Goal: Task Accomplishment & Management: Complete application form

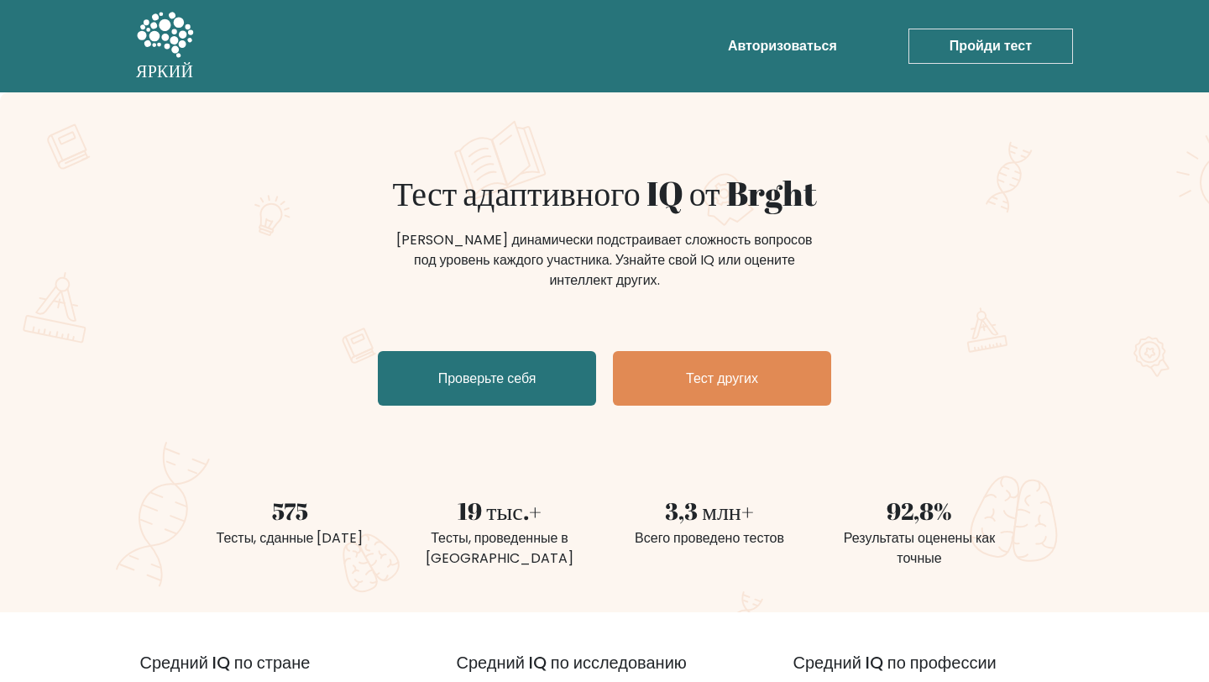
click at [971, 40] on font "Пройди тест" at bounding box center [991, 45] width 82 height 19
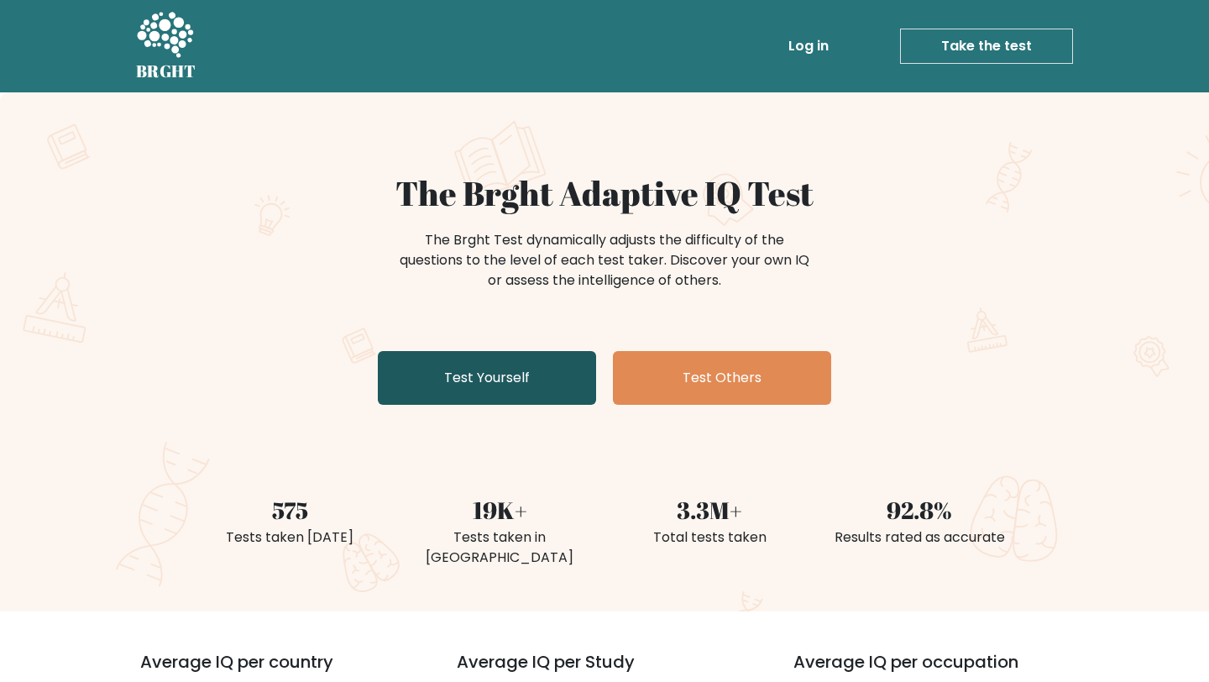
click at [563, 373] on link "Test Yourself" at bounding box center [487, 378] width 218 height 54
click at [661, 392] on link "Test Others" at bounding box center [722, 378] width 218 height 54
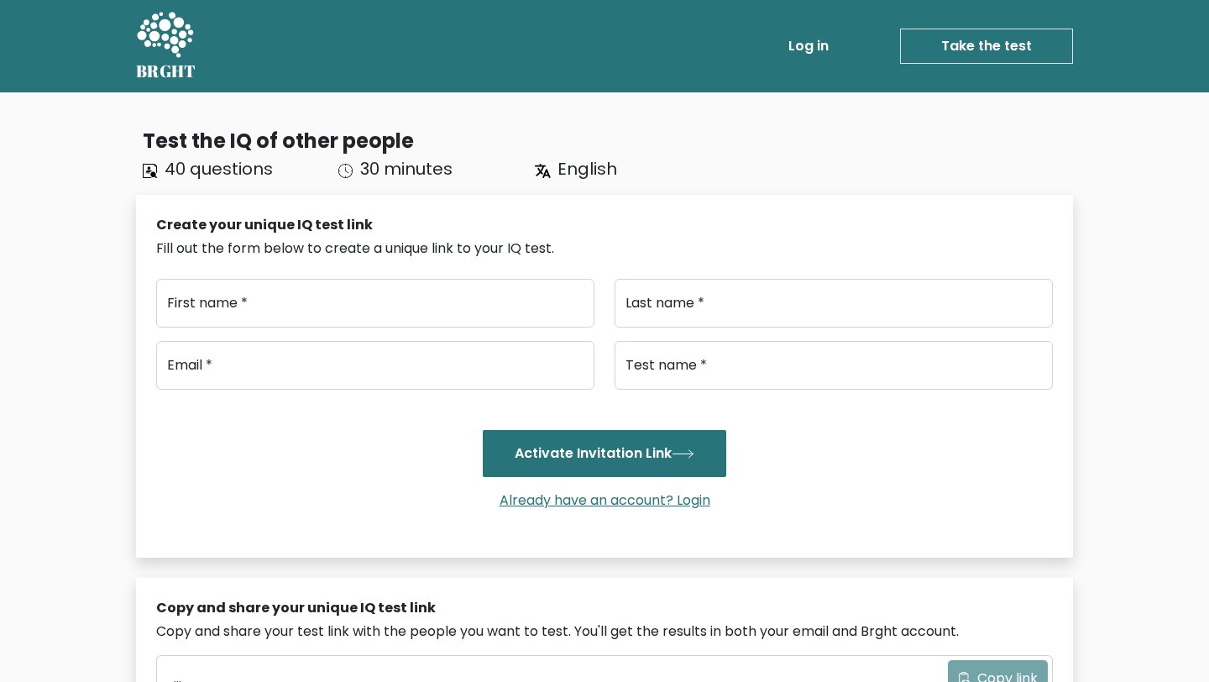
click at [578, 169] on span "English" at bounding box center [587, 169] width 60 height 24
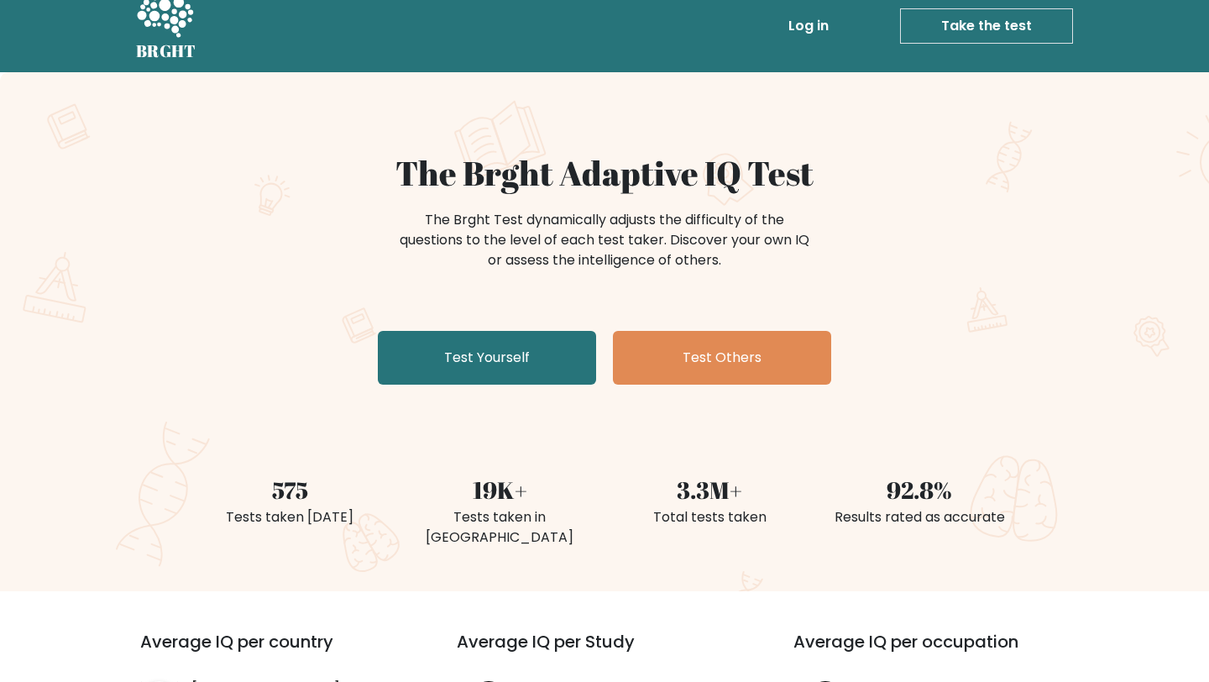
scroll to position [3, 0]
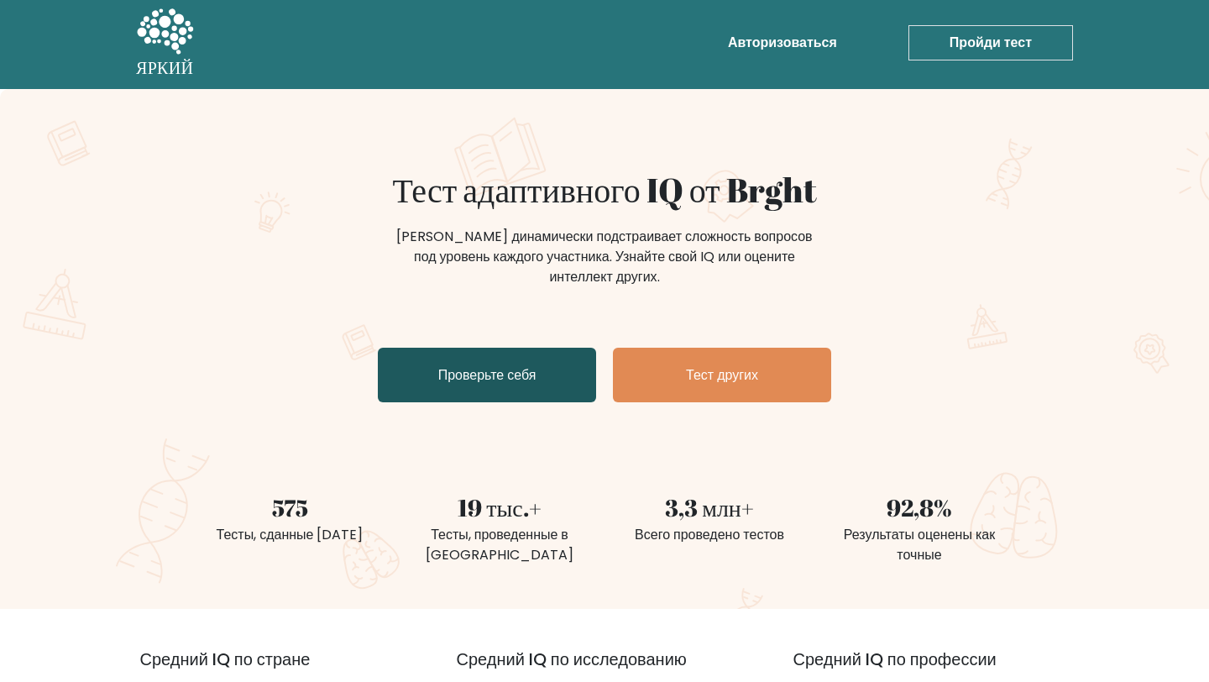
click at [519, 380] on font "Проверьте себя" at bounding box center [487, 374] width 98 height 19
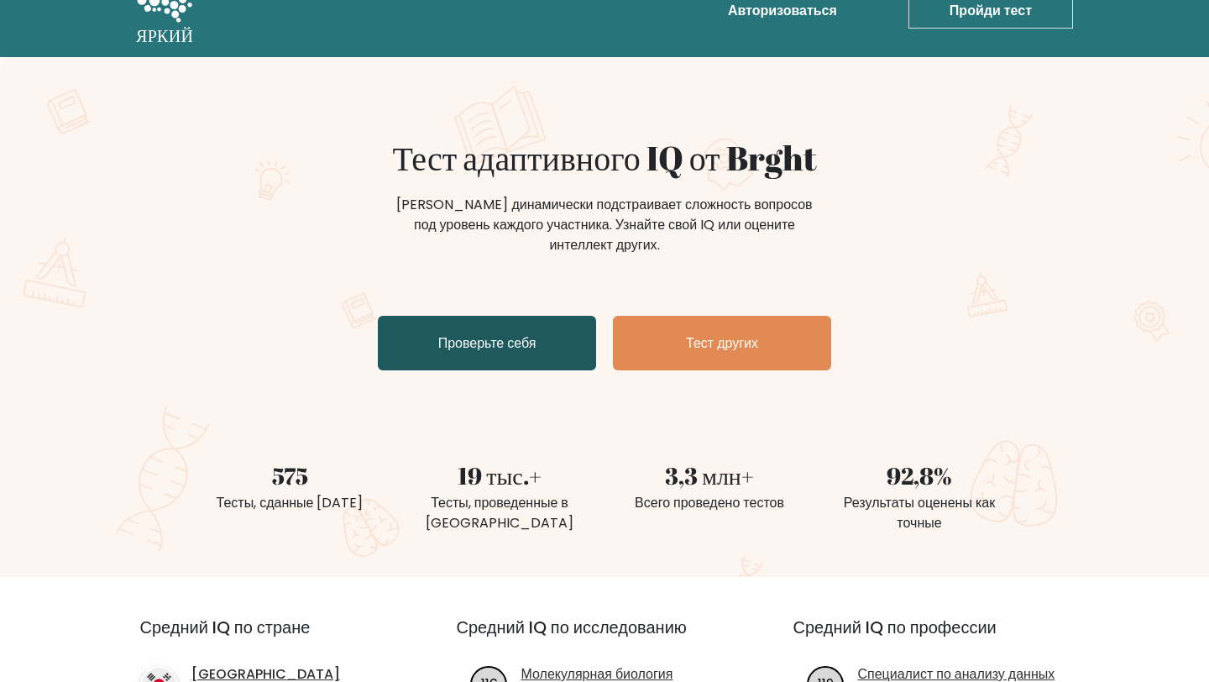
scroll to position [0, 0]
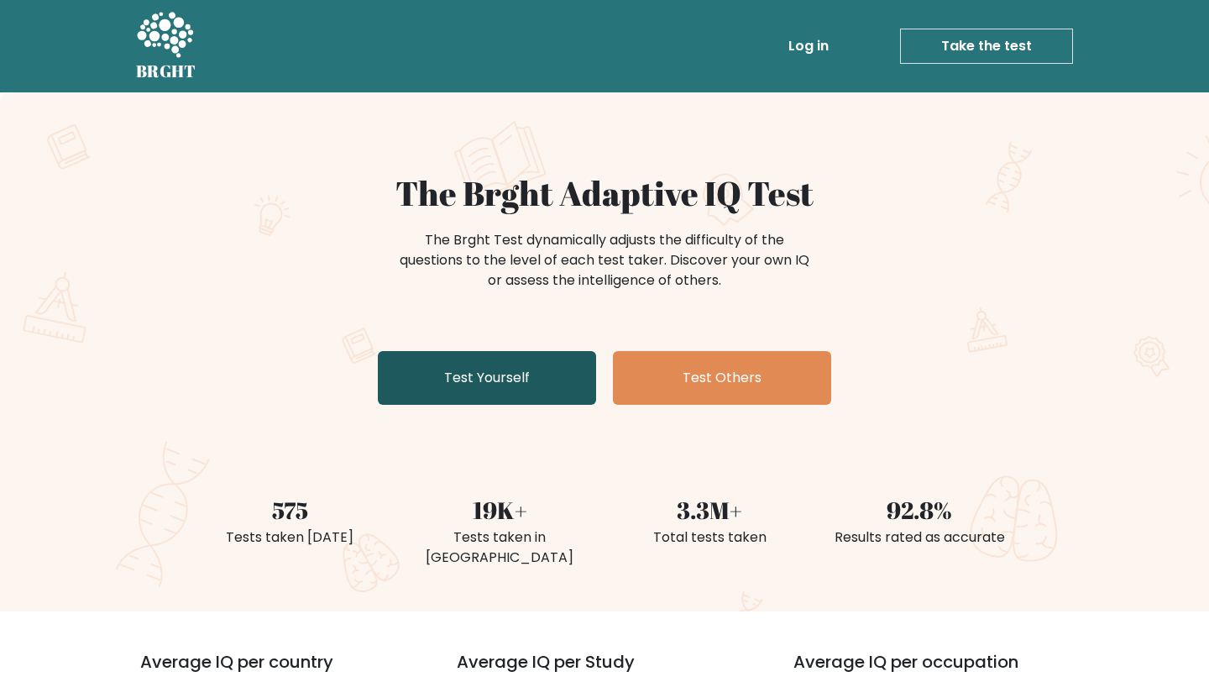
click at [984, 45] on link "Take the test" at bounding box center [986, 46] width 173 height 35
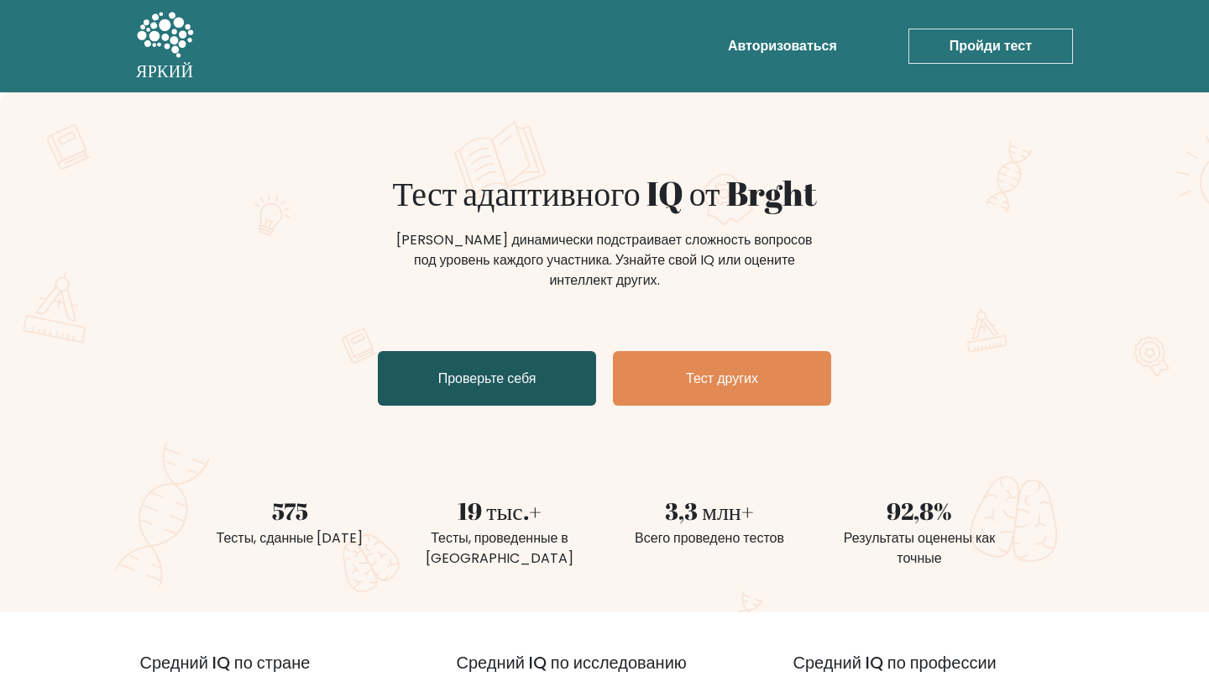
click at [957, 223] on div "Тест адаптивного IQ от Brght Тест Brght динамически подстраивает сложность вопр…" at bounding box center [605, 292] width 840 height 239
click at [967, 45] on font "Пройди тест" at bounding box center [991, 45] width 82 height 19
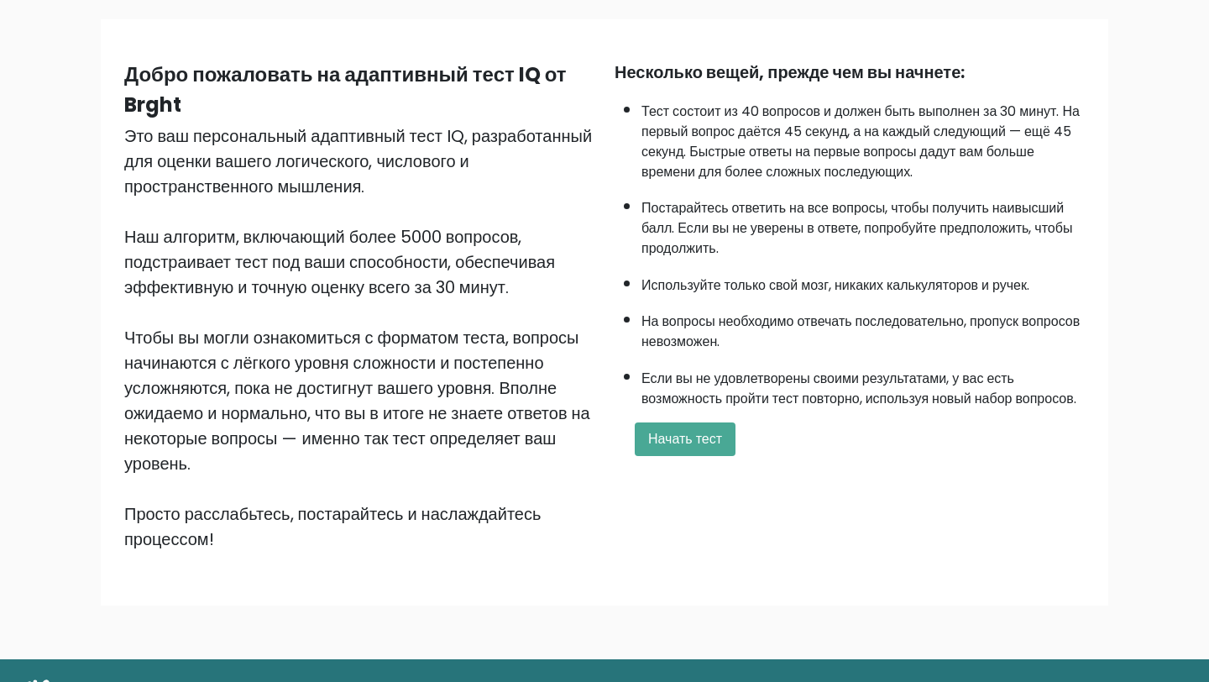
scroll to position [114, 0]
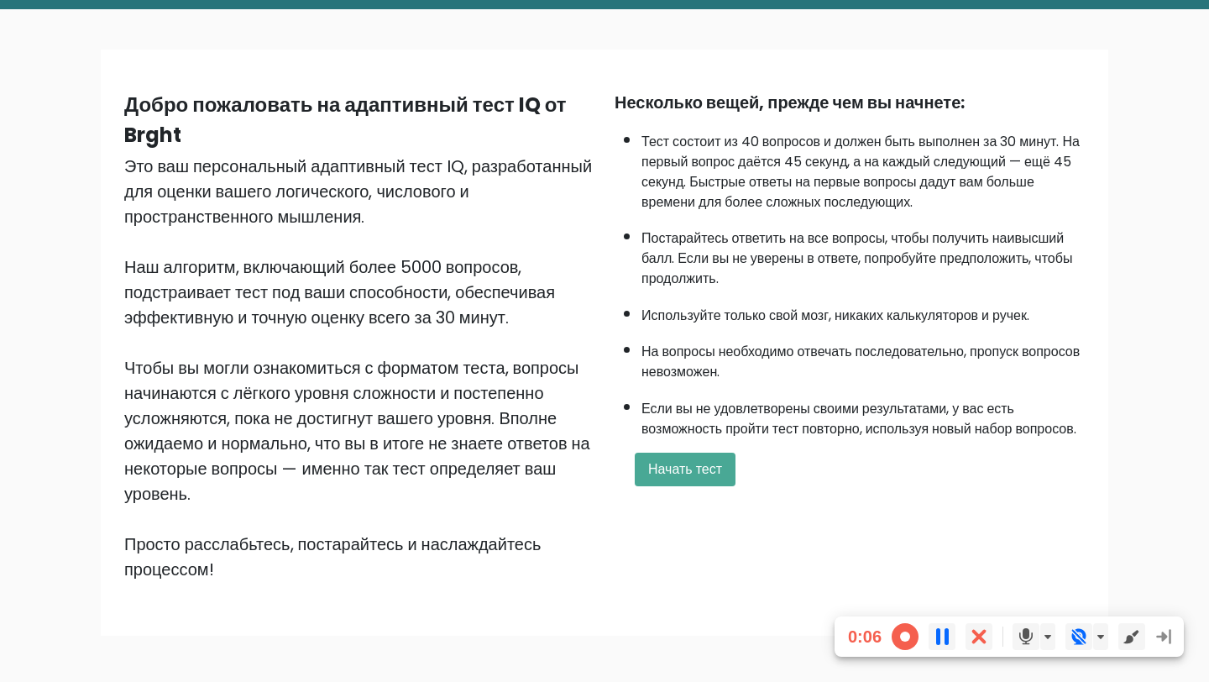
scroll to position [99, 0]
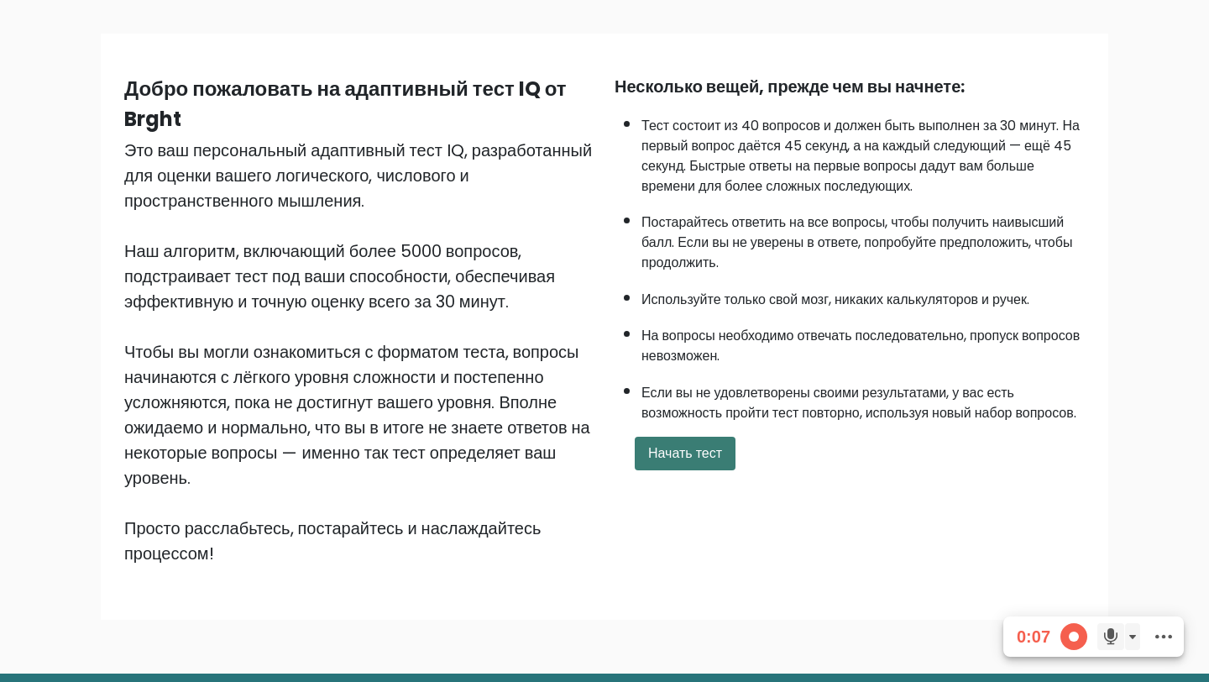
click at [689, 463] on font "Начать тест" at bounding box center [685, 452] width 74 height 19
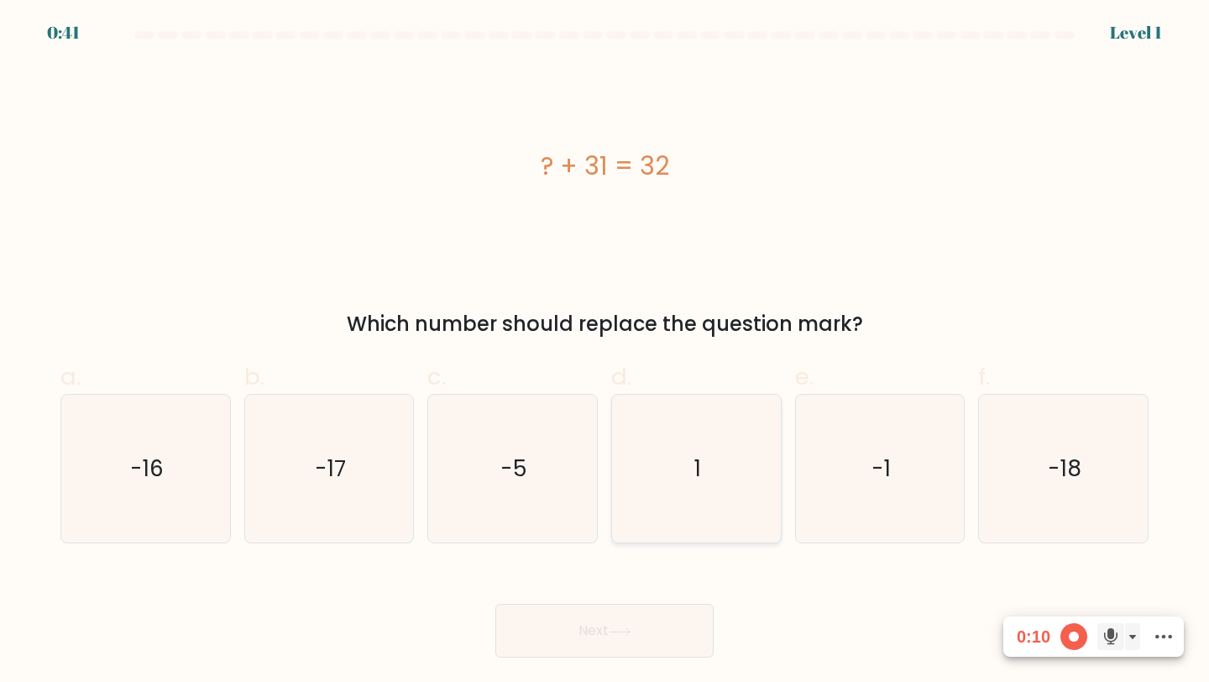
click at [721, 456] on icon "1" at bounding box center [696, 469] width 149 height 149
click at [605, 352] on input "d. 1" at bounding box center [605, 346] width 1 height 11
radio input "true"
click at [598, 622] on button "Next" at bounding box center [604, 631] width 218 height 54
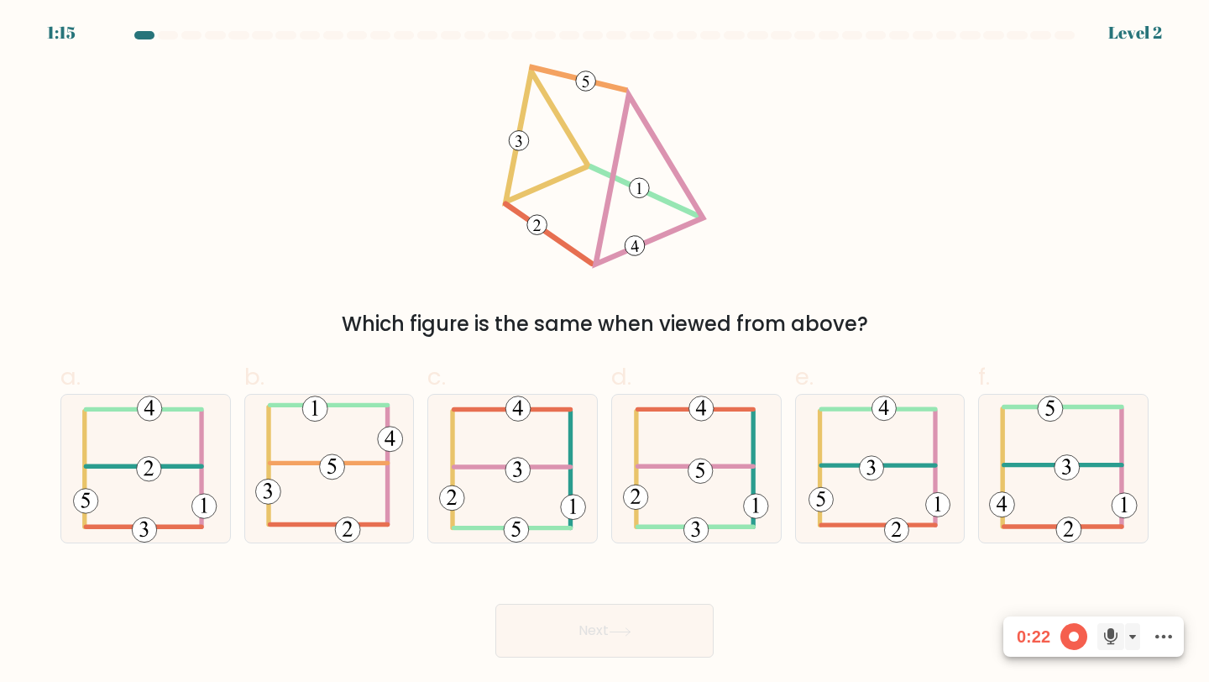
drag, startPoint x: 340, startPoint y: 319, endPoint x: 936, endPoint y: 332, distance: 596.2
click at [907, 248] on div "Which figure is the same when viewed from above?" at bounding box center [604, 201] width 1108 height 275
click at [352, 463] on 604 at bounding box center [329, 463] width 118 height 0
click at [605, 352] on input "b." at bounding box center [605, 346] width 1 height 11
radio input "true"
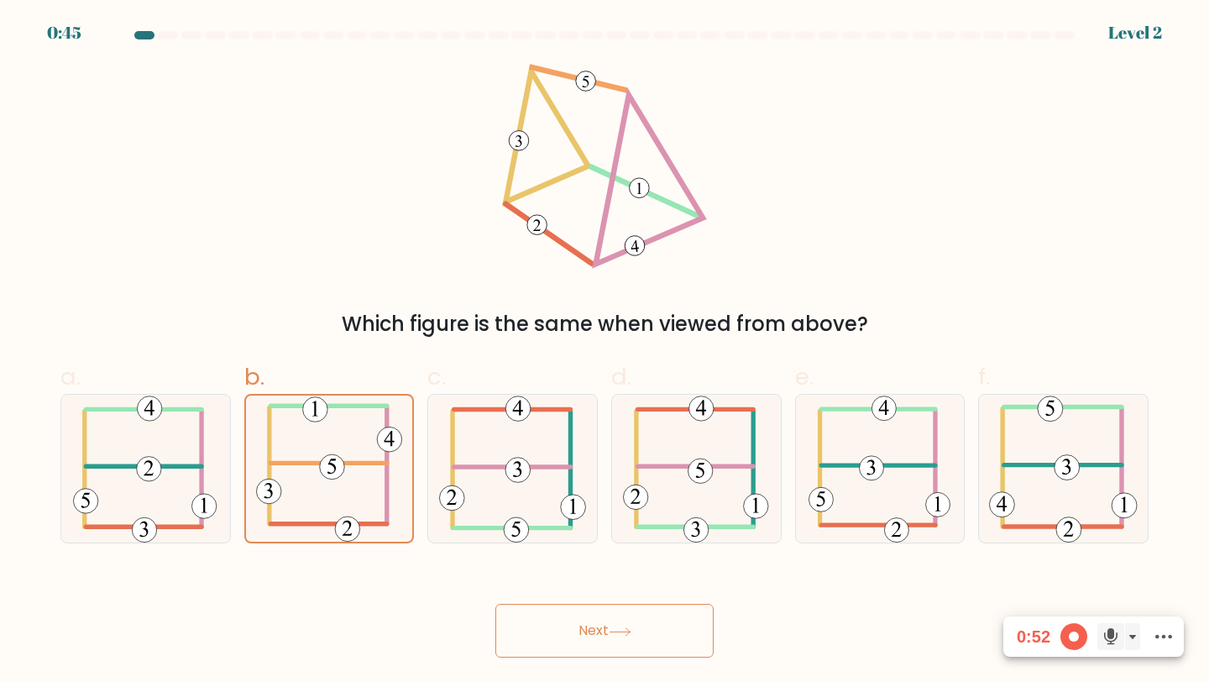
click at [590, 628] on button "Next" at bounding box center [604, 631] width 218 height 54
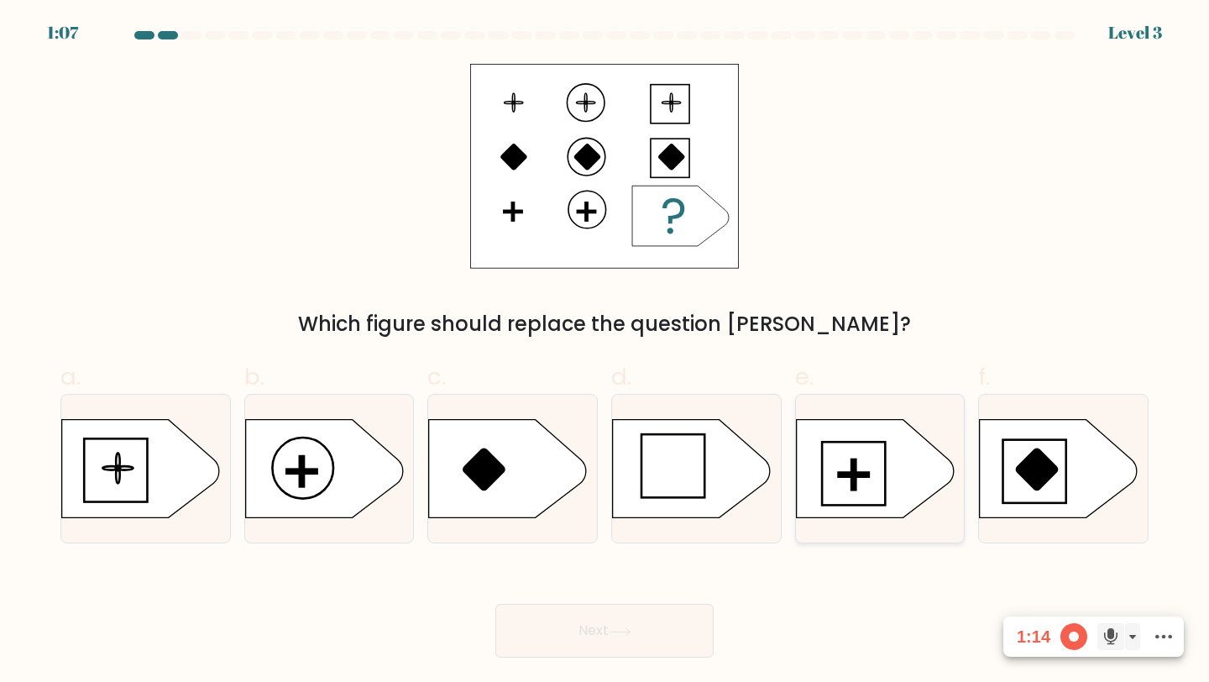
click at [859, 475] on rect at bounding box center [853, 475] width 30 height 4
click at [605, 352] on input "e." at bounding box center [605, 346] width 1 height 11
radio input "true"
click at [588, 623] on button "Next" at bounding box center [604, 631] width 218 height 54
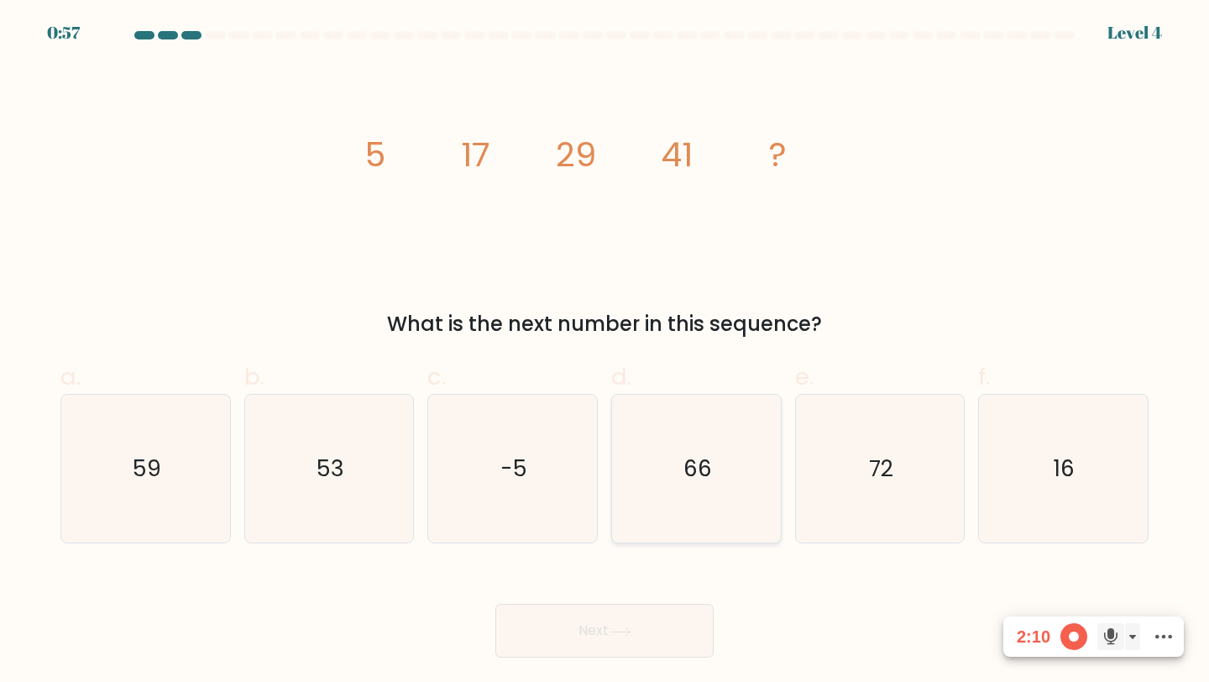
click at [684, 481] on text "66" at bounding box center [697, 468] width 29 height 31
click at [605, 352] on input "d. 66" at bounding box center [605, 346] width 1 height 11
radio input "true"
click at [823, 464] on icon "72" at bounding box center [880, 469] width 149 height 149
click at [605, 352] on input "e. 72" at bounding box center [605, 346] width 1 height 11
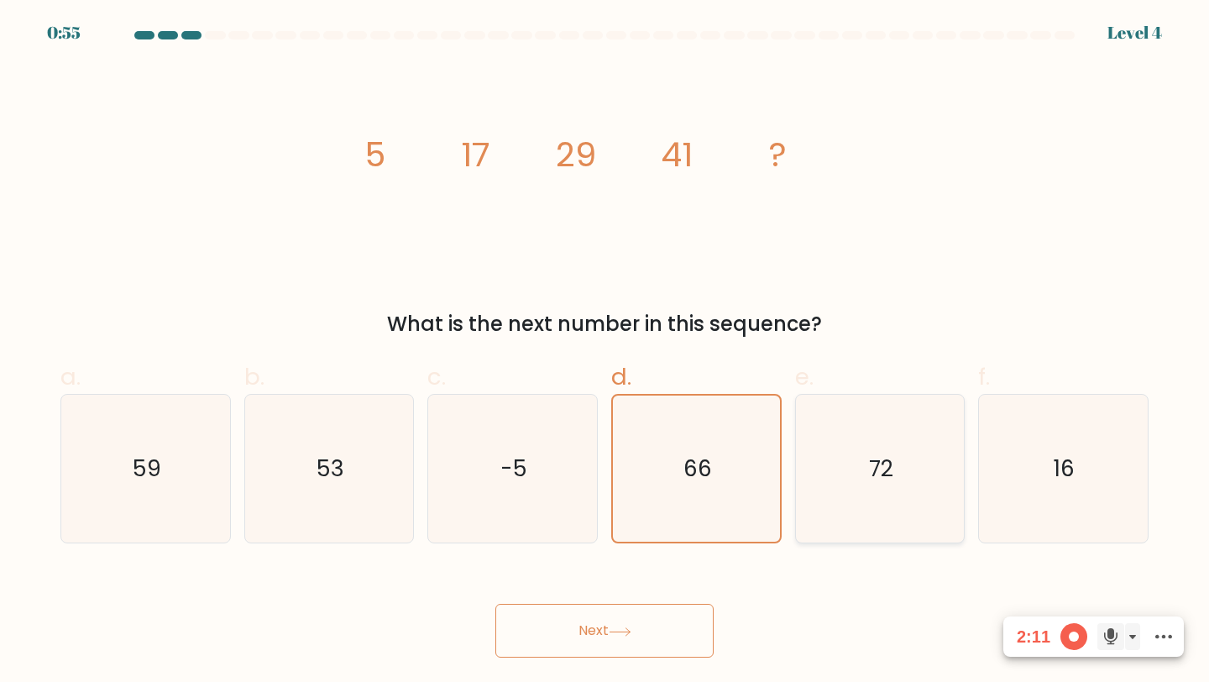
radio input "true"
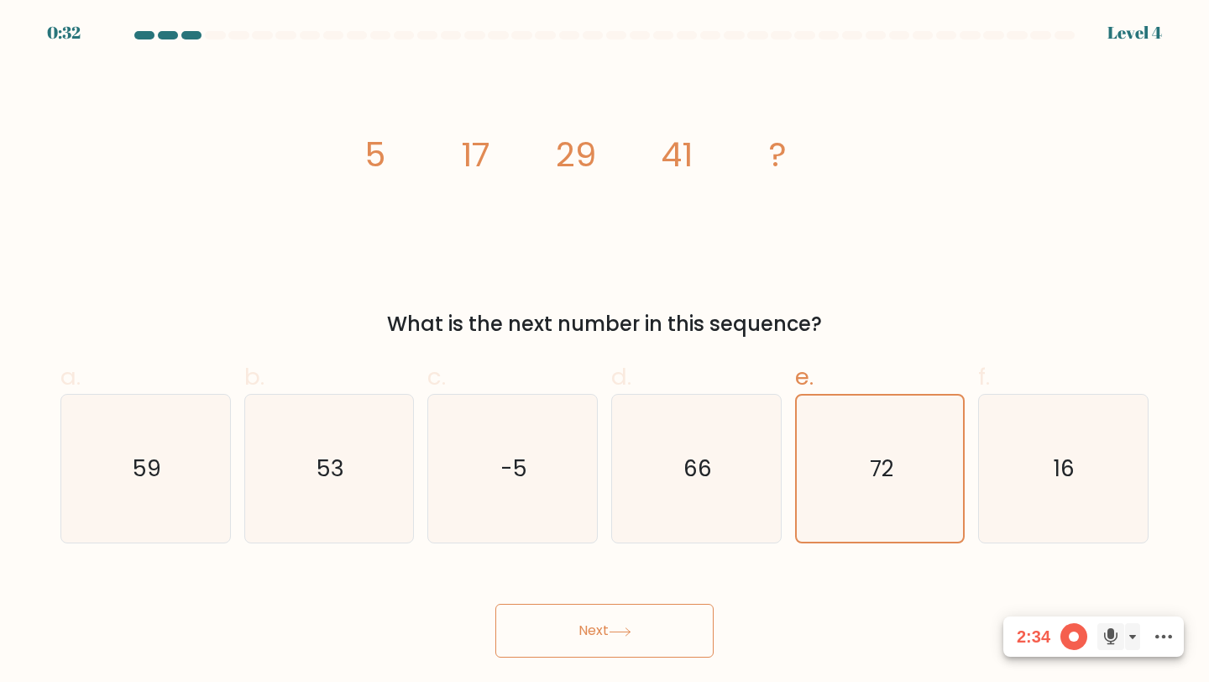
click at [605, 624] on button "Next" at bounding box center [604, 631] width 218 height 54
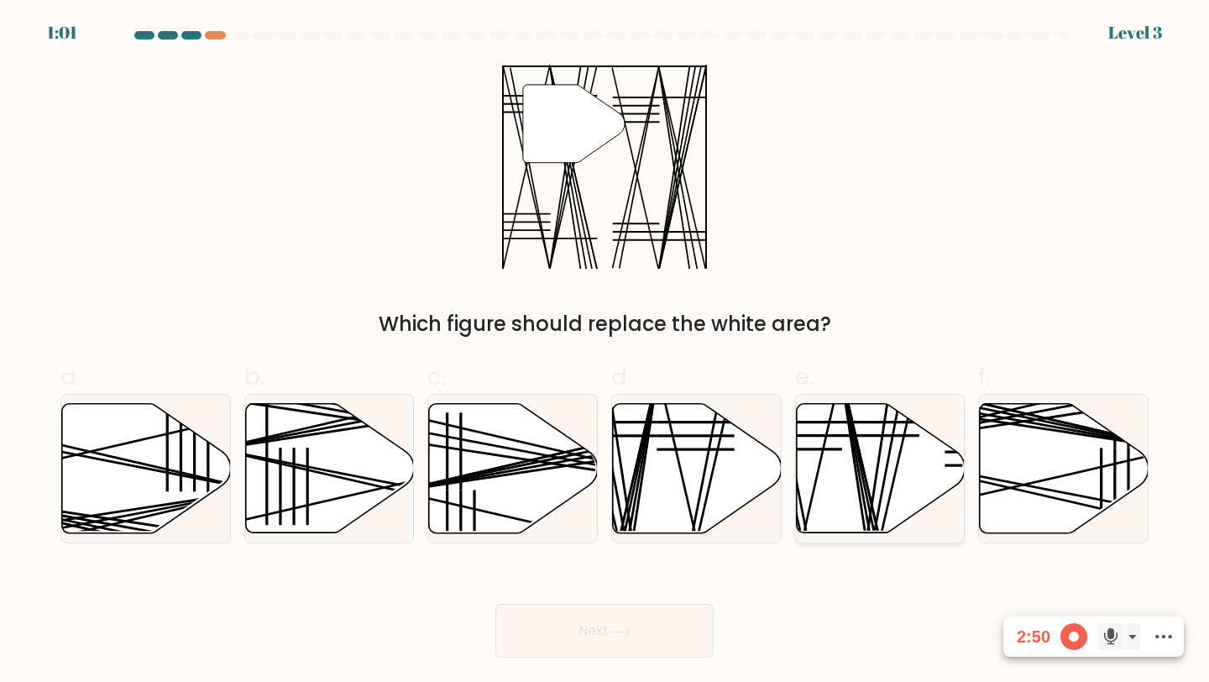
click at [837, 486] on icon at bounding box center [880, 468] width 169 height 129
click at [605, 352] on input "e." at bounding box center [605, 346] width 1 height 11
radio input "true"
click at [570, 615] on button "Next" at bounding box center [604, 631] width 218 height 54
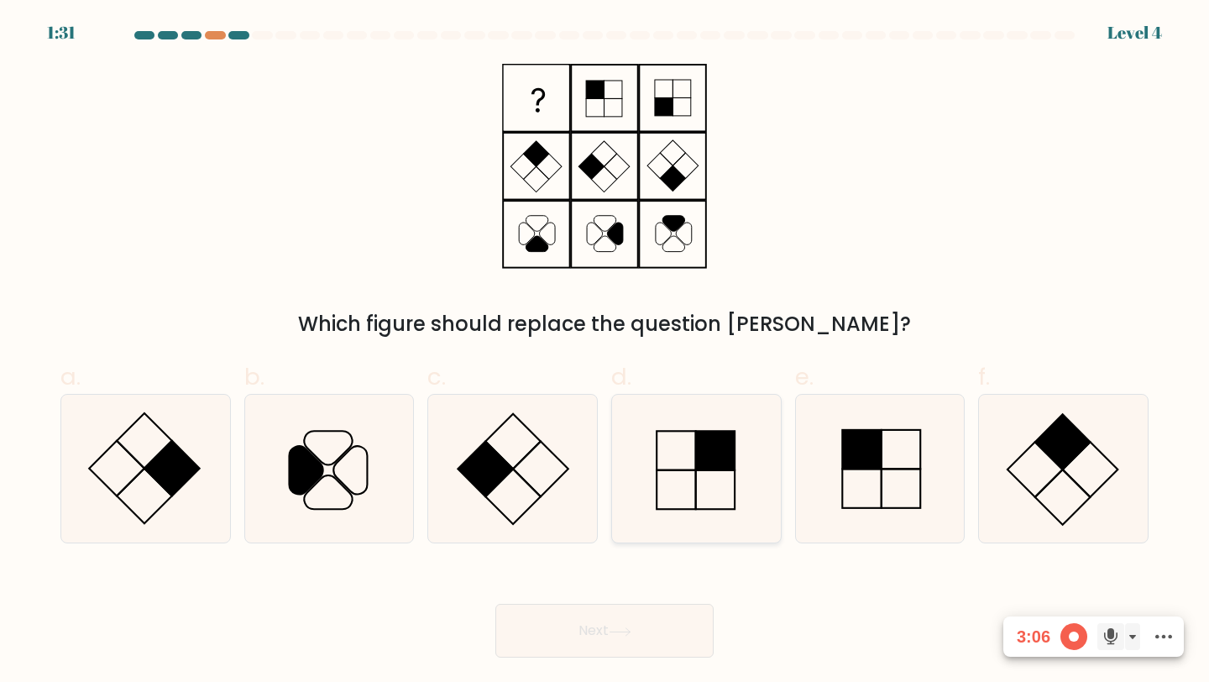
click at [714, 457] on rect at bounding box center [715, 450] width 39 height 39
click at [605, 352] on input "d." at bounding box center [605, 346] width 1 height 11
radio input "true"
click at [555, 615] on button "Next" at bounding box center [604, 631] width 218 height 54
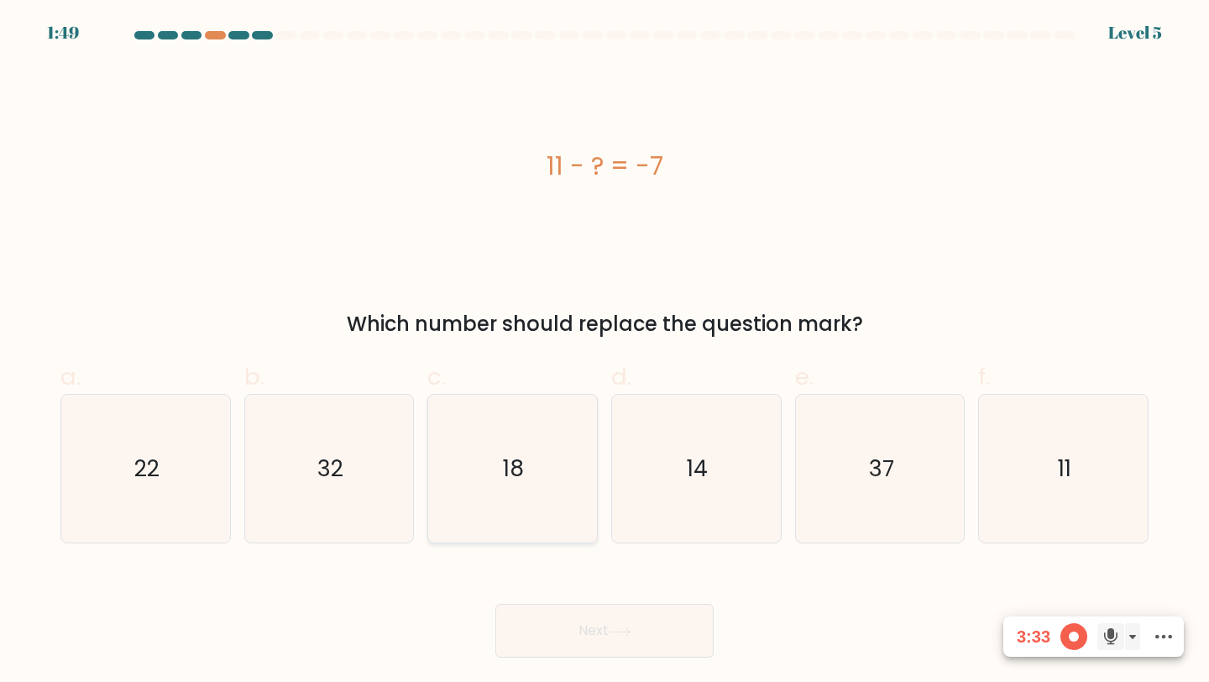
click at [518, 523] on icon "18" at bounding box center [512, 469] width 149 height 149
click at [605, 352] on input "c. 18" at bounding box center [605, 346] width 1 height 11
radio input "true"
click at [558, 615] on button "Next" at bounding box center [604, 631] width 218 height 54
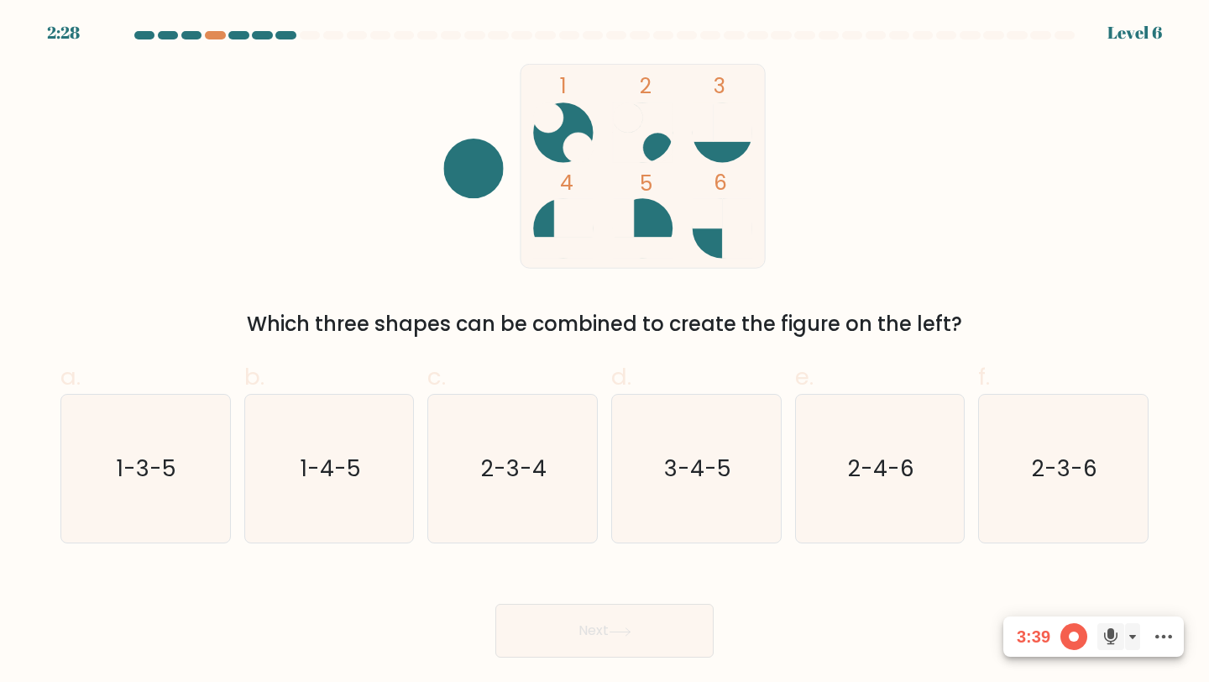
click at [490, 330] on div "Which three shapes can be combined to create the figure on the left?" at bounding box center [605, 324] width 1068 height 30
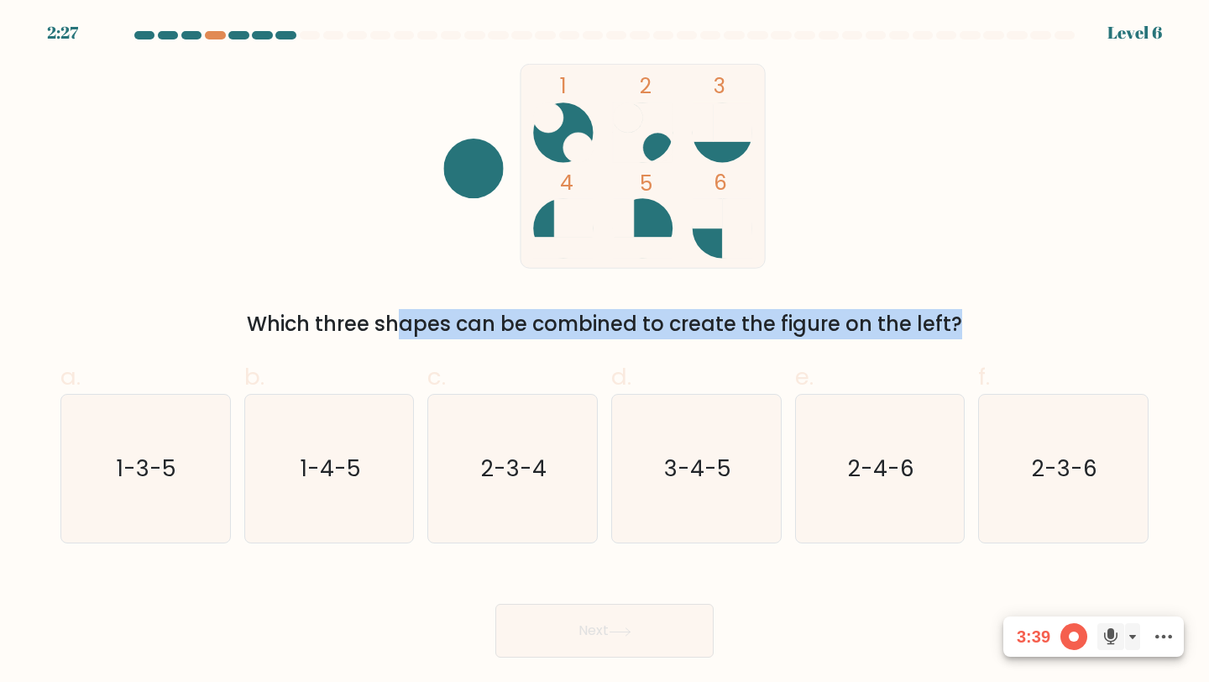
click at [490, 330] on div "Which three shapes can be combined to create the figure on the left?" at bounding box center [605, 324] width 1068 height 30
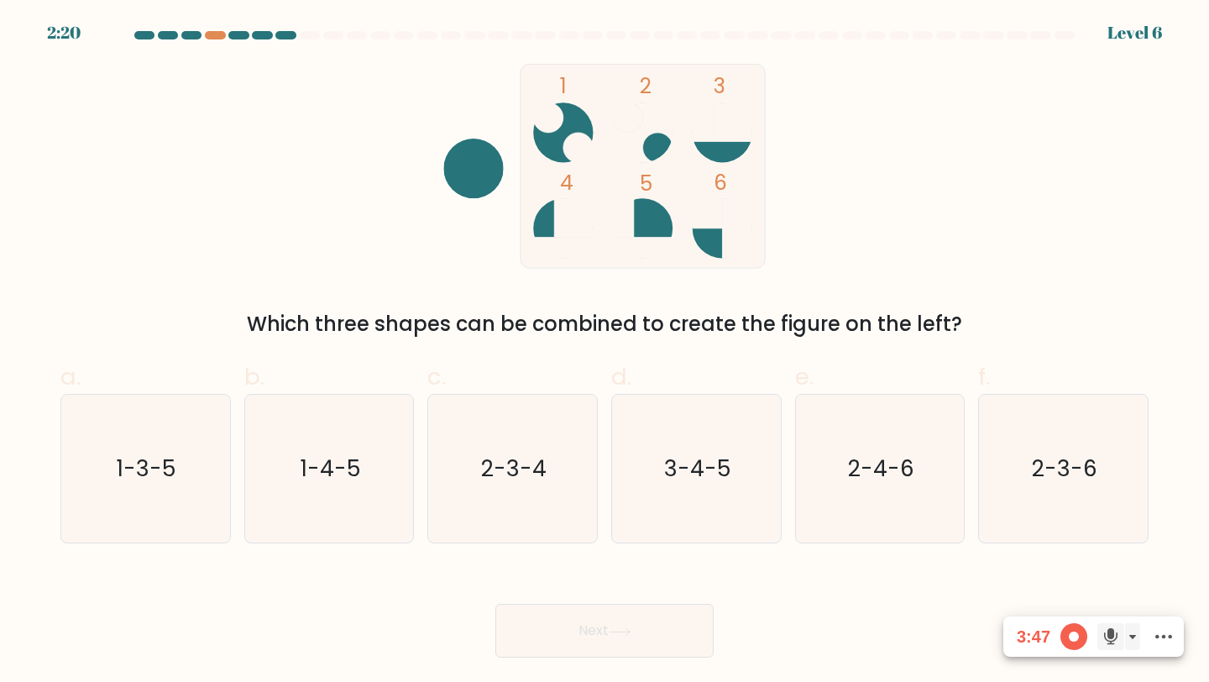
click at [803, 229] on icon "1 2 3 4 5 6" at bounding box center [605, 166] width 452 height 205
click at [674, 458] on text "3-4-5" at bounding box center [697, 468] width 67 height 31
click at [605, 352] on input "d. 3-4-5" at bounding box center [605, 346] width 1 height 11
radio input "true"
click at [543, 613] on button "Next" at bounding box center [604, 631] width 218 height 54
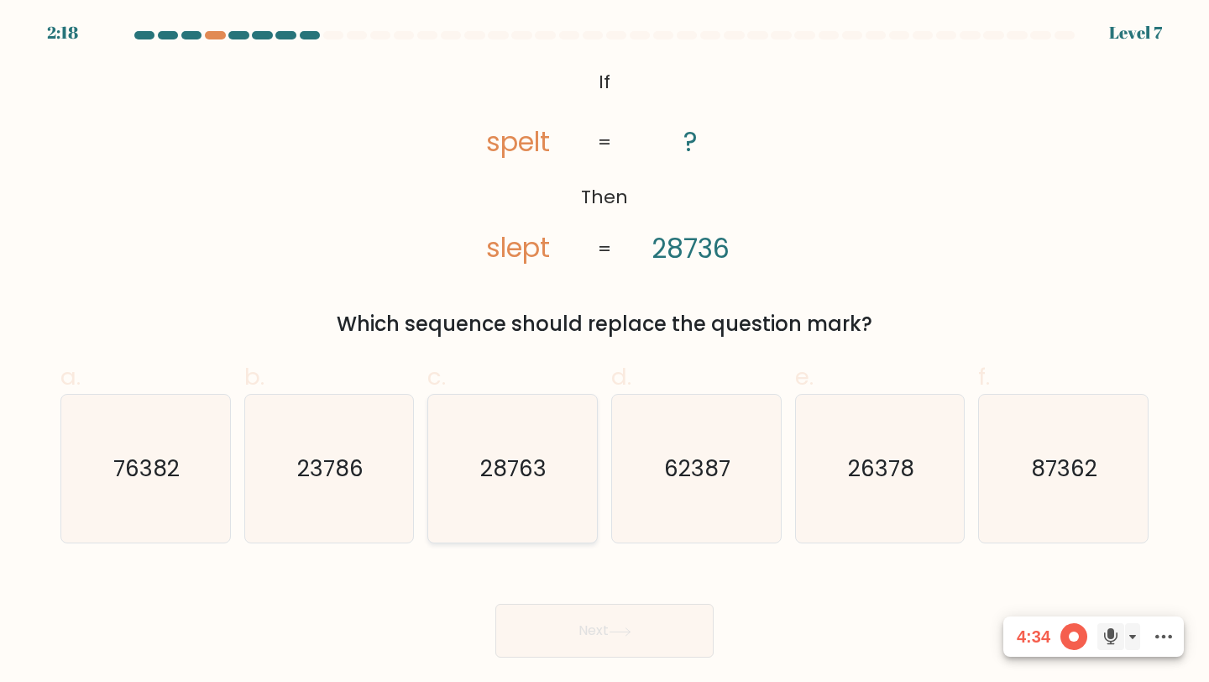
click at [496, 461] on text "28763" at bounding box center [514, 468] width 66 height 31
click at [605, 352] on input "c. 28763" at bounding box center [605, 346] width 1 height 11
radio input "true"
click at [571, 618] on button "Next" at bounding box center [604, 631] width 218 height 54
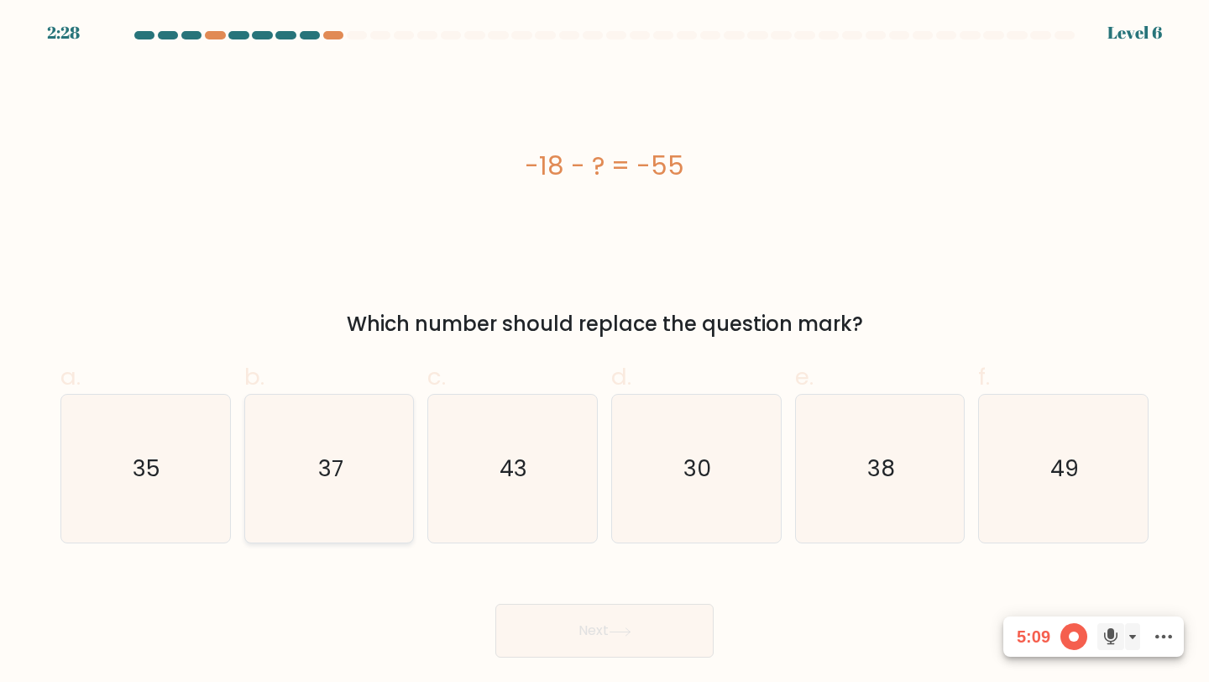
click at [322, 437] on icon "37" at bounding box center [329, 469] width 149 height 149
click at [605, 352] on input "b. 37" at bounding box center [605, 346] width 1 height 11
radio input "true"
click at [563, 610] on button "Next" at bounding box center [604, 631] width 218 height 54
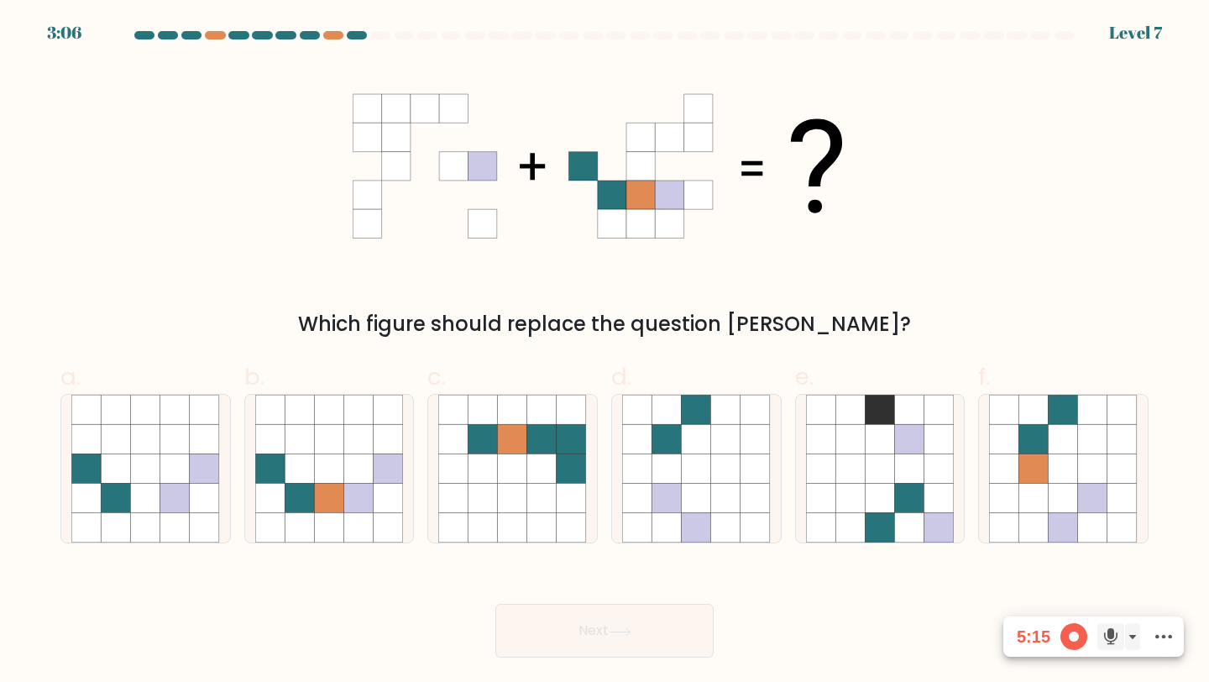
click at [541, 324] on div "Which figure should replace the question mark?" at bounding box center [605, 324] width 1068 height 30
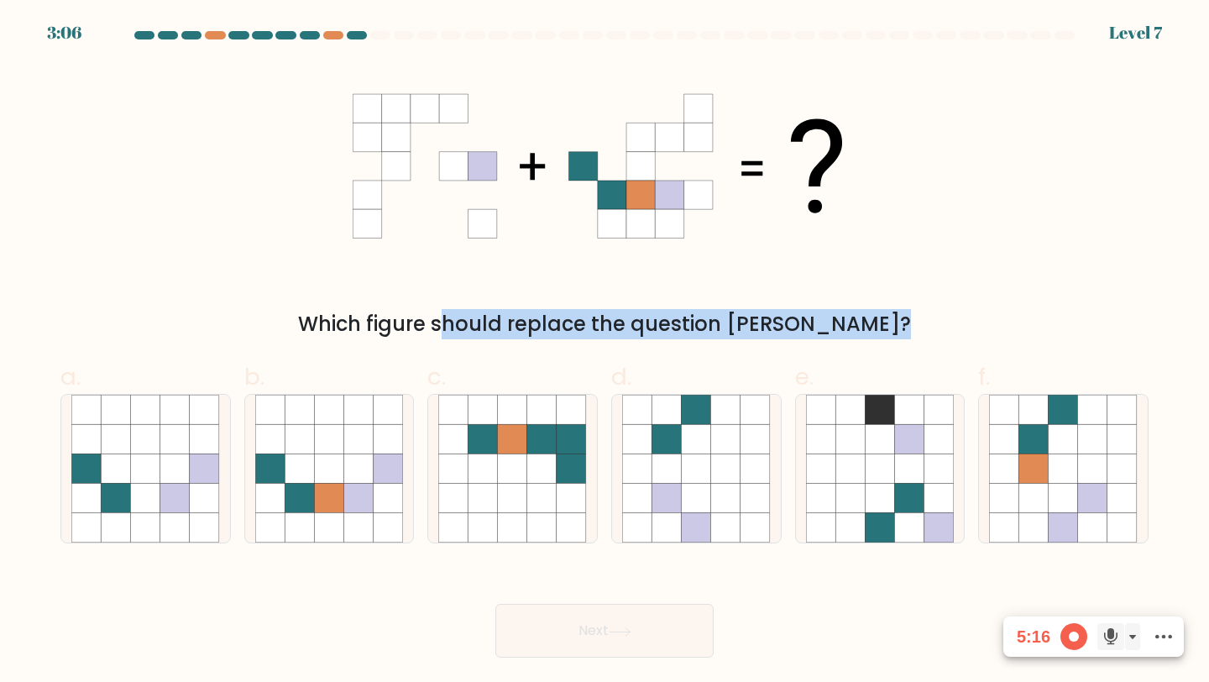
click at [541, 324] on div "Which figure should replace the question mark?" at bounding box center [605, 324] width 1068 height 30
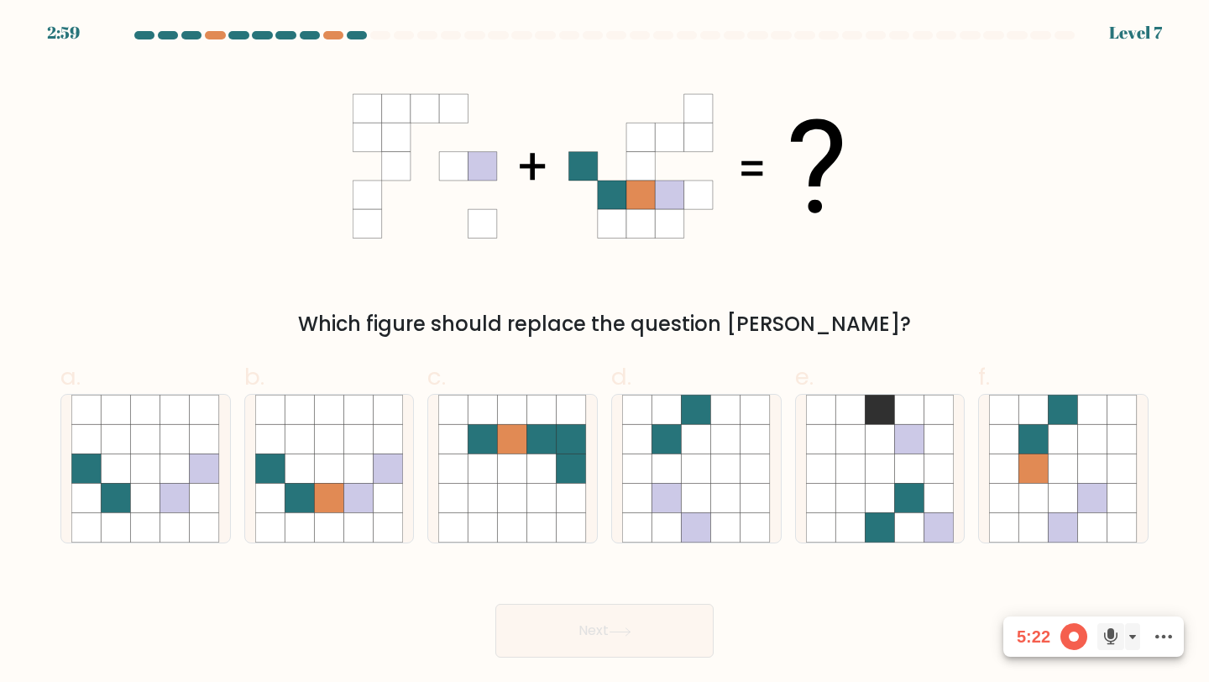
click at [898, 259] on div "Which figure should replace the question mark?" at bounding box center [604, 201] width 1108 height 275
click at [296, 494] on icon at bounding box center [299, 498] width 29 height 29
click at [605, 352] on input "b." at bounding box center [605, 346] width 1 height 11
radio input "true"
click at [555, 611] on button "Next" at bounding box center [604, 631] width 218 height 54
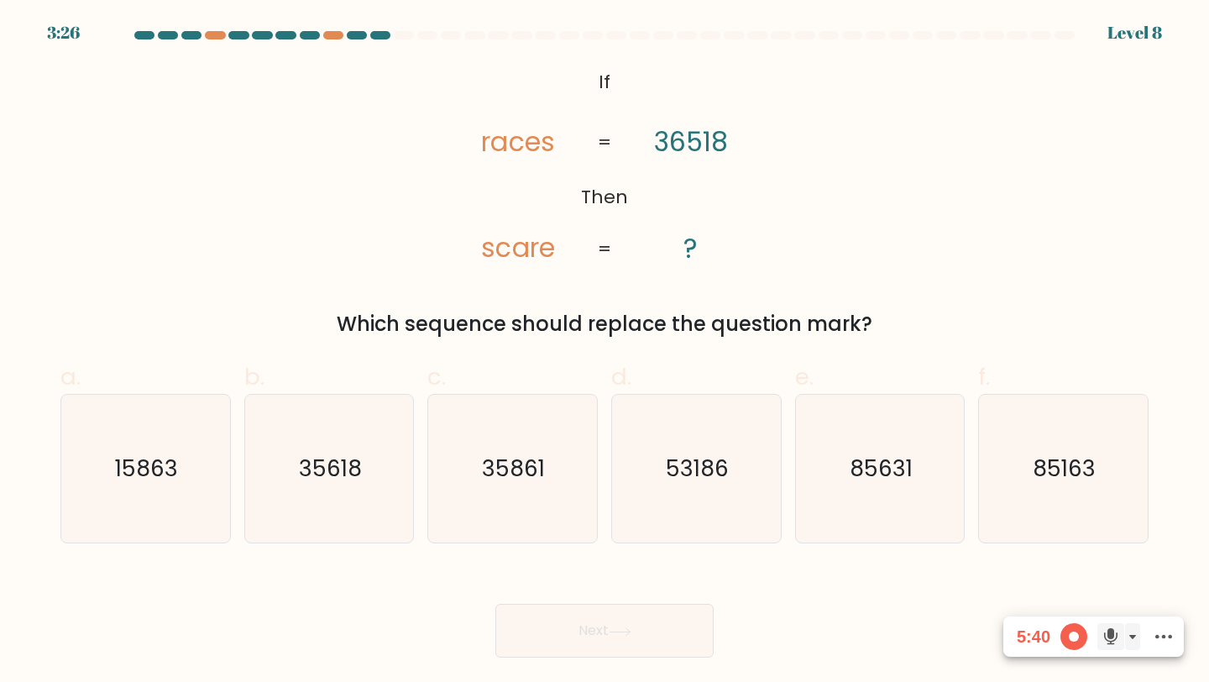
click at [568, 322] on div "Which sequence should replace the question mark?" at bounding box center [605, 324] width 1068 height 30
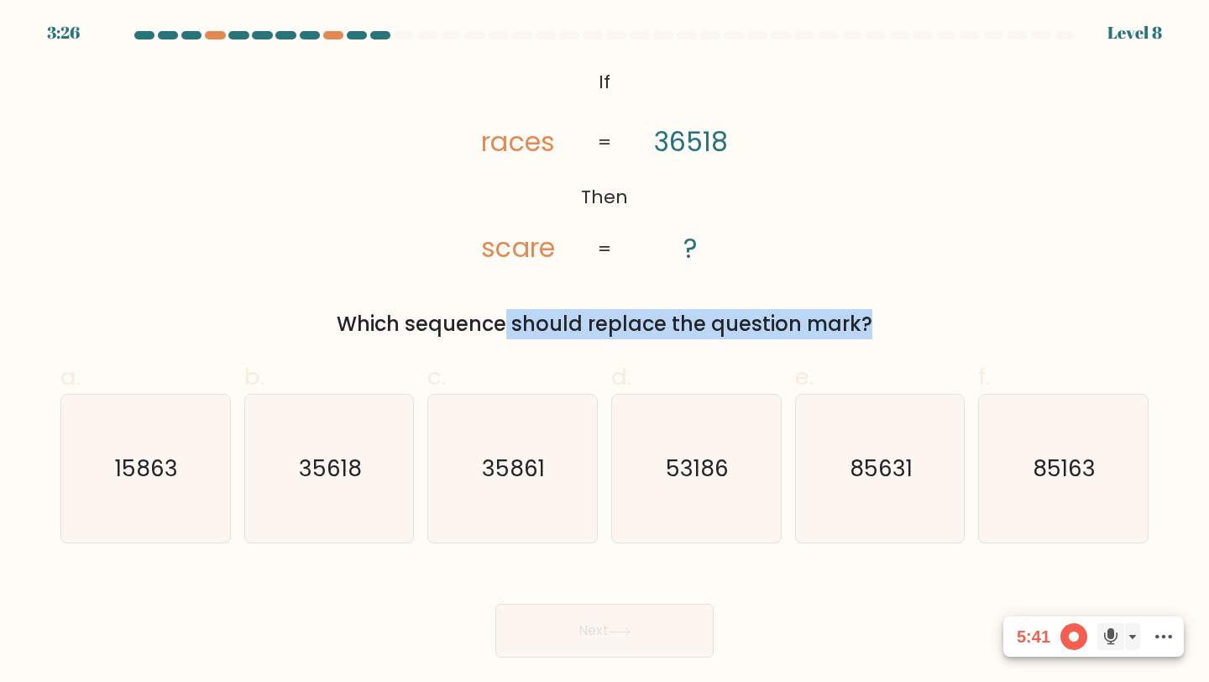
click at [568, 322] on div "Which sequence should replace the question mark?" at bounding box center [605, 324] width 1068 height 30
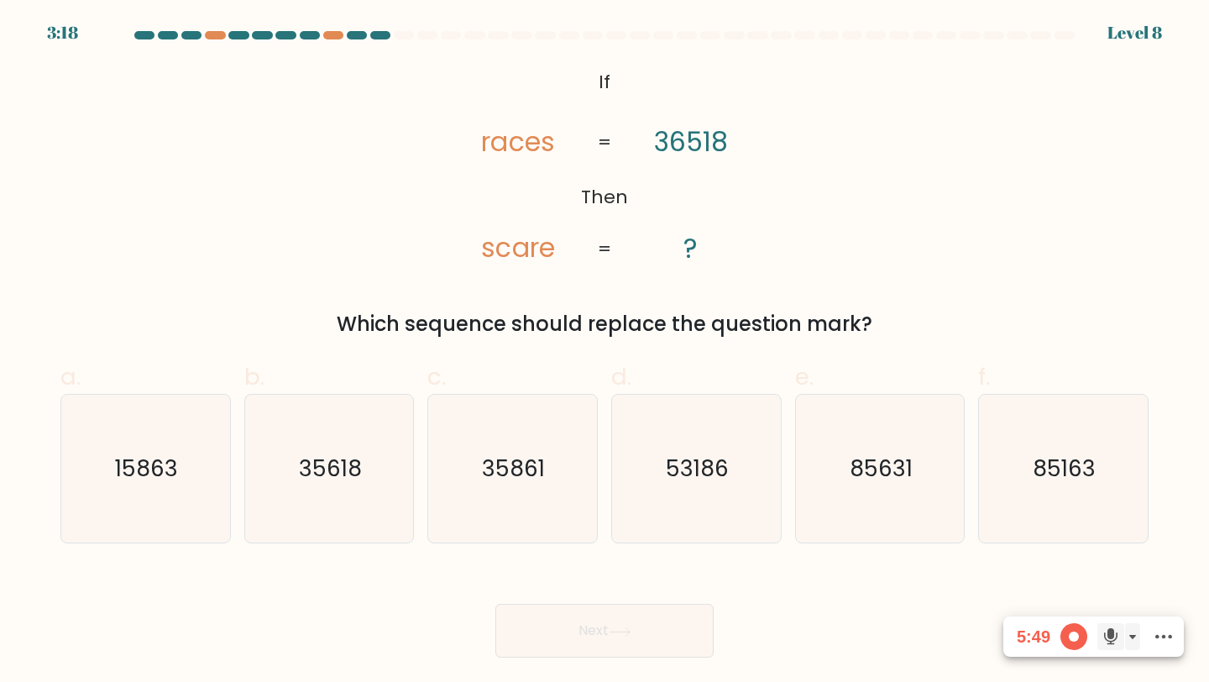
click at [825, 242] on div "@import url('https://fonts.googleapis.com/css?family=Abril+Fatface:400,100,100i…" at bounding box center [604, 201] width 1108 height 275
click at [341, 484] on icon "35618" at bounding box center [329, 469] width 149 height 149
click at [605, 352] on input "b. 35618" at bounding box center [605, 346] width 1 height 11
radio input "true"
click at [553, 608] on button "Next" at bounding box center [604, 631] width 218 height 54
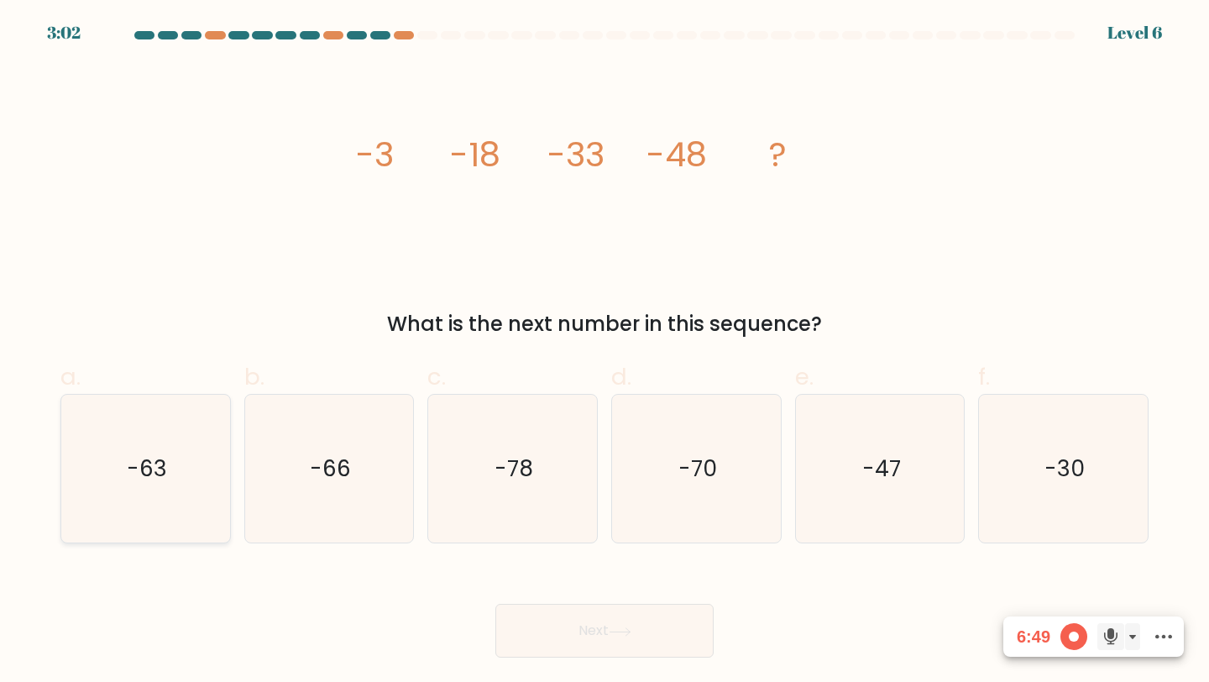
click at [178, 479] on icon "-63" at bounding box center [145, 469] width 149 height 149
click at [605, 352] on input "a. -63" at bounding box center [605, 346] width 1 height 11
radio input "true"
click at [549, 617] on button "Next" at bounding box center [604, 631] width 218 height 54
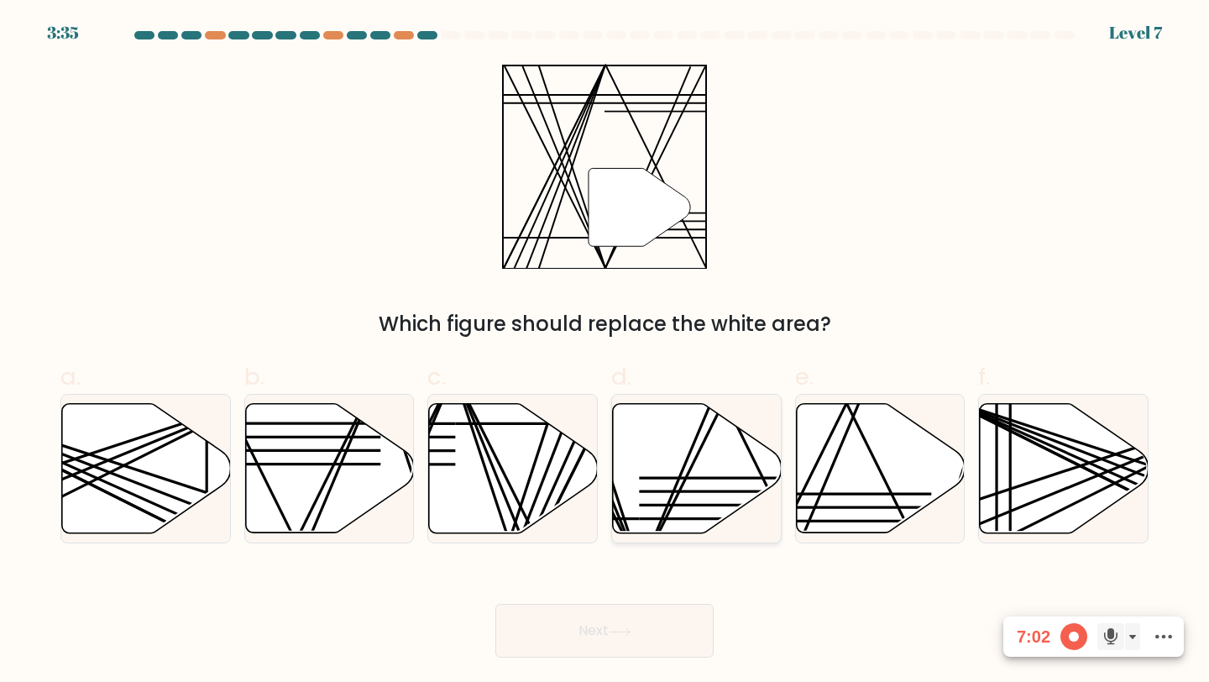
click at [692, 484] on icon at bounding box center [697, 468] width 169 height 129
click at [605, 352] on input "d." at bounding box center [605, 346] width 1 height 11
radio input "true"
click at [612, 615] on button "Next" at bounding box center [604, 631] width 218 height 54
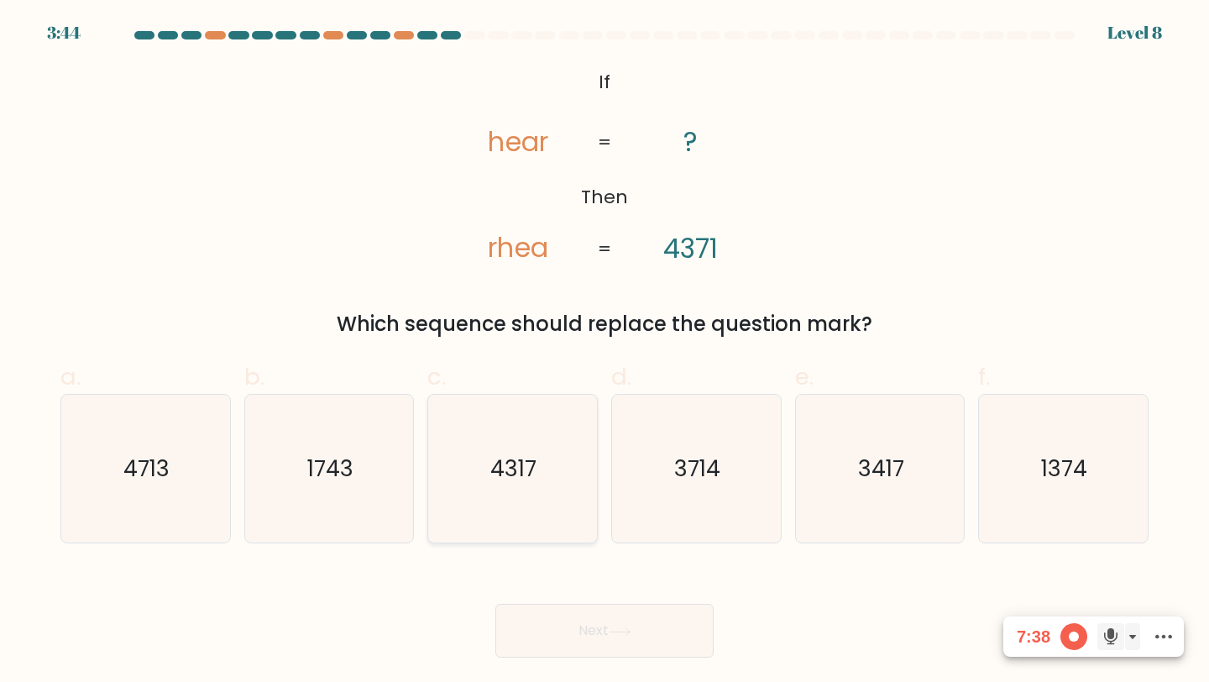
click at [517, 468] on text "4317" at bounding box center [514, 468] width 46 height 31
click at [605, 352] on input "c. 4317" at bounding box center [605, 346] width 1 height 11
radio input "true"
click at [572, 612] on button "Next" at bounding box center [604, 631] width 218 height 54
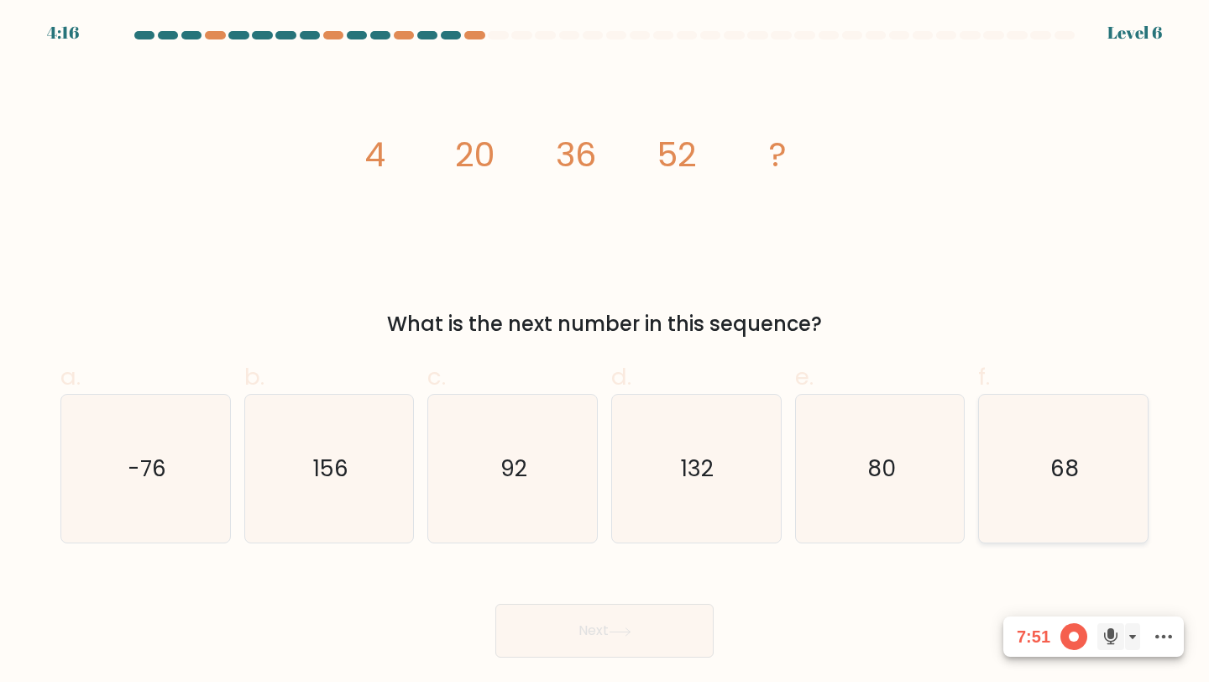
click at [1104, 425] on icon "68" at bounding box center [1063, 469] width 149 height 149
click at [605, 352] on input "f. 68" at bounding box center [605, 346] width 1 height 11
radio input "true"
click at [534, 621] on button "Next" at bounding box center [604, 631] width 218 height 54
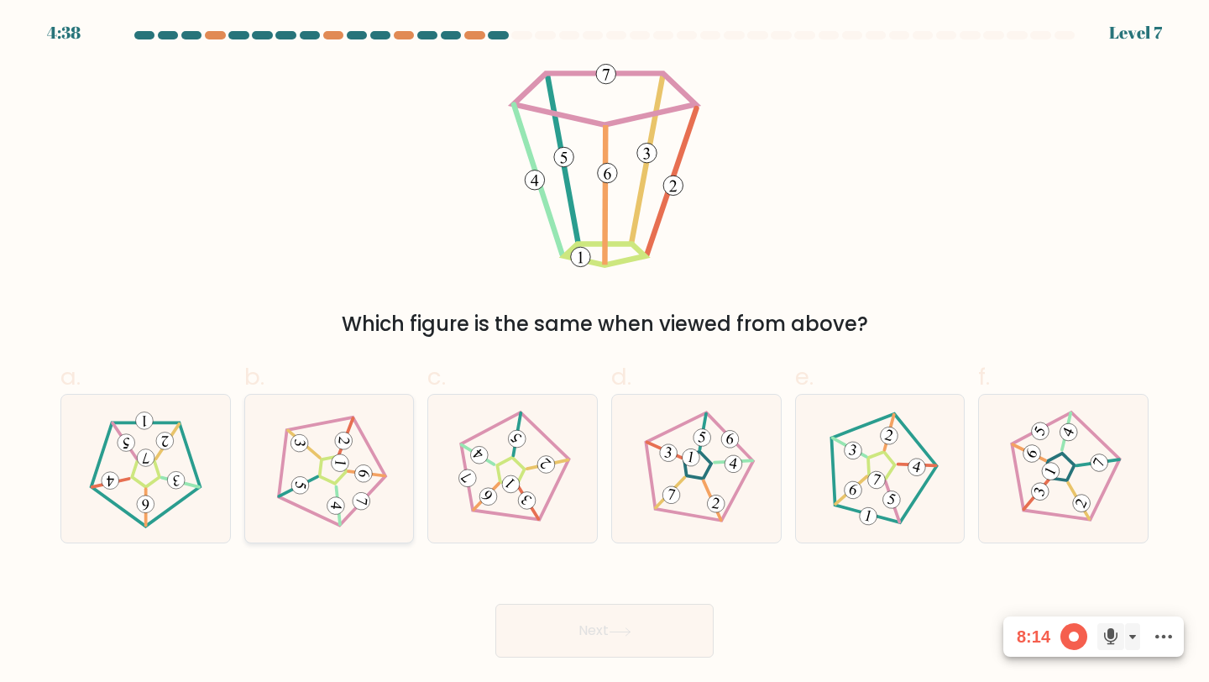
click at [324, 458] on 235 at bounding box center [333, 469] width 29 height 30
click at [605, 352] on input "b." at bounding box center [605, 346] width 1 height 11
radio input "true"
click at [542, 617] on button "Next" at bounding box center [604, 631] width 218 height 54
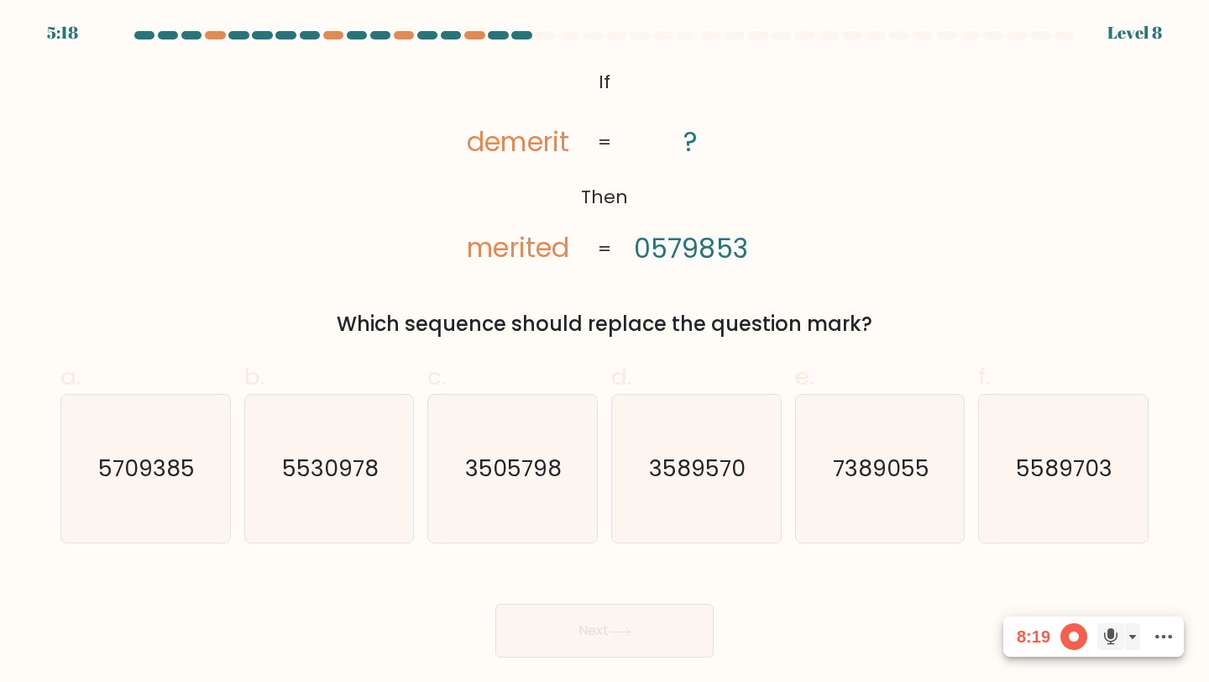
click at [505, 138] on tspan "demerit" at bounding box center [519, 141] width 102 height 37
click at [557, 264] on tspan "merited" at bounding box center [519, 247] width 102 height 37
click at [520, 239] on tspan "merited" at bounding box center [519, 247] width 102 height 37
click at [519, 239] on tspan "merited" at bounding box center [519, 247] width 102 height 37
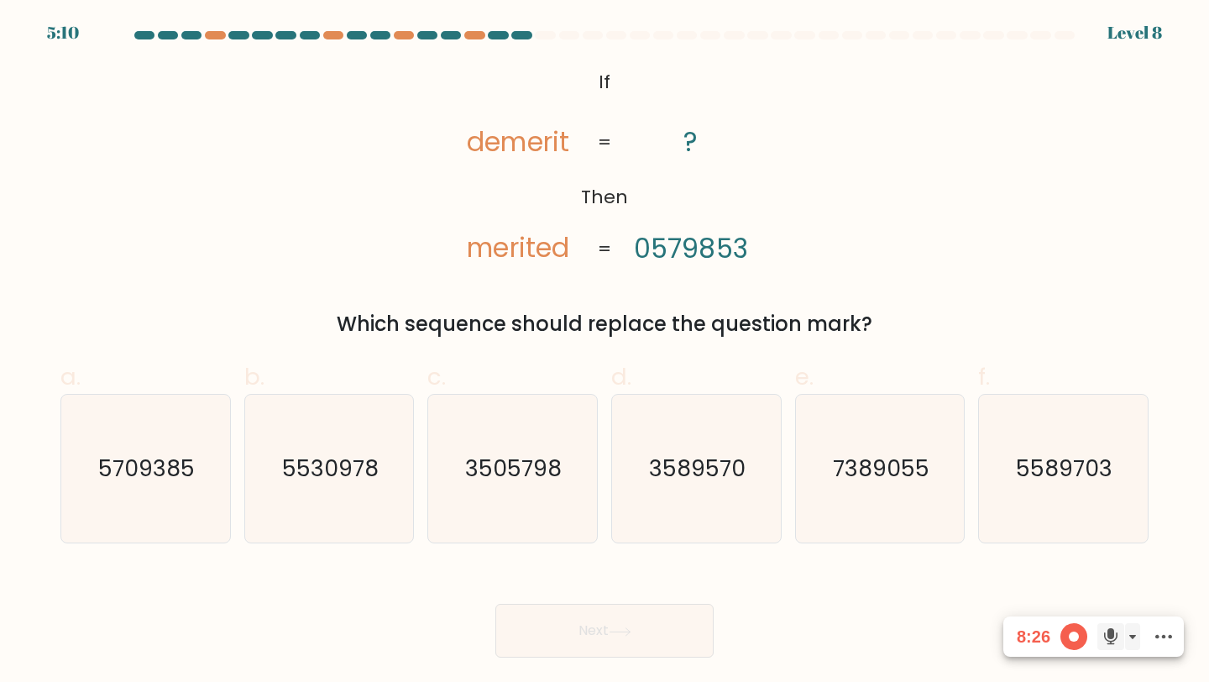
click at [703, 262] on tspan "0579853" at bounding box center [690, 247] width 113 height 37
click at [117, 496] on icon "5709385" at bounding box center [145, 469] width 149 height 149
click at [605, 352] on input "a. 5709385" at bounding box center [605, 346] width 1 height 11
radio input "true"
click at [611, 614] on button "Next" at bounding box center [604, 631] width 218 height 54
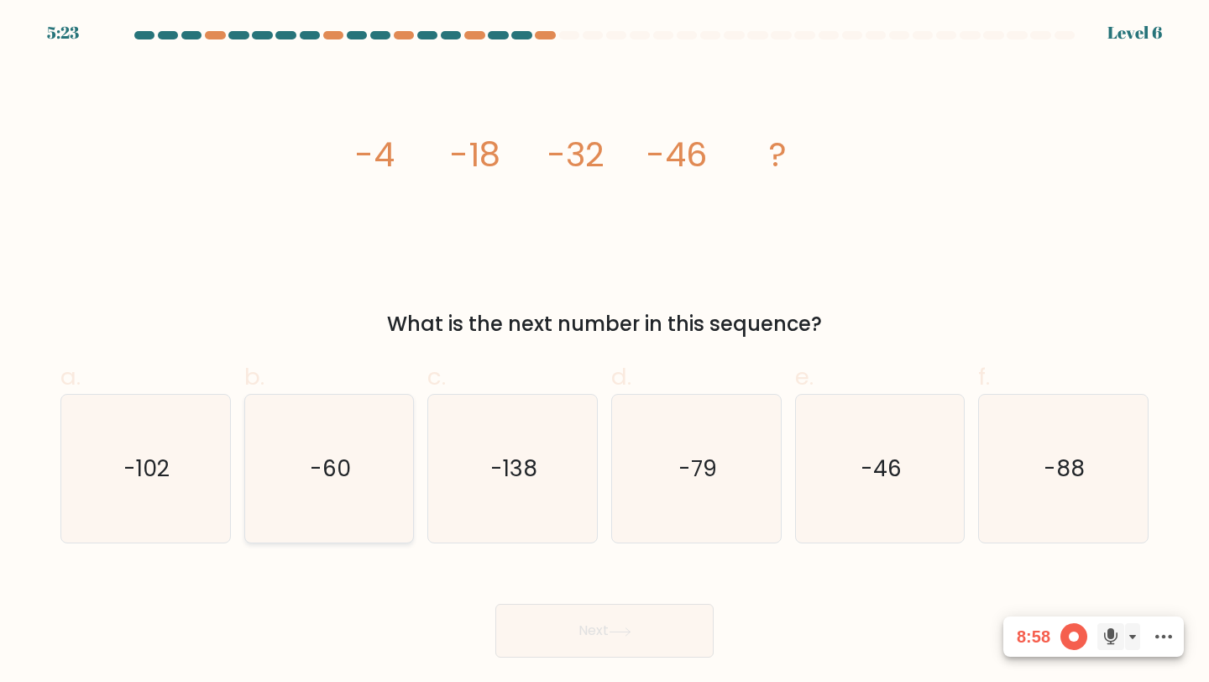
click at [379, 467] on icon "-60" at bounding box center [329, 469] width 149 height 149
click at [605, 352] on input "b. -60" at bounding box center [605, 346] width 1 height 11
radio input "true"
click at [600, 625] on button "Next" at bounding box center [604, 631] width 218 height 54
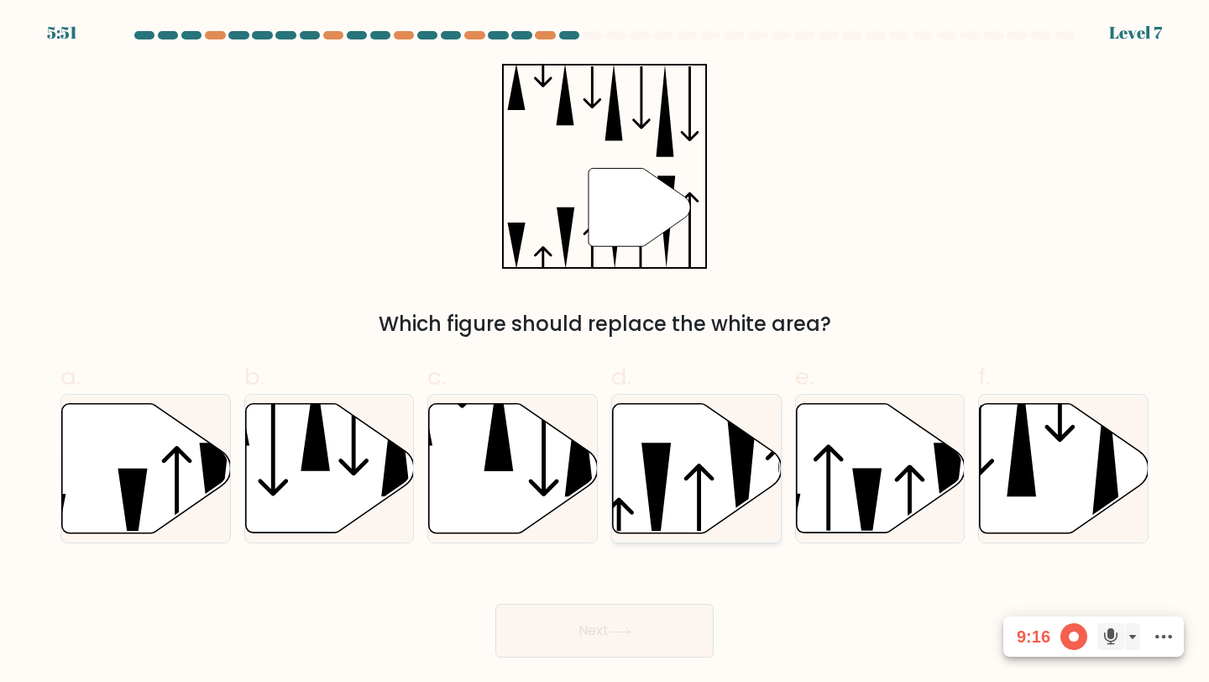
click at [674, 496] on icon at bounding box center [697, 468] width 169 height 129
click at [605, 352] on input "d." at bounding box center [605, 346] width 1 height 11
radio input "true"
click at [583, 620] on button "Next" at bounding box center [604, 631] width 218 height 54
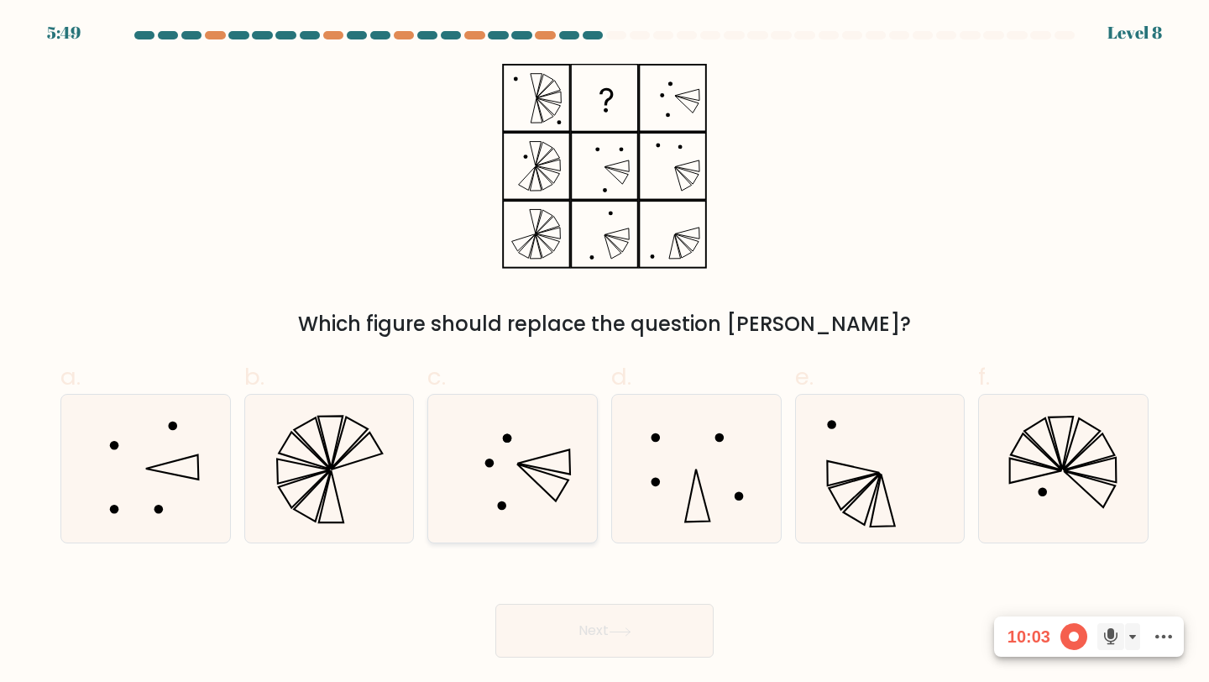
click at [538, 463] on icon at bounding box center [512, 469] width 149 height 149
click at [605, 352] on input "c." at bounding box center [605, 346] width 1 height 11
radio input "true"
click at [552, 612] on button "Next" at bounding box center [604, 631] width 218 height 54
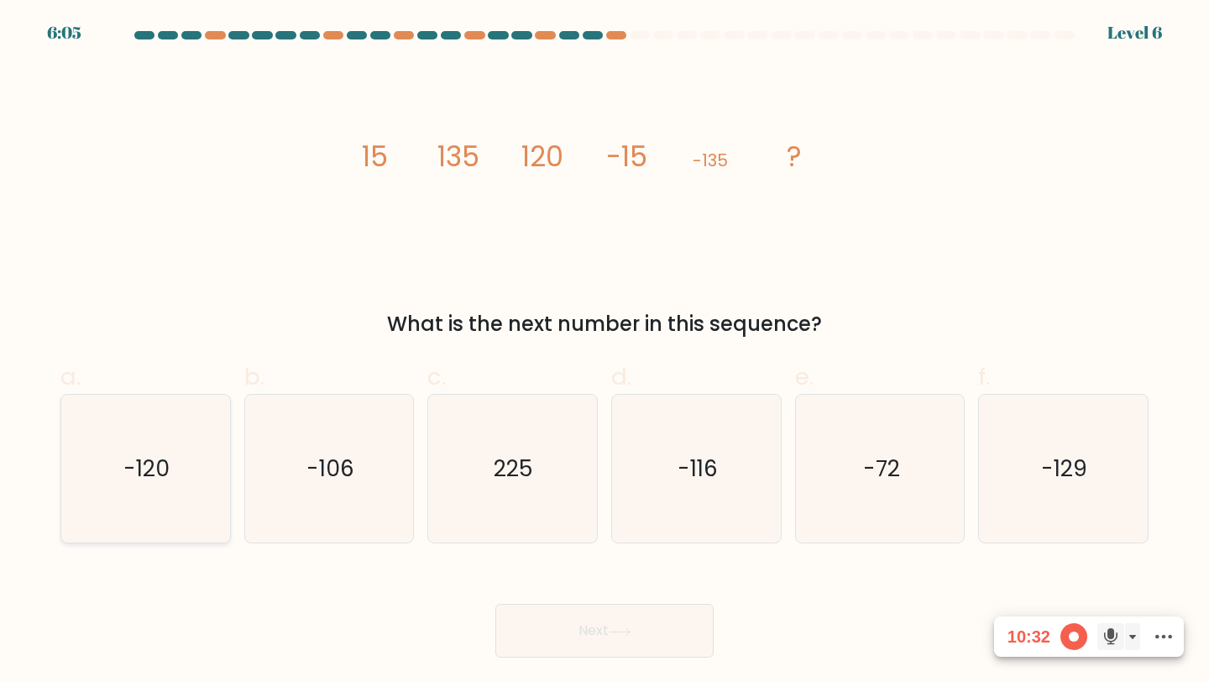
click at [147, 494] on icon "-120" at bounding box center [145, 469] width 149 height 149
click at [605, 352] on input "a. -120" at bounding box center [605, 346] width 1 height 11
radio input "true"
click at [620, 607] on button "Next" at bounding box center [604, 631] width 218 height 54
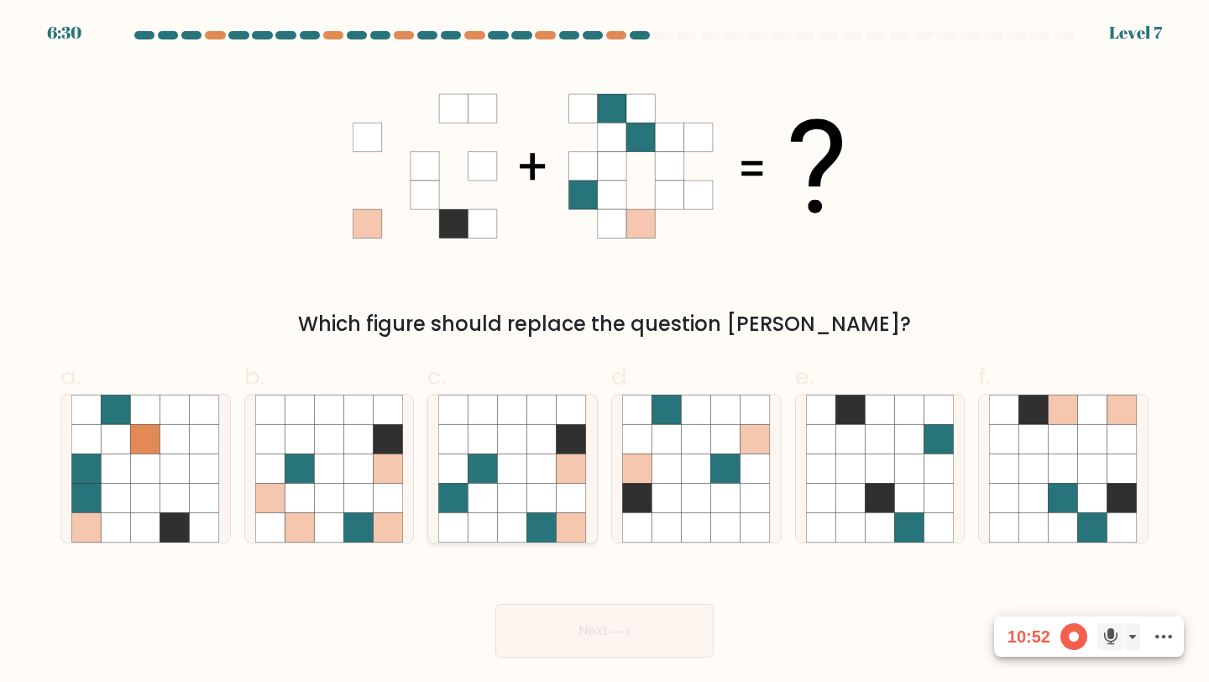
click at [521, 510] on icon at bounding box center [512, 498] width 29 height 29
click at [605, 352] on input "c." at bounding box center [605, 346] width 1 height 11
radio input "true"
click at [587, 615] on button "Next" at bounding box center [604, 631] width 218 height 54
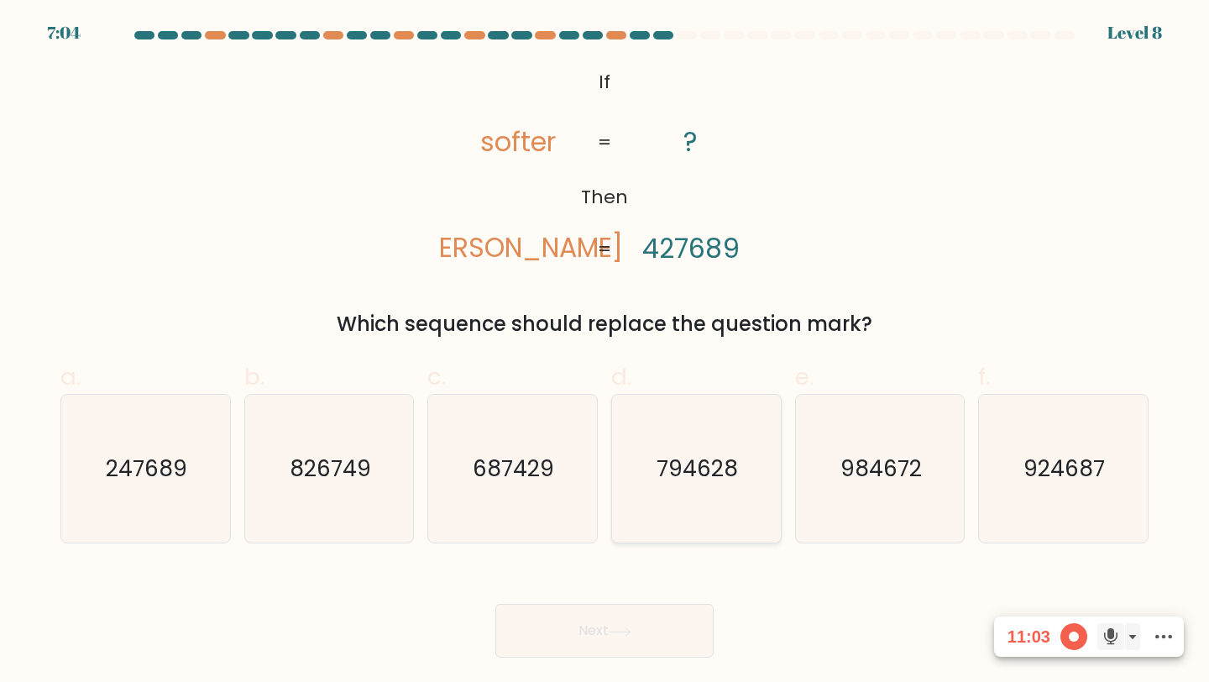
click at [681, 463] on text "794628" at bounding box center [697, 468] width 81 height 31
click at [605, 352] on input "d. 794628" at bounding box center [605, 346] width 1 height 11
radio input "true"
click at [556, 617] on button "Next" at bounding box center [604, 631] width 218 height 54
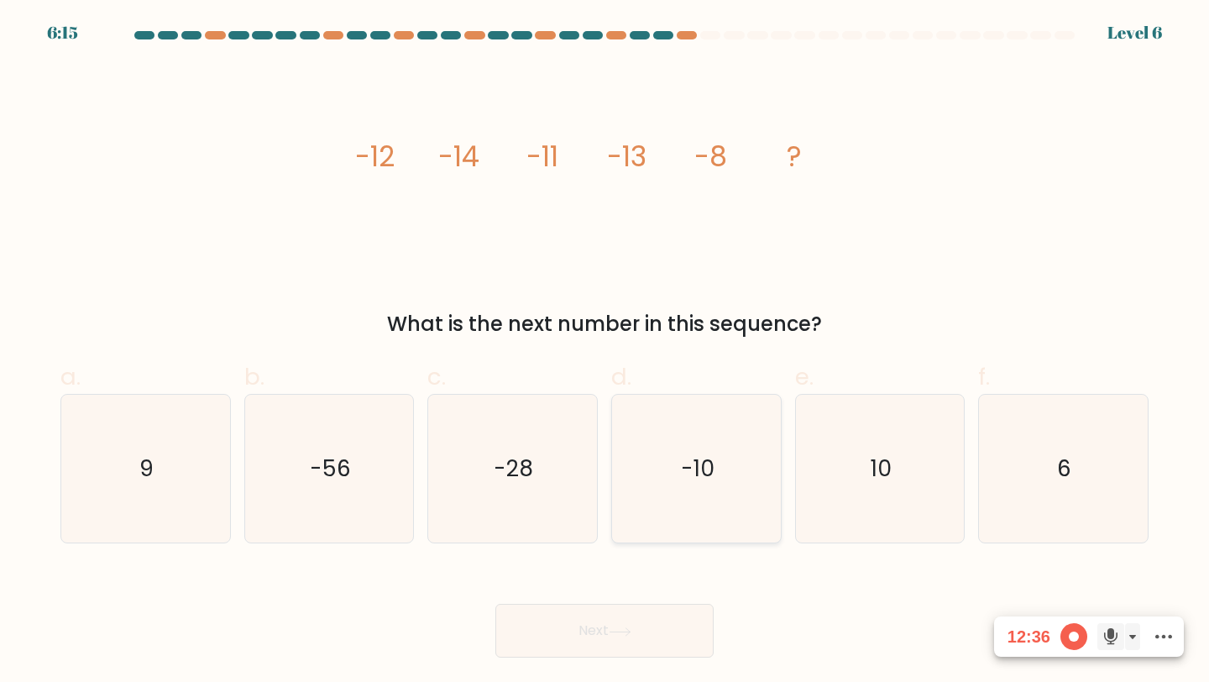
click at [692, 473] on text "-10" at bounding box center [698, 468] width 34 height 31
click at [605, 352] on input "d. -10" at bounding box center [605, 346] width 1 height 11
radio input "true"
click at [615, 615] on button "Next" at bounding box center [604, 631] width 218 height 54
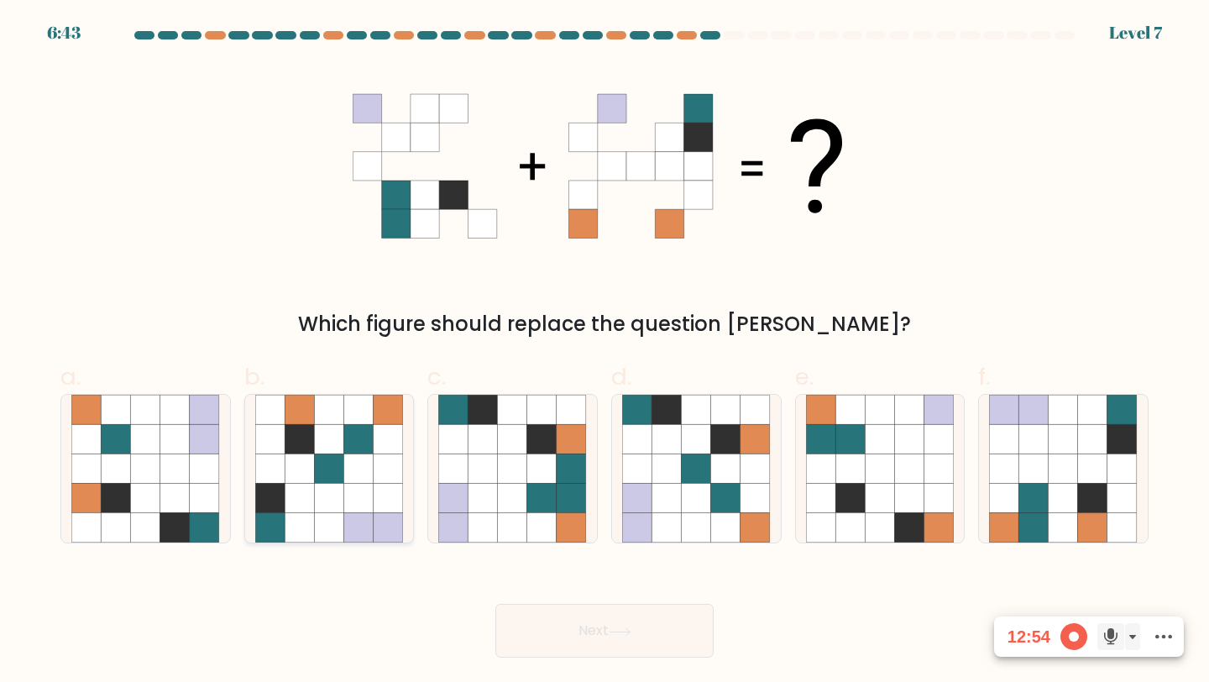
click at [336, 444] on icon at bounding box center [328, 438] width 29 height 29
click at [605, 352] on input "b." at bounding box center [605, 346] width 1 height 11
radio input "true"
click at [561, 621] on button "Next" at bounding box center [604, 631] width 218 height 54
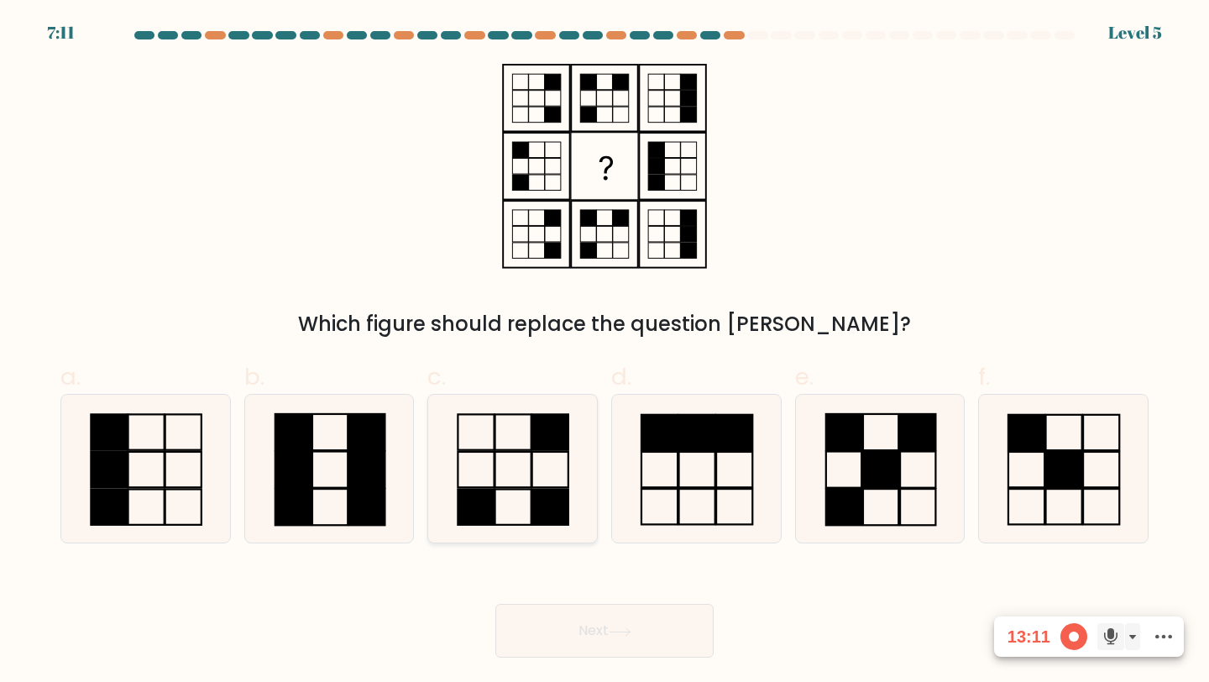
click at [528, 470] on icon at bounding box center [512, 469] width 149 height 149
click at [605, 352] on input "c." at bounding box center [605, 346] width 1 height 11
radio input "true"
click at [575, 623] on button "Next" at bounding box center [604, 631] width 218 height 54
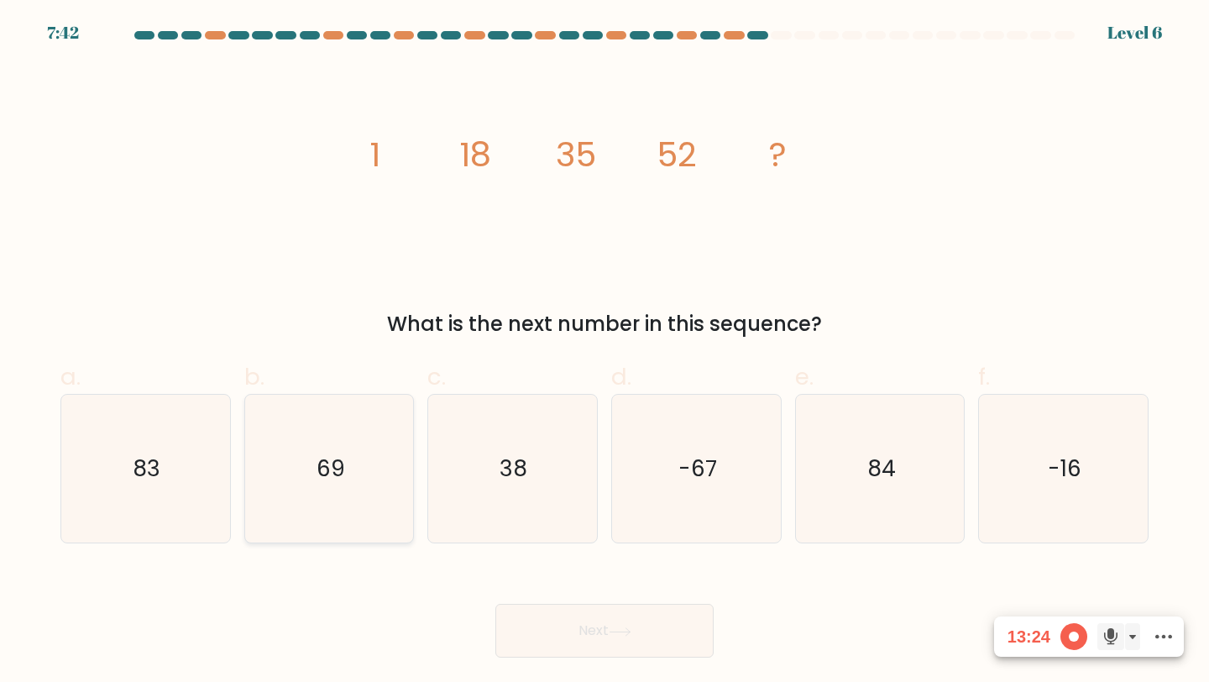
click at [294, 453] on icon "69" at bounding box center [329, 469] width 149 height 149
click at [605, 352] on input "b. 69" at bounding box center [605, 346] width 1 height 11
radio input "true"
click at [628, 613] on button "Next" at bounding box center [604, 631] width 218 height 54
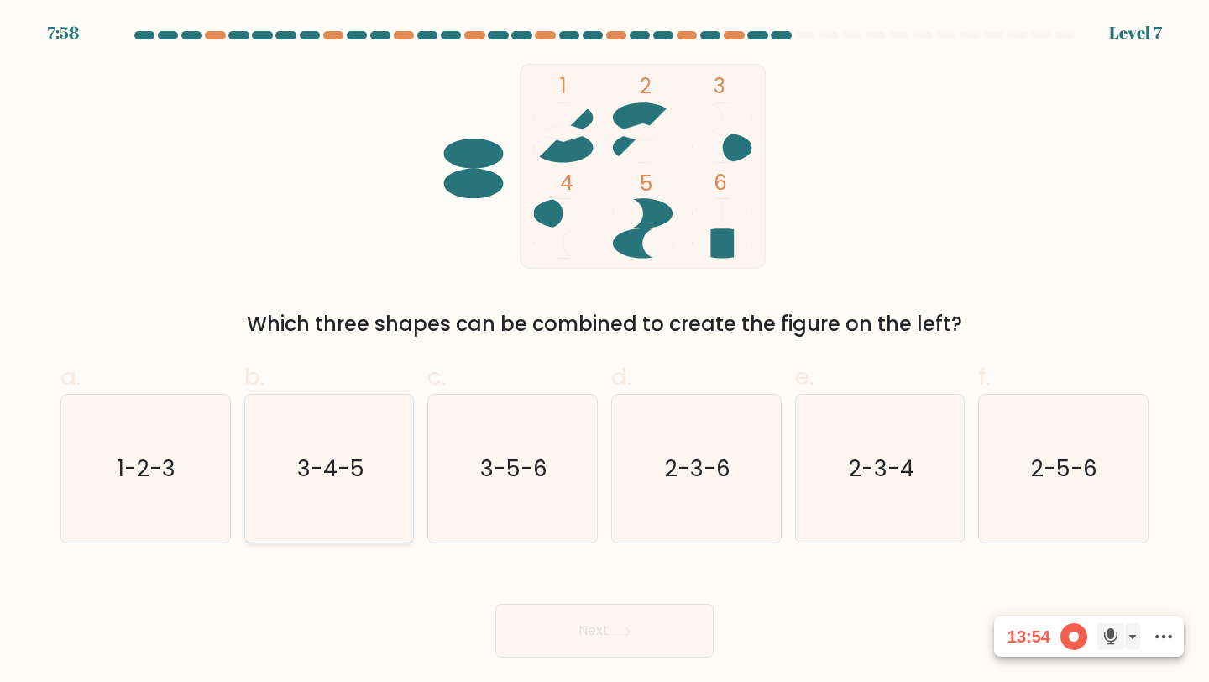
click at [294, 497] on icon "3-4-5" at bounding box center [329, 469] width 149 height 149
click at [605, 352] on input "b. 3-4-5" at bounding box center [605, 346] width 1 height 11
radio input "true"
click at [575, 610] on button "Next" at bounding box center [604, 631] width 218 height 54
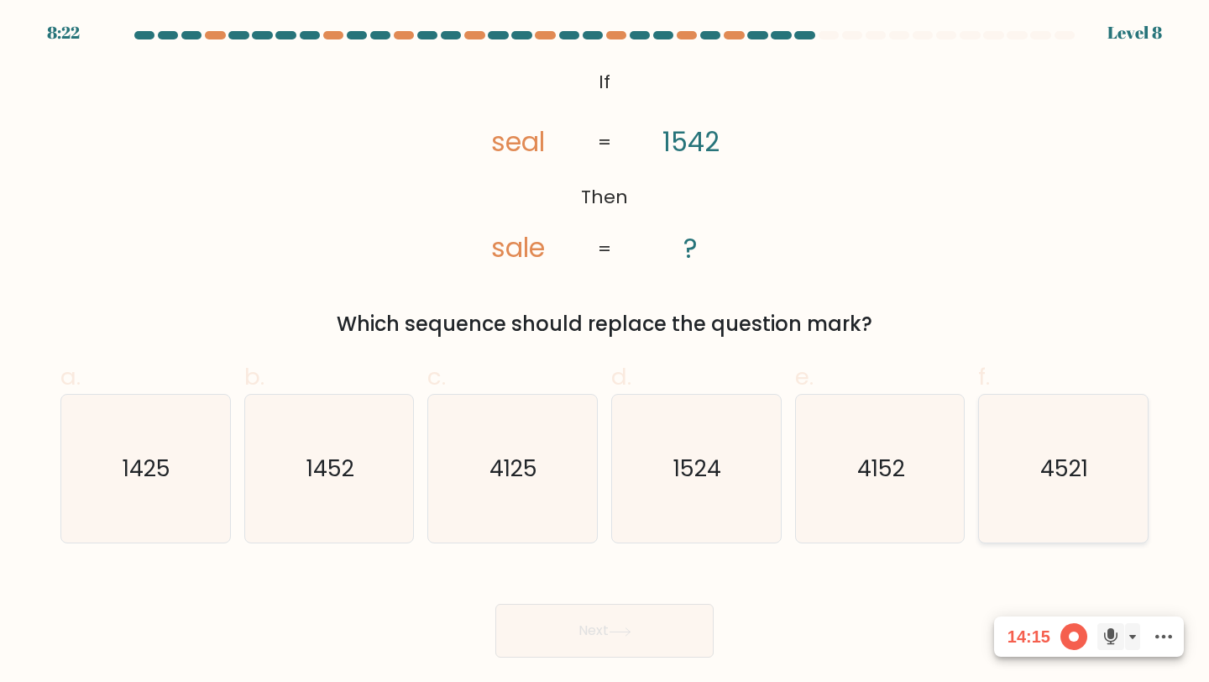
click at [1008, 473] on icon "4521" at bounding box center [1063, 469] width 149 height 149
click at [605, 352] on input "f. 4521" at bounding box center [605, 346] width 1 height 11
radio input "true"
click at [563, 620] on button "Next" at bounding box center [604, 631] width 218 height 54
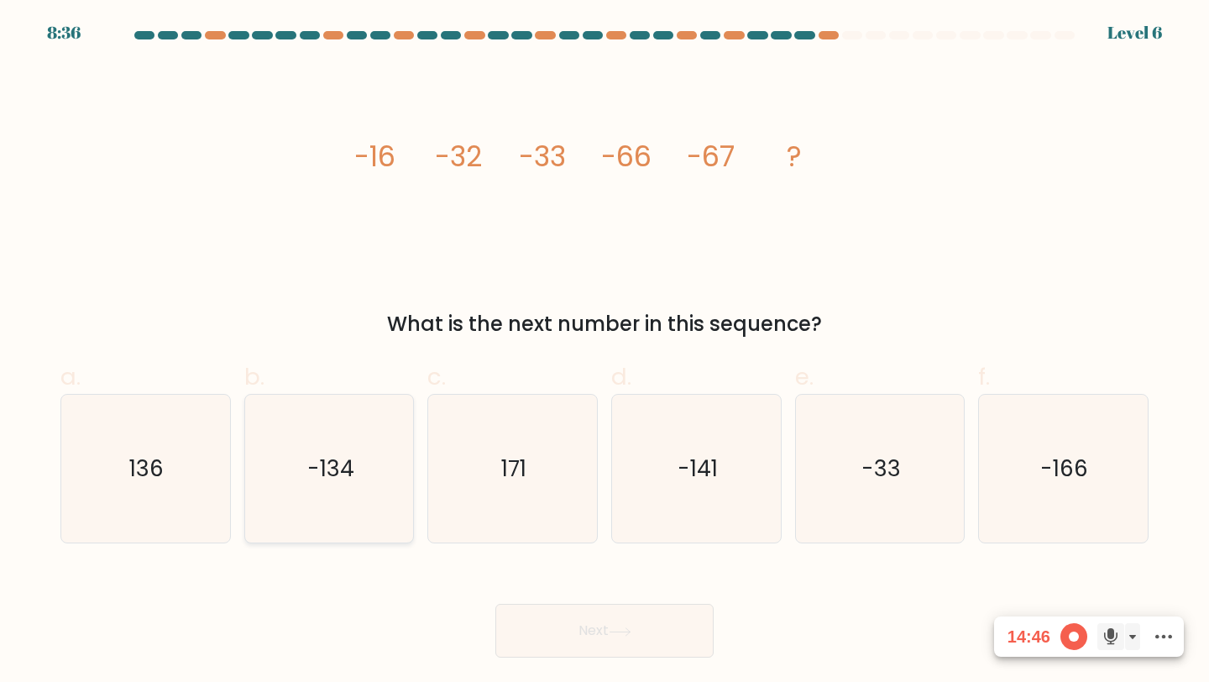
click at [348, 510] on icon "-134" at bounding box center [329, 469] width 149 height 149
click at [605, 352] on input "b. -134" at bounding box center [605, 346] width 1 height 11
radio input "true"
click at [579, 620] on button "Next" at bounding box center [604, 631] width 218 height 54
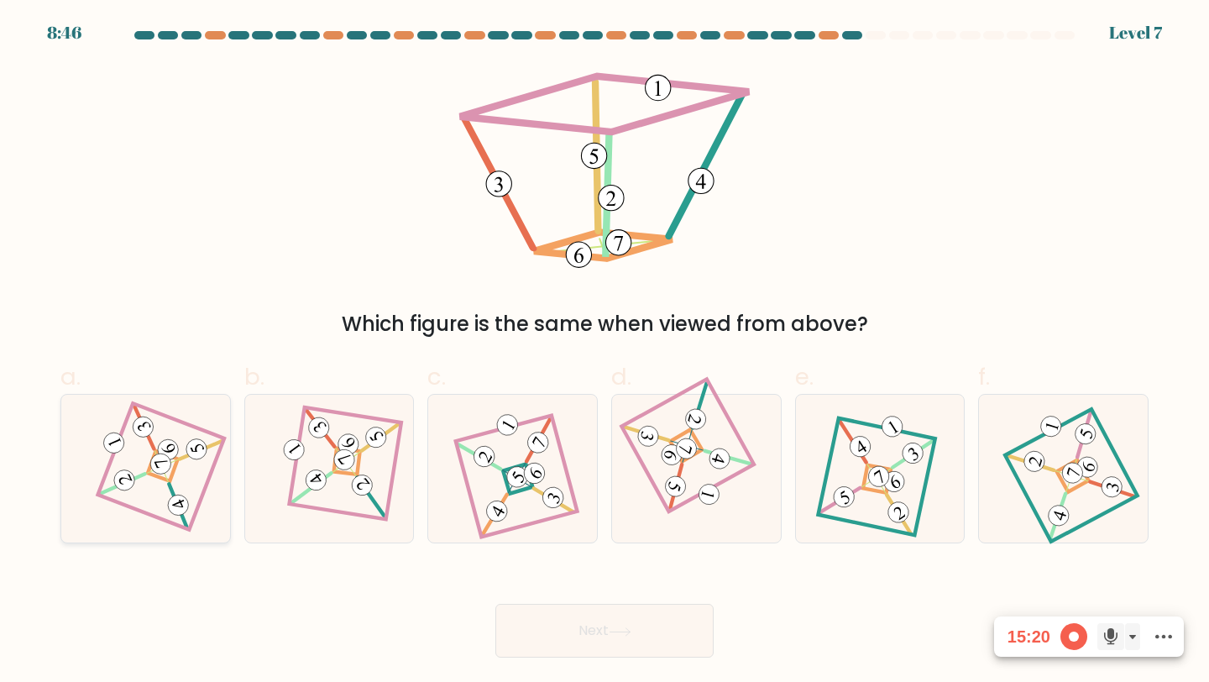
click at [140, 463] on icon at bounding box center [146, 469] width 102 height 118
click at [605, 352] on input "a." at bounding box center [605, 346] width 1 height 11
radio input "true"
click at [583, 618] on button "Next" at bounding box center [604, 631] width 218 height 54
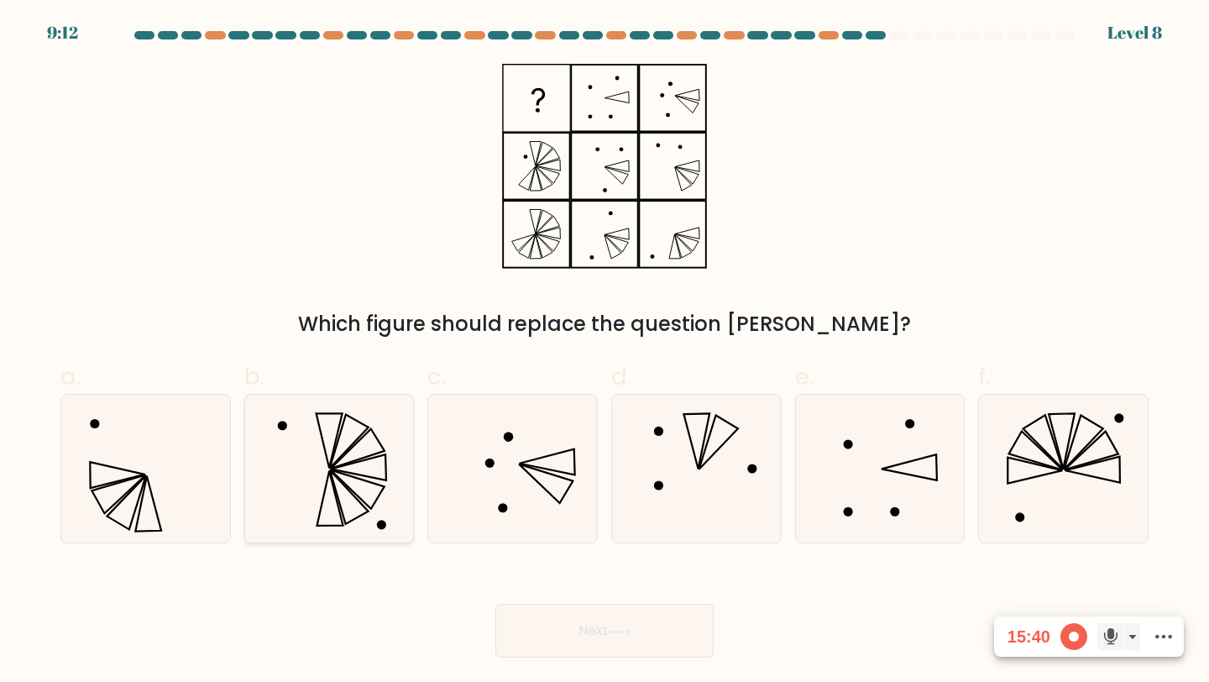
click at [369, 474] on icon at bounding box center [329, 469] width 149 height 149
click at [605, 352] on input "b." at bounding box center [605, 346] width 1 height 11
radio input "true"
click at [566, 617] on button "Next" at bounding box center [604, 631] width 218 height 54
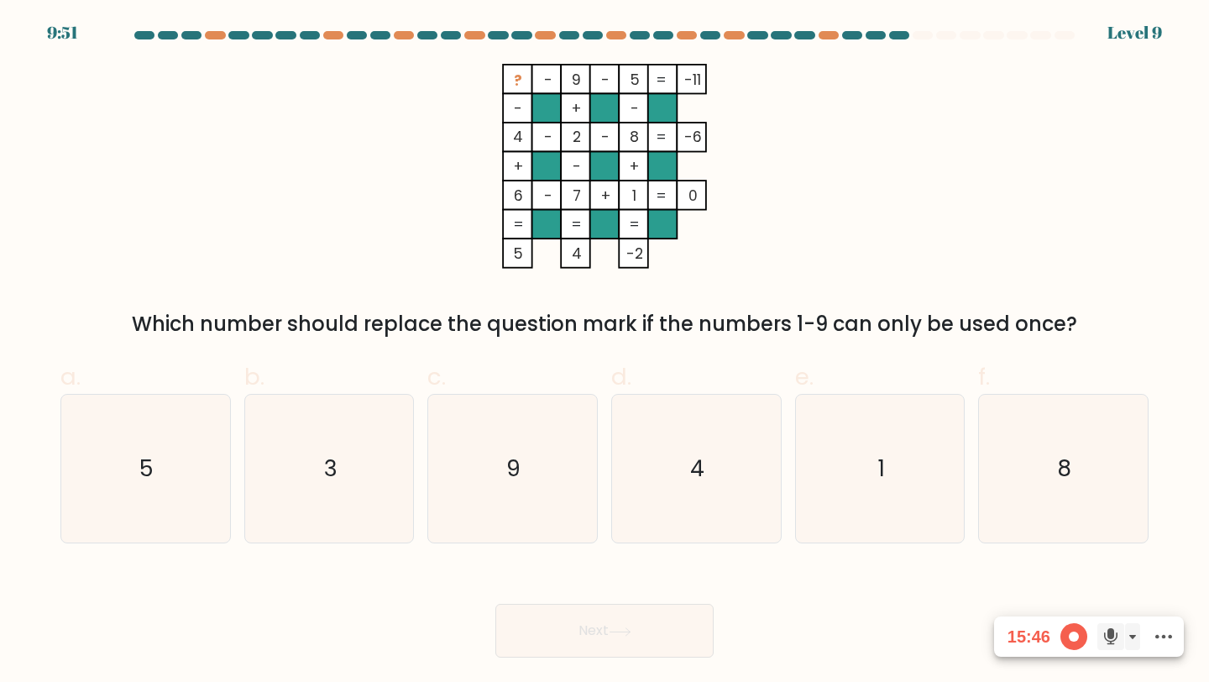
click at [679, 323] on div "Which number should replace the question mark if the numbers 1-9 can only be us…" at bounding box center [605, 324] width 1068 height 30
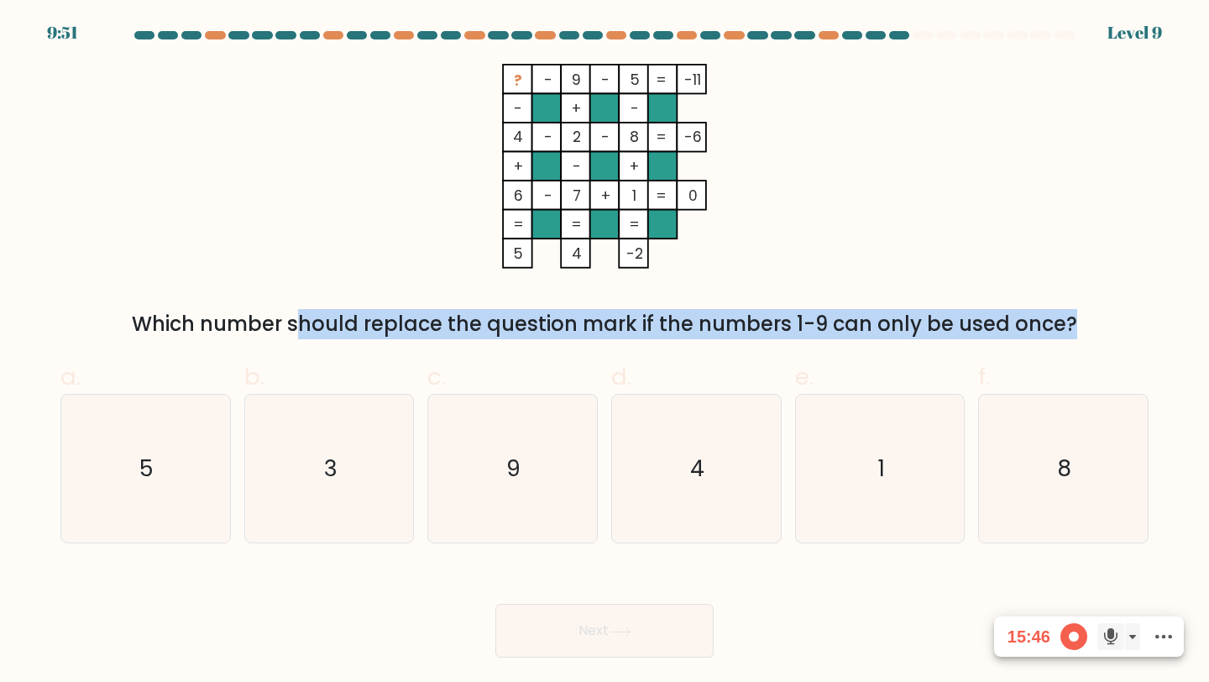
click at [679, 323] on div "Which number should replace the question mark if the numbers 1-9 can only be us…" at bounding box center [605, 324] width 1068 height 30
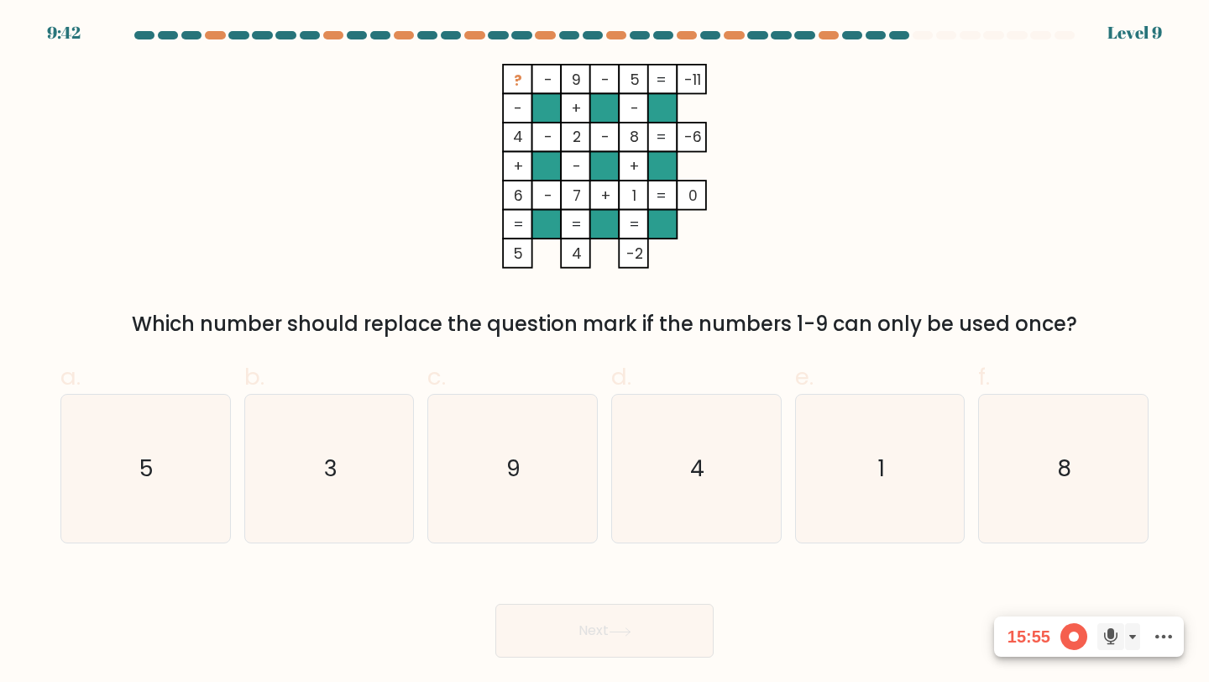
click at [752, 212] on icon "? - 9 - 5 -11 - + - 4 - 2 - 8 -6 + - + 6 - 7 + 1 = 0 = = = = 5 4 -2 =" at bounding box center [605, 166] width 504 height 205
click at [367, 458] on icon "3" at bounding box center [329, 469] width 149 height 149
click at [605, 352] on input "b. 3" at bounding box center [605, 346] width 1 height 11
radio input "true"
click at [563, 616] on button "Next" at bounding box center [604, 631] width 218 height 54
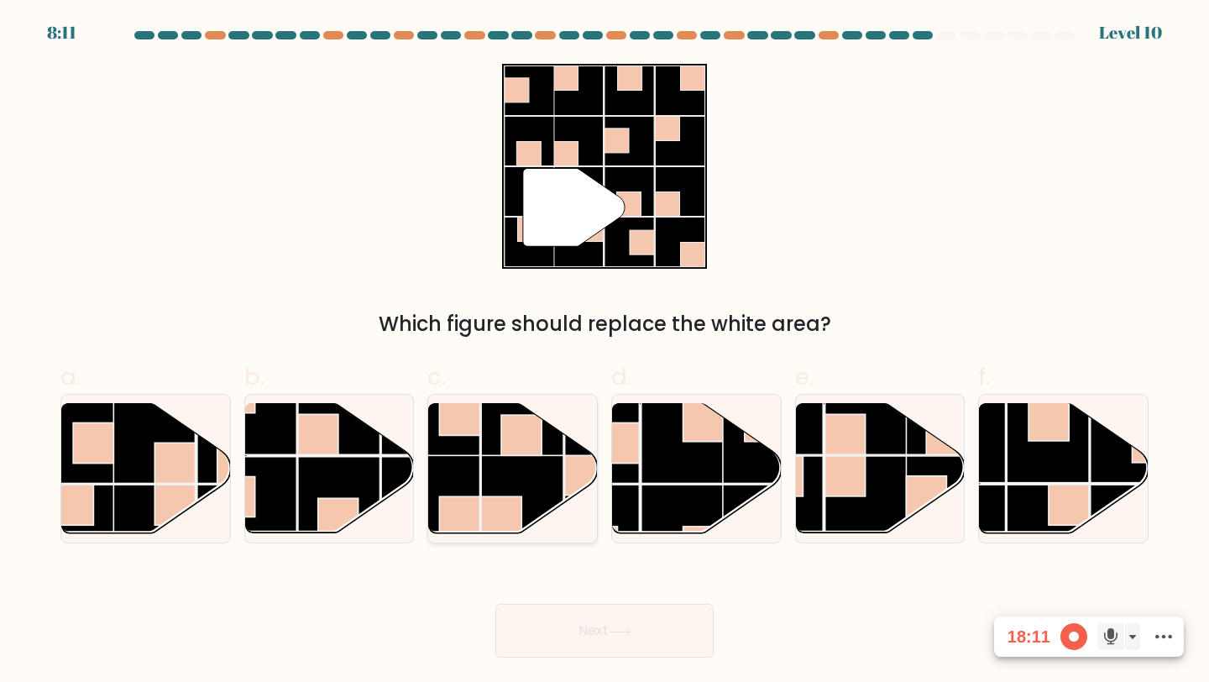
click at [479, 453] on rect at bounding box center [439, 414] width 82 height 82
click at [605, 352] on input "c." at bounding box center [605, 346] width 1 height 11
radio input "true"
click at [117, 489] on rect at bounding box center [154, 525] width 82 height 82
click at [605, 352] on input "a." at bounding box center [605, 346] width 1 height 11
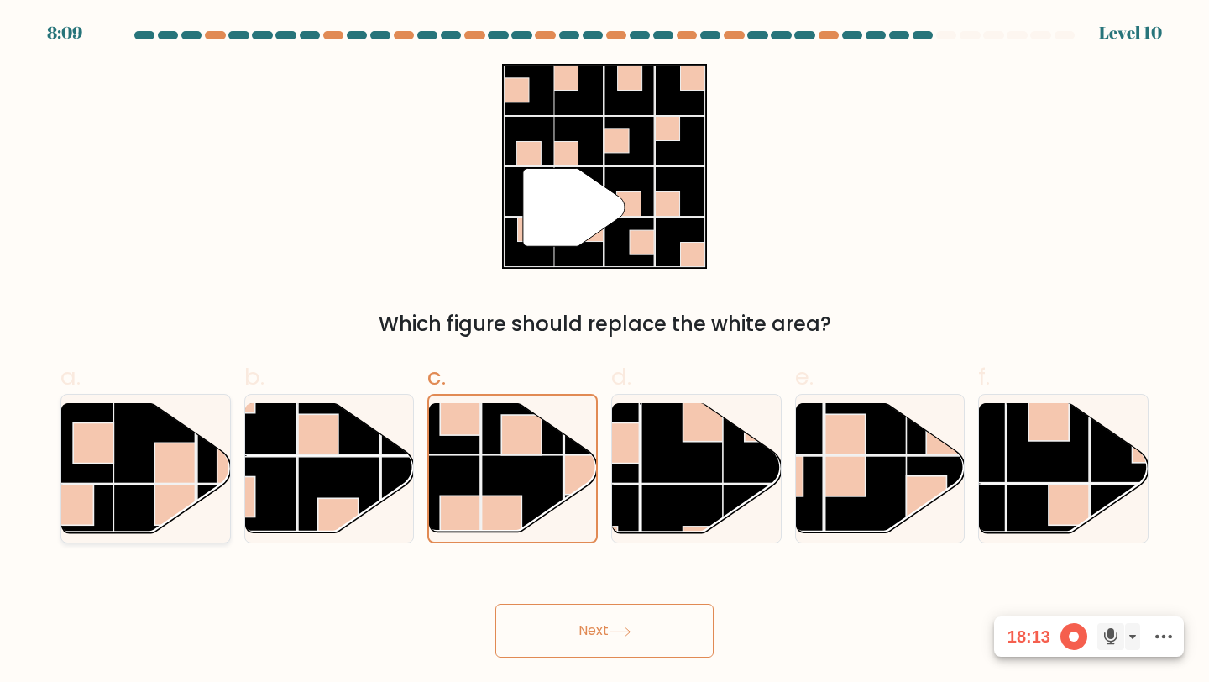
radio input "true"
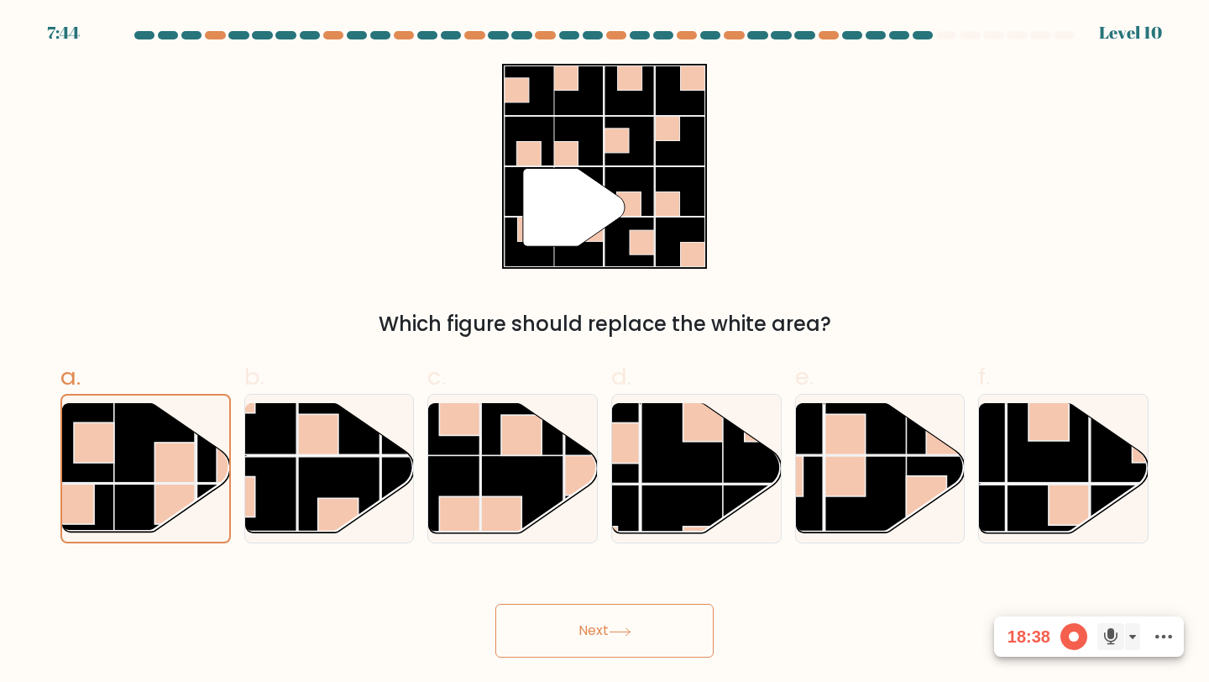
click at [556, 614] on button "Next" at bounding box center [604, 631] width 218 height 54
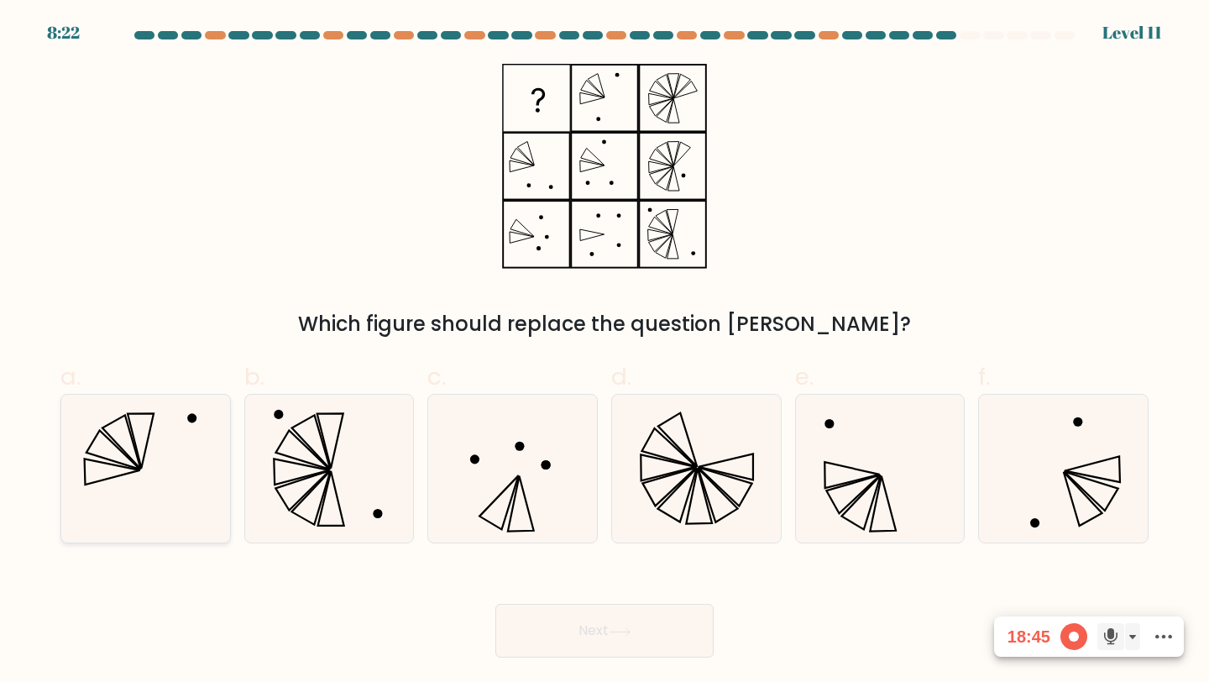
click at [147, 447] on icon at bounding box center [145, 469] width 149 height 149
click at [605, 352] on input "a." at bounding box center [605, 346] width 1 height 11
radio input "true"
click at [598, 617] on button "Next" at bounding box center [604, 631] width 218 height 54
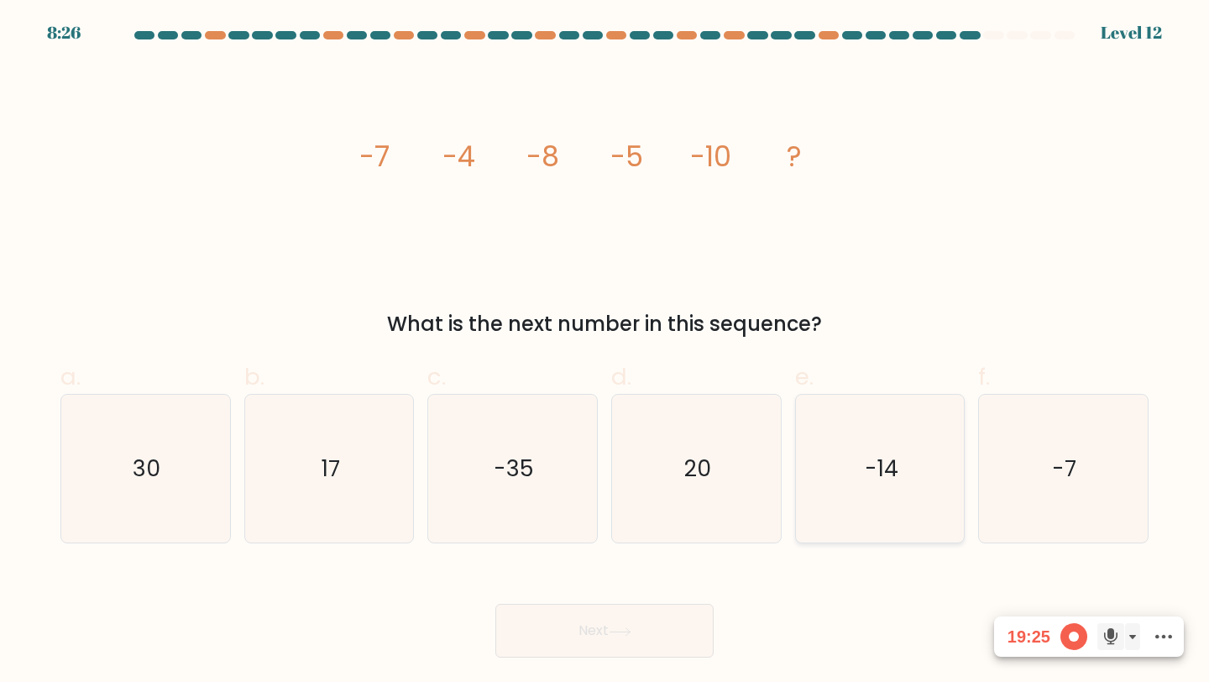
click at [882, 468] on text "-14" at bounding box center [882, 468] width 34 height 31
click at [605, 352] on input "e. -14" at bounding box center [605, 346] width 1 height 11
radio input "true"
click at [654, 607] on button "Next" at bounding box center [604, 631] width 218 height 54
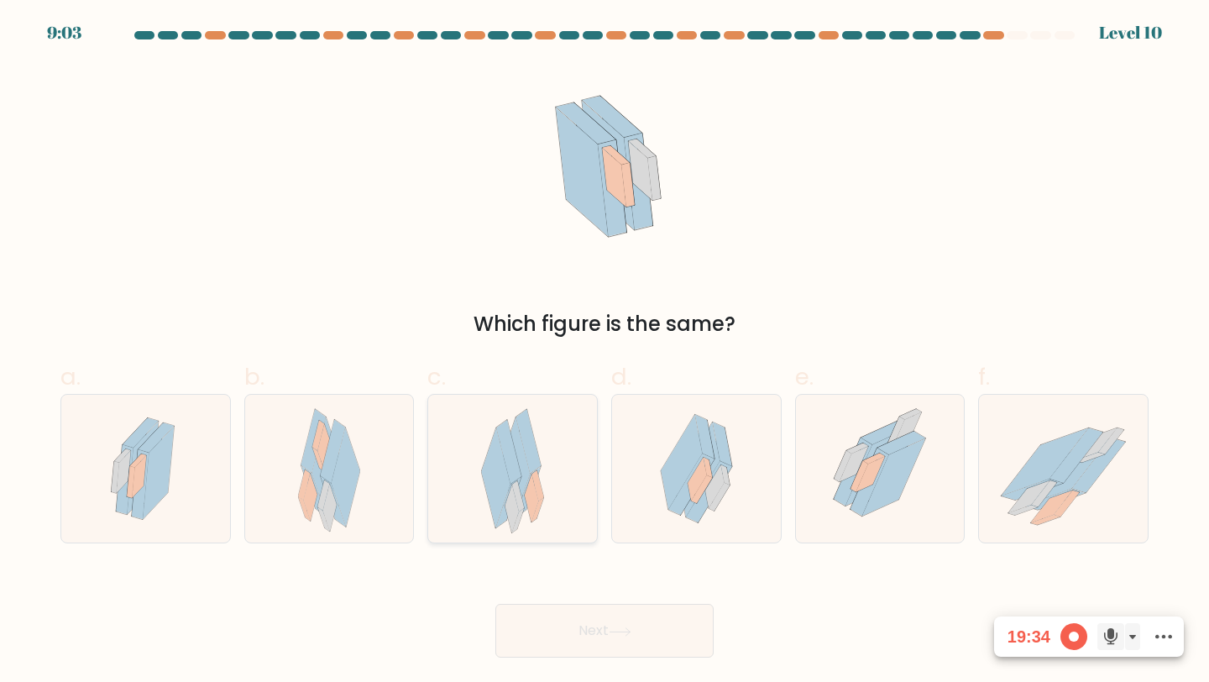
click at [533, 474] on icon at bounding box center [538, 485] width 12 height 31
click at [605, 352] on input "c." at bounding box center [605, 346] width 1 height 11
radio input "true"
click at [530, 610] on button "Next" at bounding box center [604, 631] width 218 height 54
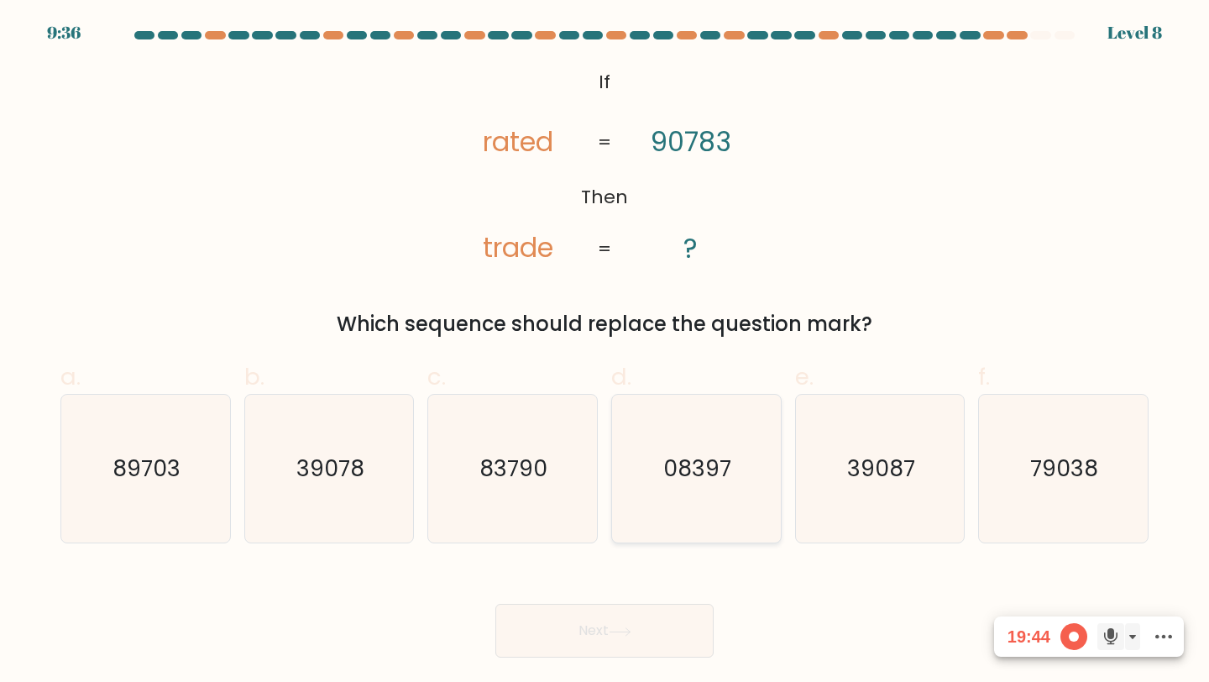
click at [705, 476] on text "08397" at bounding box center [698, 468] width 68 height 31
click at [605, 352] on input "d. 08397" at bounding box center [605, 346] width 1 height 11
radio input "true"
click at [129, 469] on text "89703" at bounding box center [147, 468] width 68 height 31
click at [605, 352] on input "a. 89703" at bounding box center [605, 346] width 1 height 11
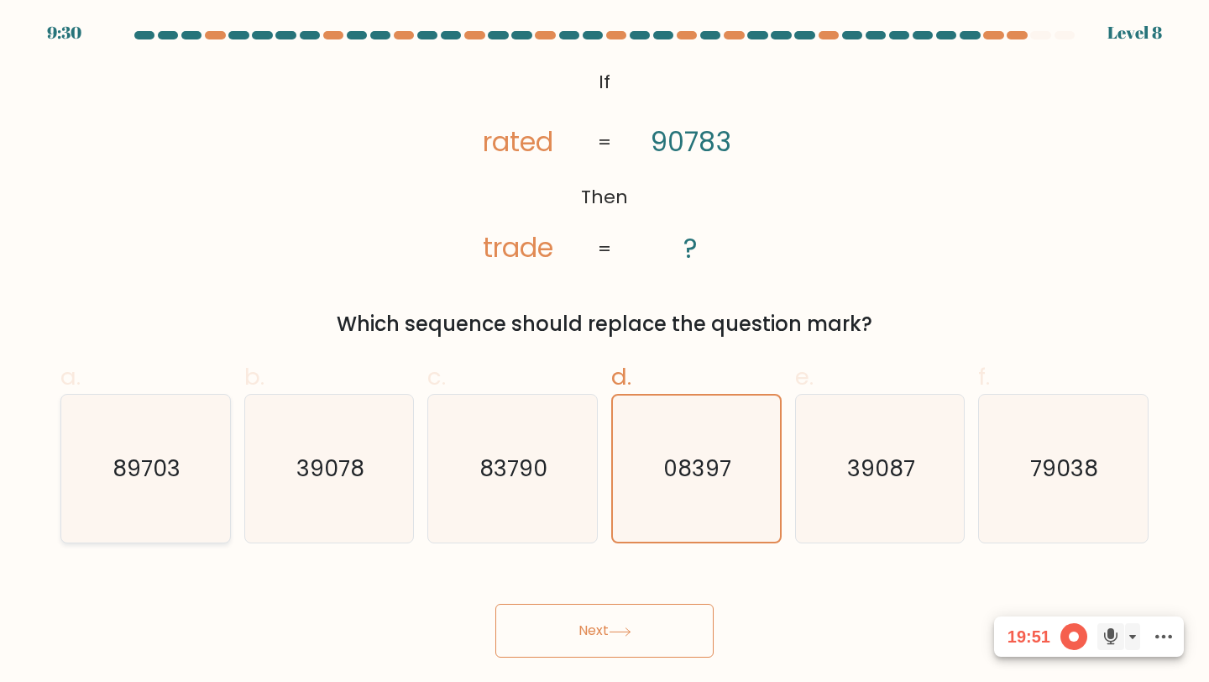
radio input "true"
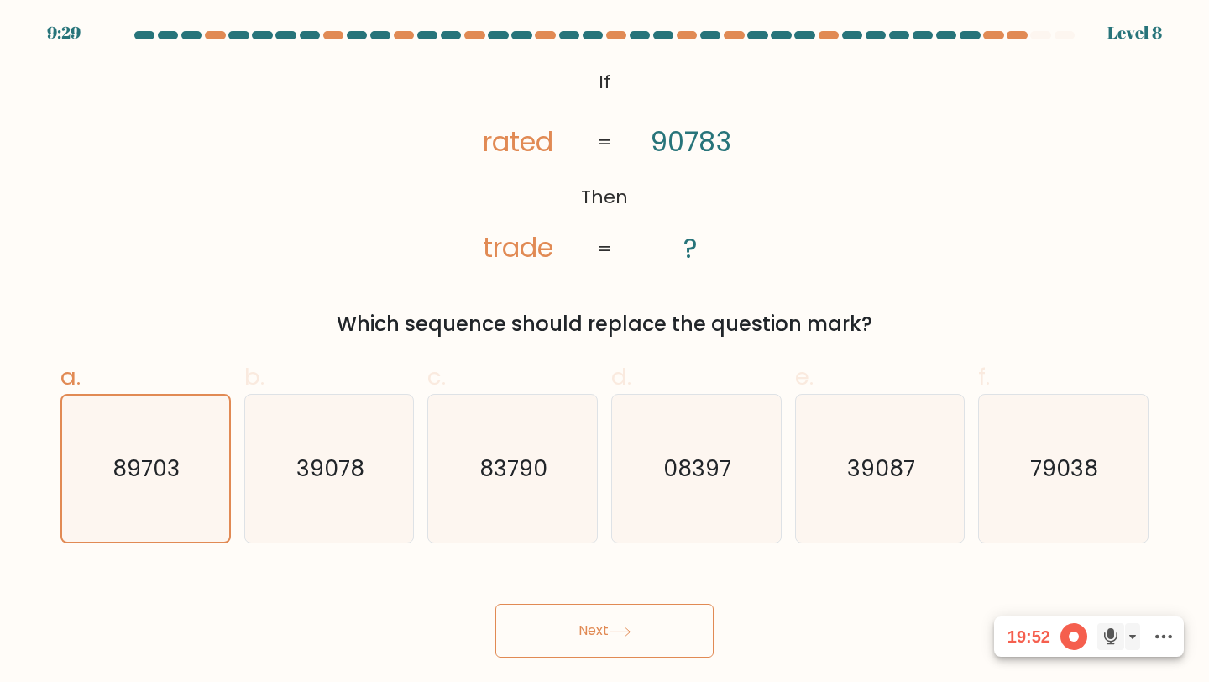
click at [608, 622] on button "Next" at bounding box center [604, 631] width 218 height 54
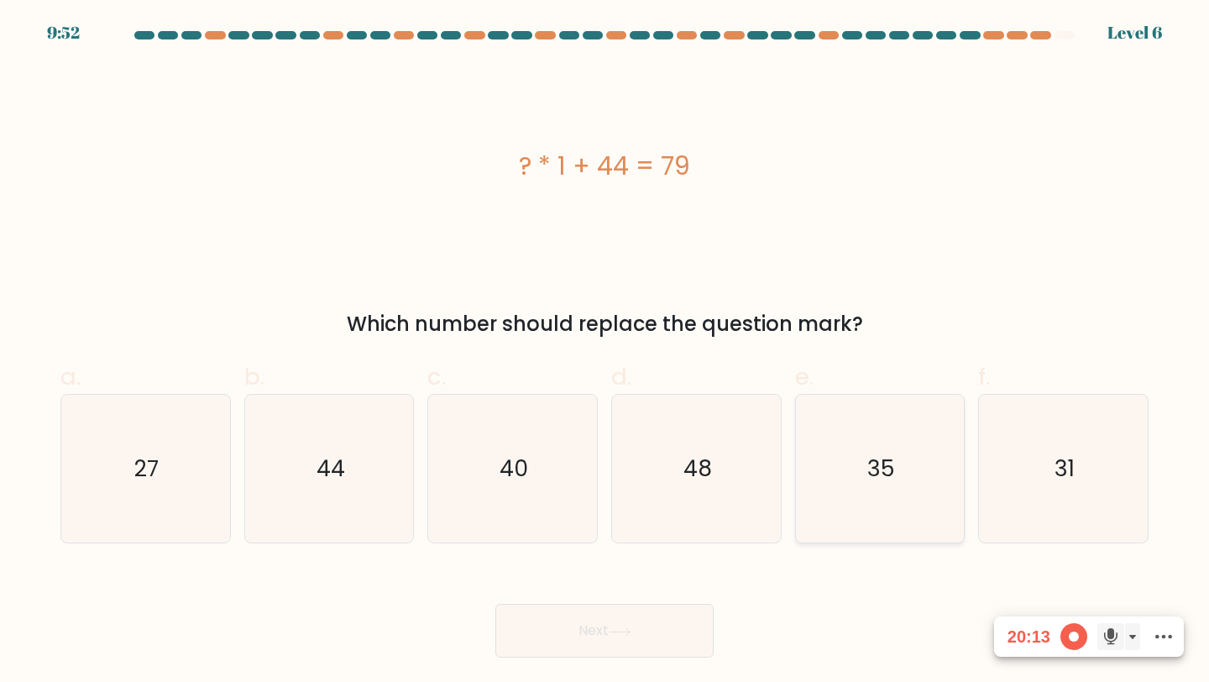
click at [921, 467] on icon "35" at bounding box center [880, 469] width 149 height 149
click at [605, 352] on input "e. 35" at bounding box center [605, 346] width 1 height 11
radio input "true"
click at [569, 613] on button "Next" at bounding box center [604, 631] width 218 height 54
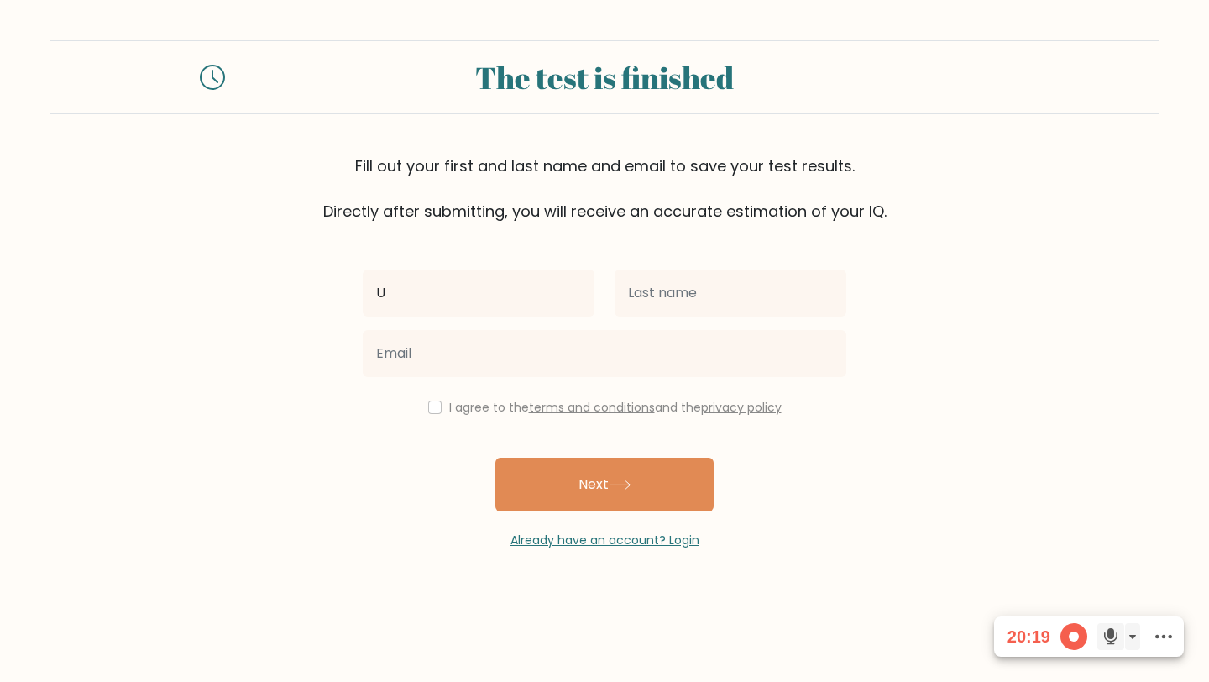
type input "Ulugbek"
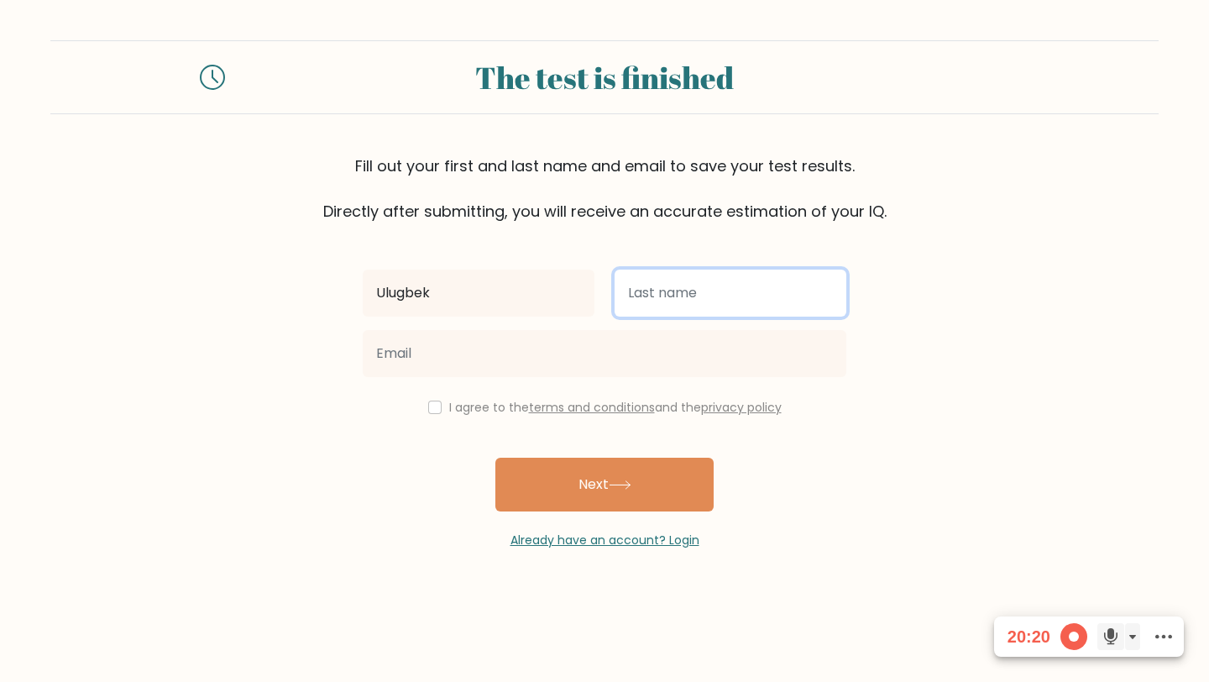
click at [653, 285] on input "text" at bounding box center [731, 293] width 232 height 47
type input "Toshev"
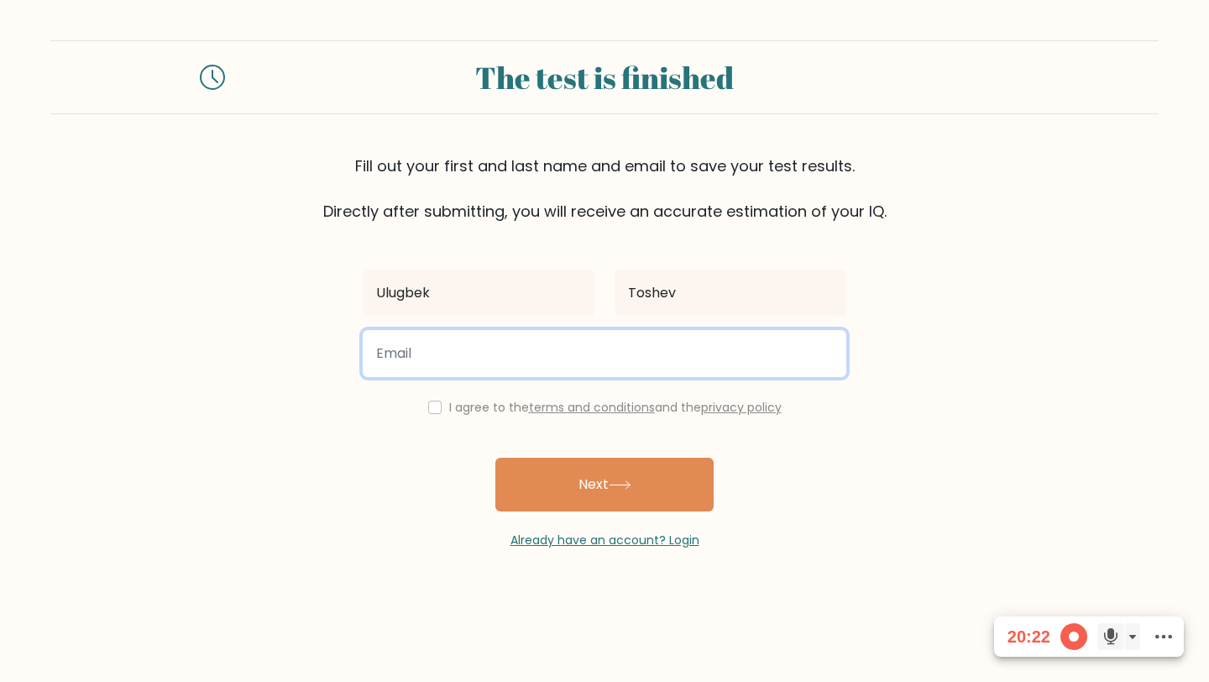
click at [613, 367] on input "email" at bounding box center [605, 353] width 484 height 47
type input "toshev.2000@icloud.com"
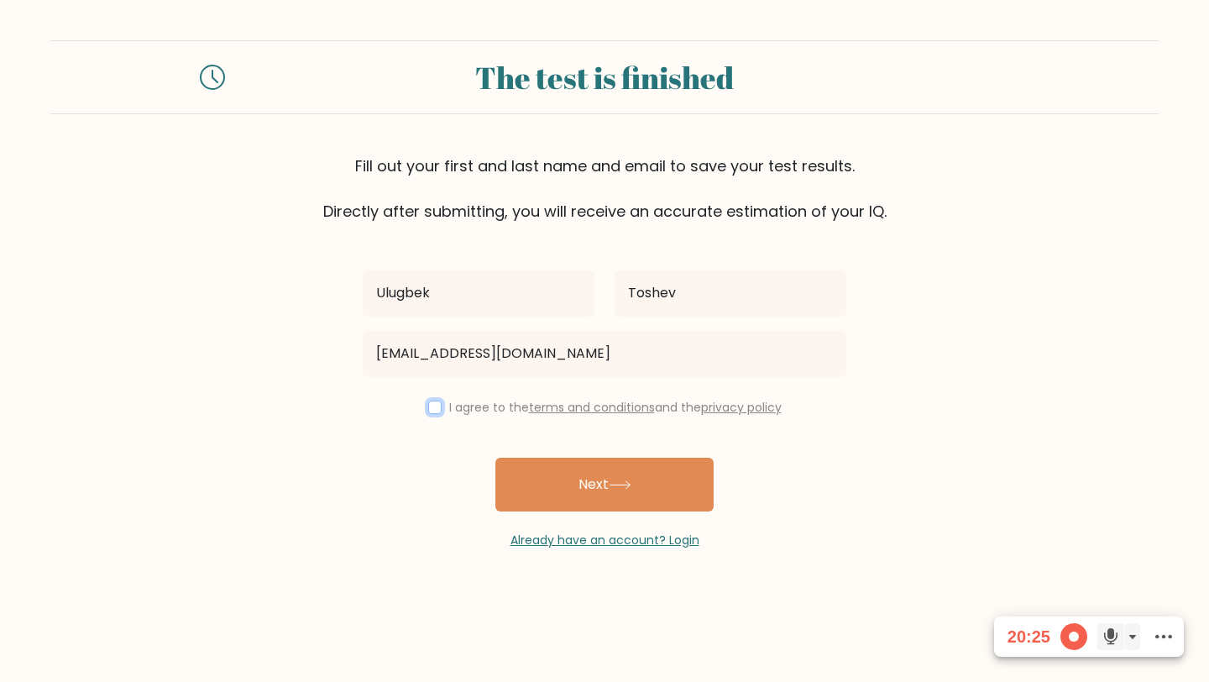
click at [431, 409] on input "checkbox" at bounding box center [434, 406] width 13 height 13
checkbox input "true"
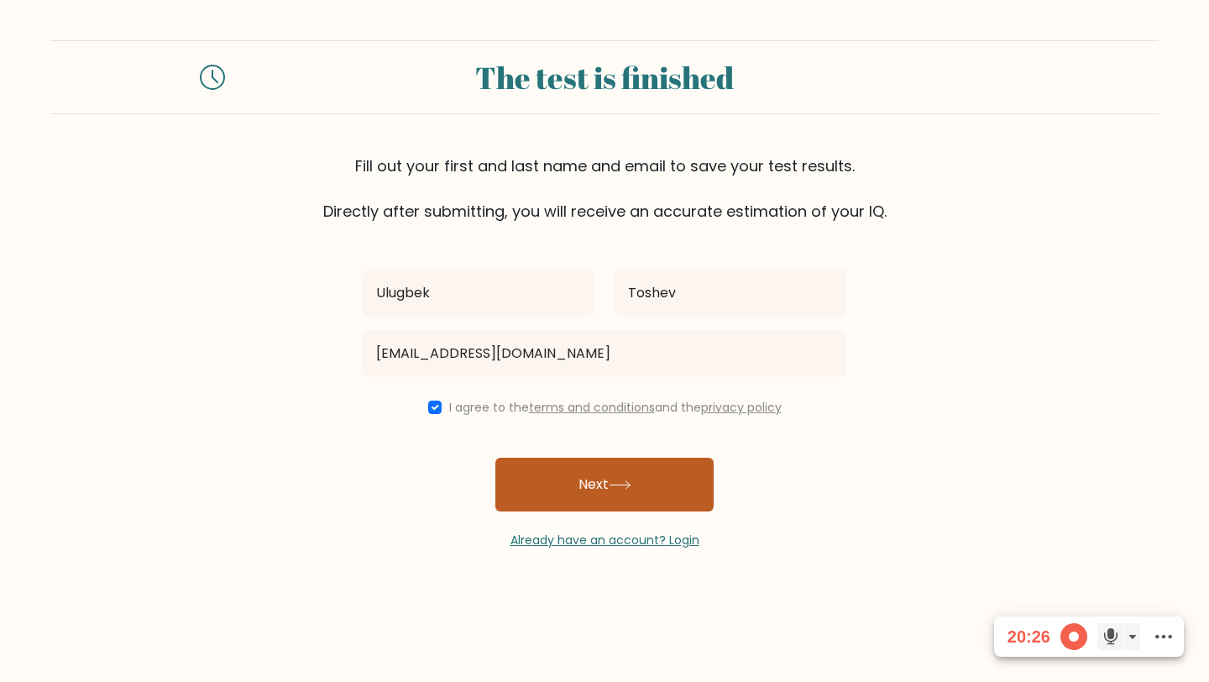
click at [546, 474] on button "Next" at bounding box center [604, 485] width 218 height 54
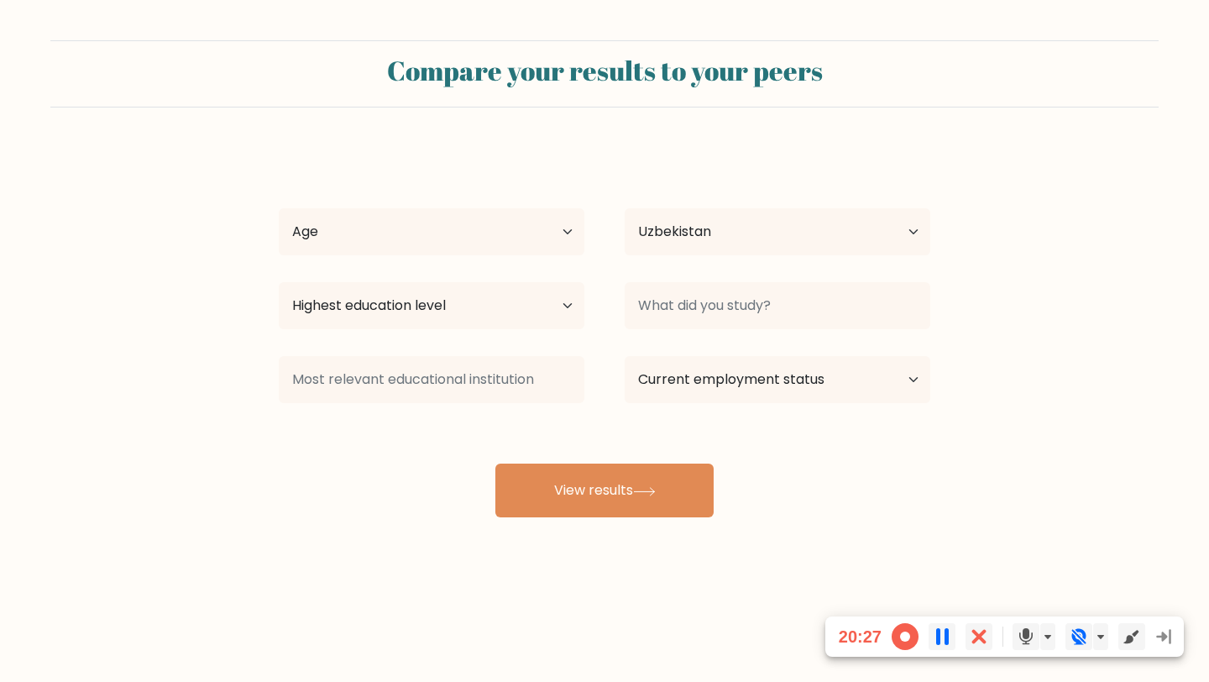
select select "UZ"
click at [473, 234] on select "Age Under [DEMOGRAPHIC_DATA] [DEMOGRAPHIC_DATA] [DEMOGRAPHIC_DATA] [DEMOGRAPHIC…" at bounding box center [432, 231] width 306 height 47
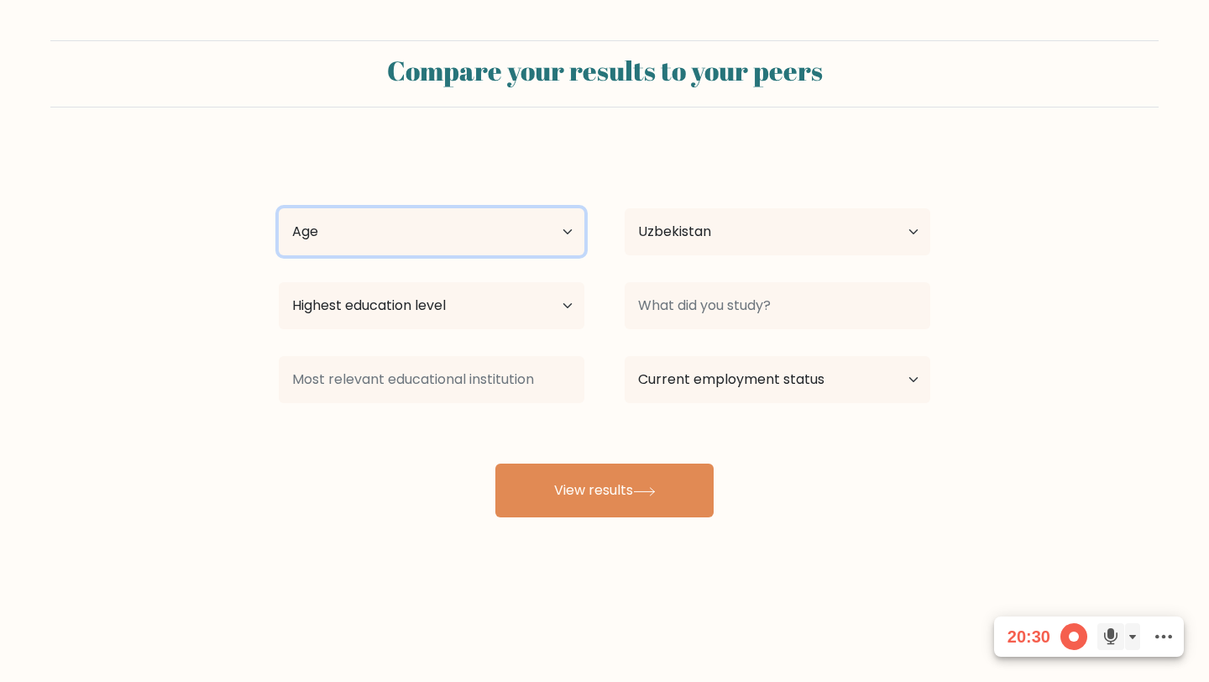
select select "18_24"
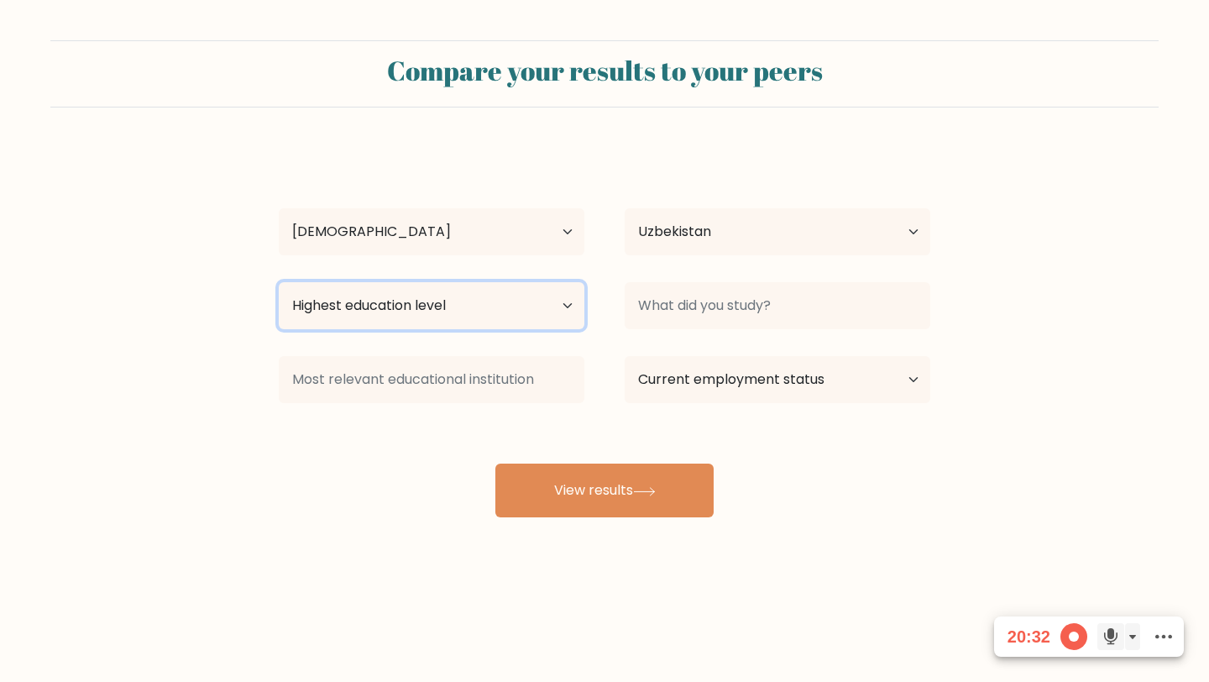
click at [455, 305] on select "Highest education level No schooling Primary Lower Secondary Upper Secondary Oc…" at bounding box center [432, 305] width 306 height 47
select select "bachelors_degree"
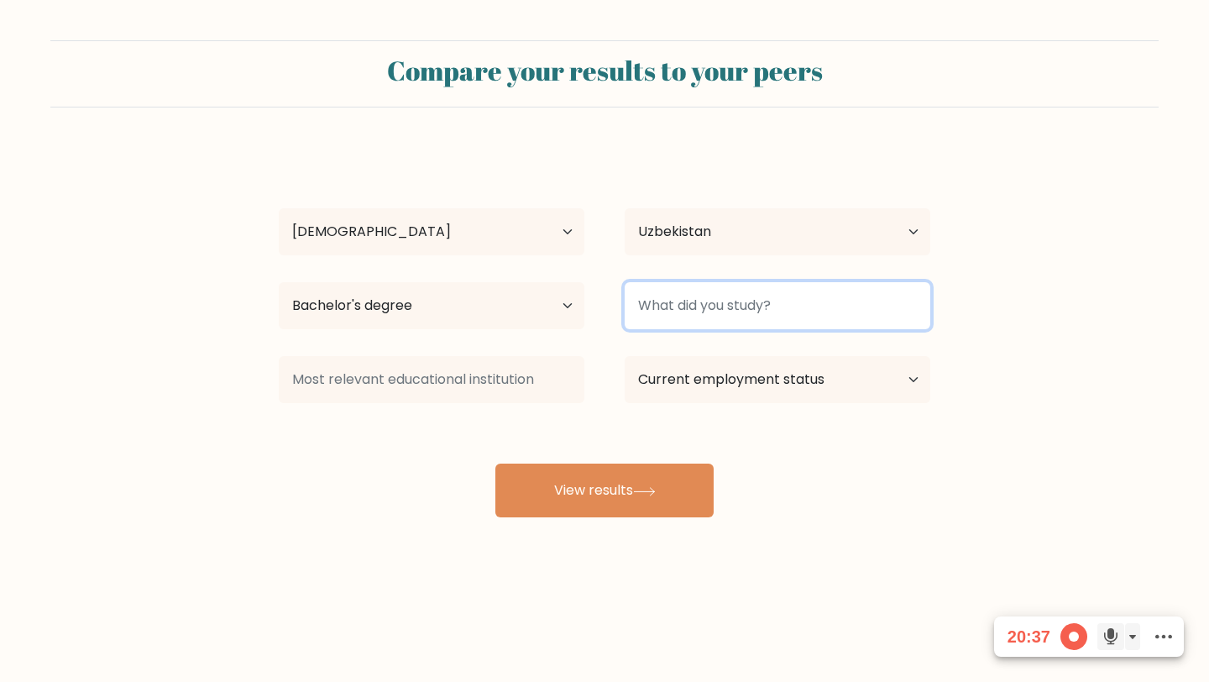
click at [675, 305] on input at bounding box center [778, 305] width 306 height 47
type input "..."
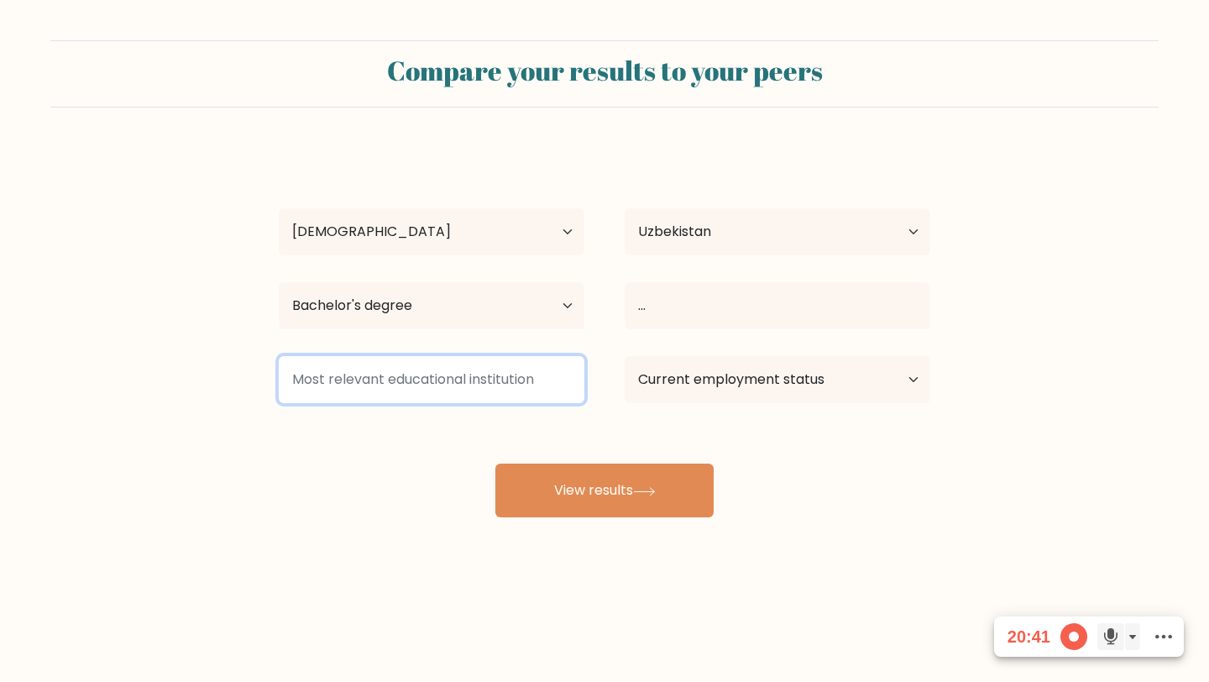
click at [506, 390] on input at bounding box center [432, 379] width 306 height 47
type input "..."
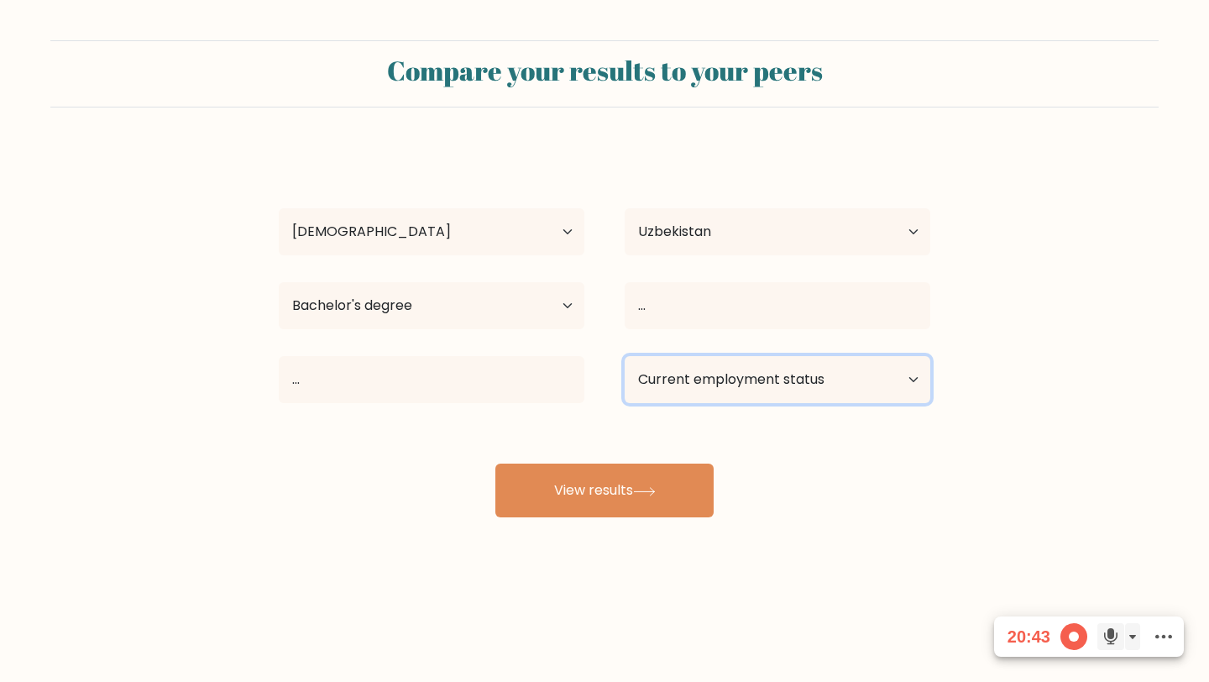
click at [730, 366] on select "Current employment status Employed Student Retired Other / prefer not to answer" at bounding box center [778, 379] width 306 height 47
select select "other"
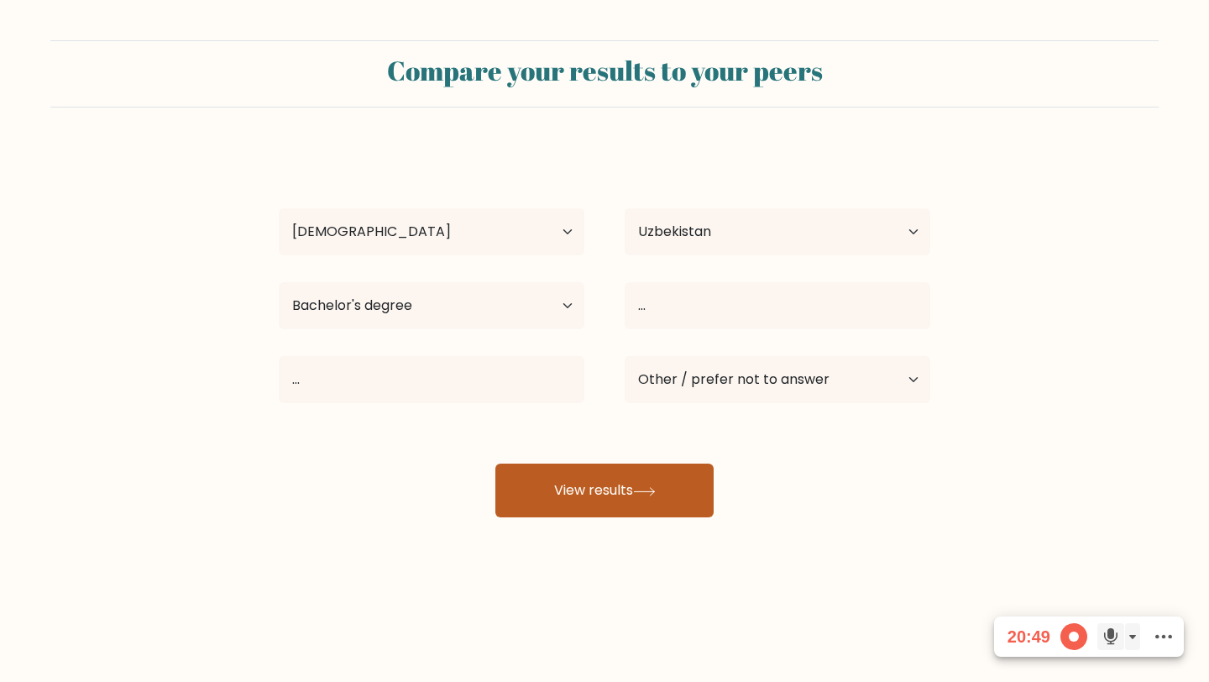
click at [625, 510] on button "View results" at bounding box center [604, 490] width 218 height 54
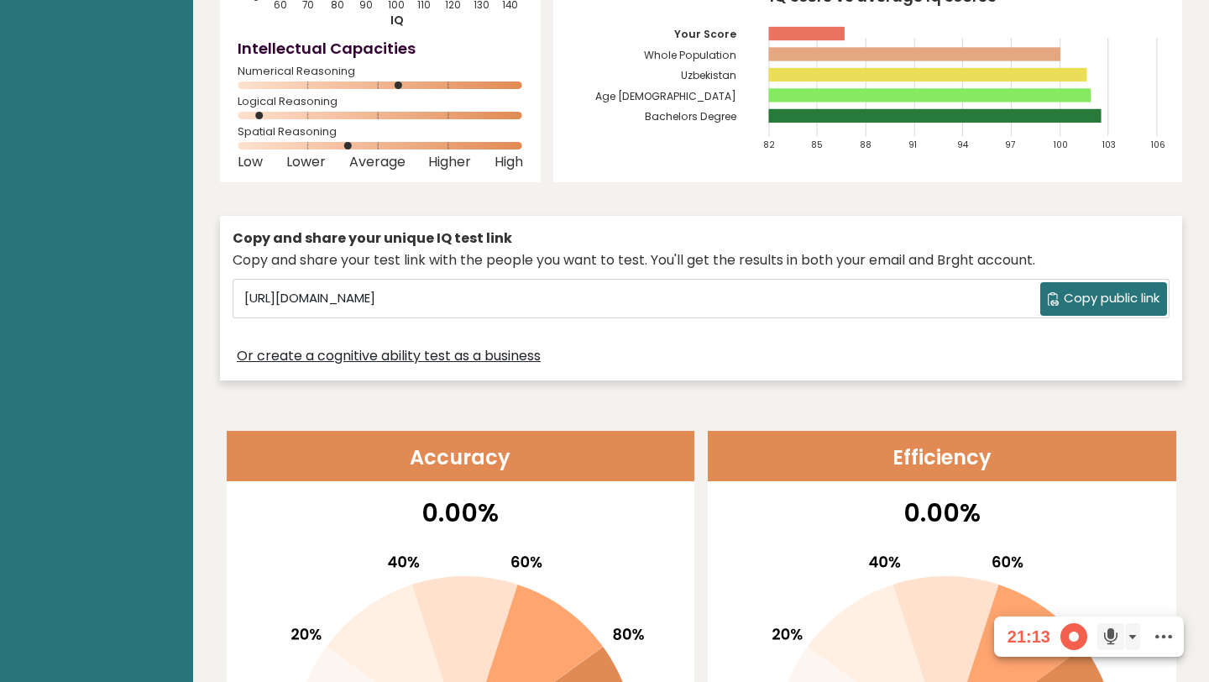
scroll to position [286, 0]
click at [1066, 297] on span "Copy public link" at bounding box center [1112, 299] width 96 height 19
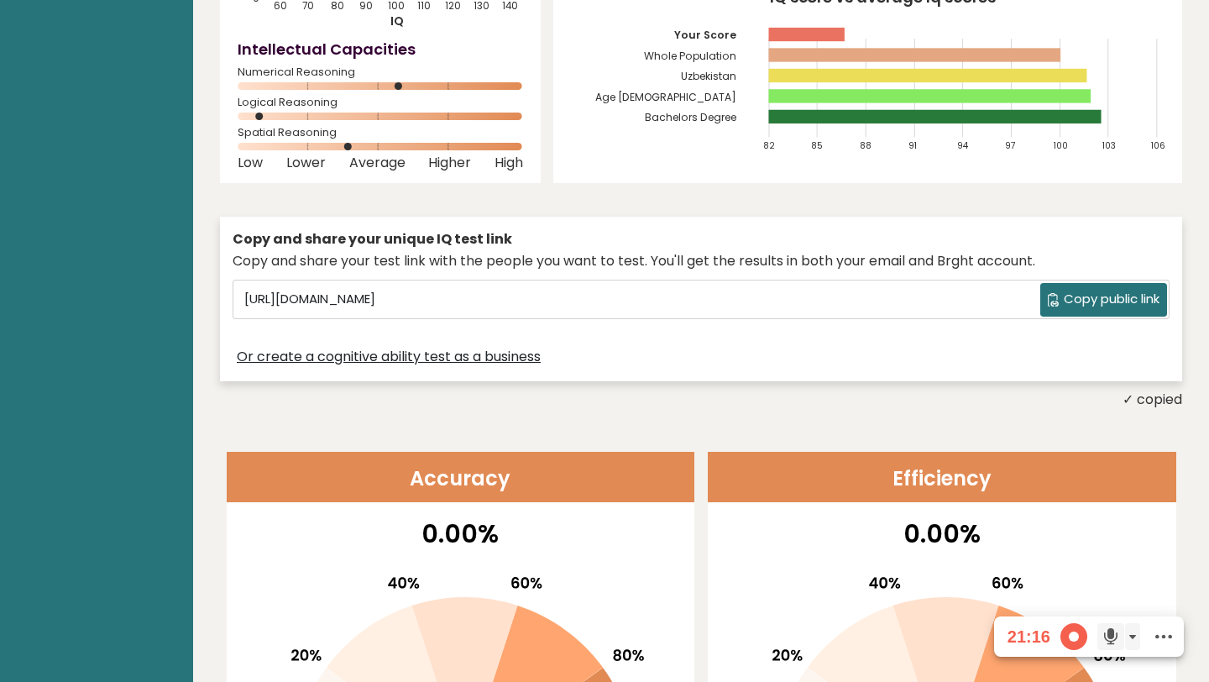
click at [1065, 299] on span "Copy public link" at bounding box center [1112, 299] width 96 height 19
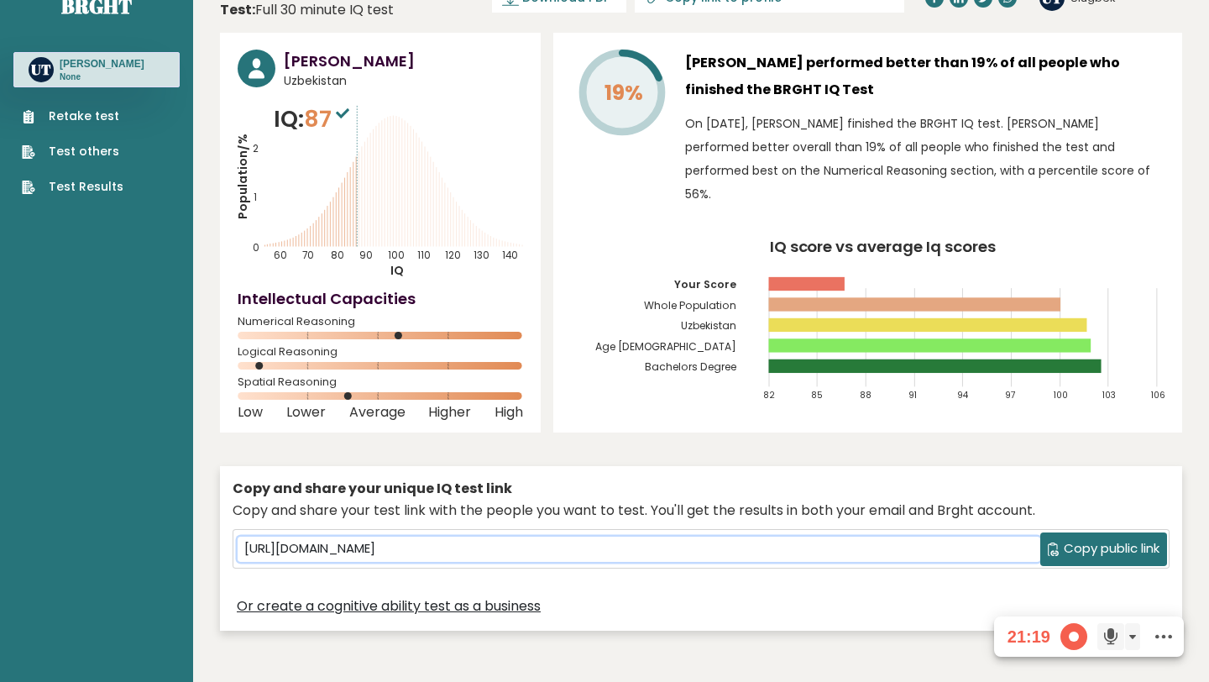
scroll to position [0, 0]
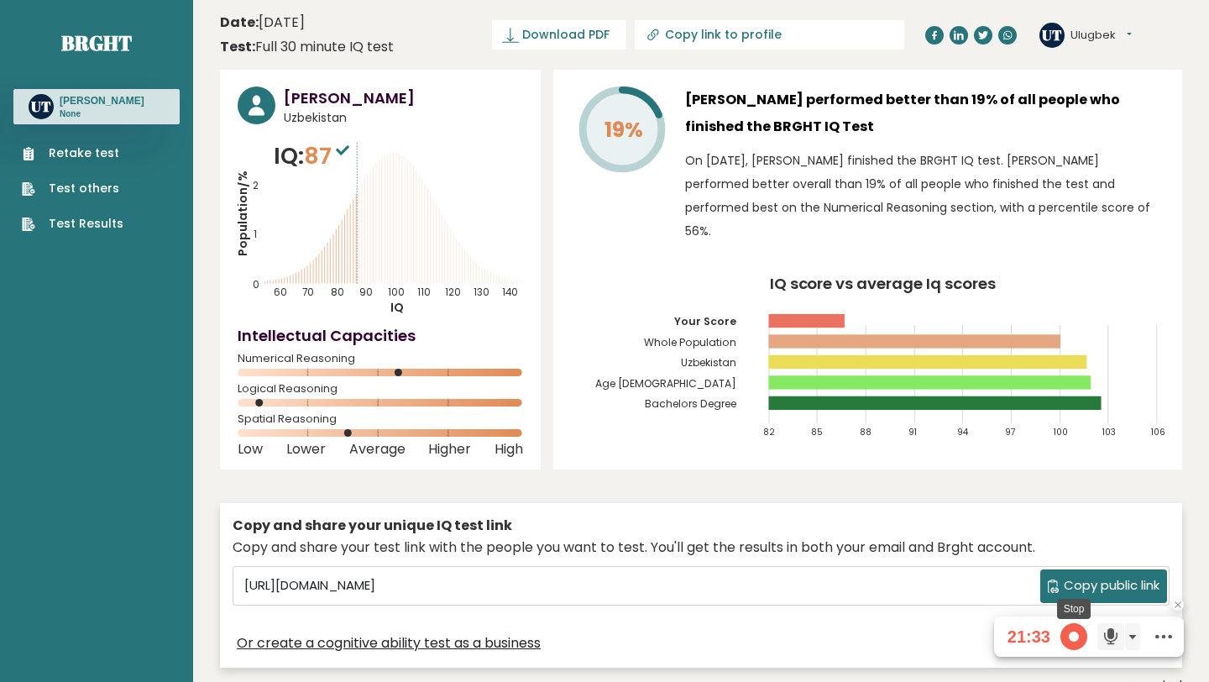
click at [1069, 631] on span at bounding box center [1073, 636] width 27 height 27
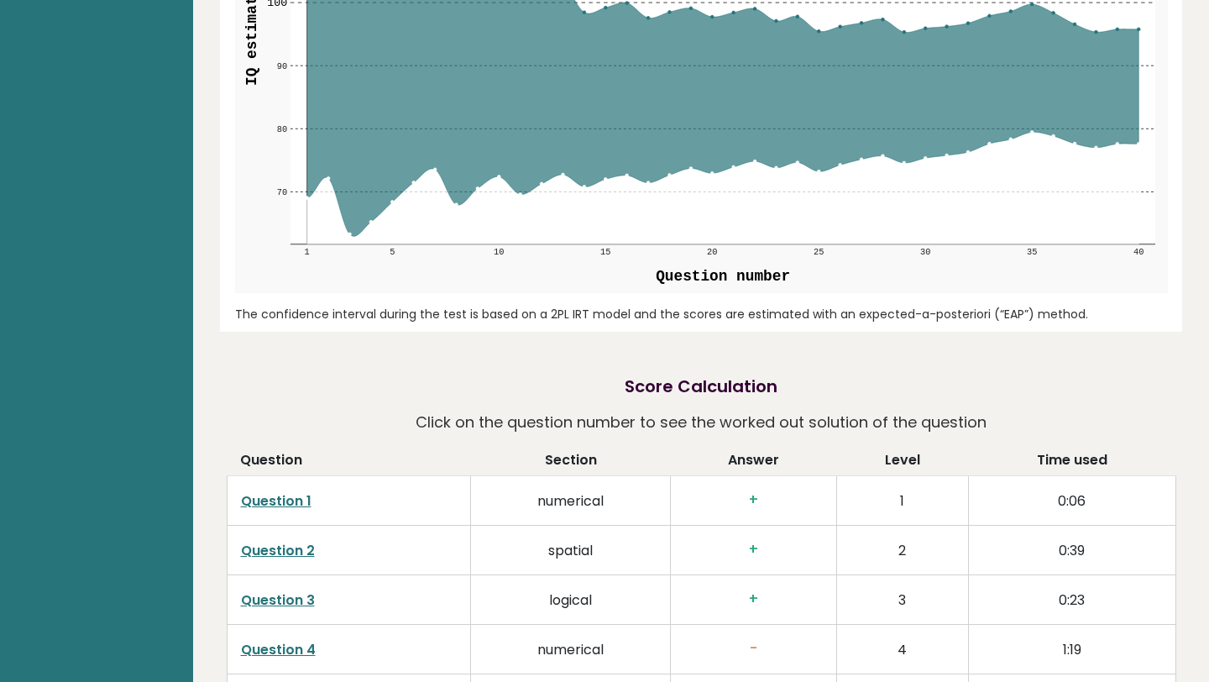
scroll to position [2210, 0]
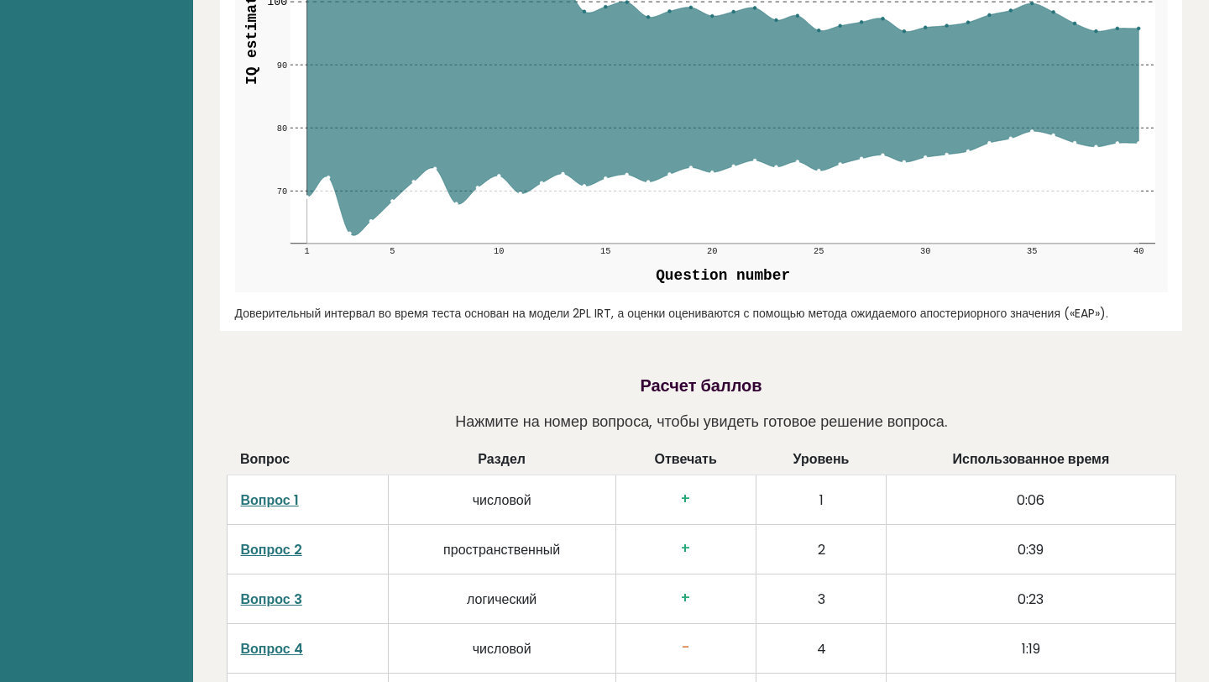
click at [929, 327] on div "IQ estimation with 95% confidence interval during the test 70 70 80 80 90 90 10…" at bounding box center [702, 58] width 950 height 545
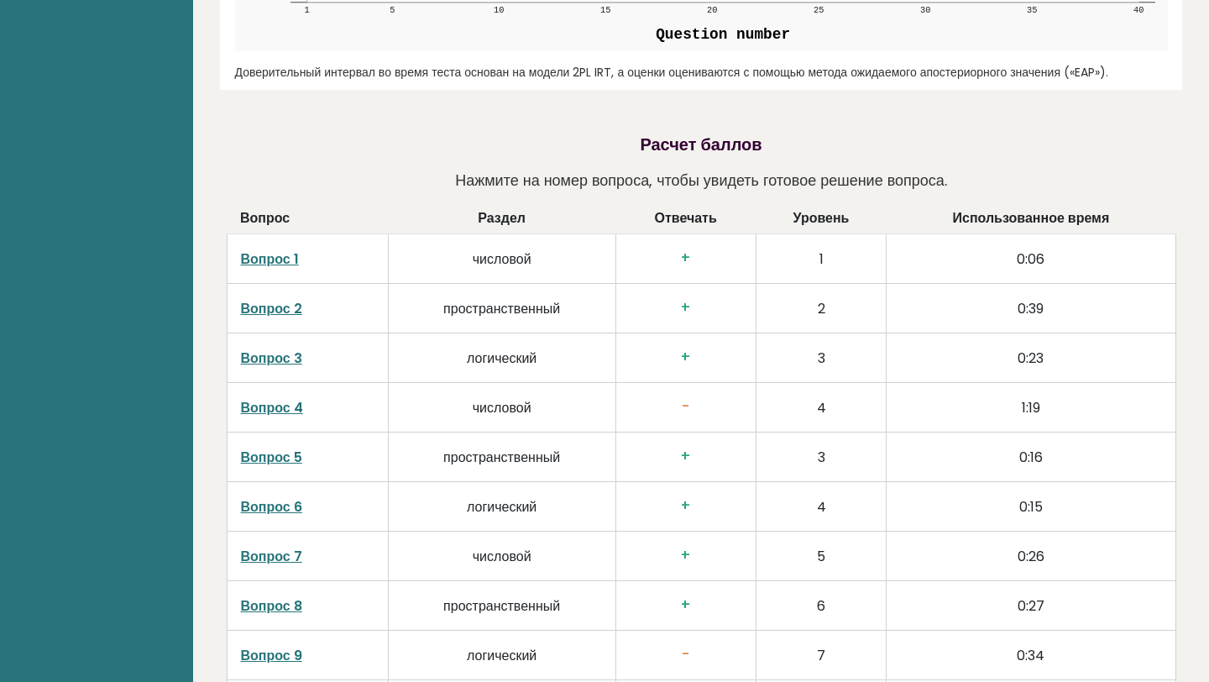
scroll to position [2466, 0]
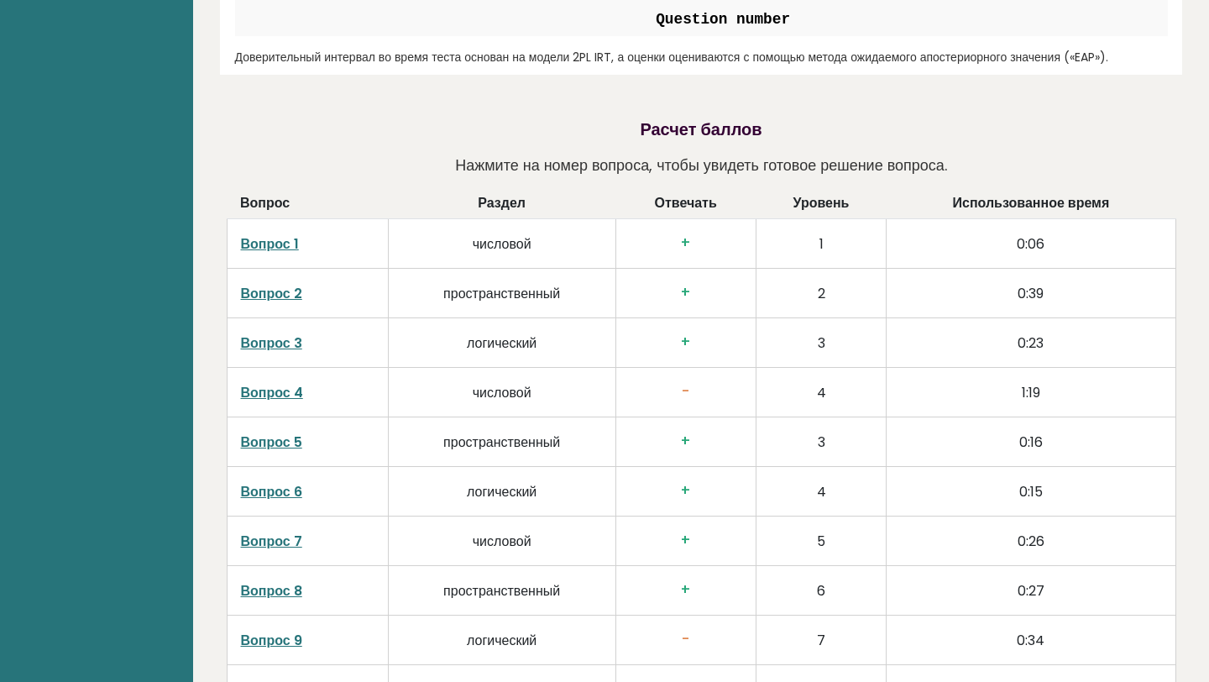
click at [274, 391] on font "Вопрос 4" at bounding box center [272, 392] width 62 height 19
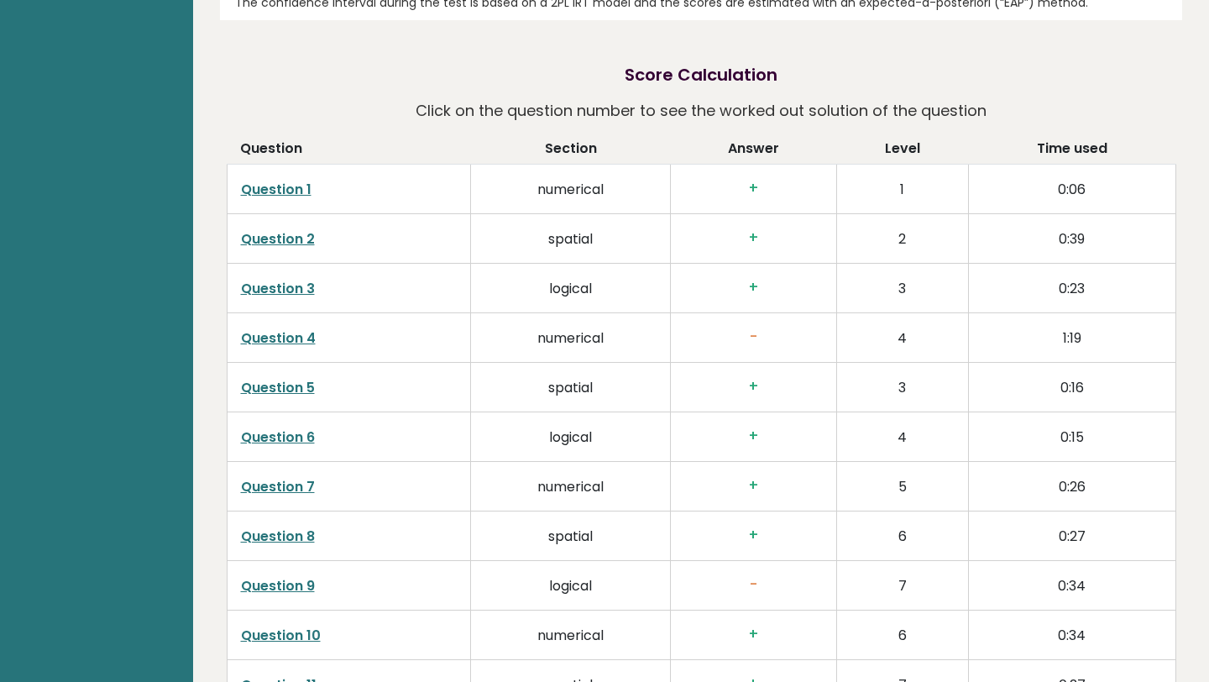
scroll to position [2521, 0]
click at [272, 575] on link "Question 9" at bounding box center [278, 584] width 74 height 19
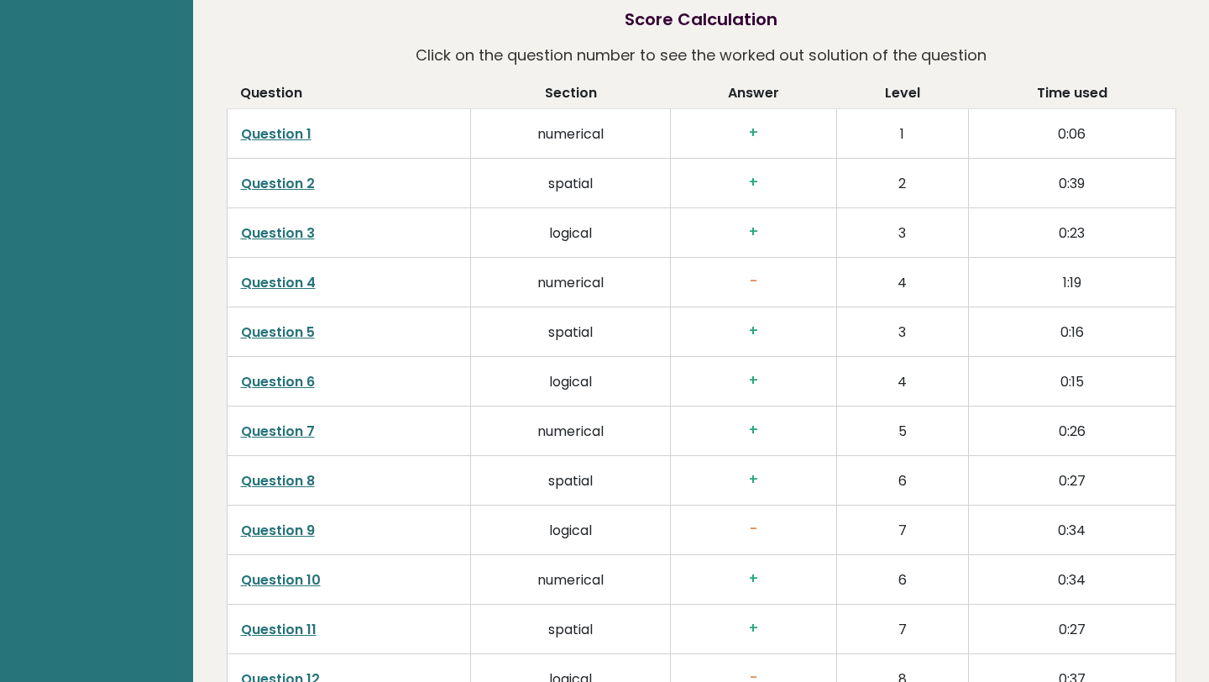
scroll to position [2600, 0]
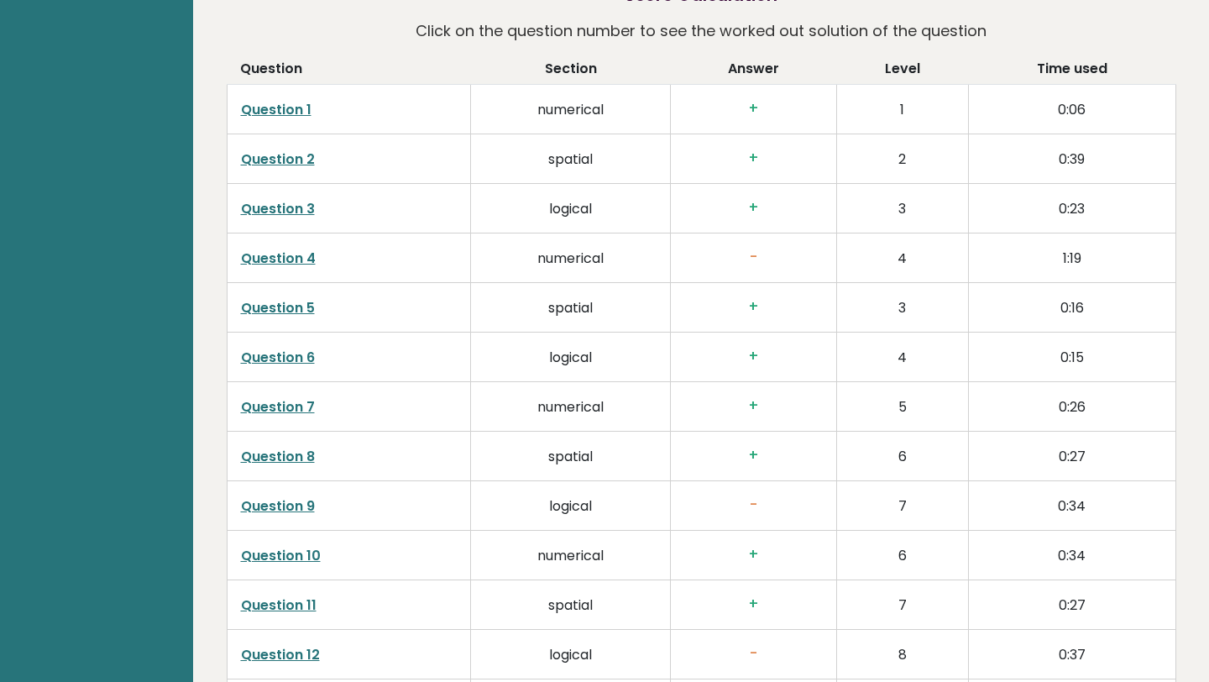
click at [266, 496] on link "Question 9" at bounding box center [278, 505] width 74 height 19
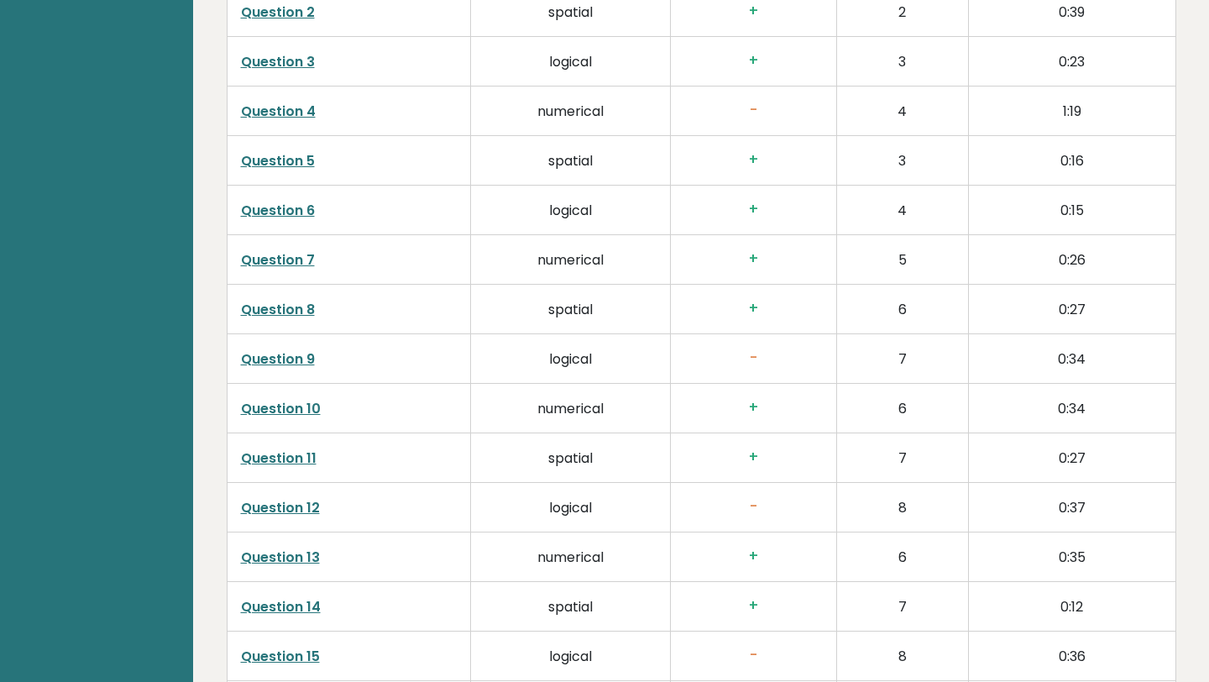
scroll to position [2748, 0]
click at [249, 497] on link "Question 12" at bounding box center [280, 506] width 79 height 19
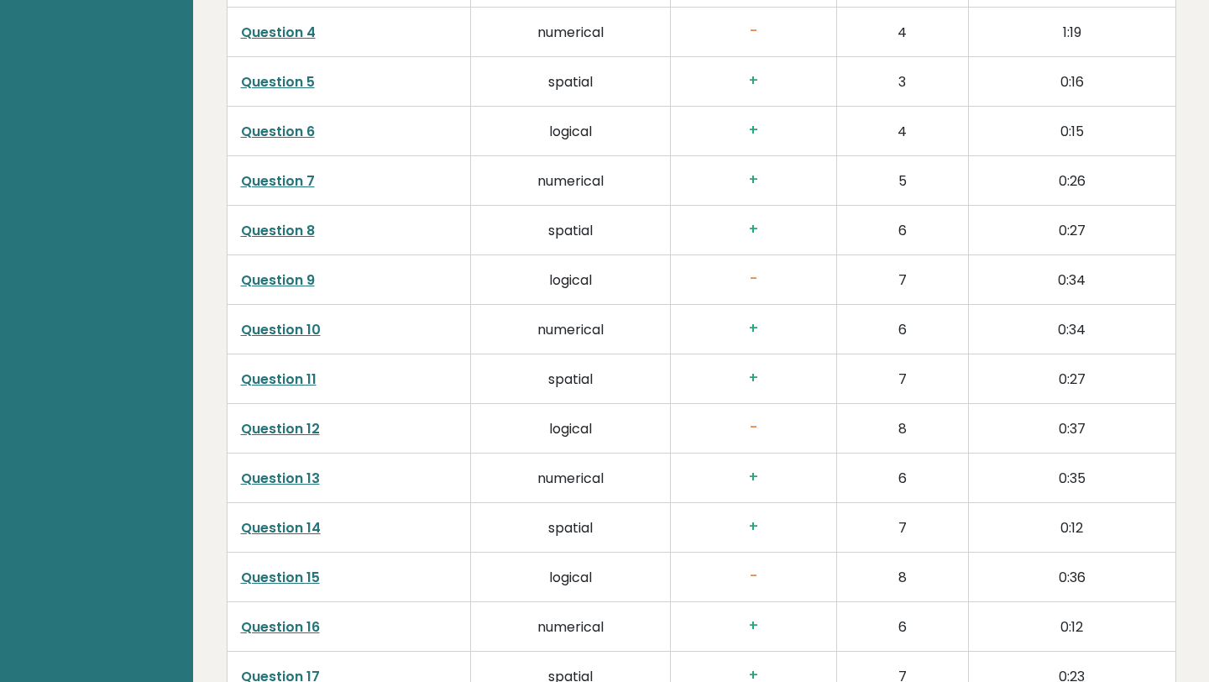
scroll to position [2827, 0]
click at [281, 567] on link "Question 15" at bounding box center [280, 576] width 79 height 19
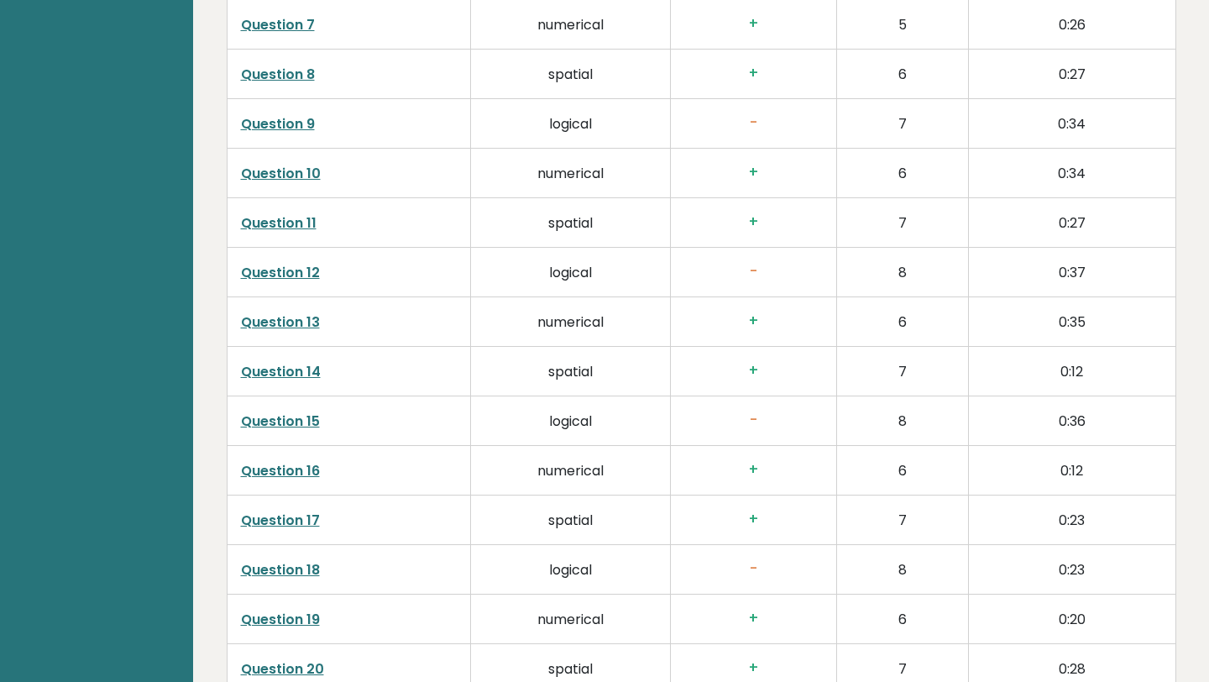
scroll to position [2987, 0]
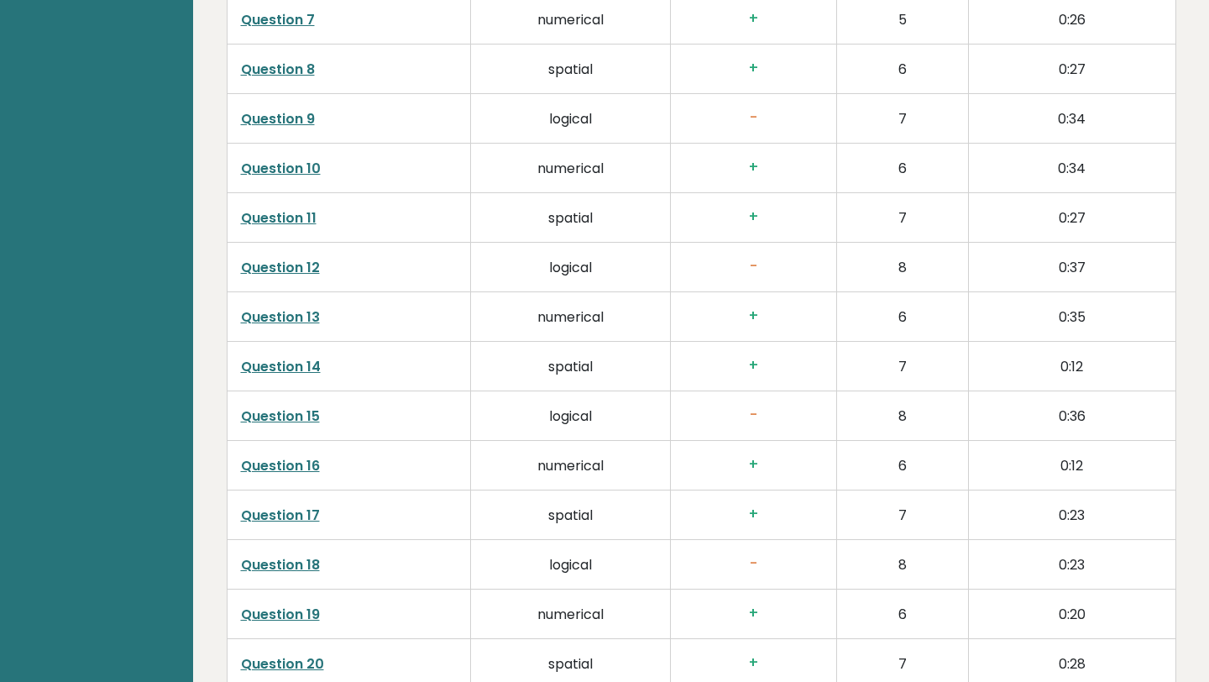
click at [266, 555] on link "Question 18" at bounding box center [280, 564] width 79 height 19
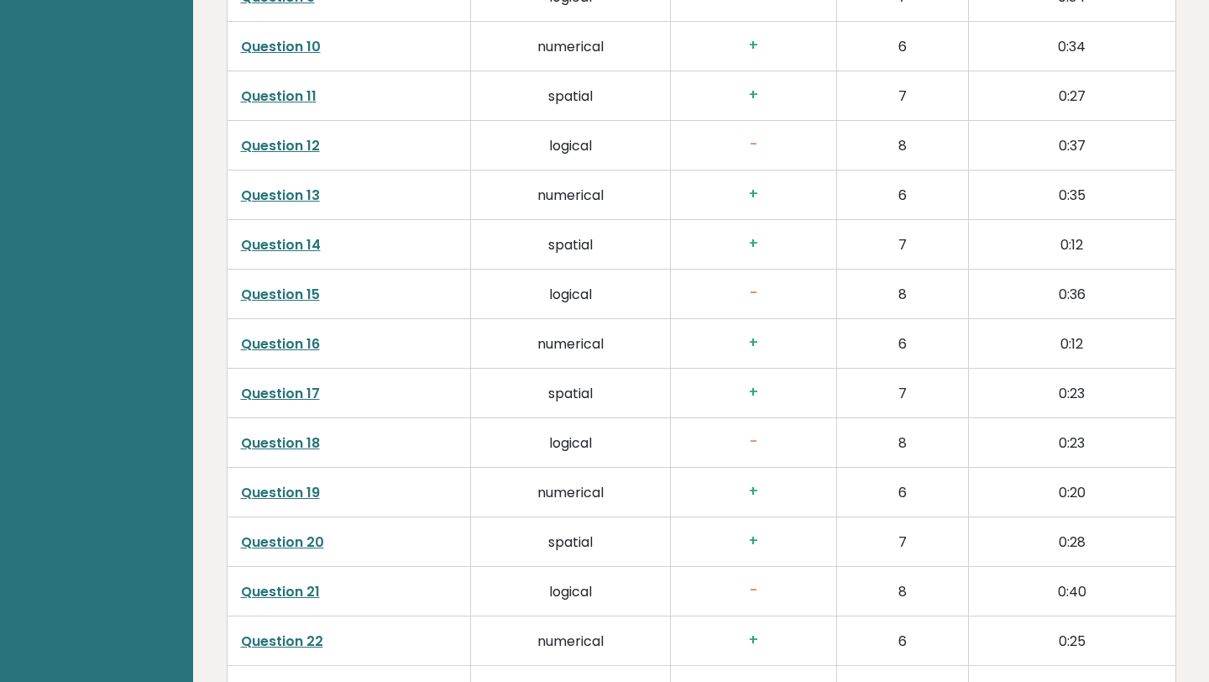
scroll to position [3138, 0]
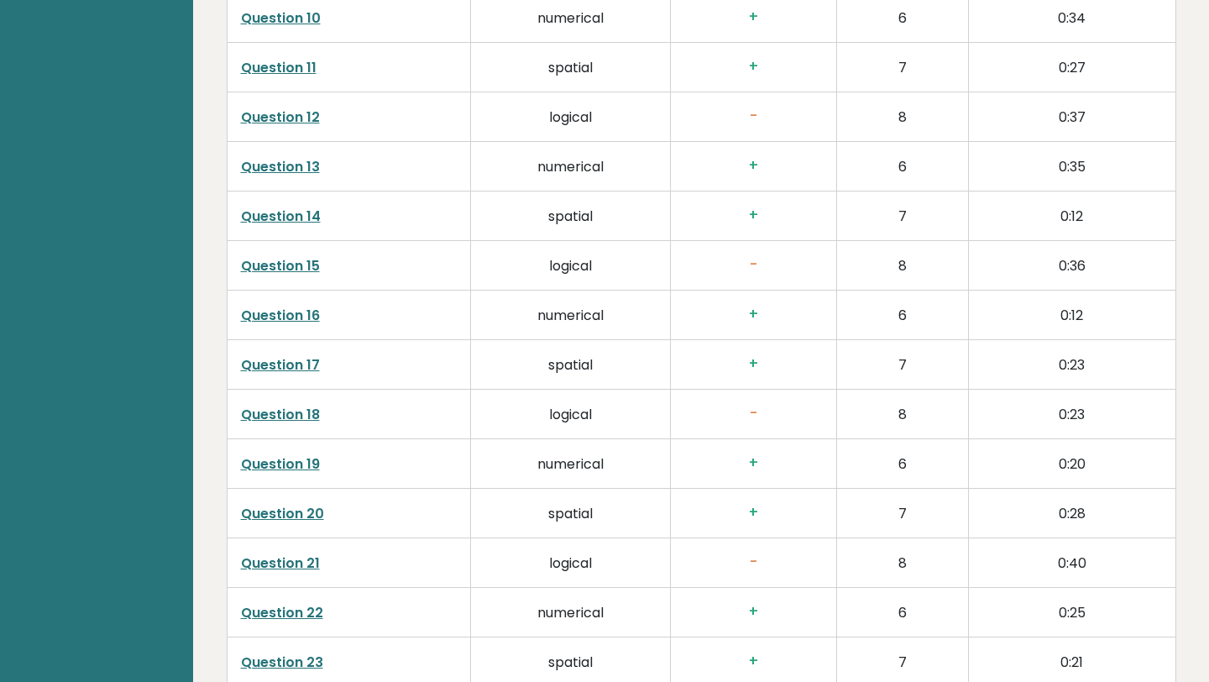
click at [293, 553] on link "Question 21" at bounding box center [280, 562] width 79 height 19
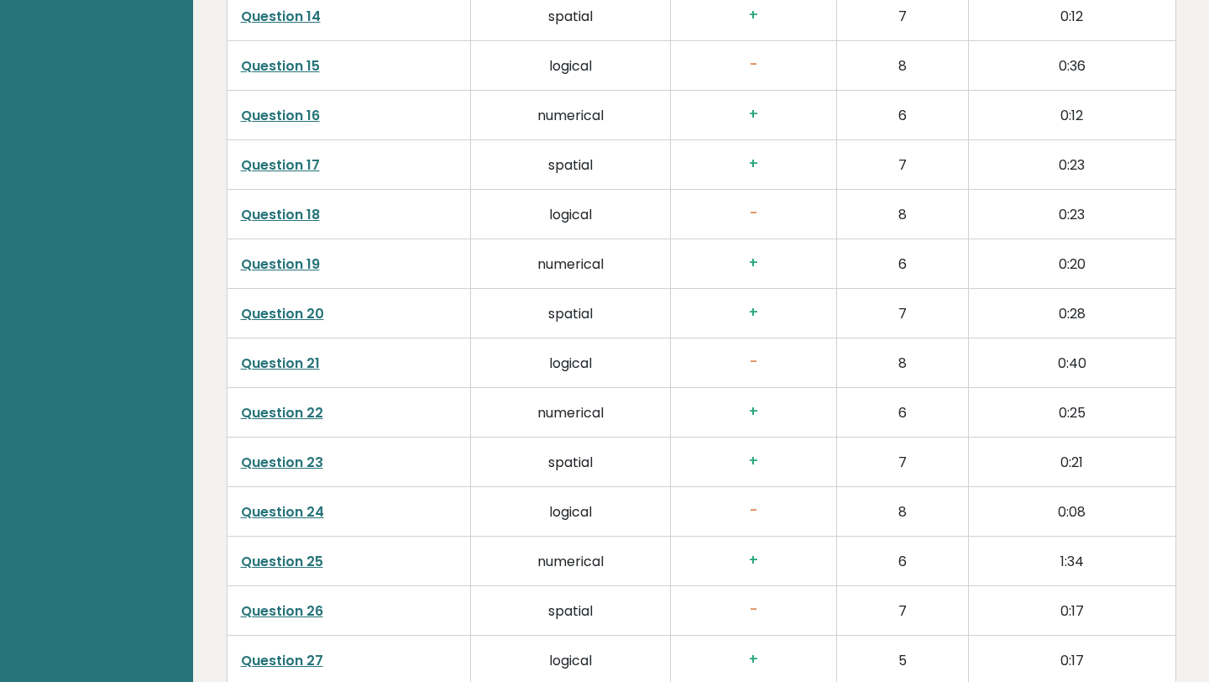
scroll to position [3347, 0]
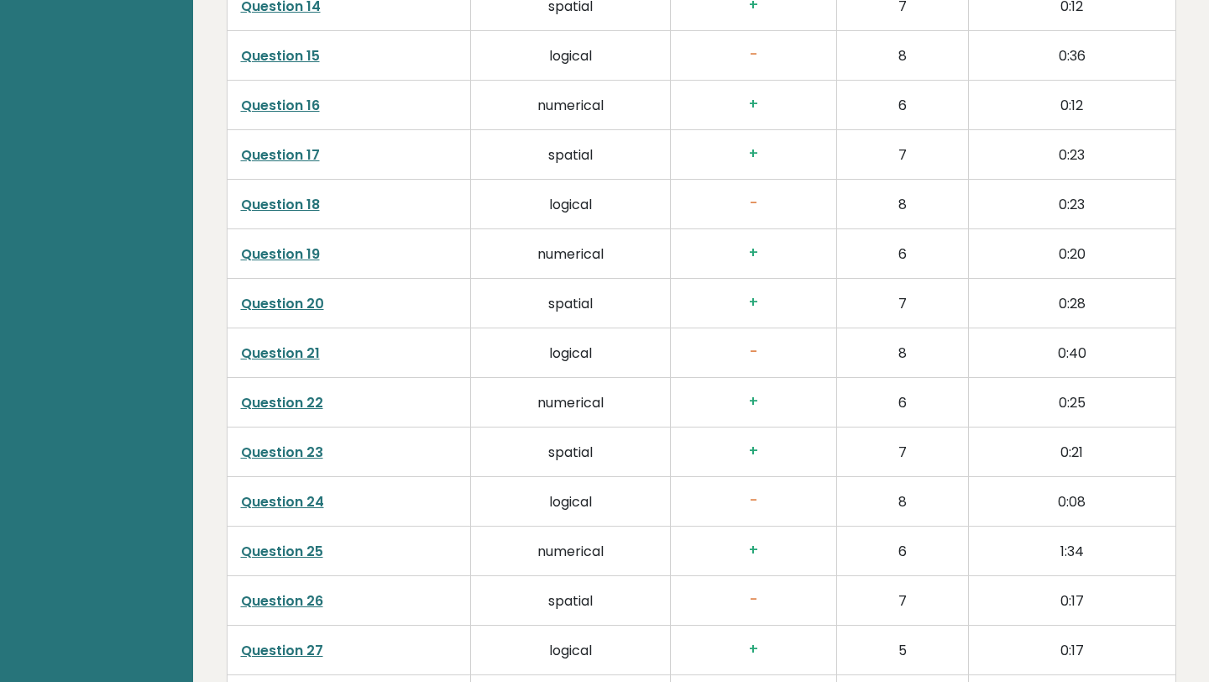
click at [289, 492] on link "Question 24" at bounding box center [282, 501] width 83 height 19
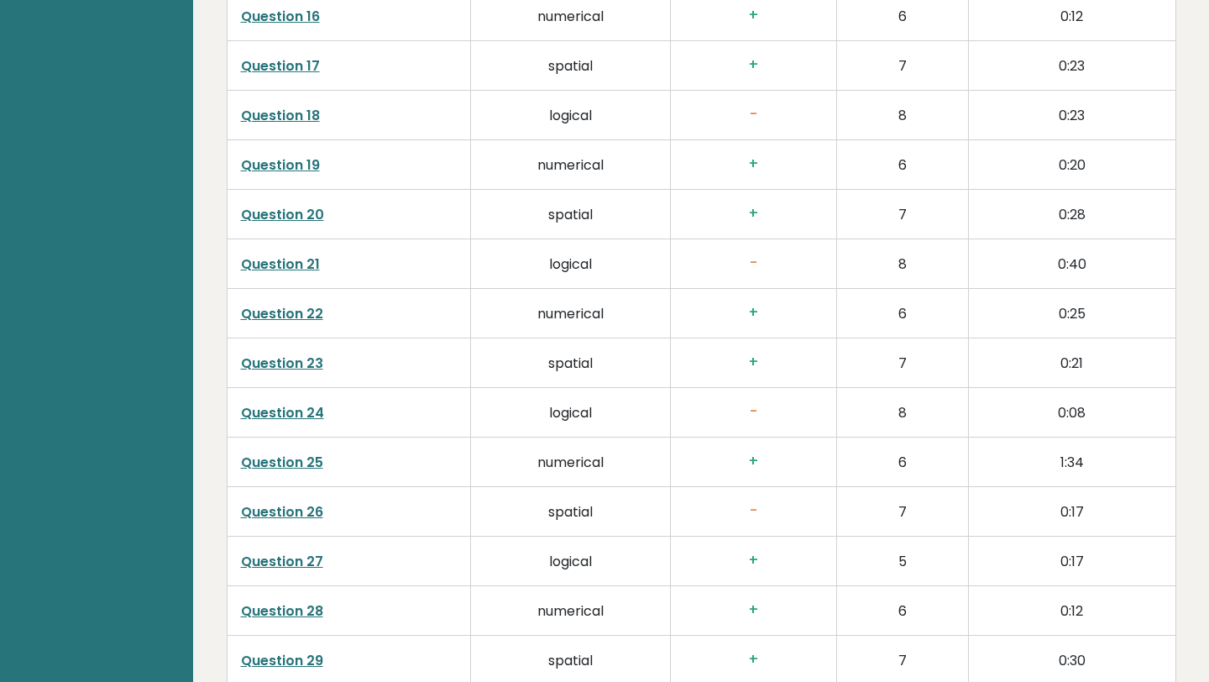
scroll to position [3442, 0]
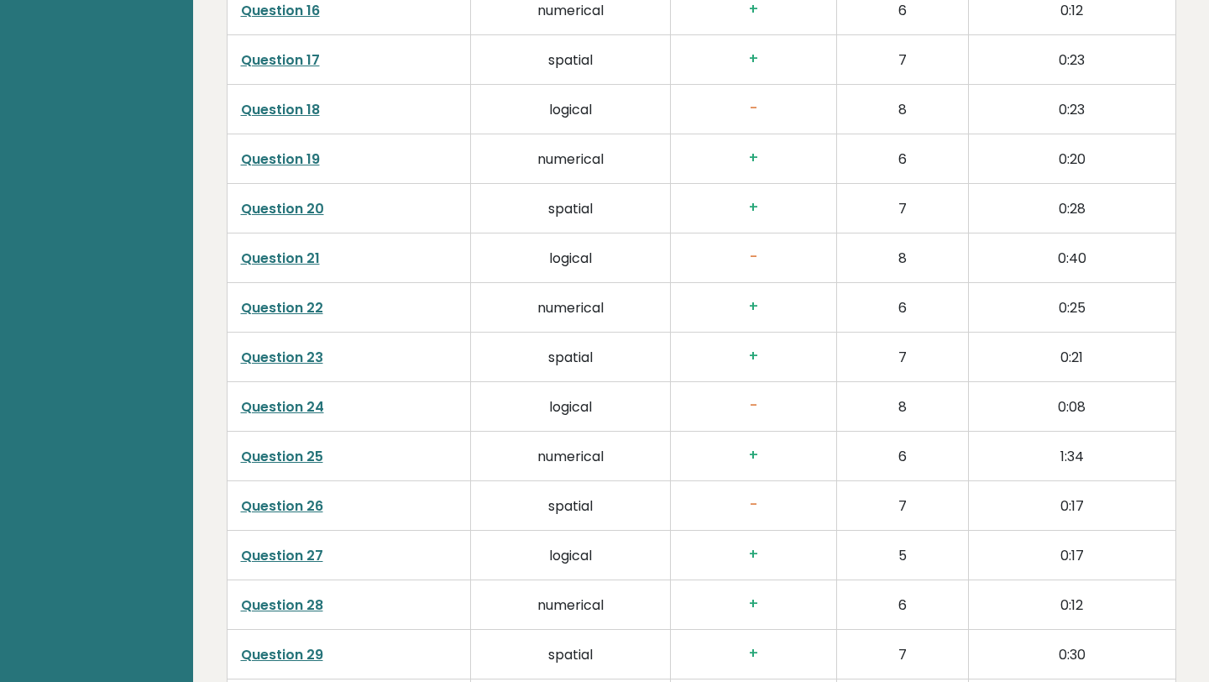
click at [285, 496] on link "Question 26" at bounding box center [282, 505] width 82 height 19
click at [272, 496] on link "Question 26" at bounding box center [282, 505] width 82 height 19
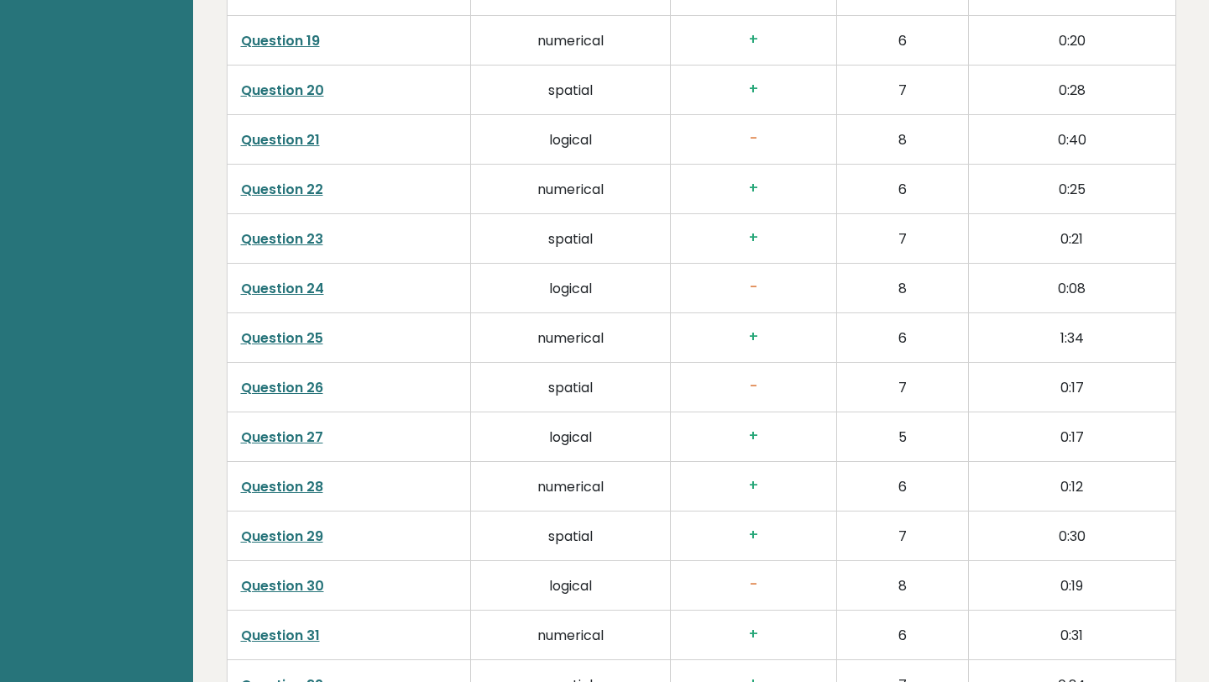
scroll to position [3581, 0]
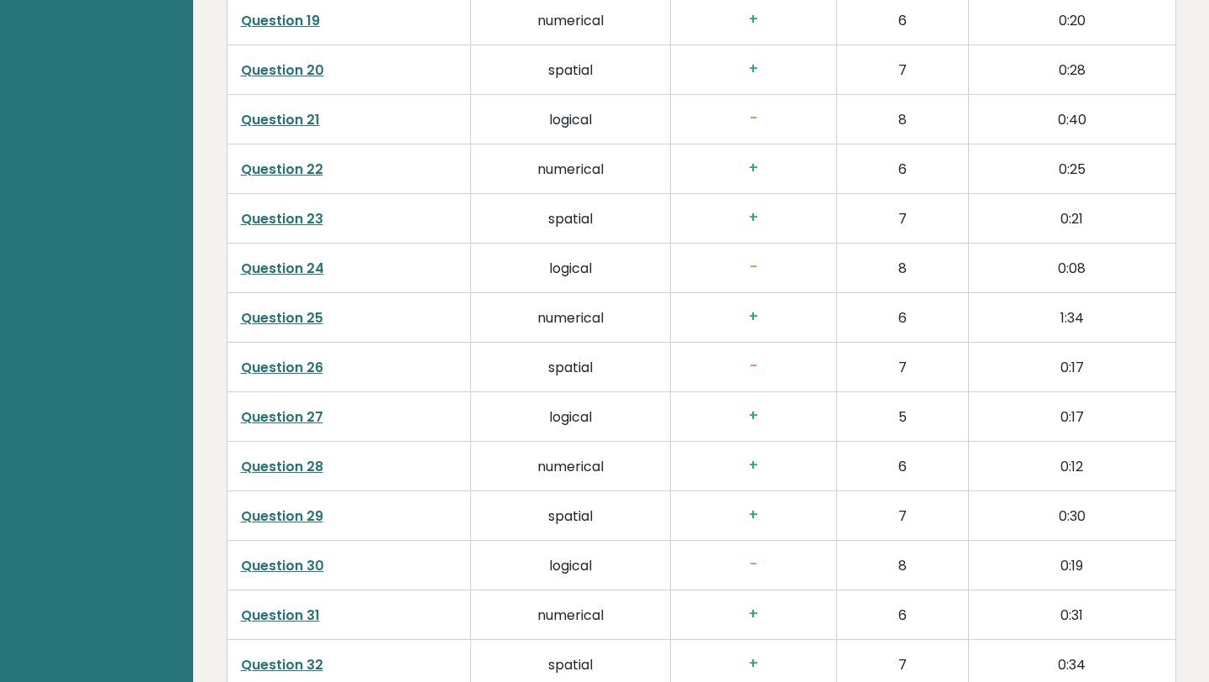
click at [280, 556] on link "Question 30" at bounding box center [282, 565] width 83 height 19
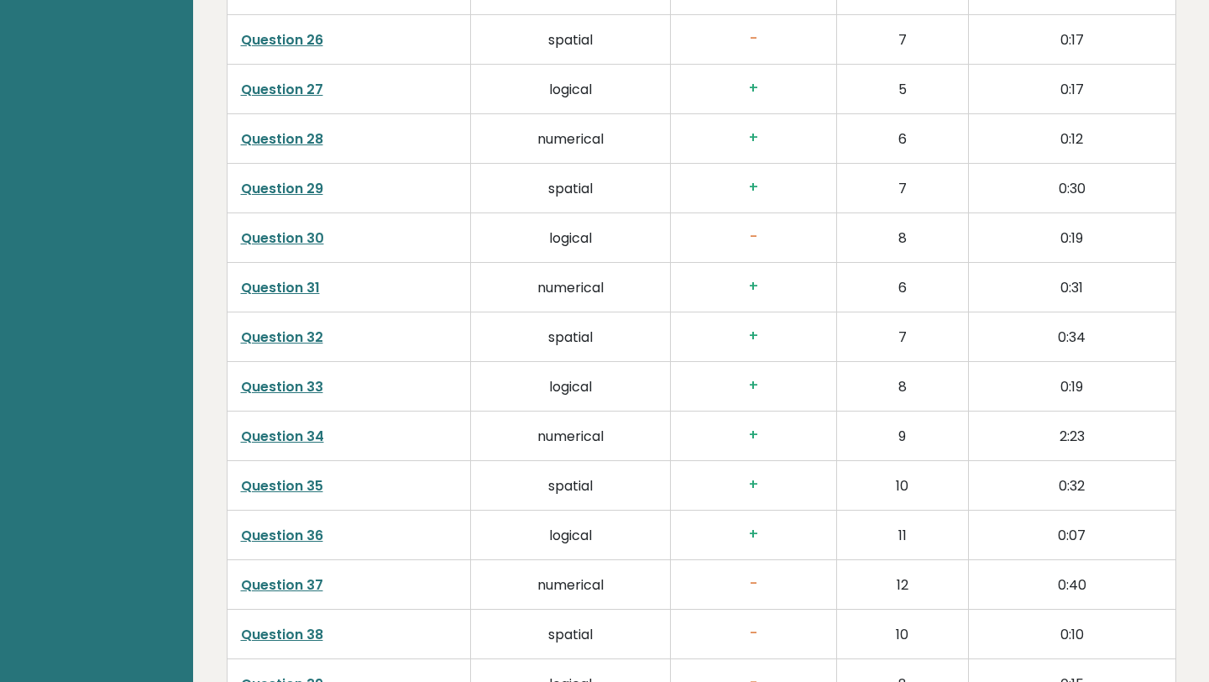
scroll to position [3910, 0]
click at [266, 573] on link "Question 37" at bounding box center [282, 582] width 82 height 19
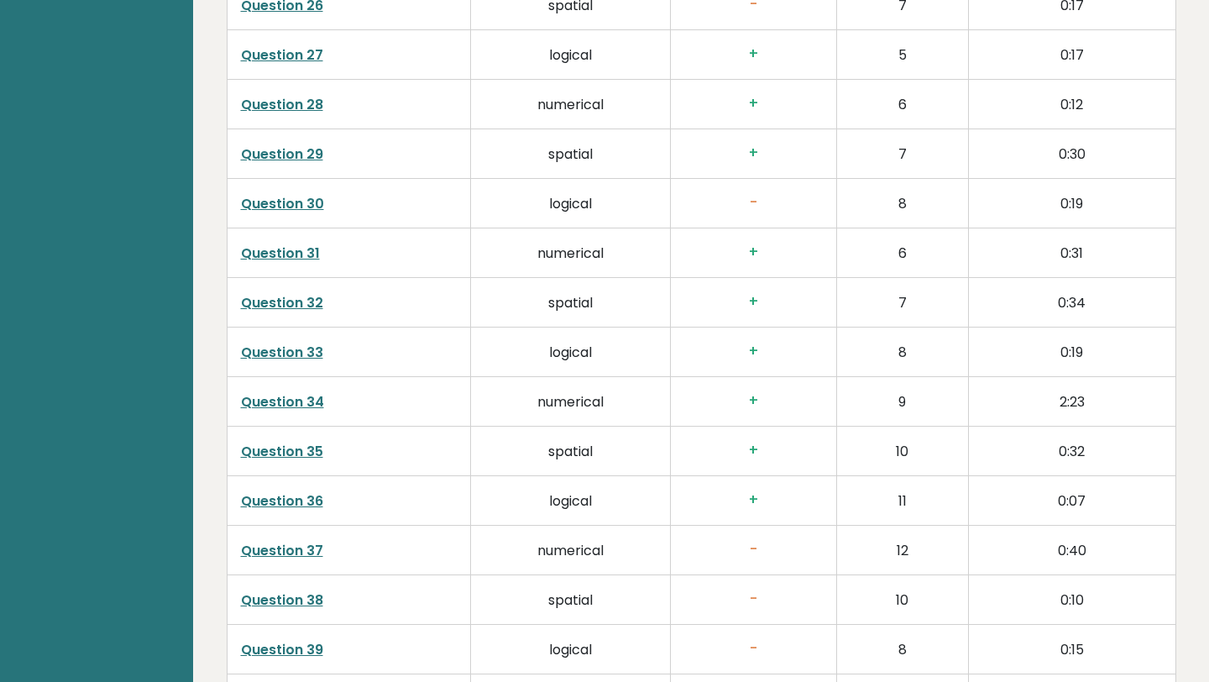
click at [299, 590] on link "Question 38" at bounding box center [282, 599] width 82 height 19
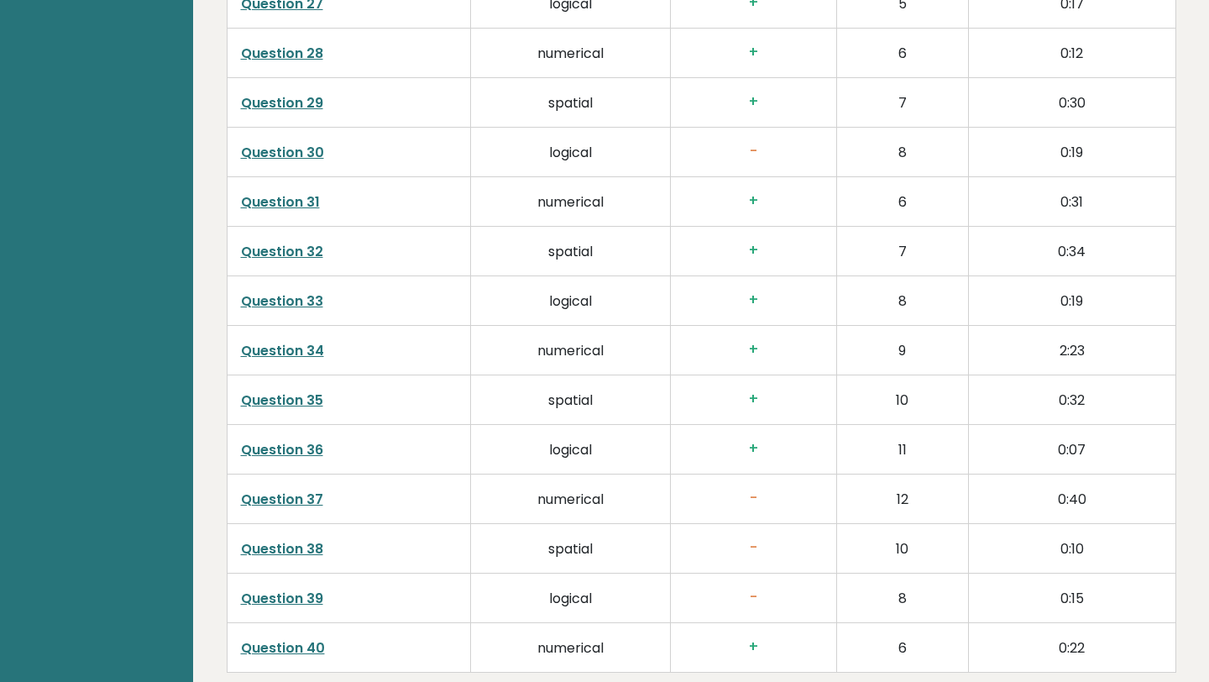
scroll to position [4001, 0]
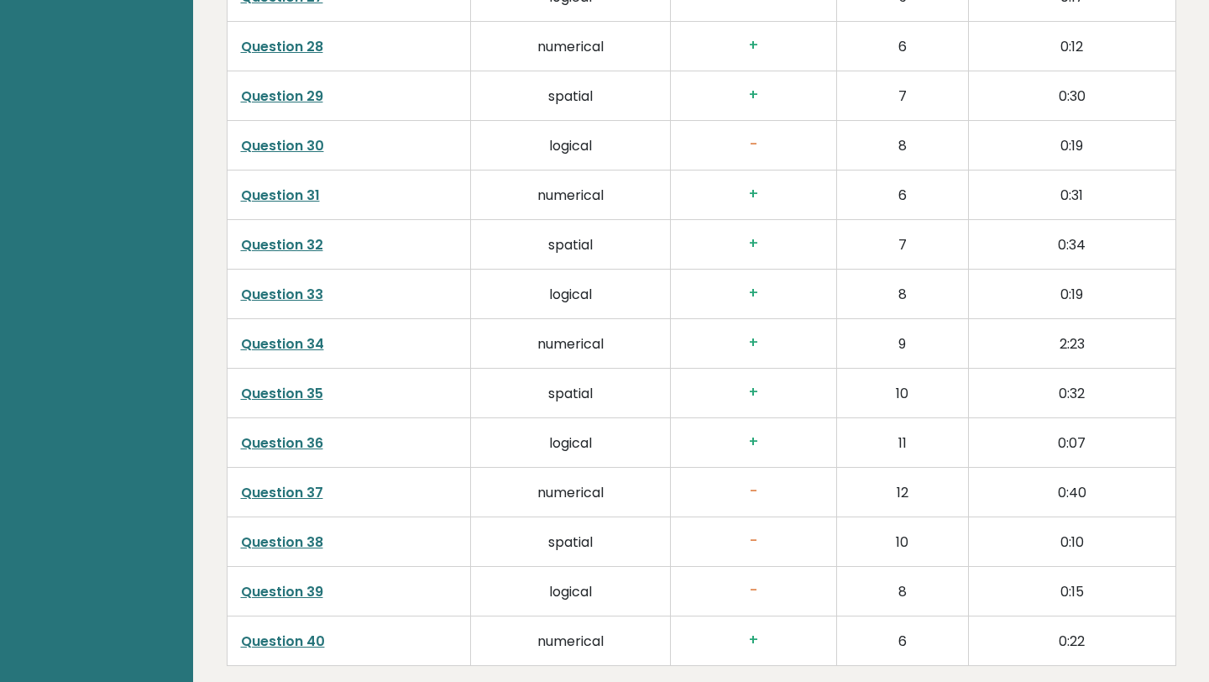
click at [279, 582] on link "Question 39" at bounding box center [282, 591] width 82 height 19
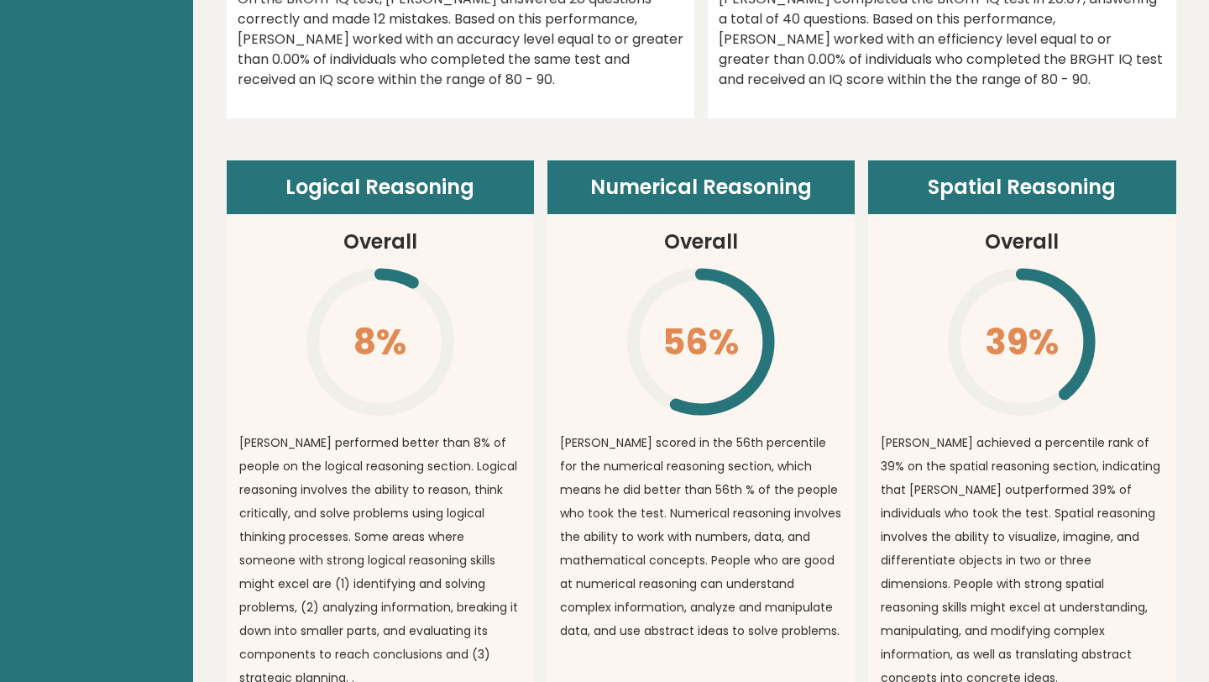
scroll to position [0, 0]
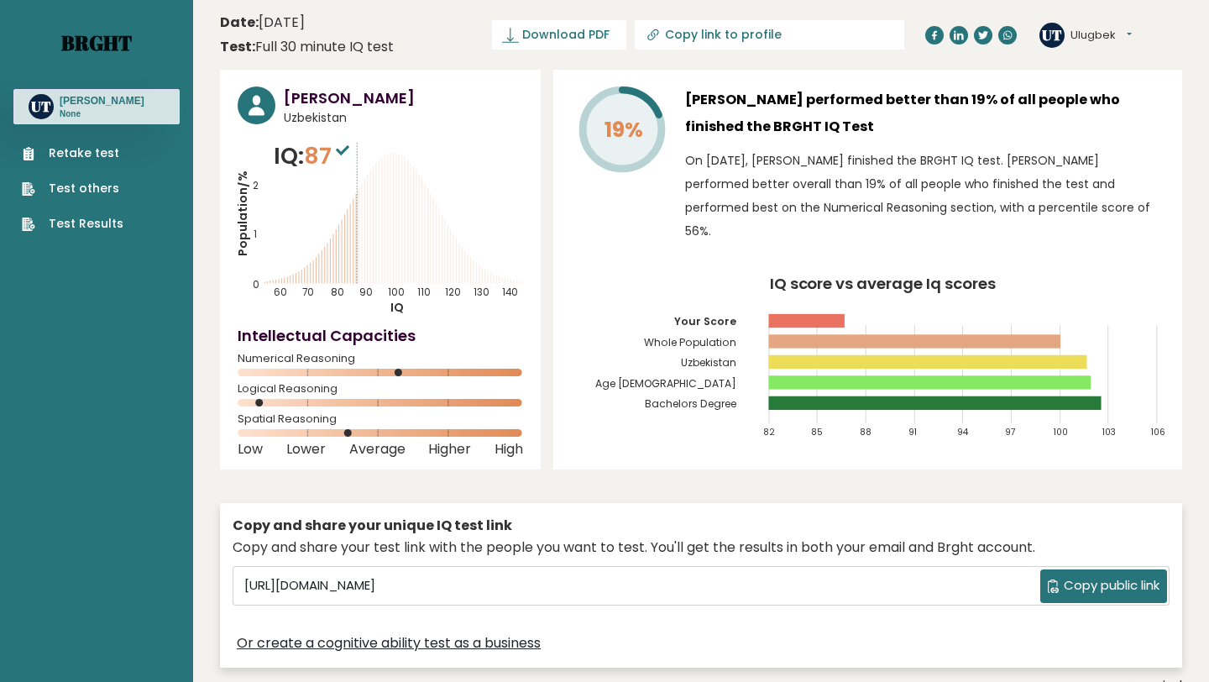
click at [115, 42] on link "Brght" at bounding box center [96, 42] width 71 height 27
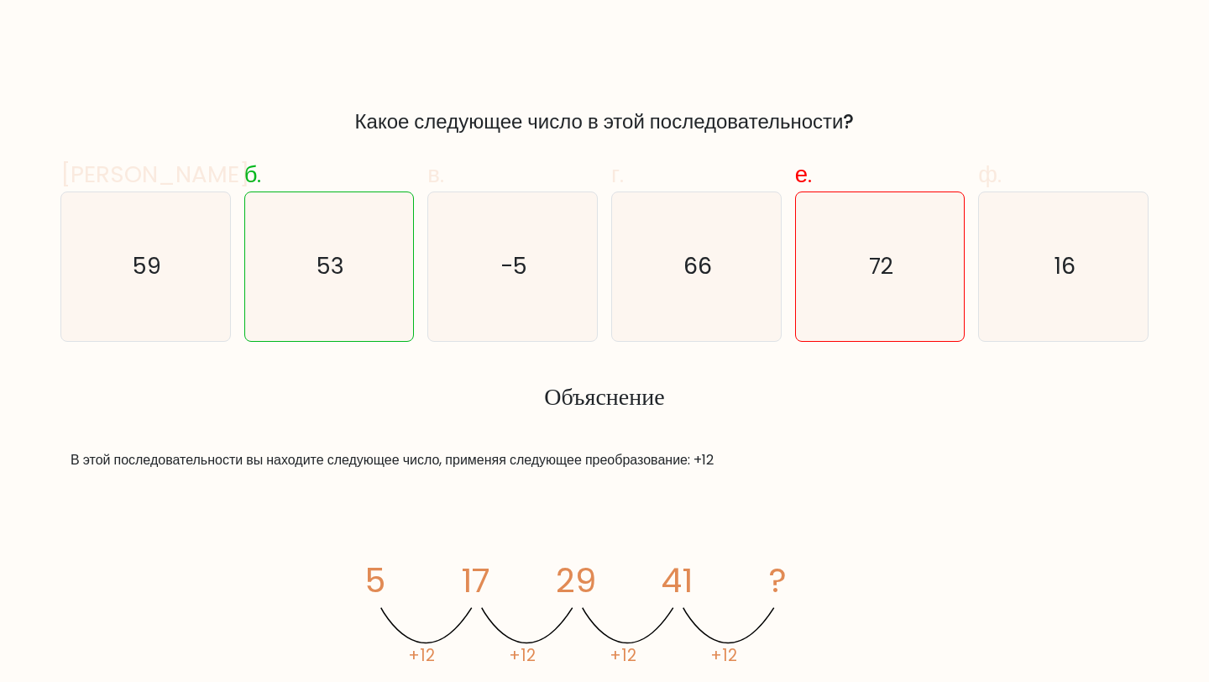
scroll to position [473, 0]
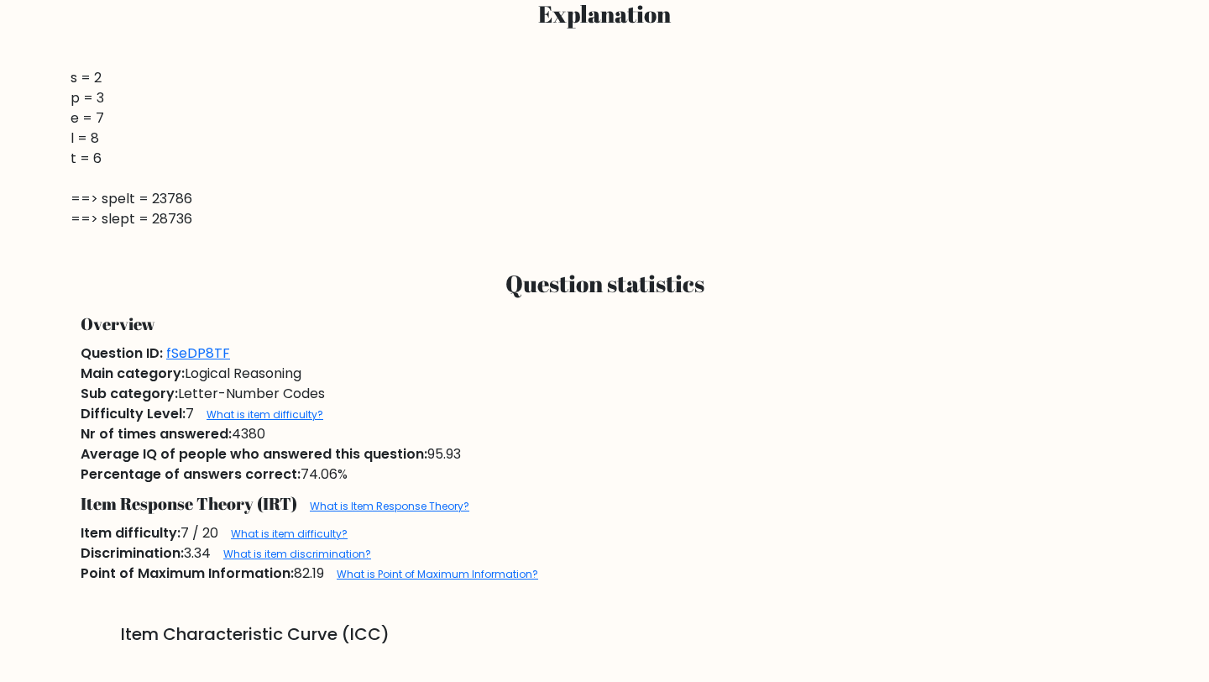
scroll to position [863, 0]
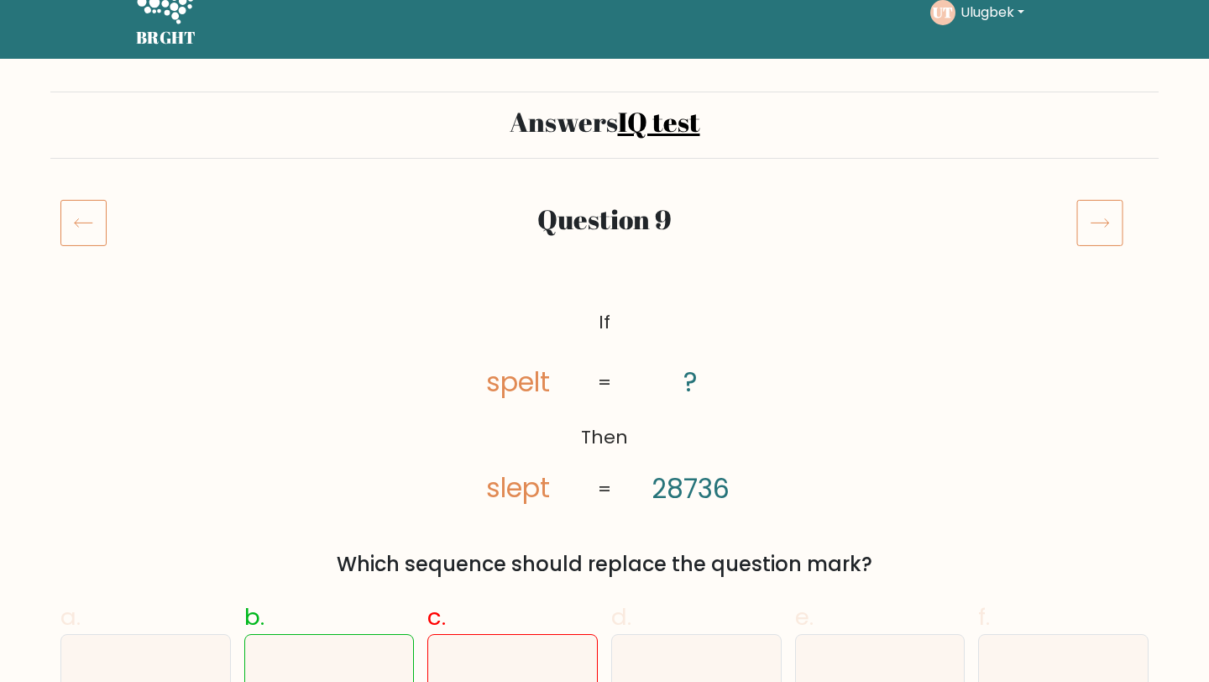
scroll to position [40, 0]
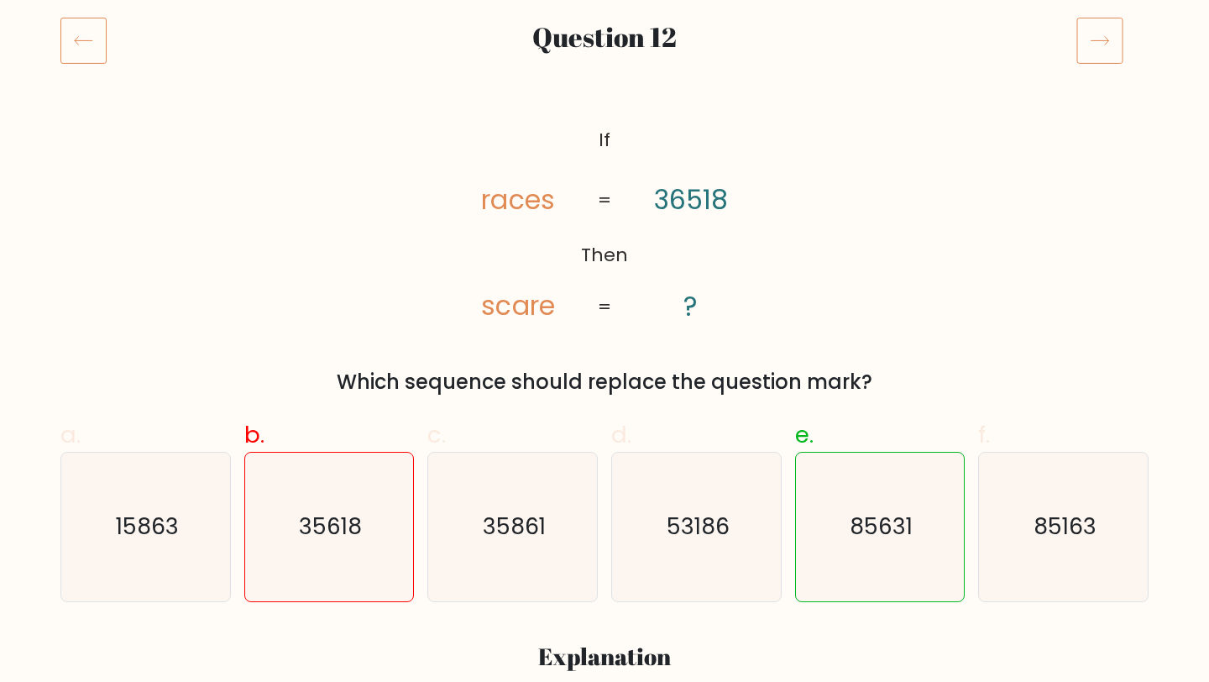
scroll to position [218, 0]
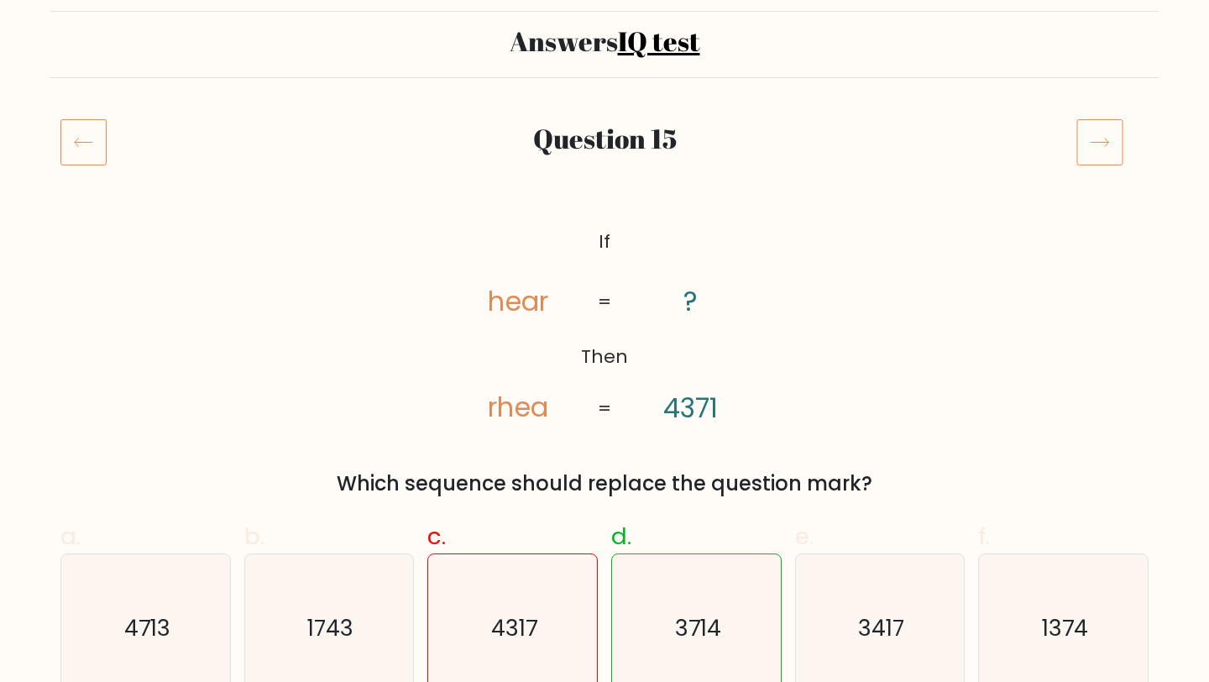
scroll to position [121, 0]
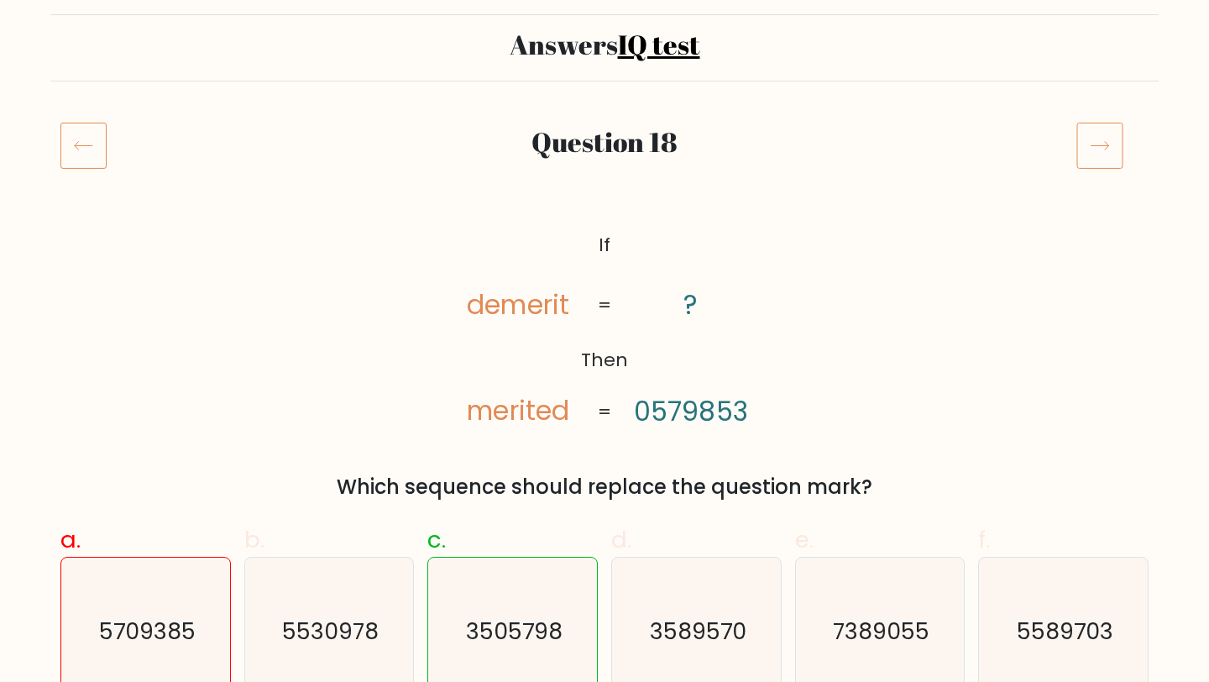
scroll to position [133, 0]
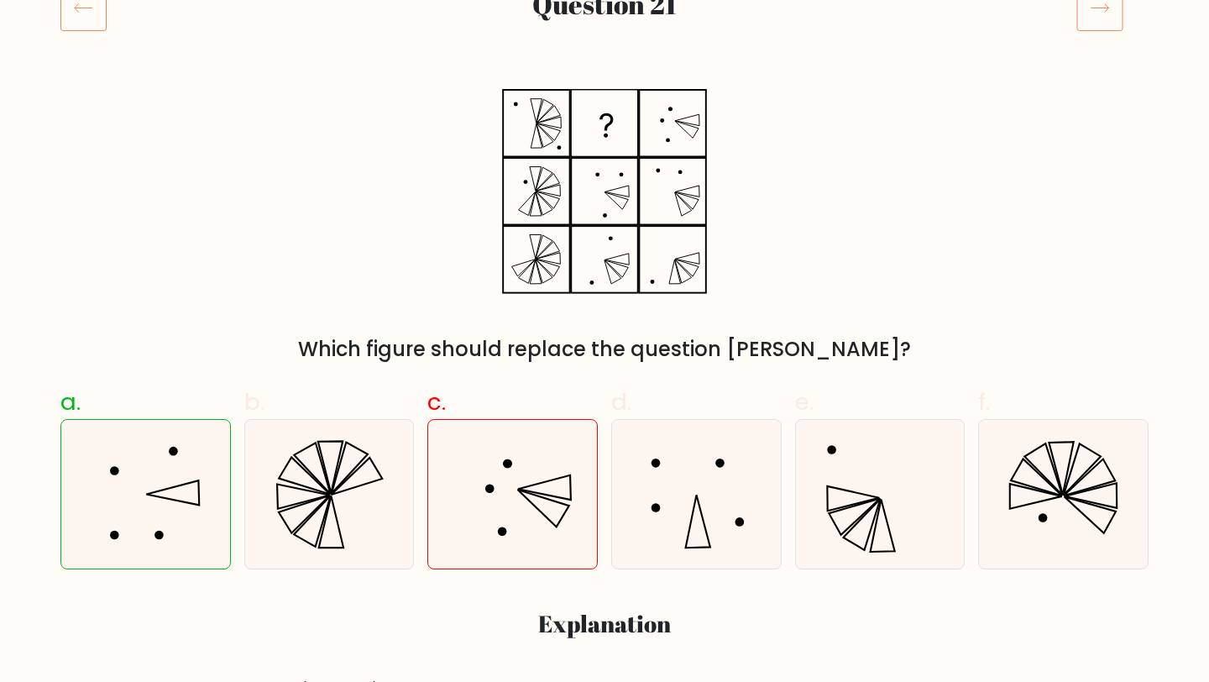
scroll to position [249, 0]
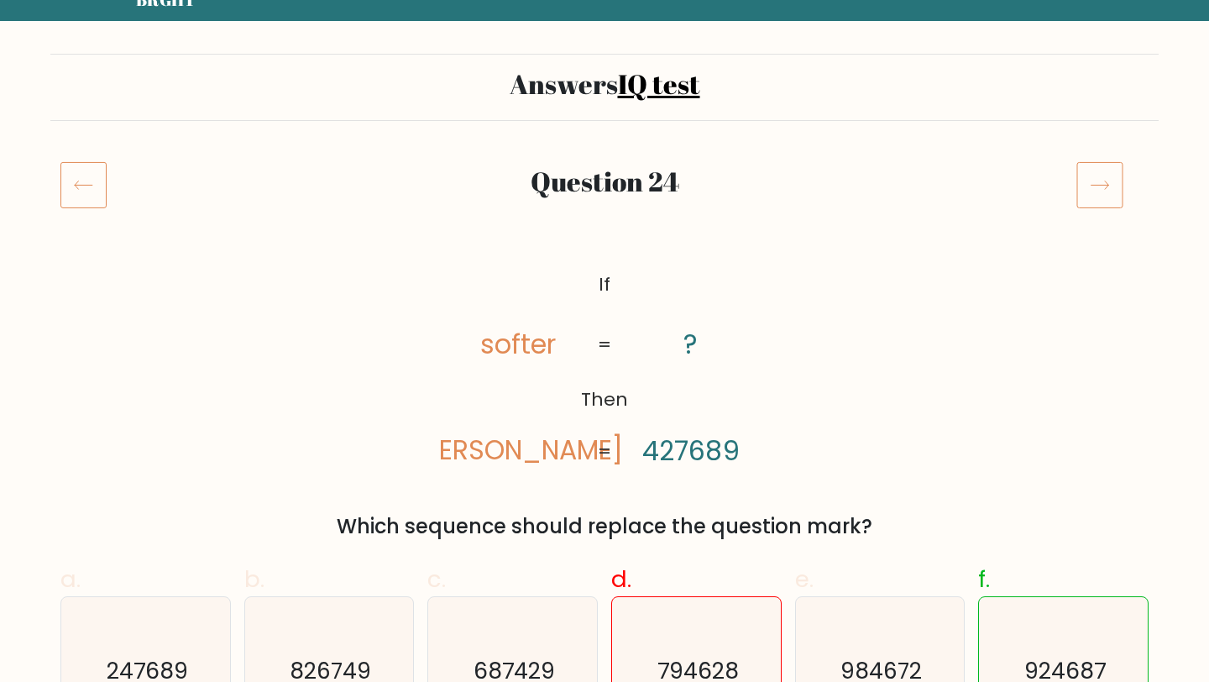
scroll to position [80, 0]
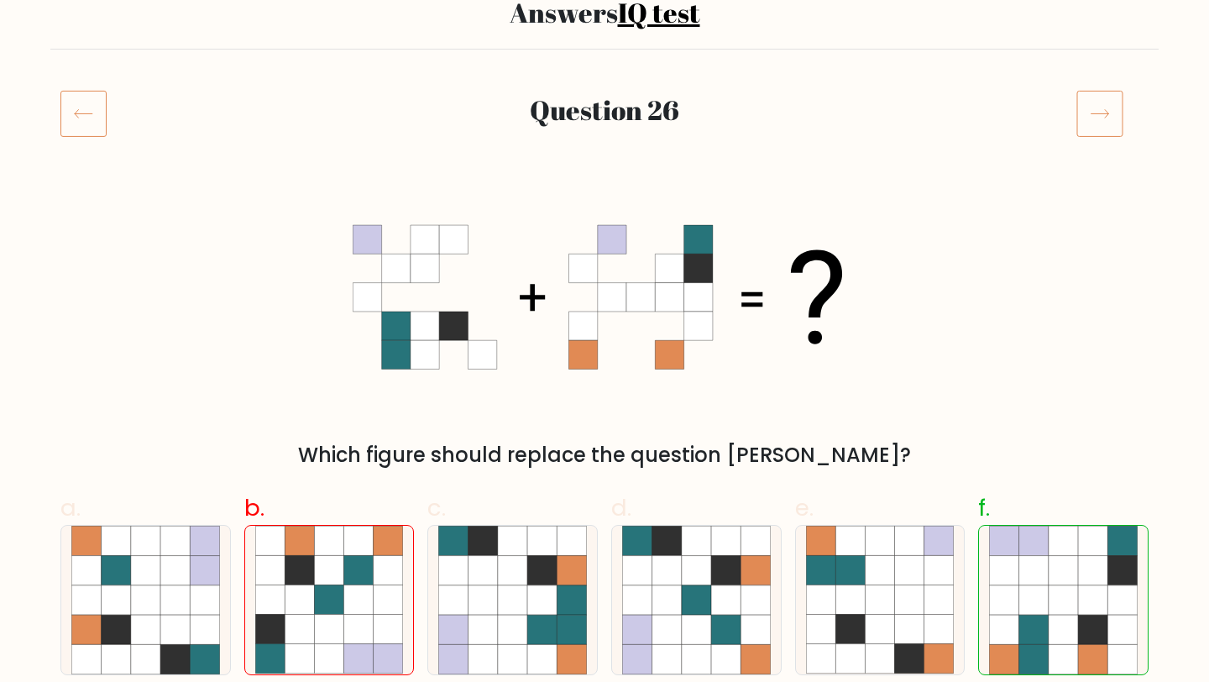
scroll to position [148, 0]
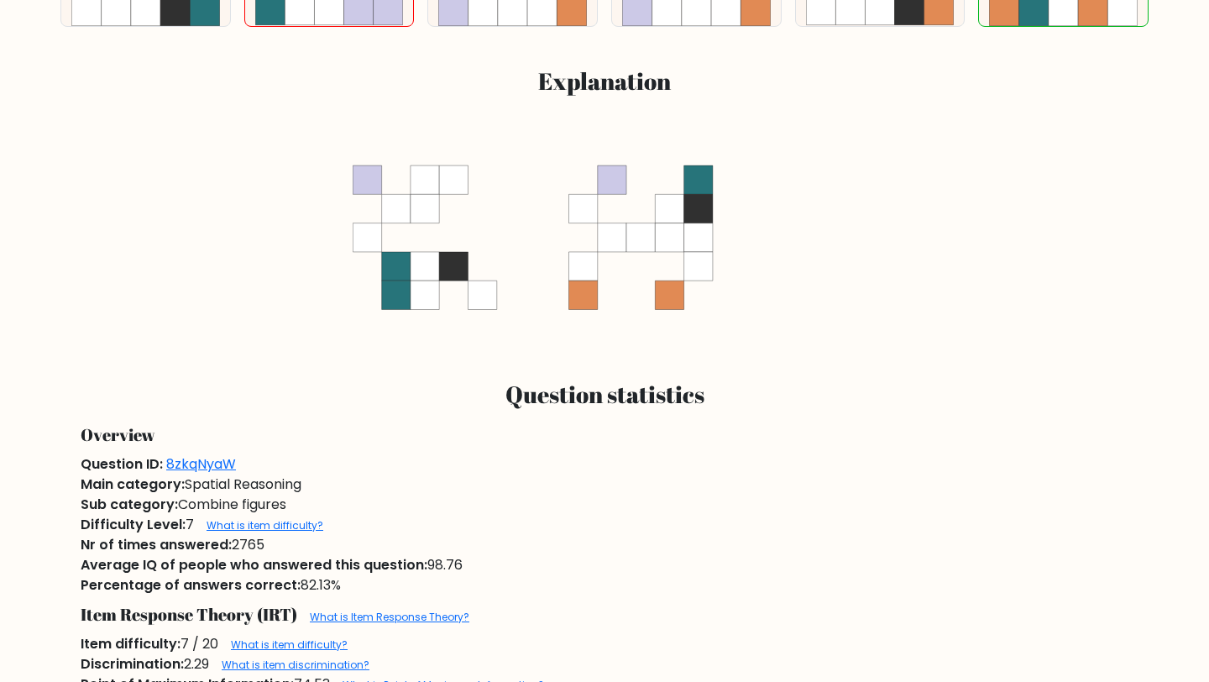
scroll to position [792, 0]
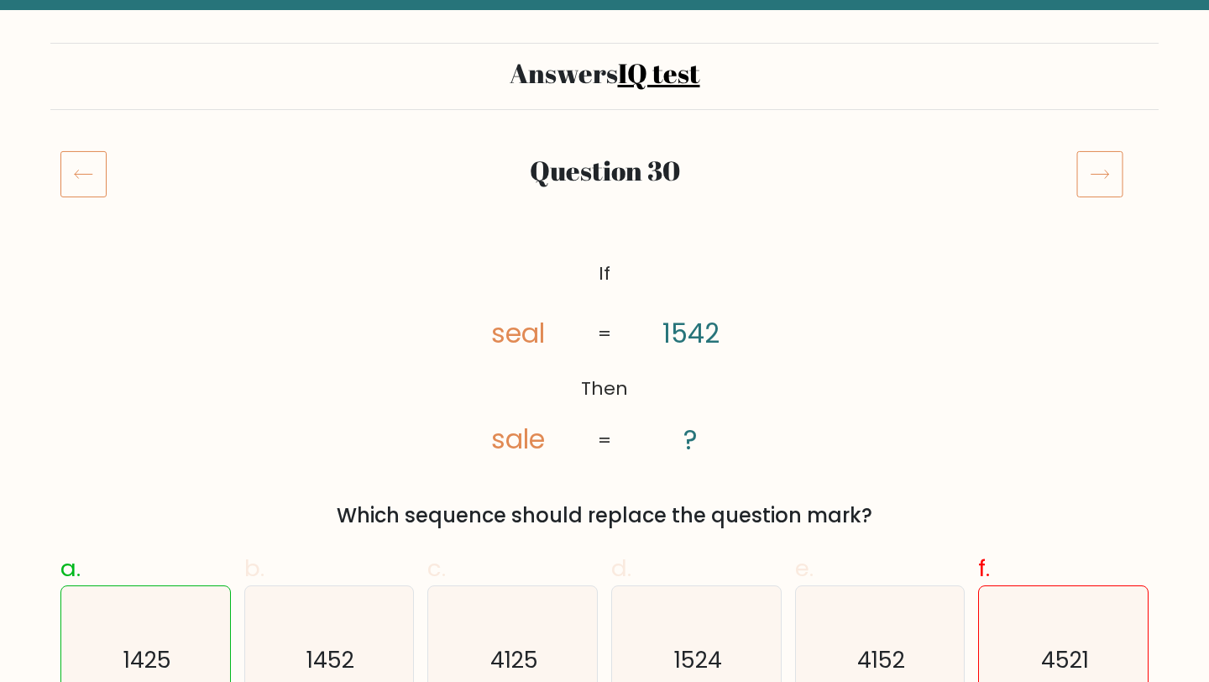
scroll to position [97, 0]
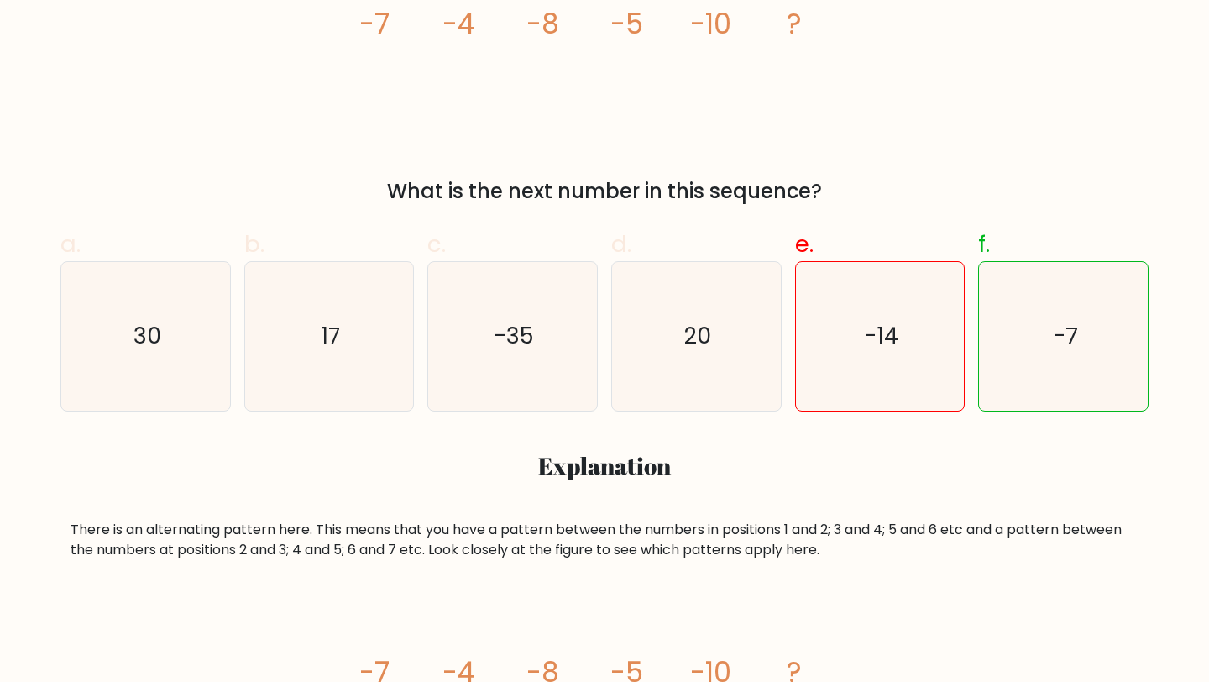
scroll to position [410, 0]
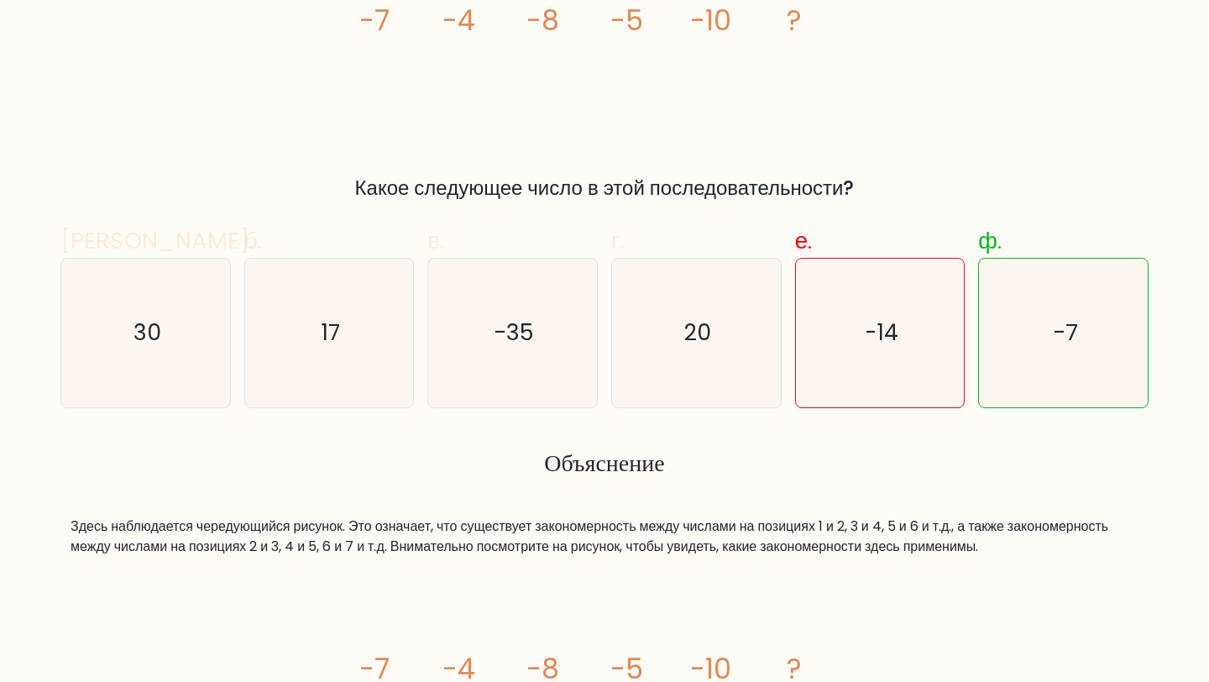
click at [842, 243] on label "е. -14" at bounding box center [880, 315] width 170 height 185
radio input "true"
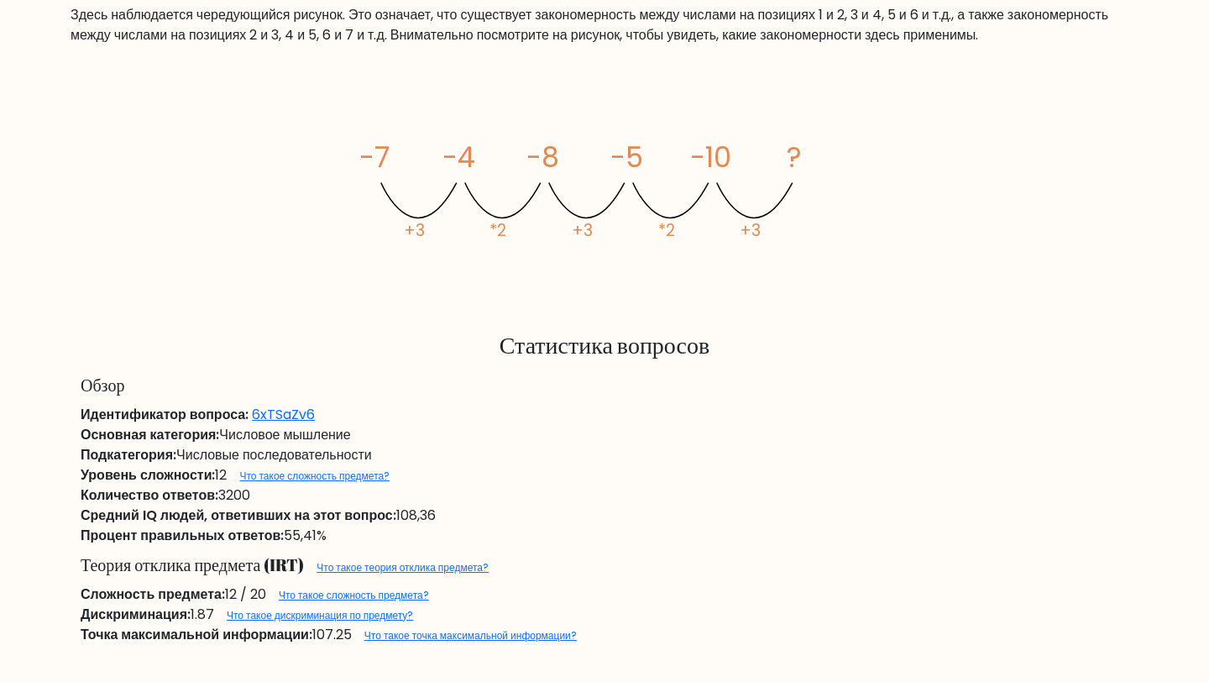
scroll to position [926, 0]
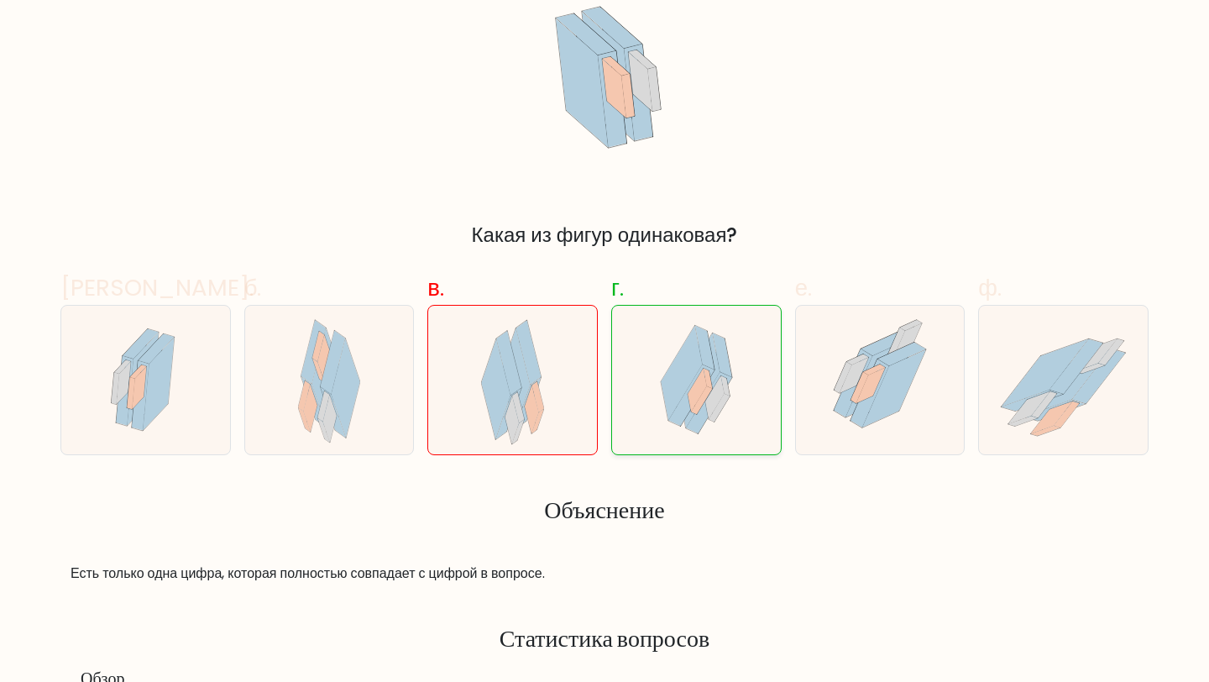
scroll to position [359, 0]
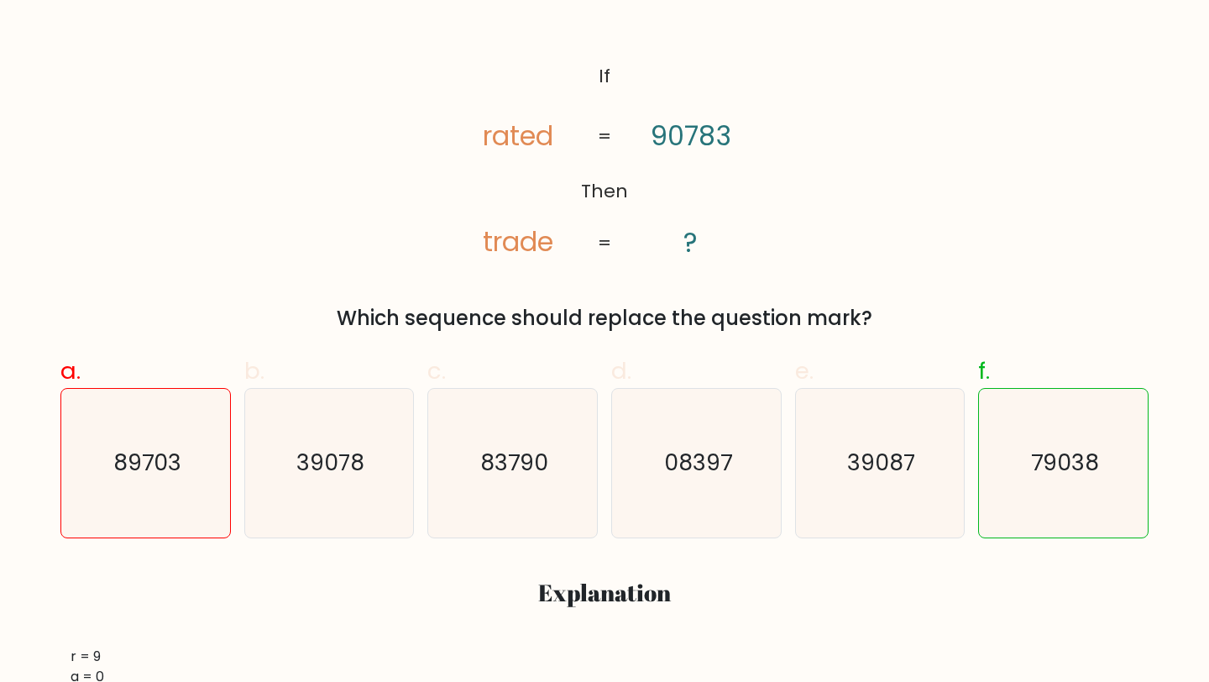
scroll to position [287, 0]
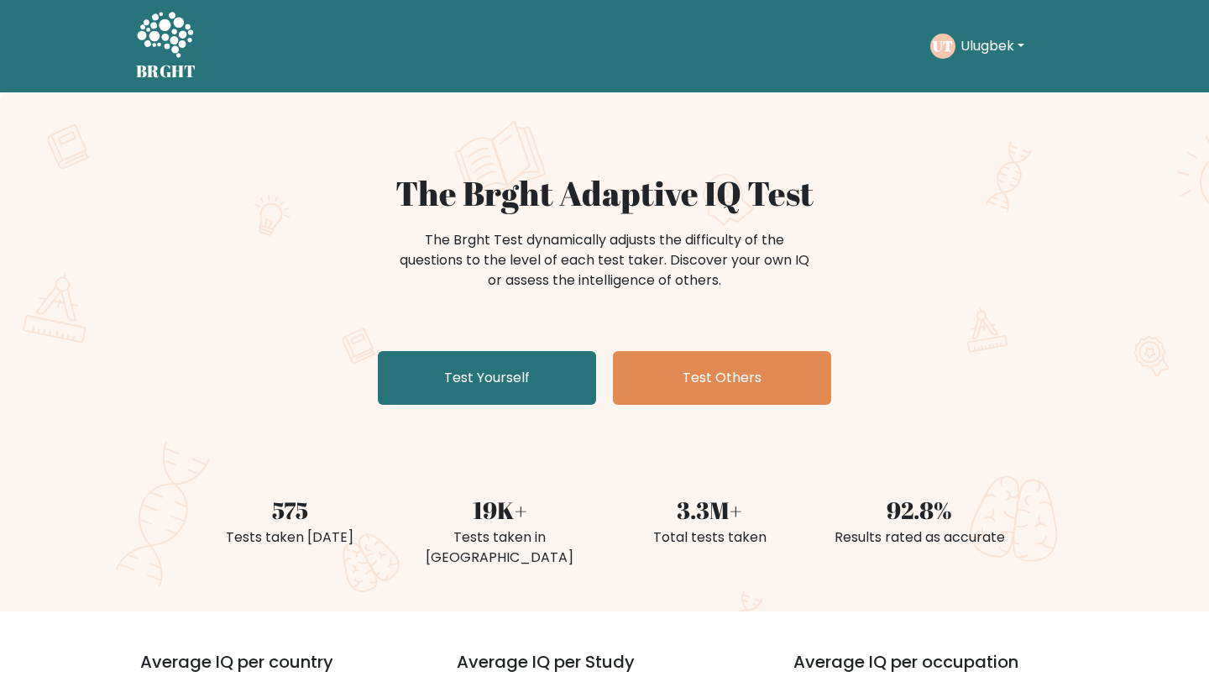
click at [969, 55] on button "Ulugbek" at bounding box center [992, 46] width 74 height 22
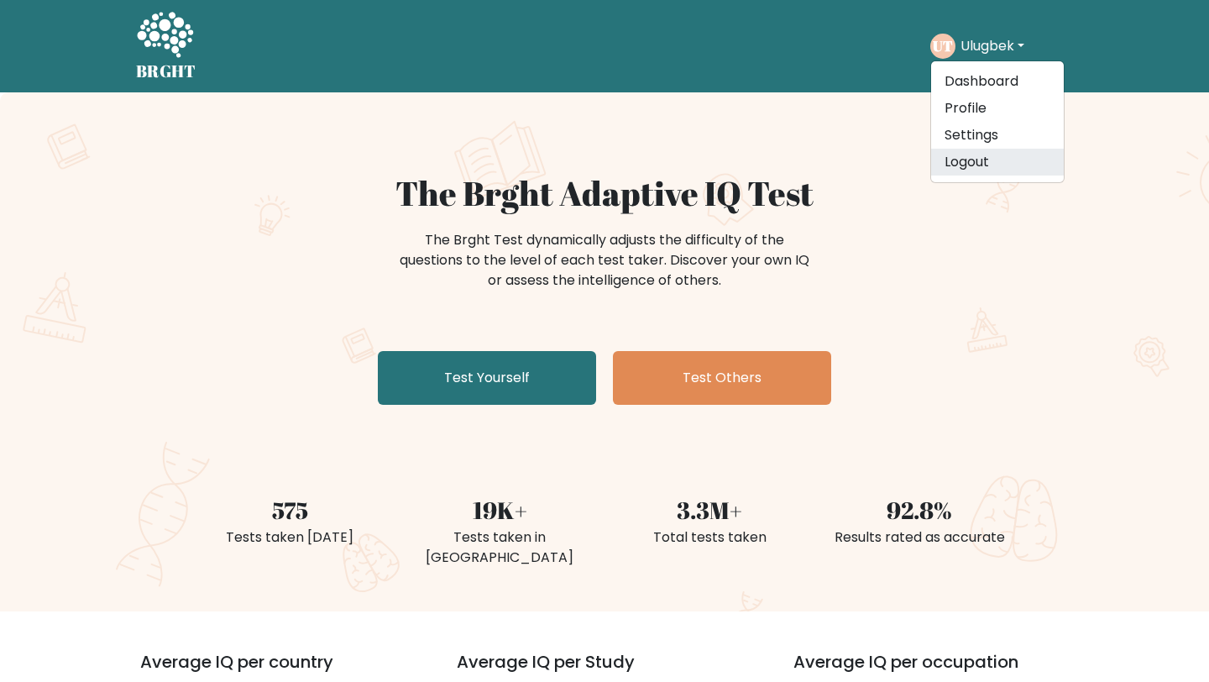
click at [964, 162] on link "Logout" at bounding box center [997, 162] width 133 height 27
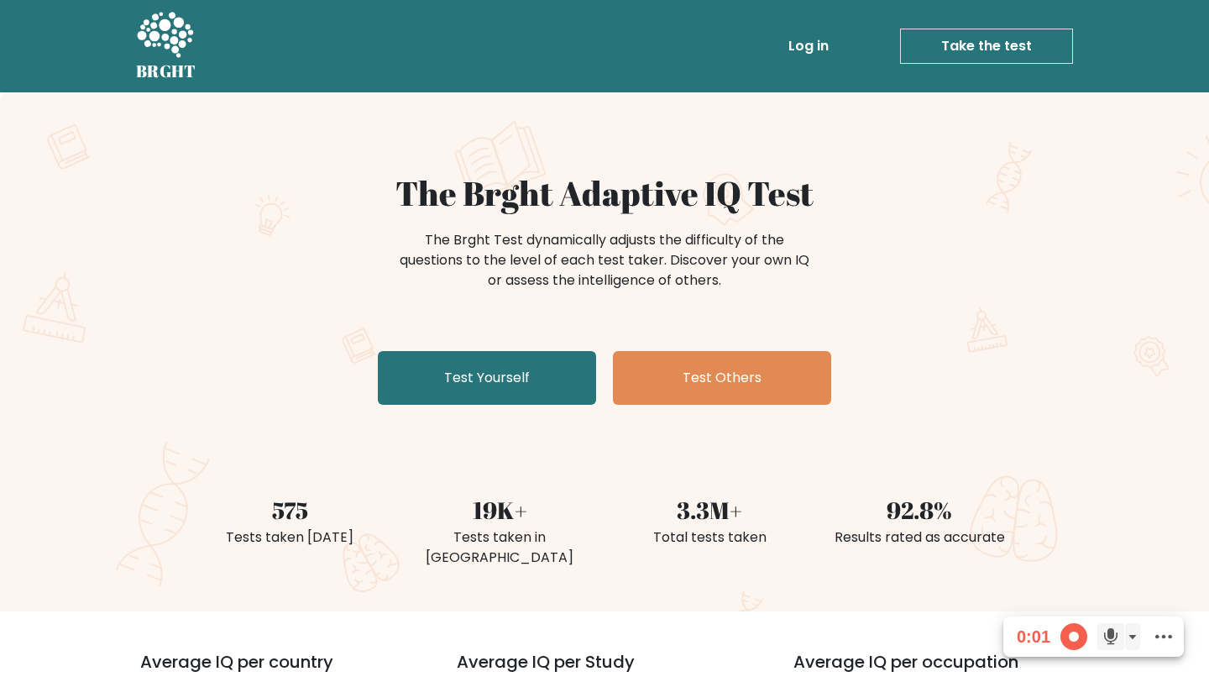
click at [991, 34] on link "Take the test" at bounding box center [986, 46] width 173 height 35
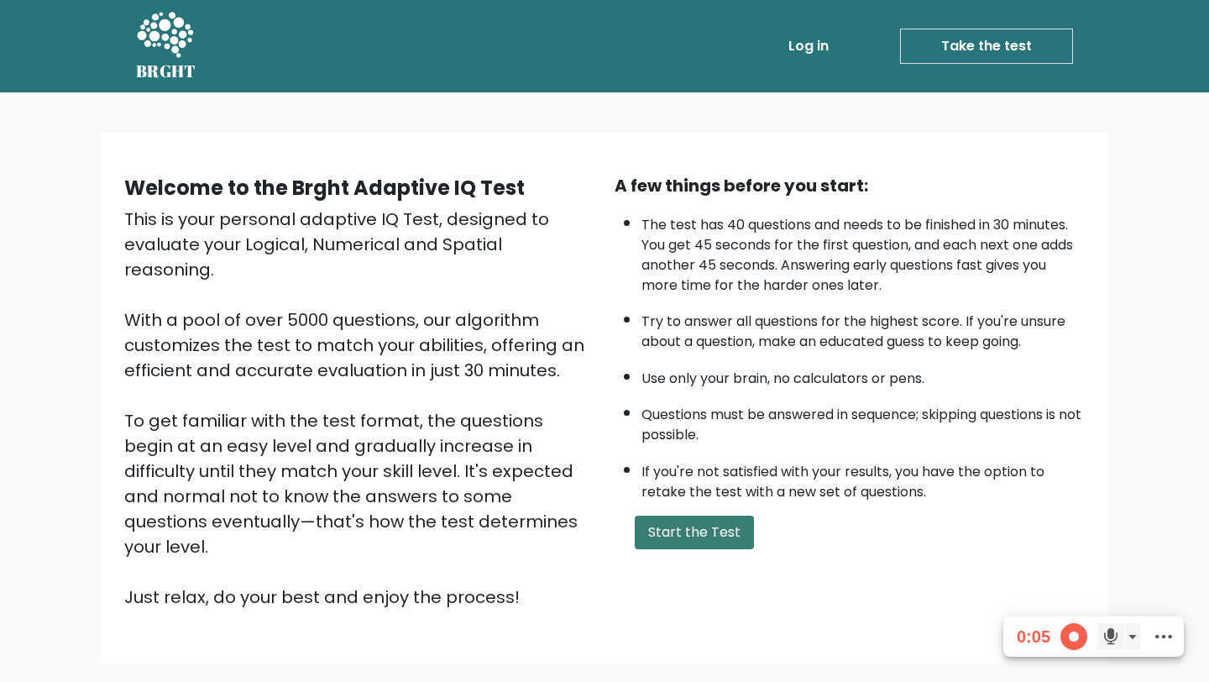
click at [676, 533] on button "Start the Test" at bounding box center [694, 533] width 119 height 34
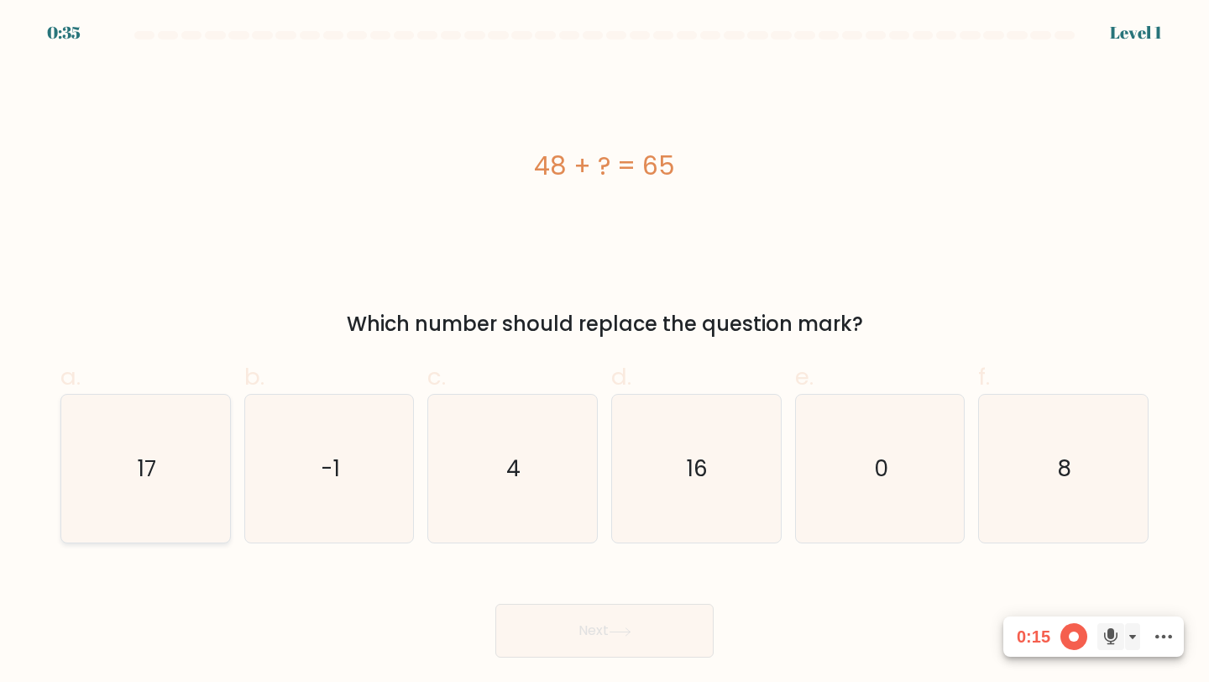
click at [193, 462] on icon "17" at bounding box center [145, 469] width 149 height 149
click at [605, 352] on input "a. 17" at bounding box center [605, 346] width 1 height 11
radio input "true"
click at [573, 621] on button "Next" at bounding box center [604, 631] width 218 height 54
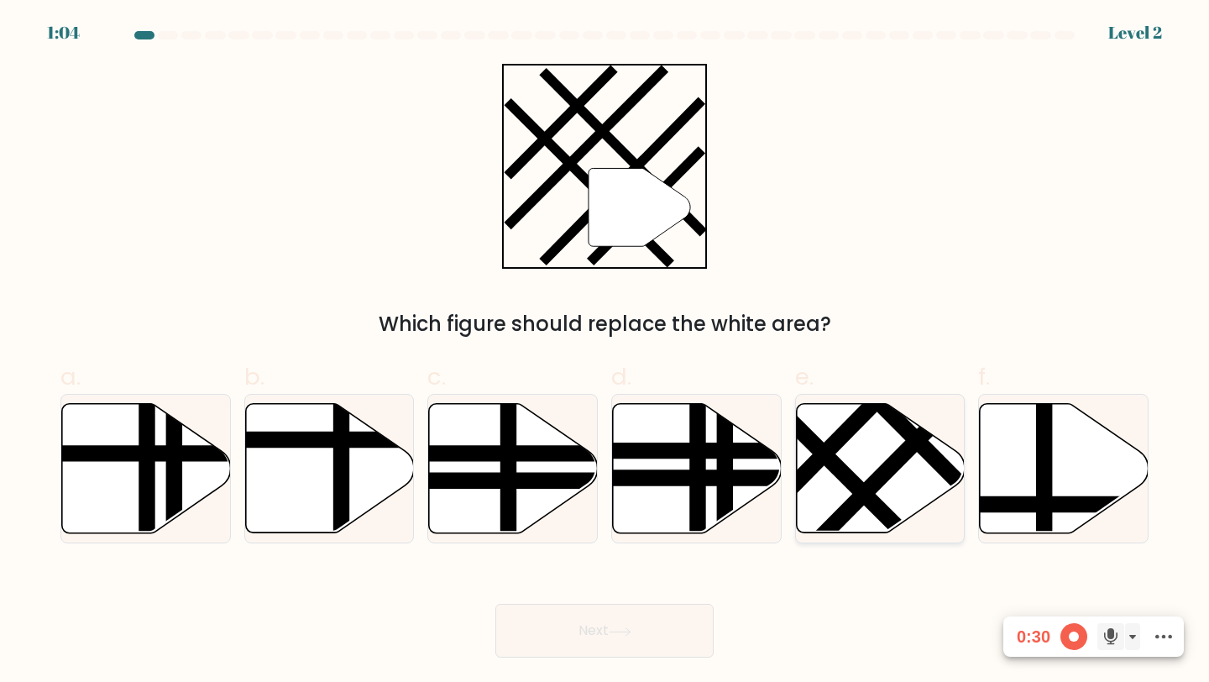
click at [853, 474] on line at bounding box center [797, 427] width 270 height 269
click at [605, 352] on input "e." at bounding box center [605, 346] width 1 height 11
radio input "true"
click at [572, 615] on button "Next" at bounding box center [604, 631] width 218 height 54
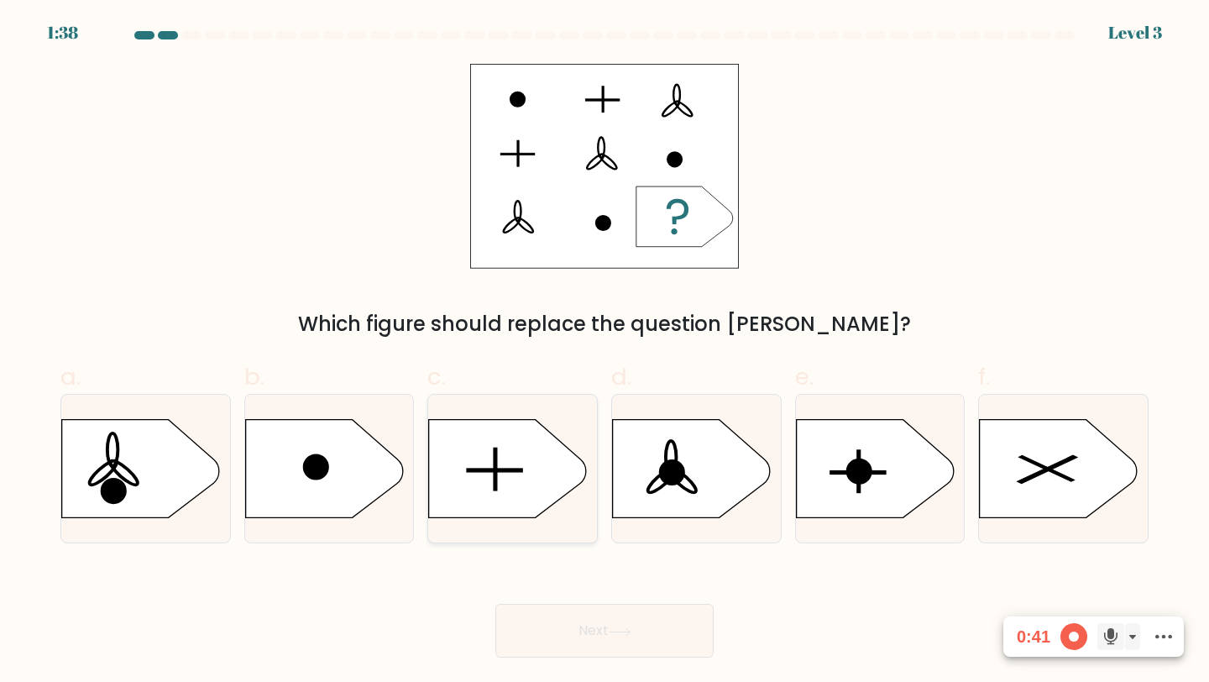
click at [483, 460] on icon at bounding box center [508, 469] width 158 height 98
click at [605, 352] on input "c." at bounding box center [605, 346] width 1 height 11
radio input "true"
click at [608, 617] on button "Next" at bounding box center [604, 631] width 218 height 54
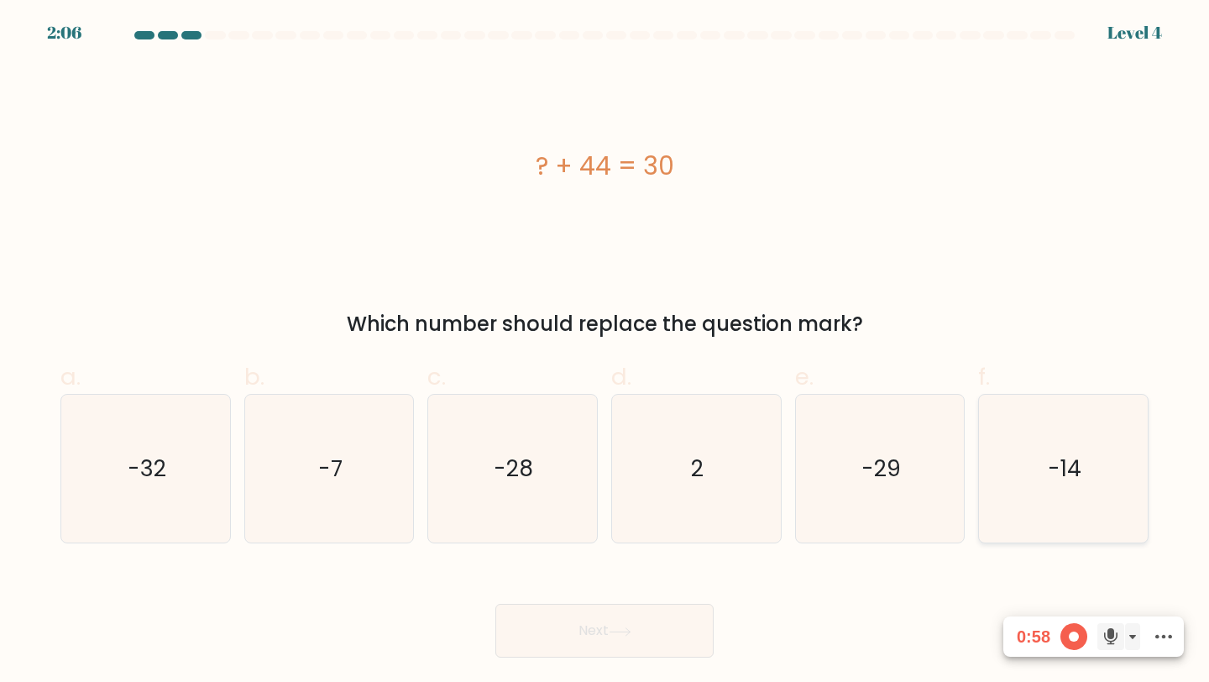
click at [1020, 465] on icon "-14" at bounding box center [1063, 469] width 149 height 149
click at [605, 352] on input "f. -14" at bounding box center [605, 346] width 1 height 11
radio input "true"
click at [604, 615] on button "Next" at bounding box center [604, 631] width 218 height 54
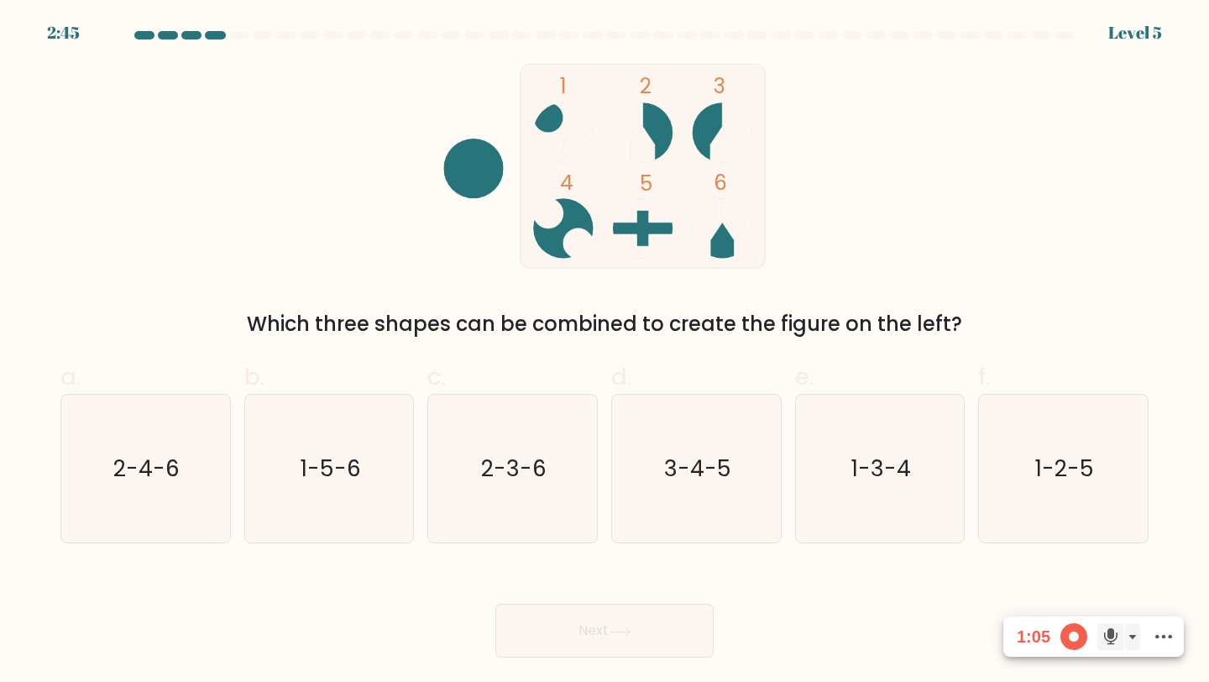
click at [341, 325] on div "Which three shapes can be combined to create the figure on the left?" at bounding box center [605, 324] width 1068 height 30
click at [790, 196] on icon "1 2 3 4 5 6" at bounding box center [605, 166] width 452 height 205
click at [538, 479] on text "2-3-6" at bounding box center [513, 468] width 65 height 31
click at [605, 352] on input "c. 2-3-6" at bounding box center [605, 346] width 1 height 11
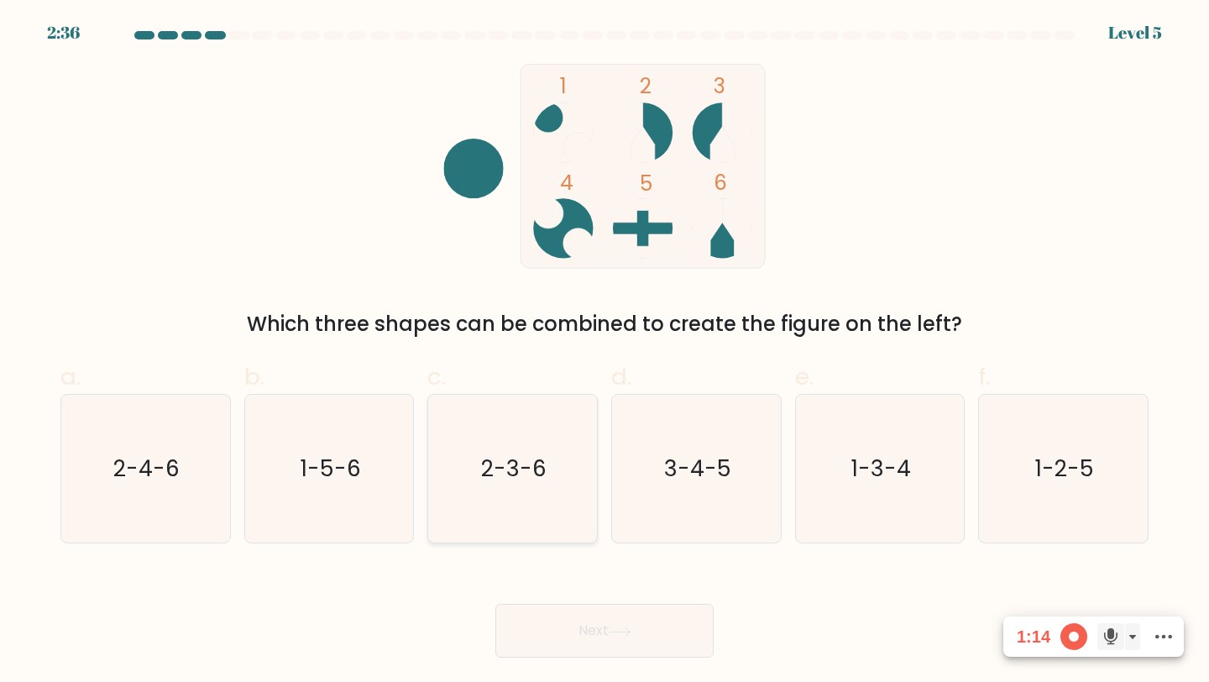
radio input "true"
click at [578, 613] on button "Next" at bounding box center [604, 631] width 218 height 54
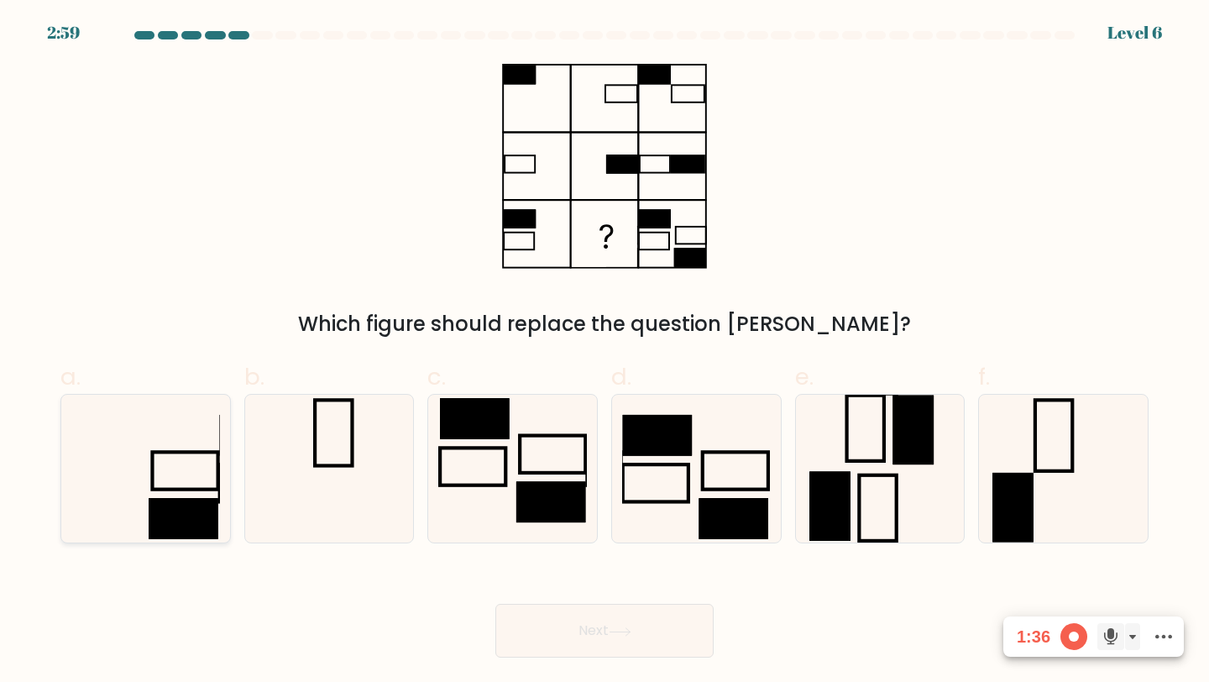
click at [222, 494] on div at bounding box center [145, 469] width 170 height 150
click at [605, 352] on input "a." at bounding box center [605, 346] width 1 height 11
radio input "true"
click at [645, 618] on button "Next" at bounding box center [604, 631] width 218 height 54
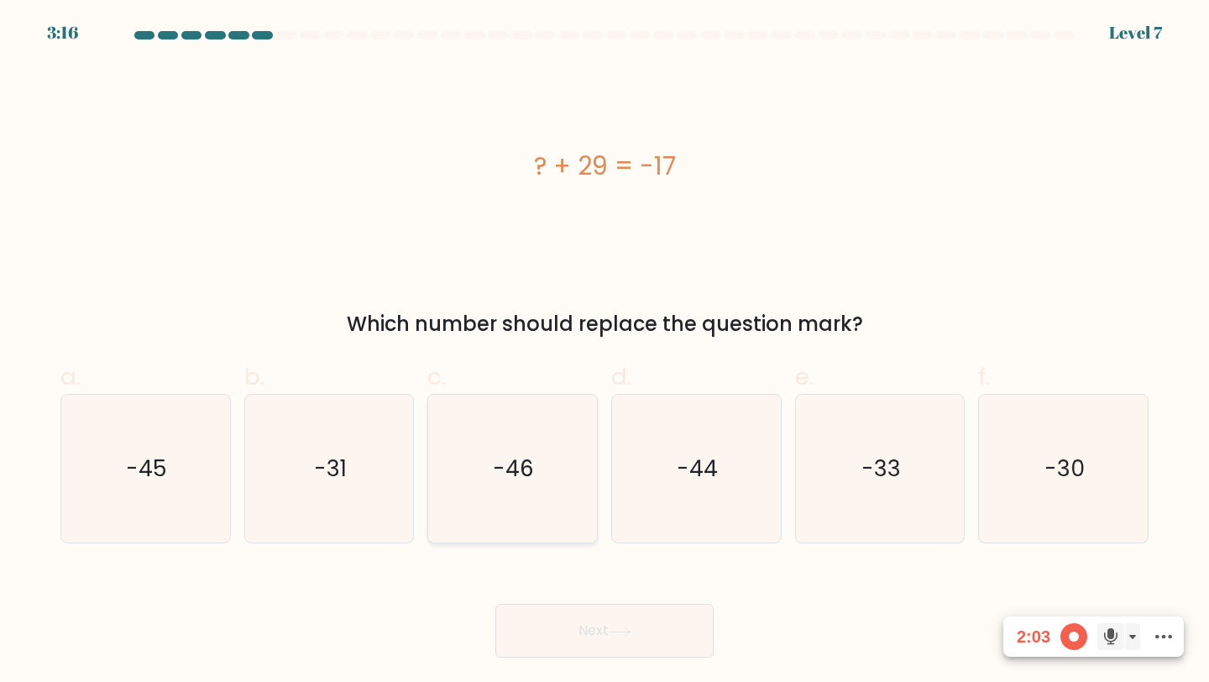
click at [564, 498] on icon "-46" at bounding box center [512, 469] width 149 height 149
click at [605, 352] on input "c. -46" at bounding box center [605, 346] width 1 height 11
radio input "true"
click at [555, 613] on button "Next" at bounding box center [604, 631] width 218 height 54
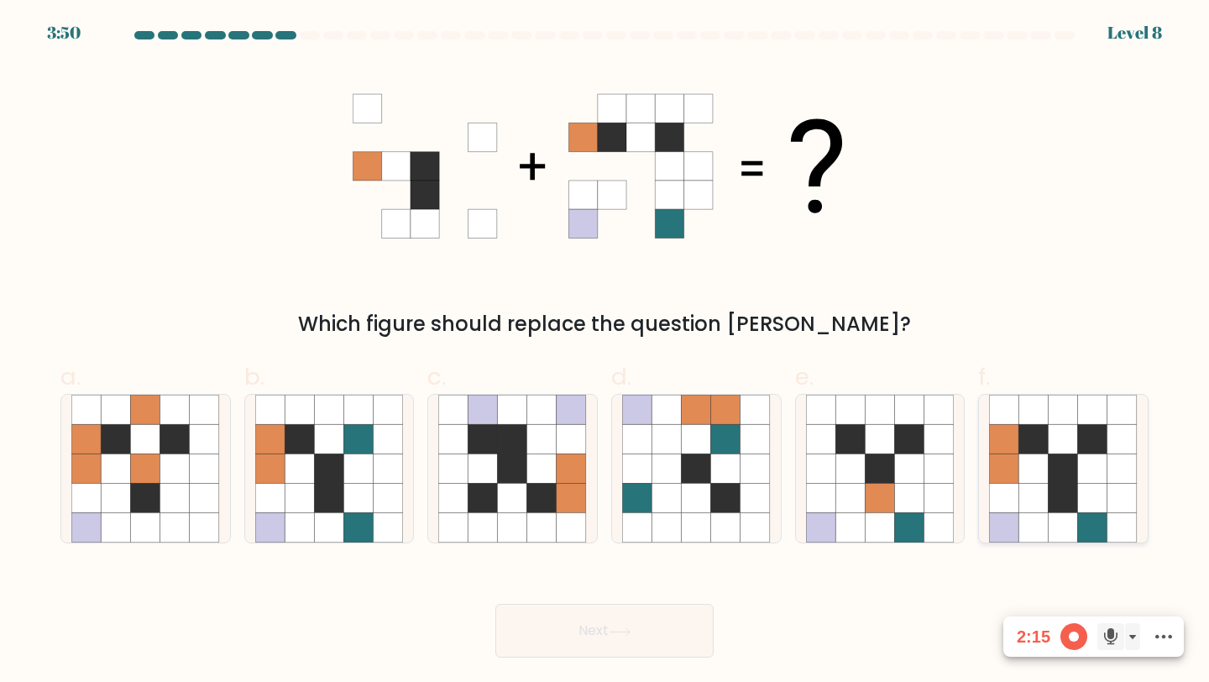
click at [1036, 478] on icon at bounding box center [1033, 468] width 29 height 29
click at [605, 352] on input "f." at bounding box center [605, 346] width 1 height 11
radio input "true"
click at [583, 618] on button "Next" at bounding box center [604, 631] width 218 height 54
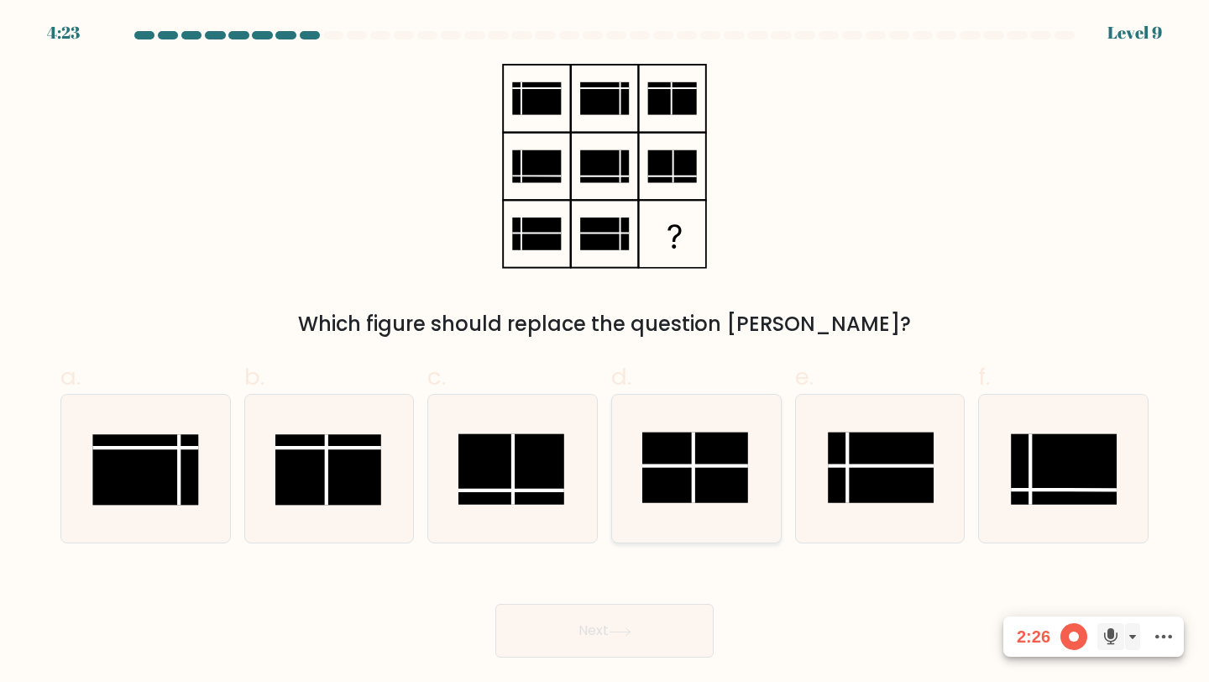
click at [695, 468] on rect at bounding box center [695, 467] width 106 height 71
click at [605, 352] on input "d." at bounding box center [605, 346] width 1 height 11
radio input "true"
click at [633, 611] on button "Next" at bounding box center [604, 631] width 218 height 54
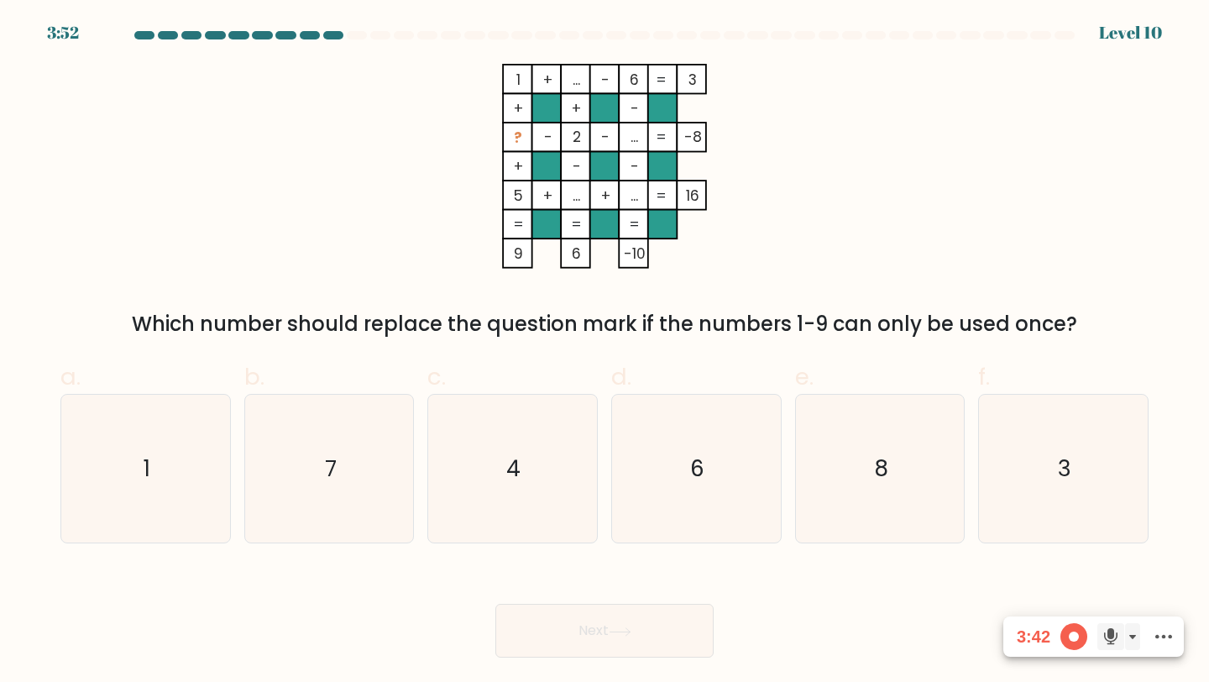
click at [534, 338] on form at bounding box center [604, 344] width 1209 height 626
click at [533, 338] on form at bounding box center [604, 344] width 1209 height 626
click at [530, 326] on div "Which number should replace the question mark if the numbers 1-9 can only be us…" at bounding box center [605, 324] width 1068 height 30
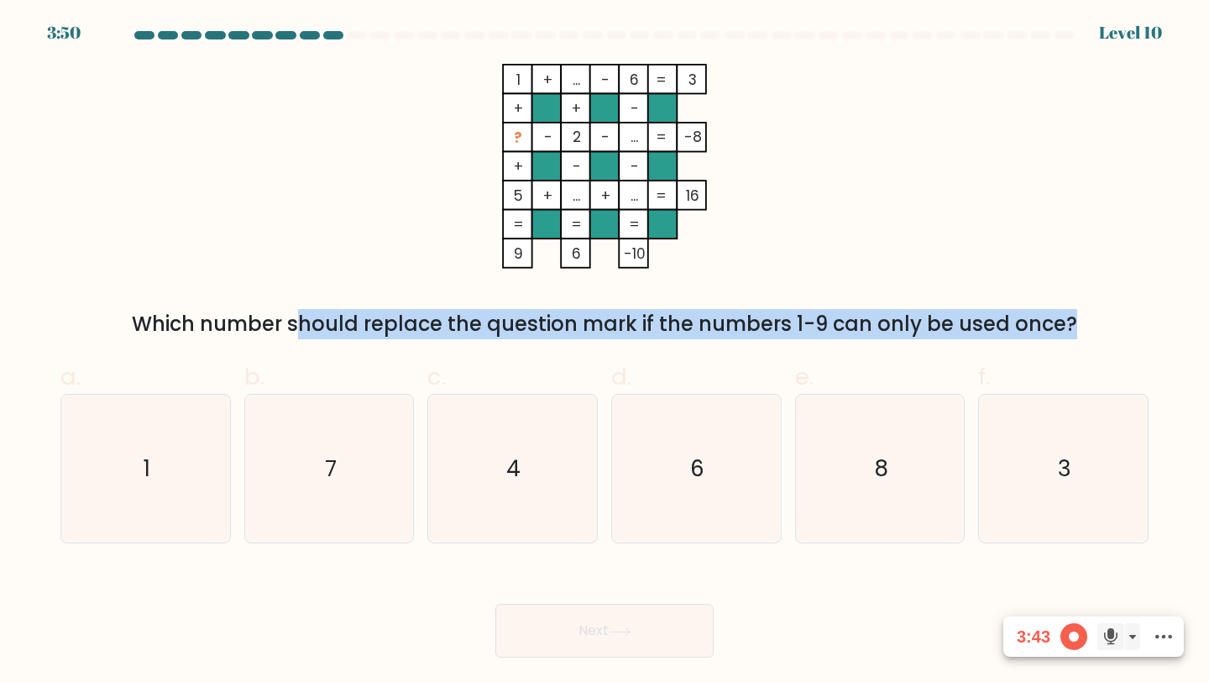
click at [530, 326] on div "Which number should replace the question mark if the numbers 1-9 can only be us…" at bounding box center [605, 324] width 1068 height 30
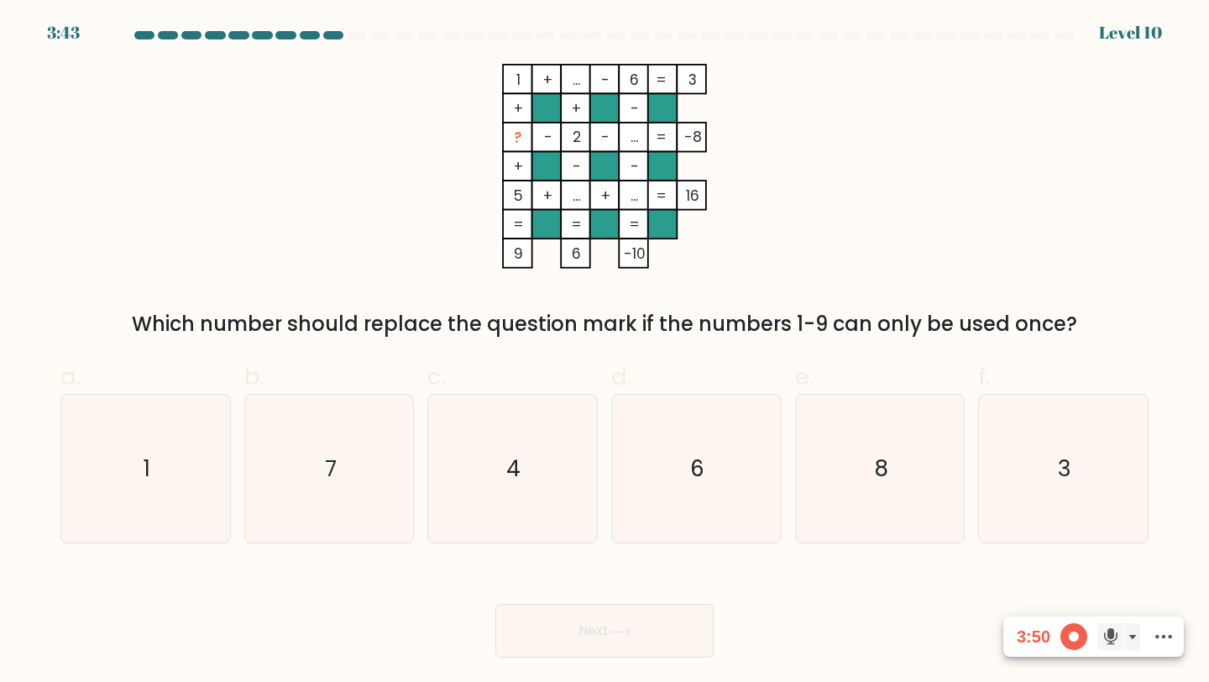
click at [745, 238] on icon "1 + ... - 6 3 + + - ? - 2 - ... -8 + - - 5 + ... + ... = 16 = = = = 9 6 -10 =" at bounding box center [605, 166] width 504 height 205
click at [631, 140] on tspan "..." at bounding box center [635, 137] width 8 height 20
click at [1070, 465] on text "3" at bounding box center [1064, 468] width 13 height 31
click at [605, 352] on input "f. 3" at bounding box center [605, 346] width 1 height 11
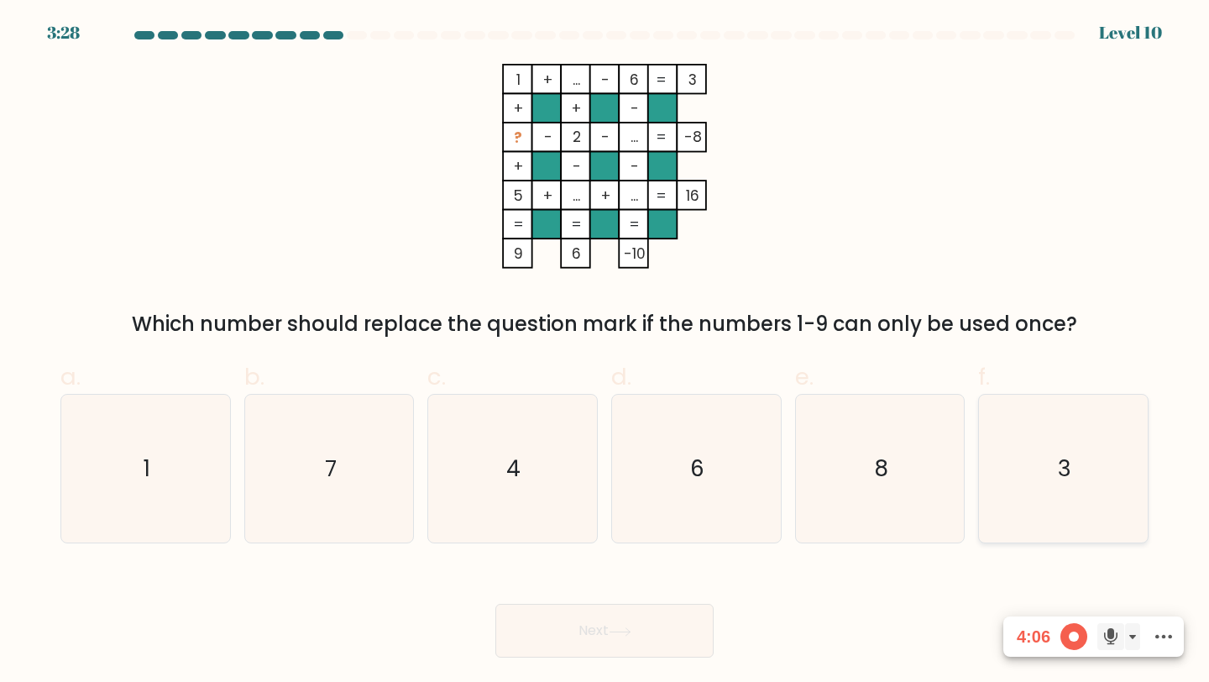
radio input "true"
click at [550, 619] on button "Next" at bounding box center [604, 631] width 218 height 54
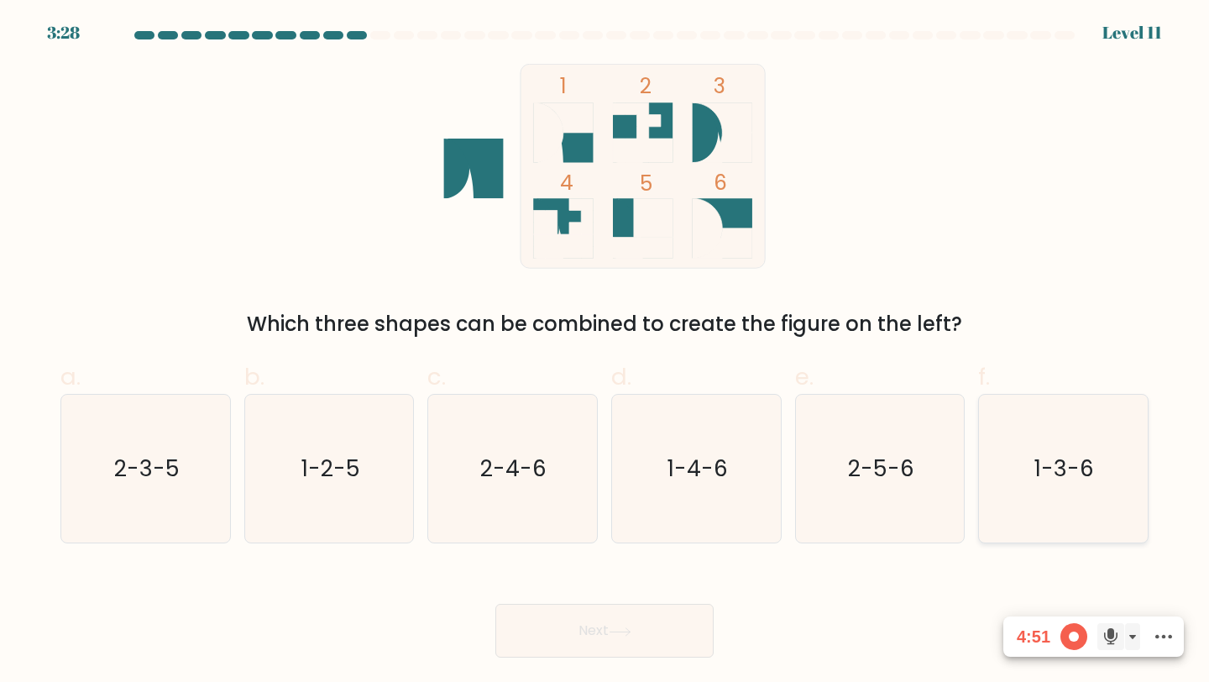
click at [1077, 442] on icon "1-3-6" at bounding box center [1063, 469] width 149 height 149
click at [605, 352] on input "f. 1-3-6" at bounding box center [605, 346] width 1 height 11
radio input "true"
click at [549, 625] on button "Next" at bounding box center [604, 631] width 218 height 54
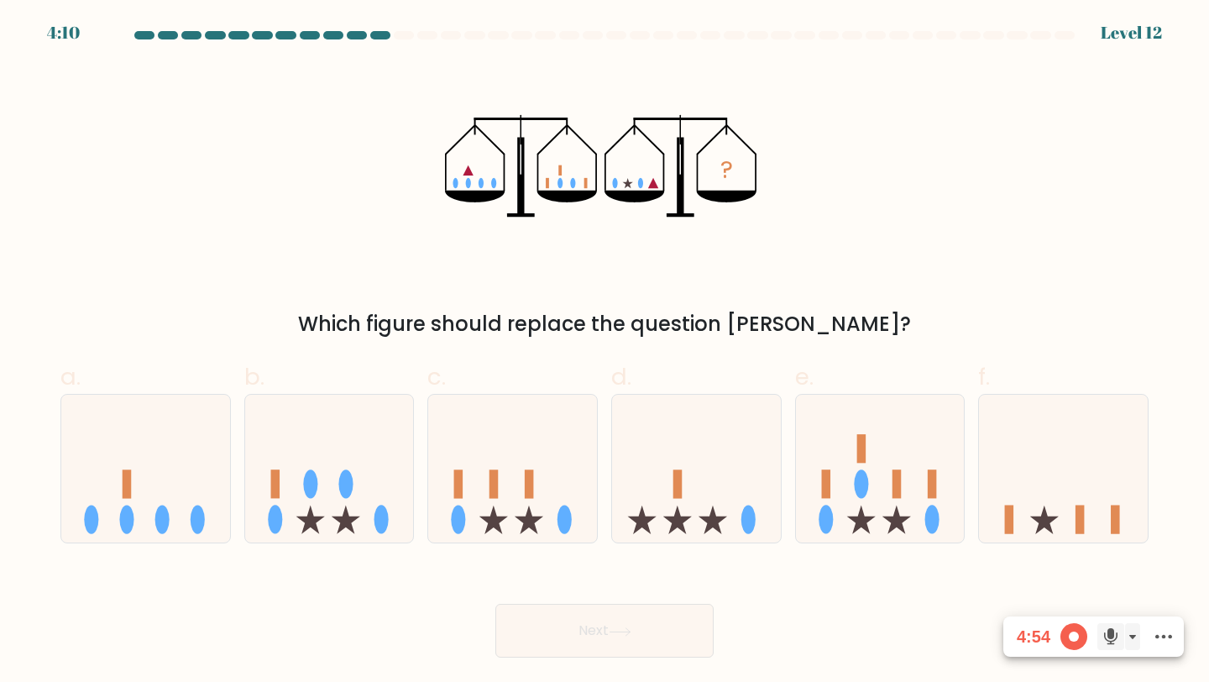
click at [500, 327] on div "Which figure should replace the question mark?" at bounding box center [605, 324] width 1068 height 30
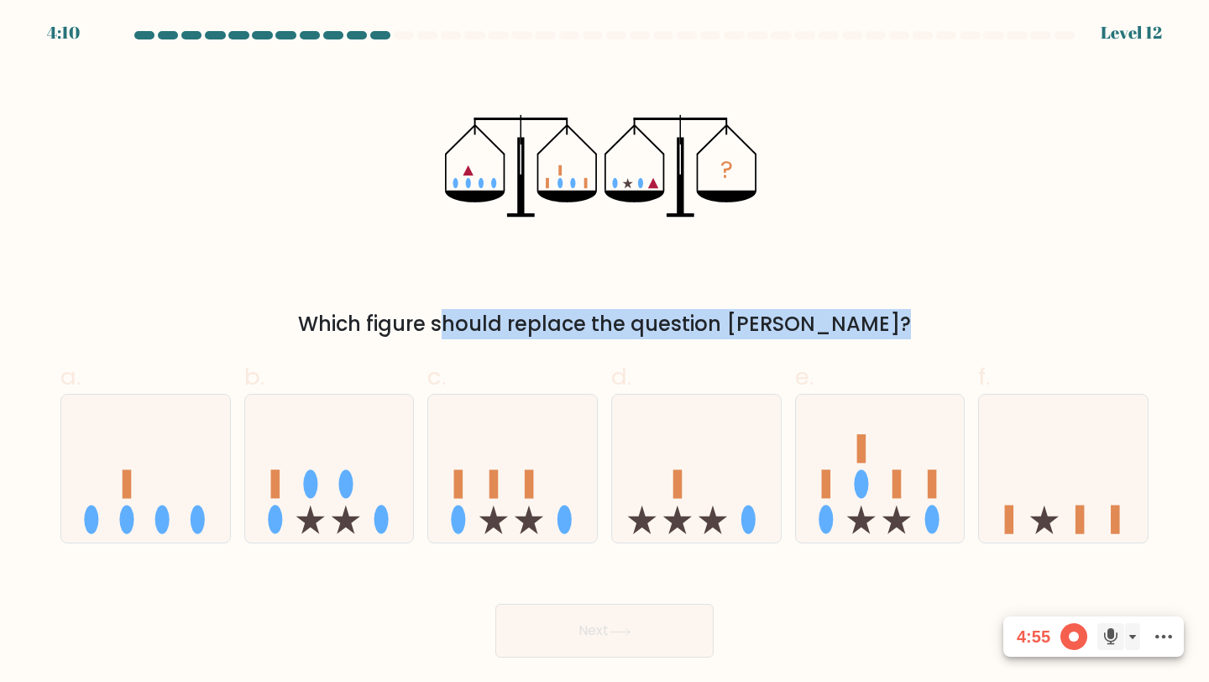
click at [500, 327] on div "Which figure should replace the question mark?" at bounding box center [605, 324] width 1068 height 30
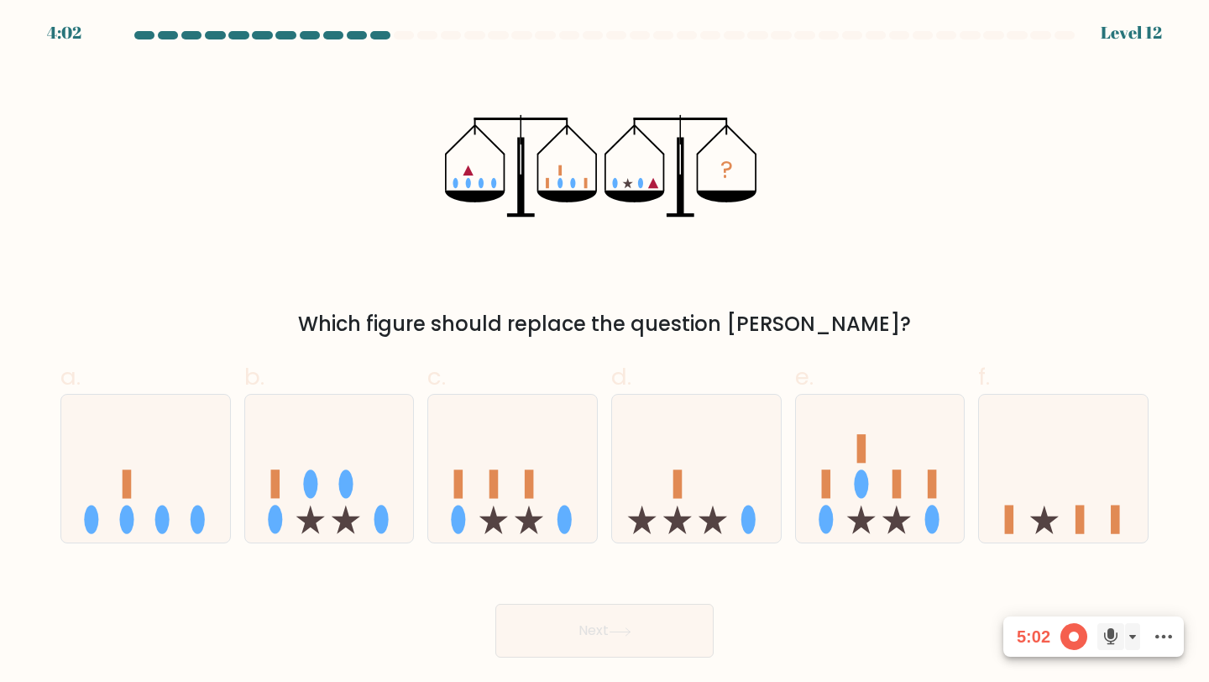
click at [746, 231] on icon "?" at bounding box center [605, 166] width 320 height 205
click at [1044, 494] on icon at bounding box center [1063, 468] width 169 height 139
click at [605, 352] on input "f." at bounding box center [605, 346] width 1 height 11
radio input "true"
click at [570, 621] on button "Next" at bounding box center [604, 631] width 218 height 54
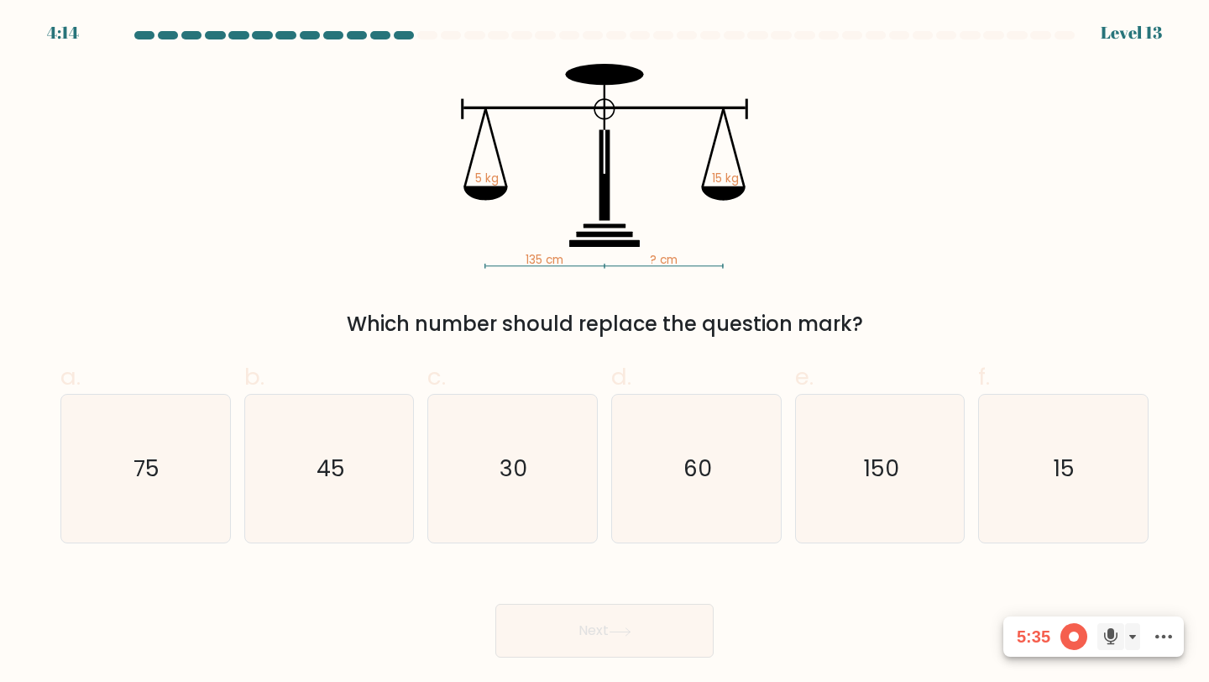
click at [525, 312] on div "Which number should replace the question mark?" at bounding box center [605, 324] width 1068 height 30
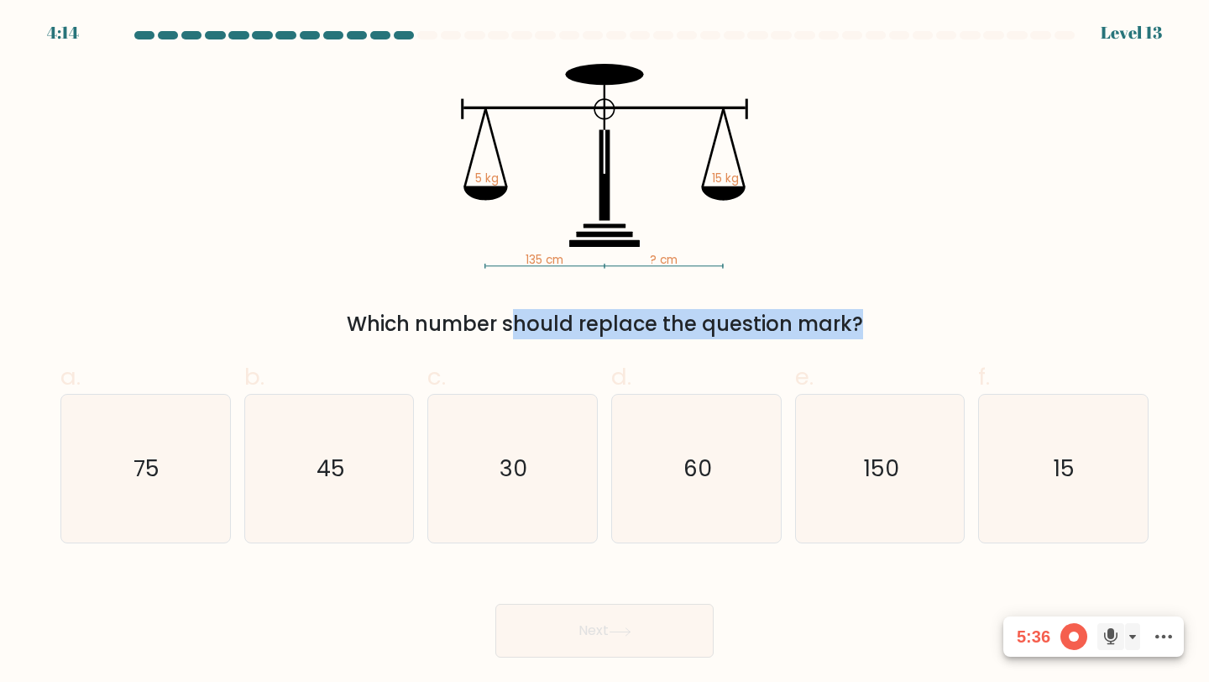
click at [525, 312] on div "Which number should replace the question mark?" at bounding box center [605, 324] width 1068 height 30
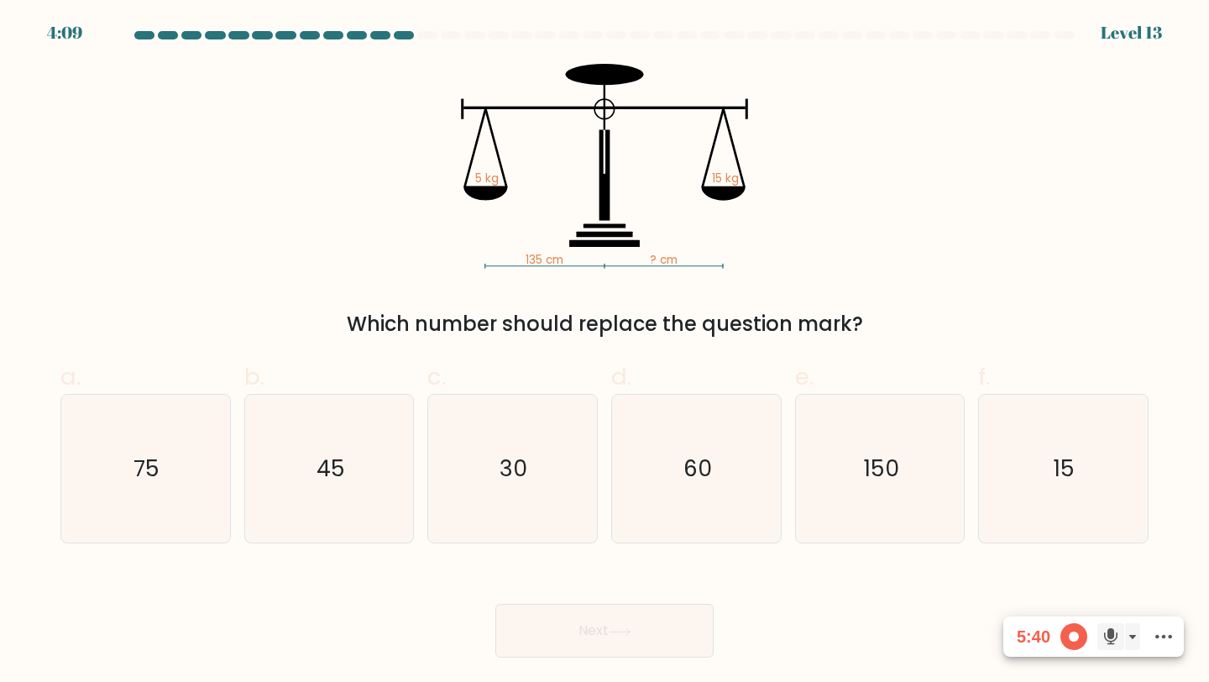
click at [861, 243] on div "135 cm ? cm 5 kg 15 kg Which number should replace the question mark?" at bounding box center [604, 201] width 1108 height 275
click at [1070, 448] on icon "15" at bounding box center [1063, 469] width 149 height 149
click at [605, 352] on input "f. 15" at bounding box center [605, 346] width 1 height 11
radio input "true"
click at [498, 479] on icon "30" at bounding box center [512, 469] width 149 height 149
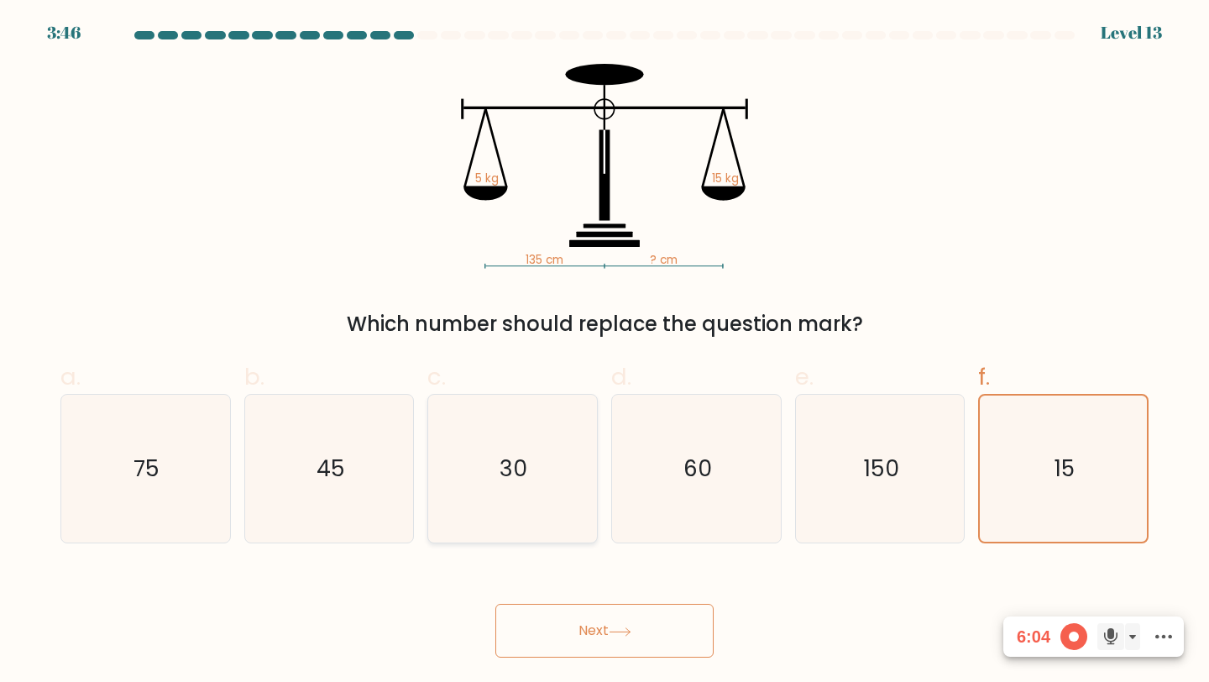
click at [605, 352] on input "c. 30" at bounding box center [605, 346] width 1 height 11
radio input "true"
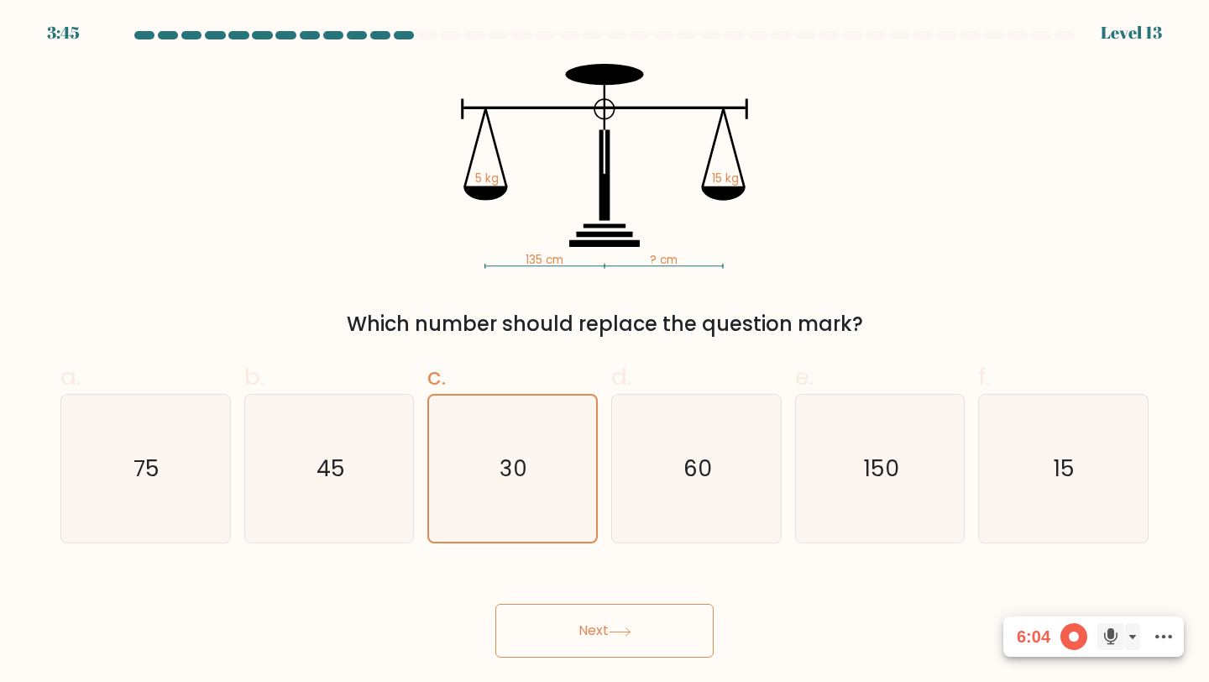
click at [565, 613] on button "Next" at bounding box center [604, 631] width 218 height 54
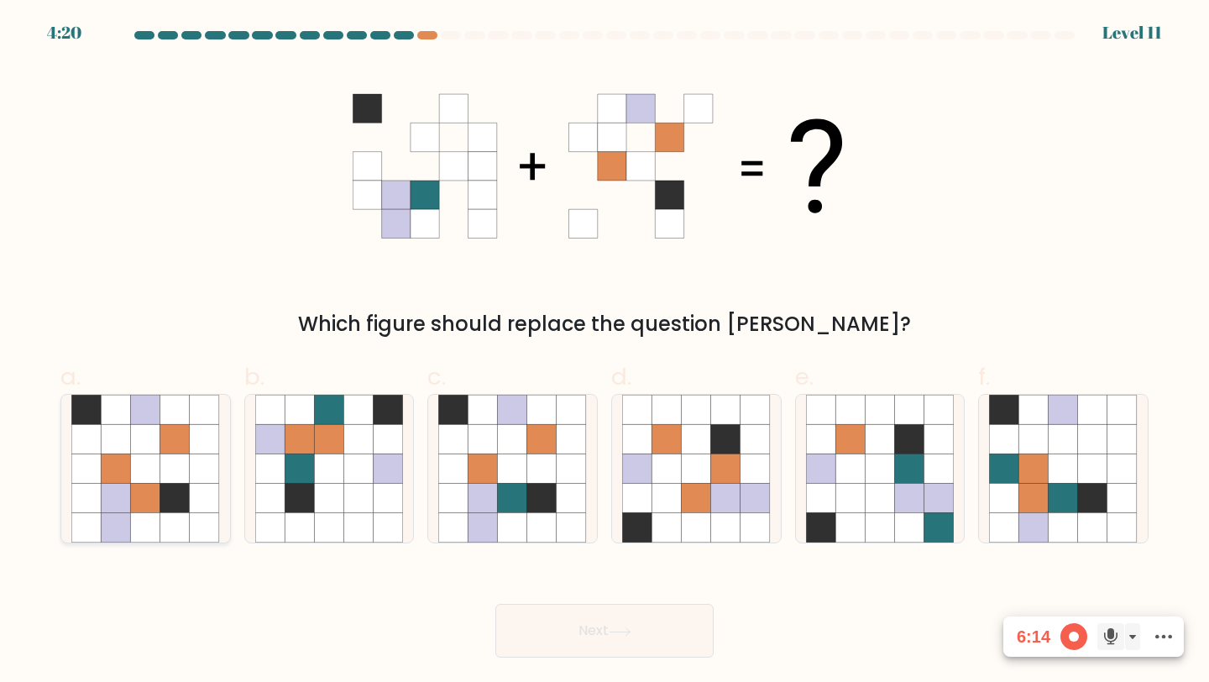
click at [132, 470] on icon at bounding box center [145, 468] width 29 height 29
click at [605, 352] on input "a." at bounding box center [605, 346] width 1 height 11
radio input "true"
click at [607, 624] on button "Next" at bounding box center [604, 631] width 218 height 54
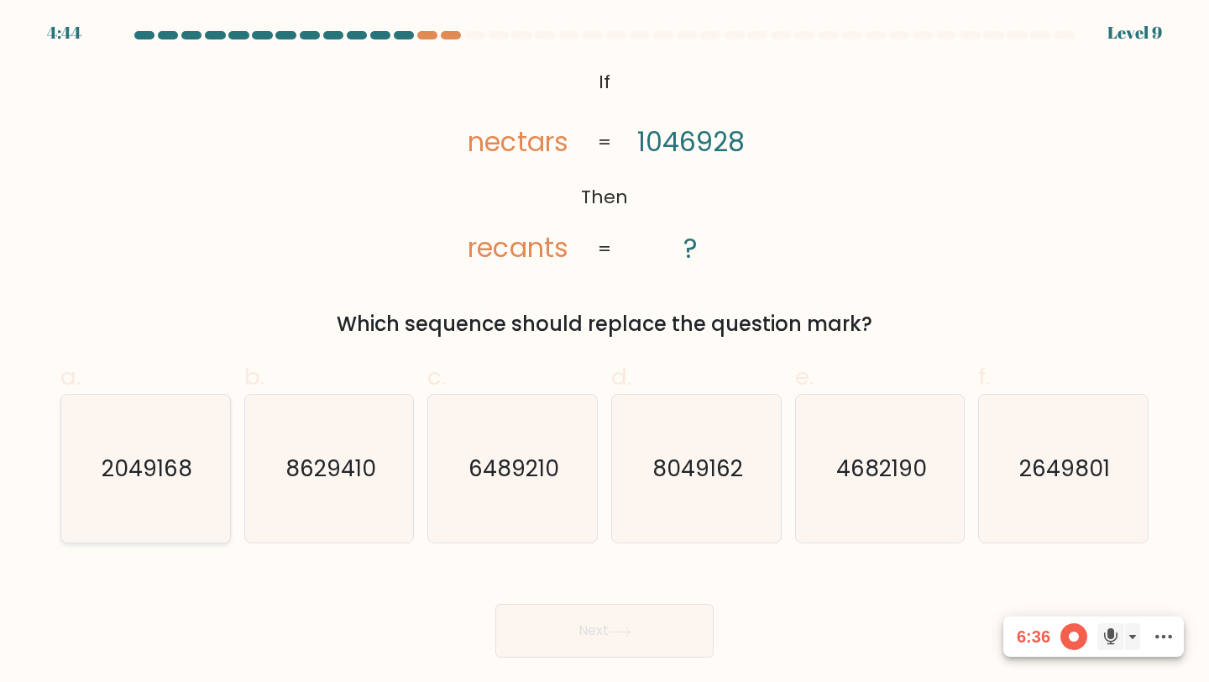
click at [139, 479] on text "2049168" at bounding box center [147, 468] width 91 height 31
click at [605, 352] on input "a. 2049168" at bounding box center [605, 346] width 1 height 11
radio input "true"
click at [608, 615] on button "Next" at bounding box center [604, 631] width 218 height 54
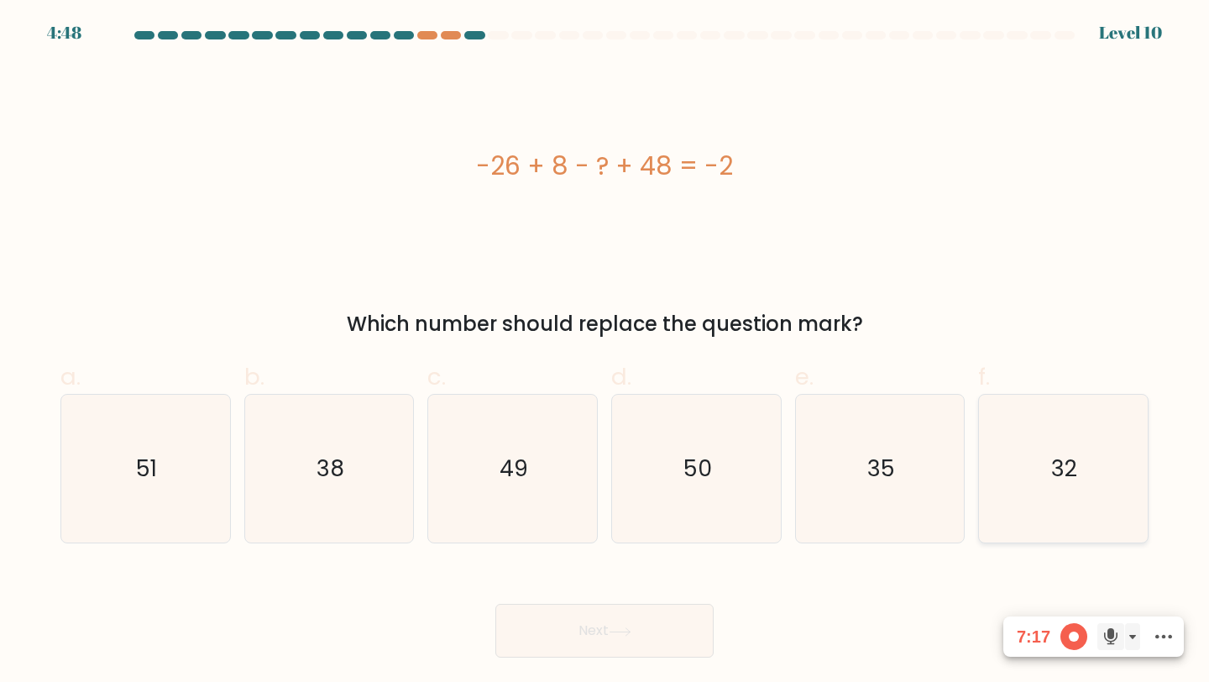
click at [1002, 487] on icon "32" at bounding box center [1063, 469] width 149 height 149
click at [605, 352] on input "f. 32" at bounding box center [605, 346] width 1 height 11
radio input "true"
click at [567, 620] on button "Next" at bounding box center [604, 631] width 218 height 54
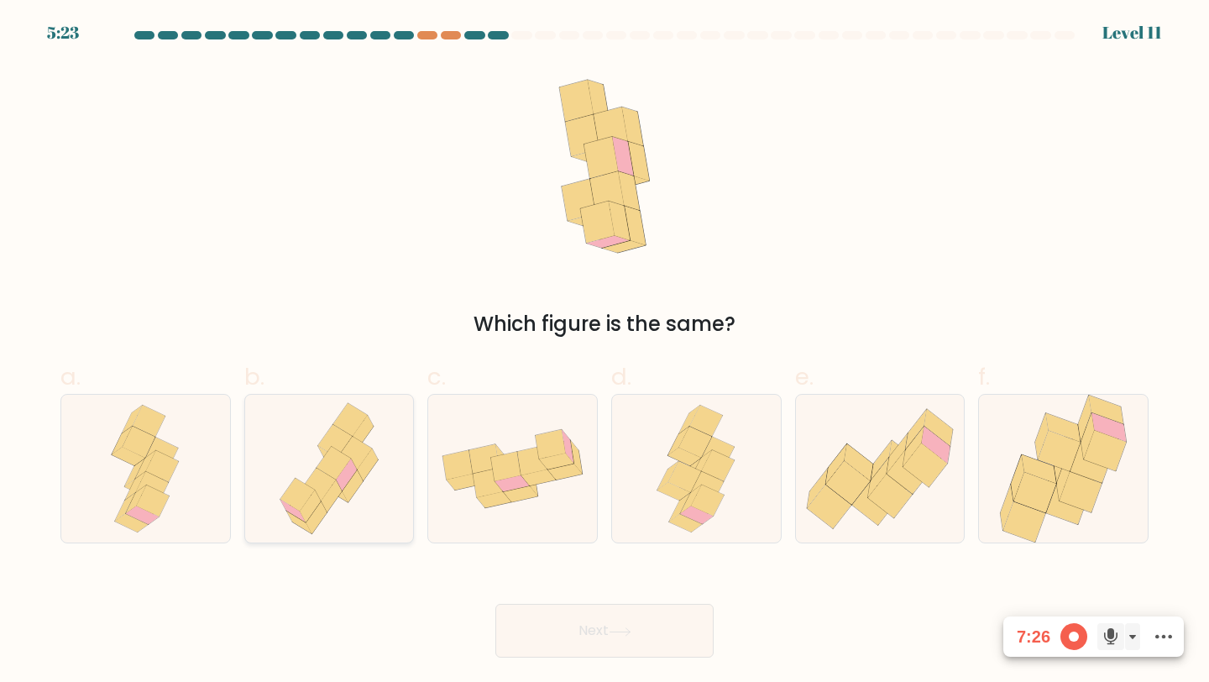
click at [313, 499] on icon at bounding box center [310, 506] width 21 height 33
click at [605, 352] on input "b." at bounding box center [605, 346] width 1 height 11
radio input "true"
click at [757, 474] on div at bounding box center [696, 469] width 170 height 150
click at [605, 352] on input "d." at bounding box center [605, 346] width 1 height 11
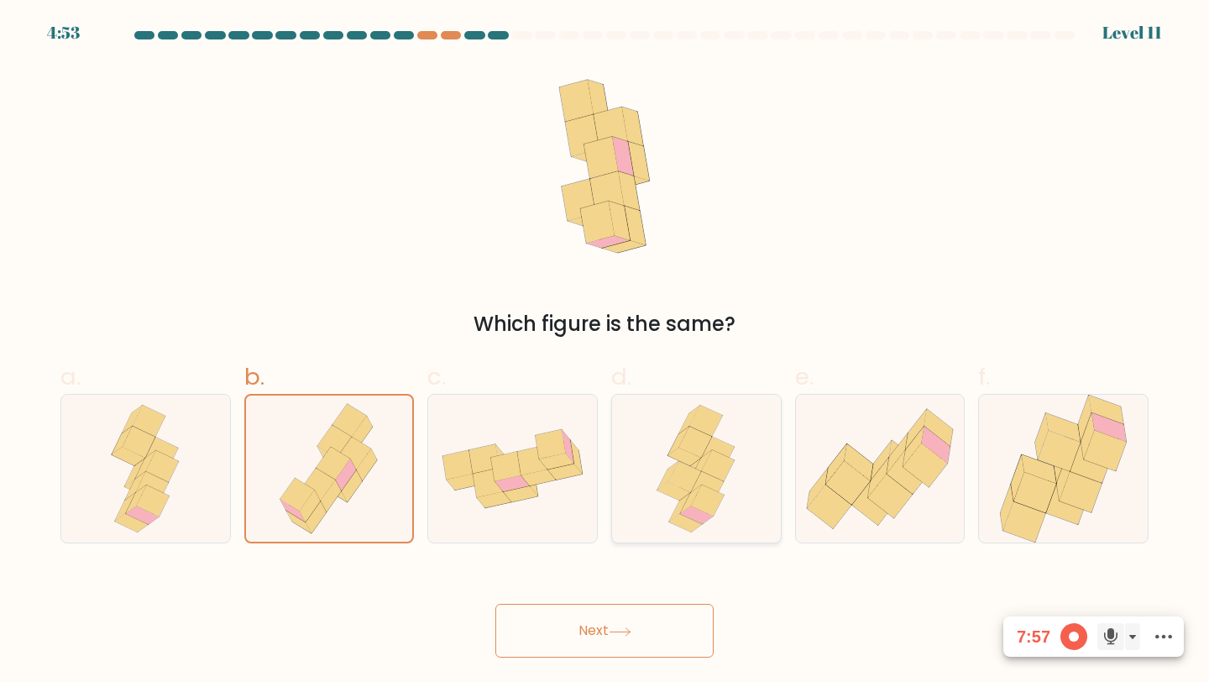
radio input "true"
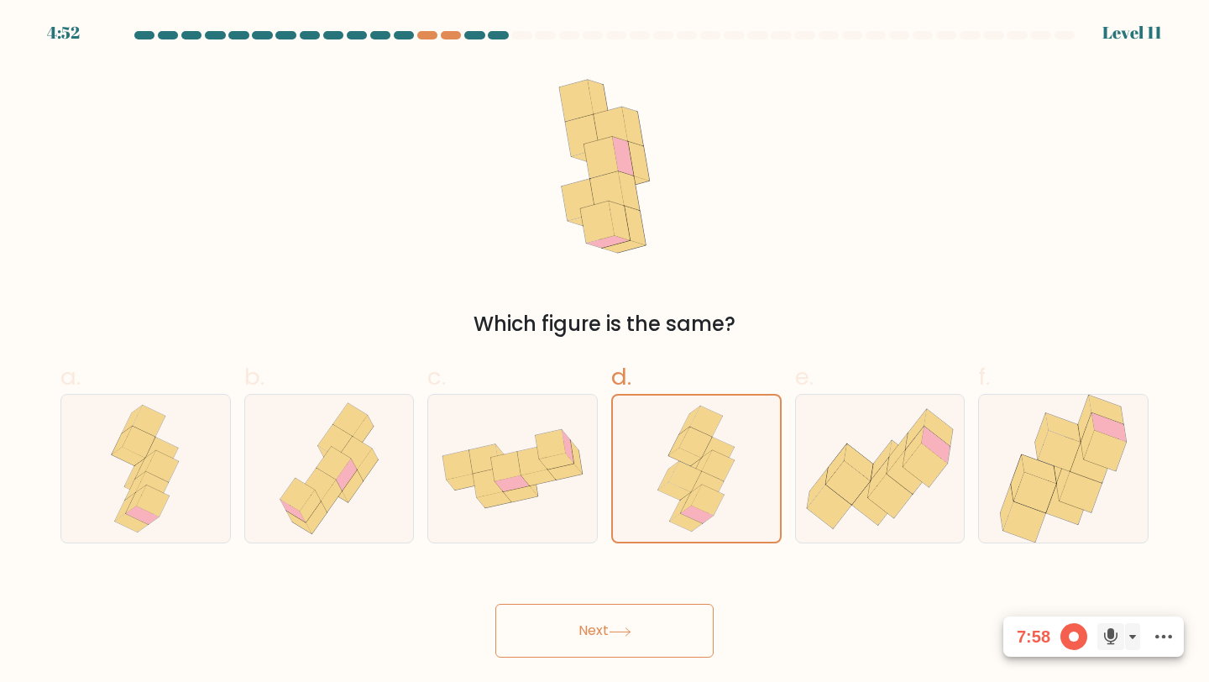
click at [604, 618] on button "Next" at bounding box center [604, 631] width 218 height 54
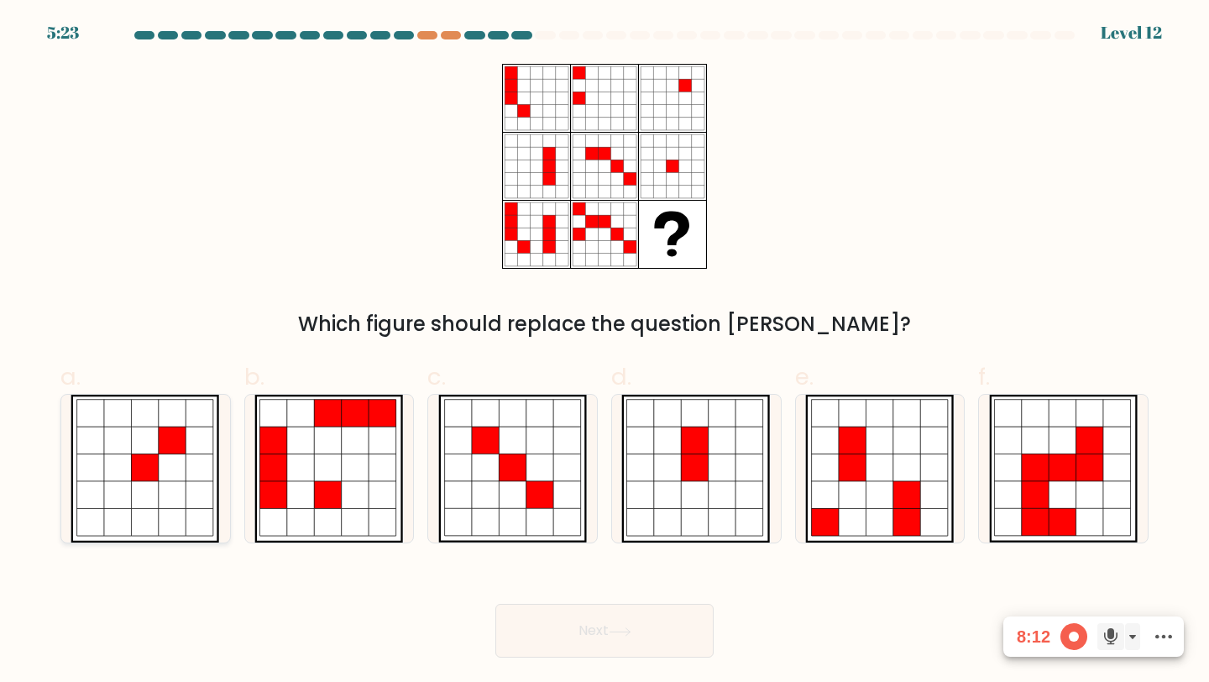
click at [133, 477] on icon at bounding box center [146, 468] width 28 height 28
click at [605, 352] on input "a." at bounding box center [605, 346] width 1 height 11
radio input "true"
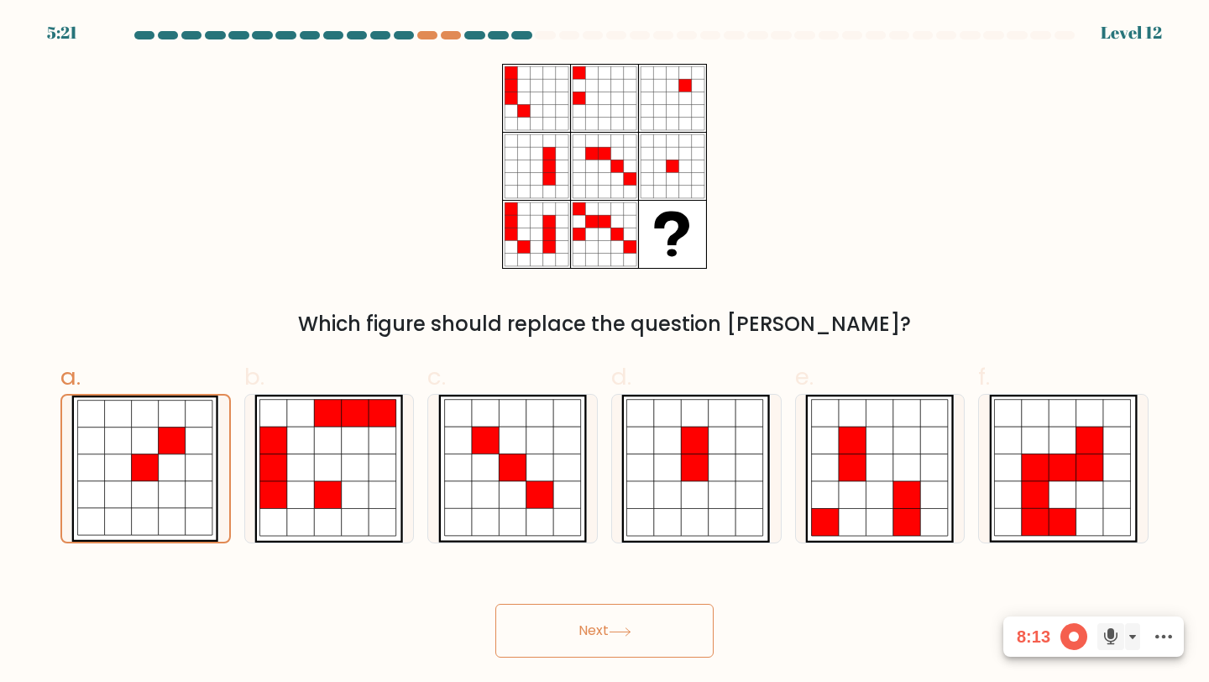
click at [572, 613] on button "Next" at bounding box center [604, 631] width 218 height 54
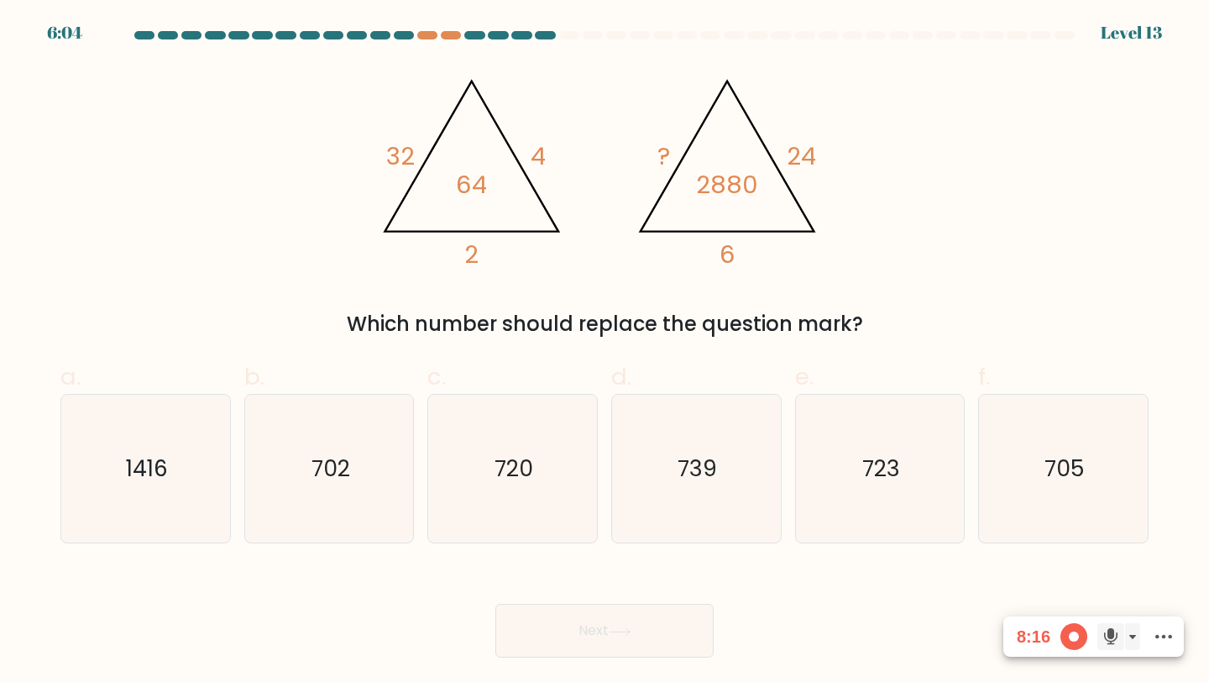
click at [602, 322] on div "Which number should replace the question mark?" at bounding box center [605, 324] width 1068 height 30
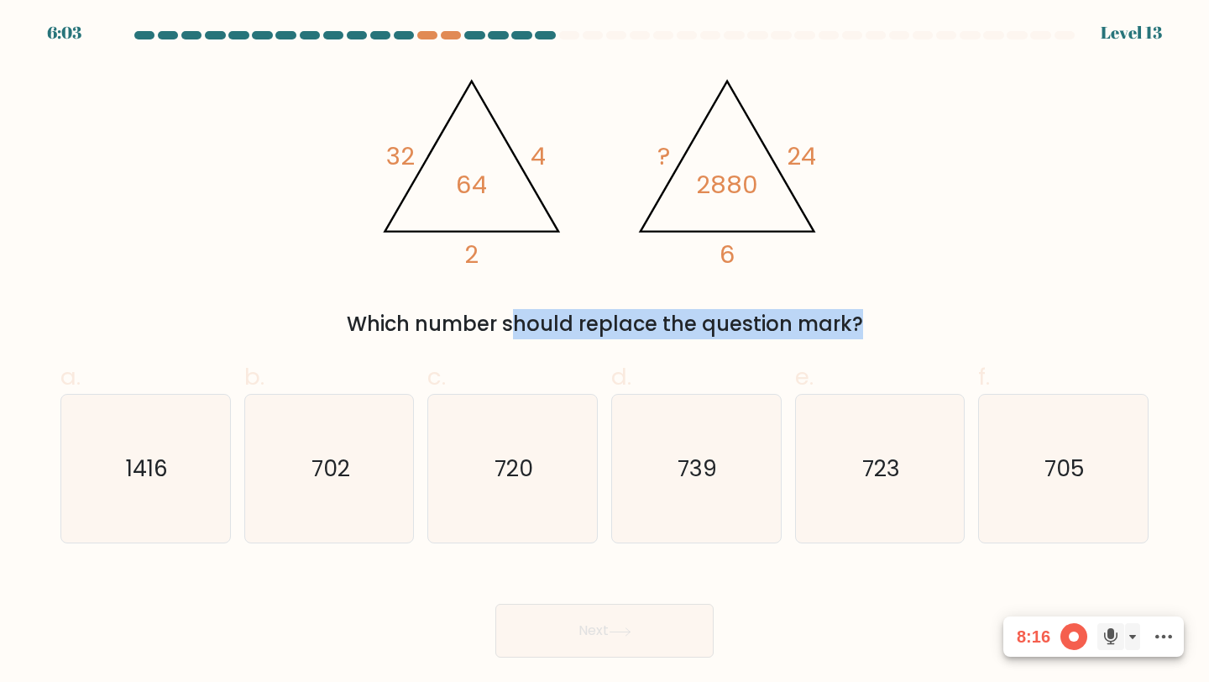
click at [602, 322] on div "Which number should replace the question mark?" at bounding box center [605, 324] width 1068 height 30
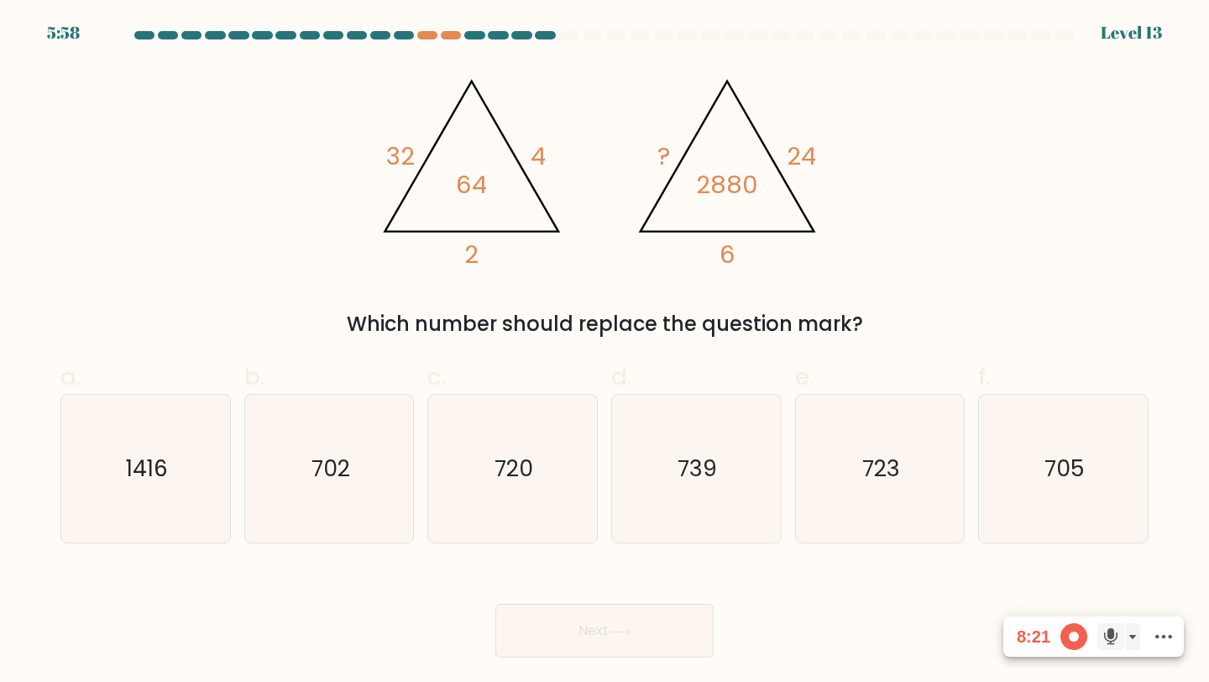
click at [913, 260] on div "@import url('https://fonts.googleapis.com/css?family=Abril+Fatface:400,100,100i…" at bounding box center [604, 201] width 1108 height 275
click at [506, 468] on text "720" at bounding box center [514, 468] width 39 height 31
click at [605, 352] on input "c. 720" at bounding box center [605, 346] width 1 height 11
radio input "true"
click at [580, 612] on button "Next" at bounding box center [604, 631] width 218 height 54
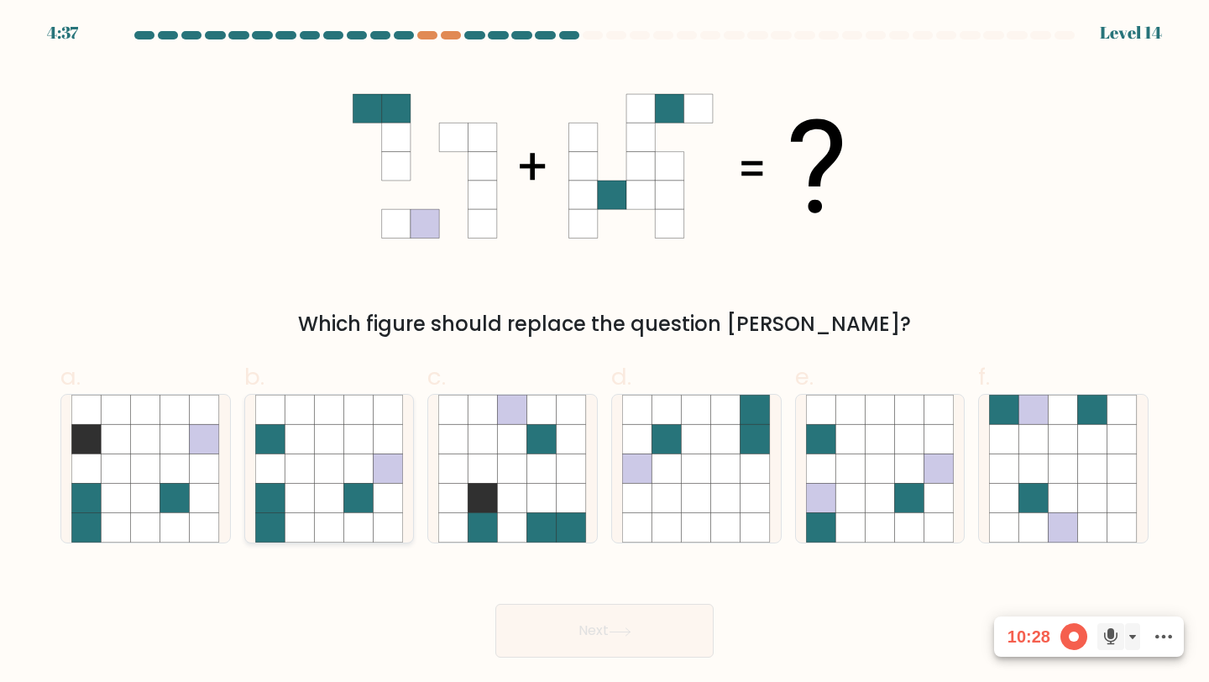
click at [330, 507] on icon at bounding box center [328, 498] width 29 height 29
click at [605, 352] on input "b." at bounding box center [605, 346] width 1 height 11
radio input "true"
click at [599, 612] on button "Next" at bounding box center [604, 631] width 218 height 54
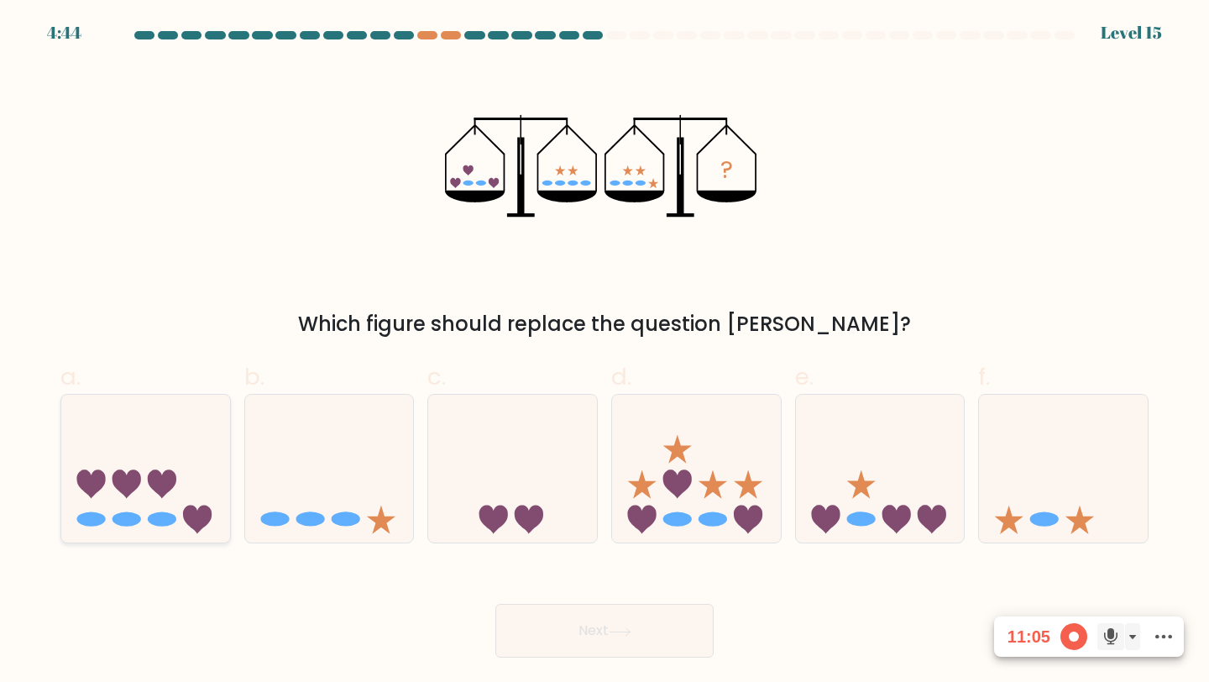
click at [168, 505] on icon at bounding box center [145, 468] width 169 height 139
click at [605, 352] on input "a." at bounding box center [605, 346] width 1 height 11
radio input "true"
click at [557, 624] on button "Next" at bounding box center [604, 631] width 218 height 54
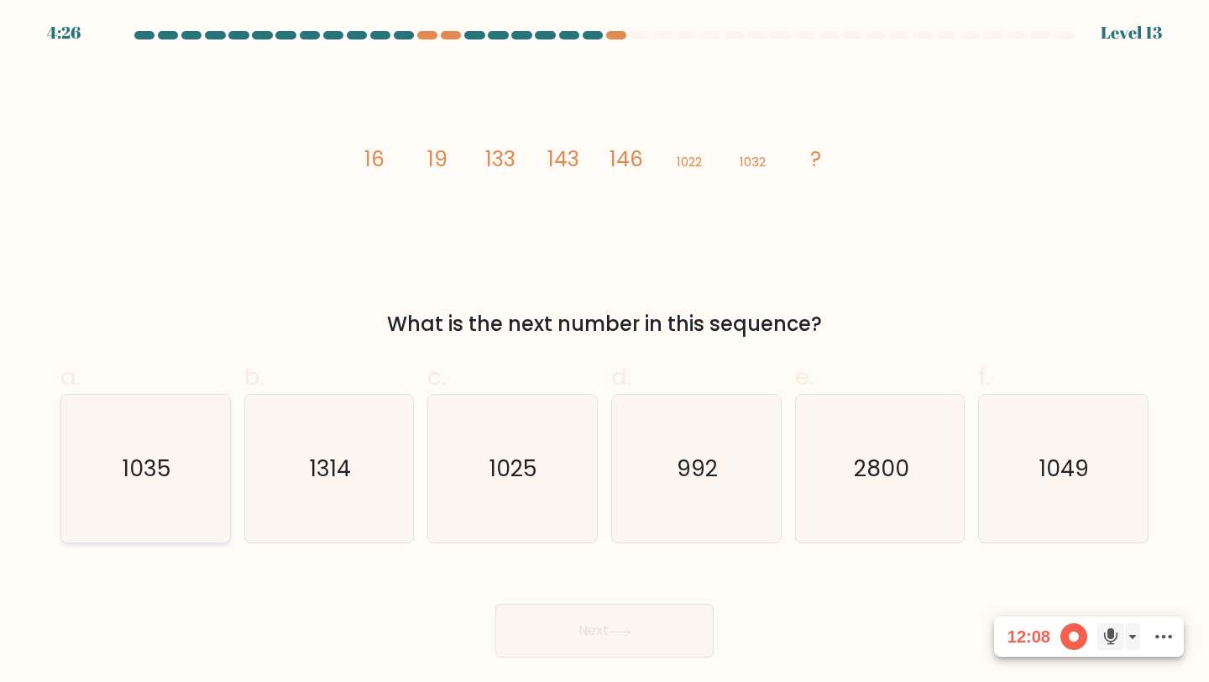
click at [184, 462] on icon "1035" at bounding box center [145, 469] width 149 height 149
click at [605, 352] on input "a. 1035" at bounding box center [605, 346] width 1 height 11
radio input "true"
click at [636, 620] on button "Next" at bounding box center [604, 631] width 218 height 54
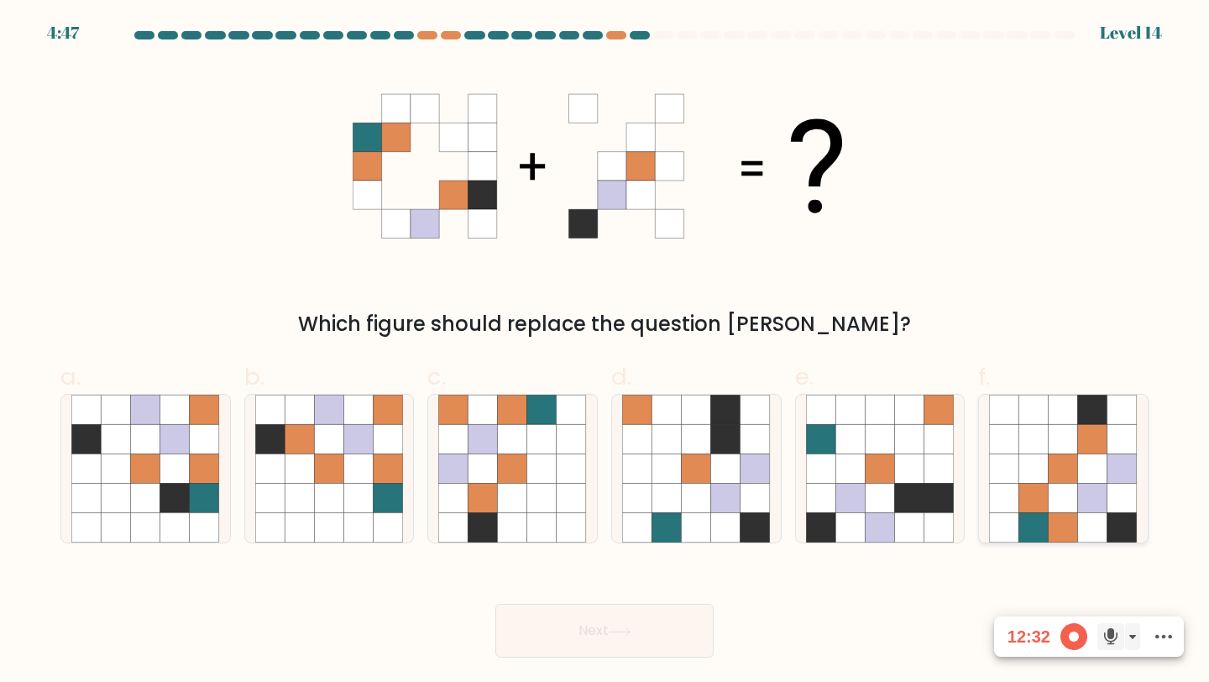
click at [1089, 482] on icon at bounding box center [1092, 468] width 29 height 29
click at [605, 352] on input "f." at bounding box center [605, 346] width 1 height 11
radio input "true"
click at [668, 609] on button "Next" at bounding box center [604, 631] width 218 height 54
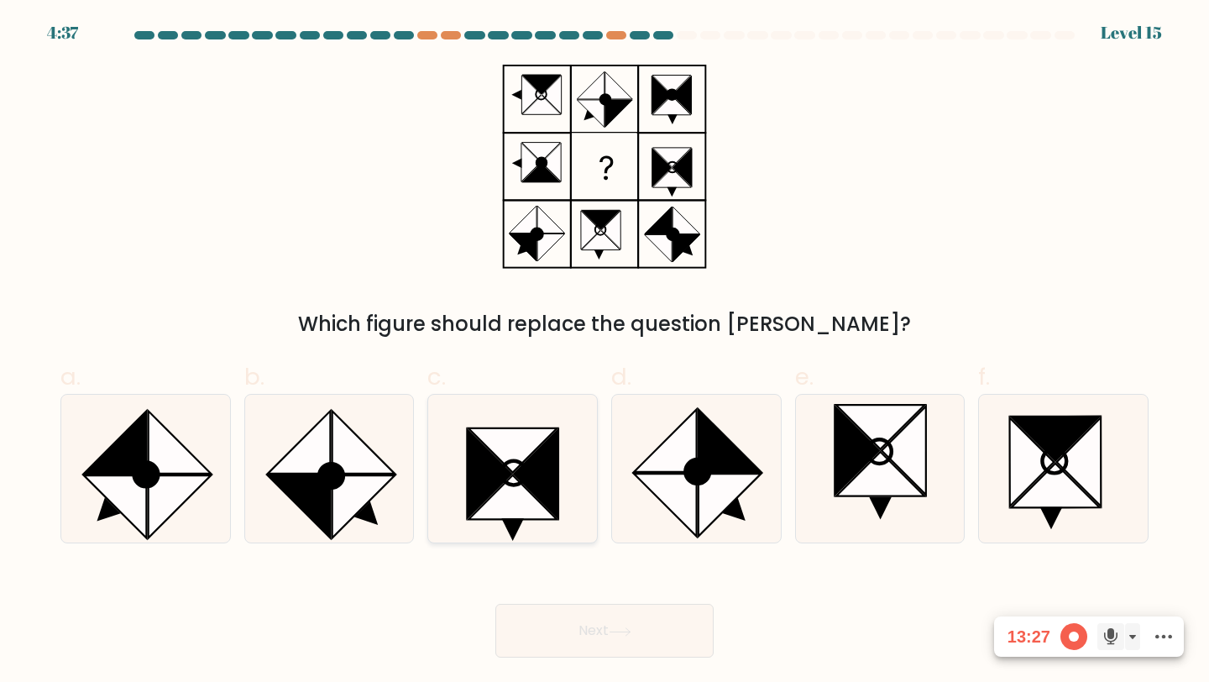
click at [515, 458] on icon at bounding box center [512, 450] width 89 height 44
click at [605, 352] on input "c." at bounding box center [605, 346] width 1 height 11
radio input "true"
click at [590, 617] on button "Next" at bounding box center [604, 631] width 218 height 54
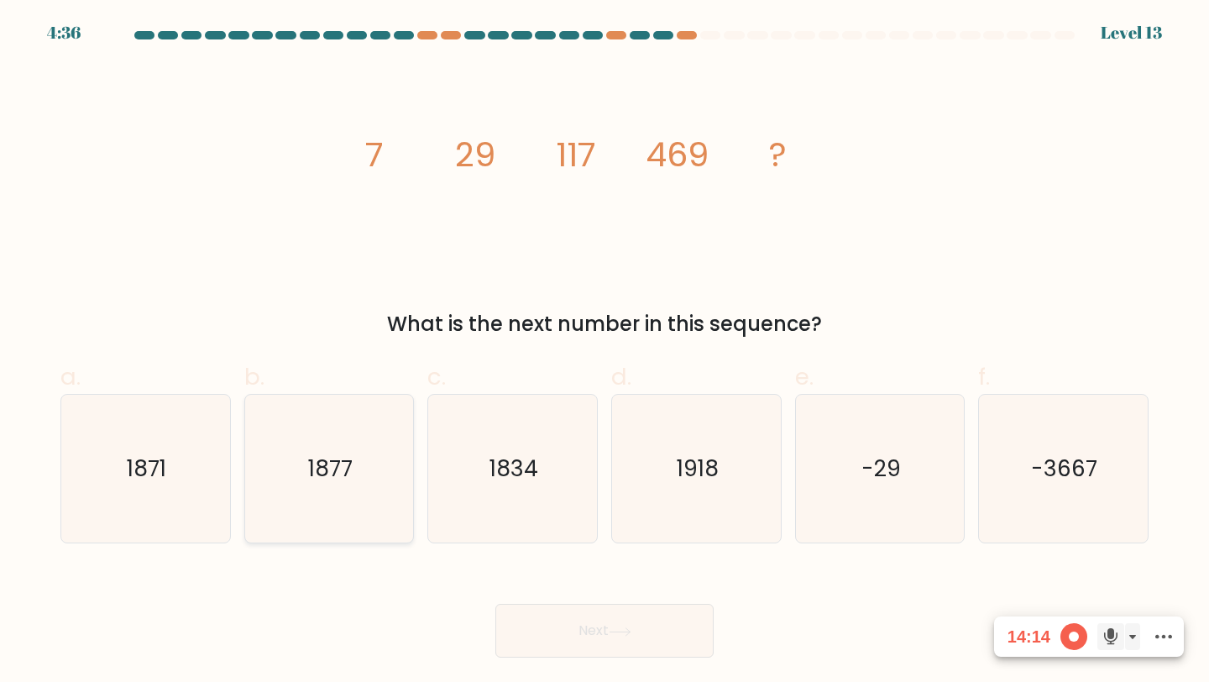
click at [336, 479] on text "1877" at bounding box center [330, 468] width 44 height 31
click at [605, 352] on input "b. 1877" at bounding box center [605, 346] width 1 height 11
radio input "true"
click at [623, 613] on button "Next" at bounding box center [604, 631] width 218 height 54
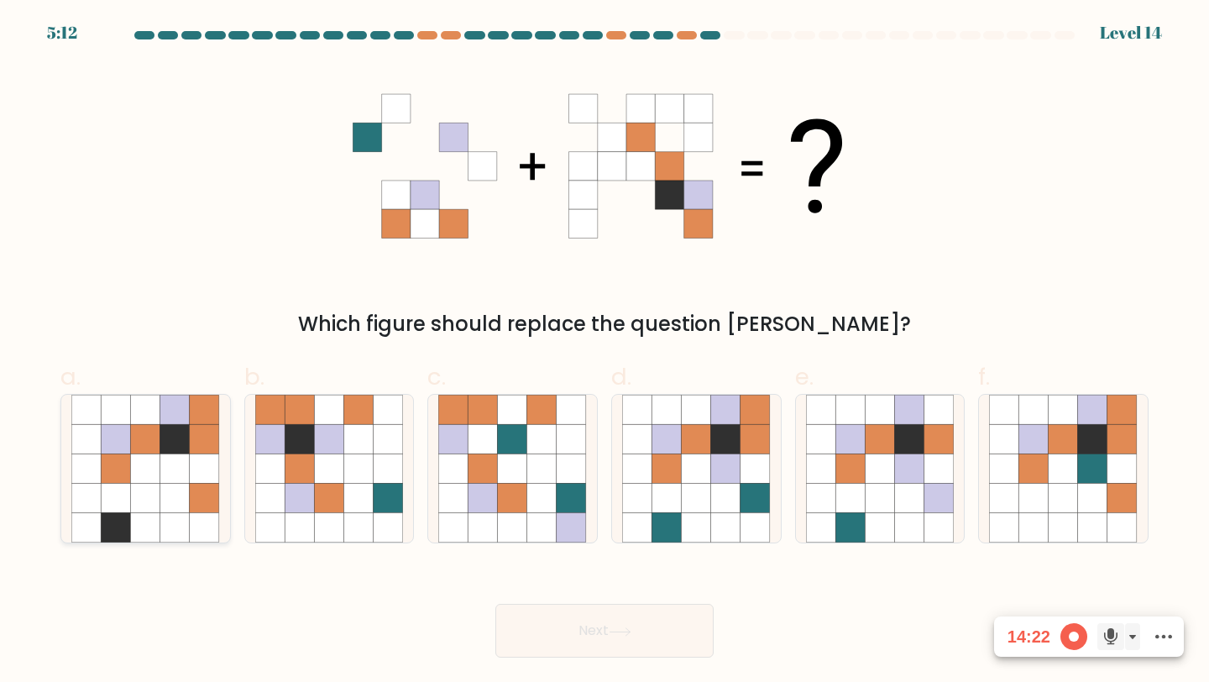
click at [200, 472] on icon at bounding box center [204, 468] width 29 height 29
click at [605, 352] on input "a." at bounding box center [605, 346] width 1 height 11
radio input "true"
click at [1082, 485] on icon at bounding box center [1092, 498] width 29 height 29
click at [605, 352] on input "f." at bounding box center [605, 346] width 1 height 11
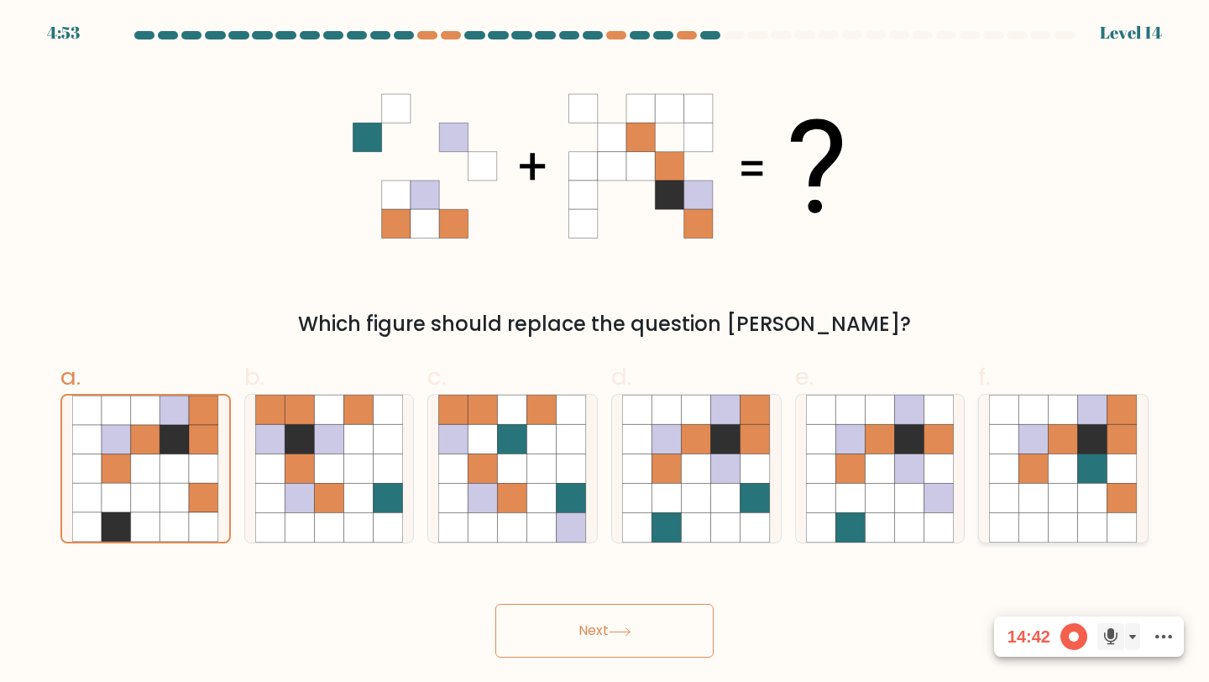
radio input "true"
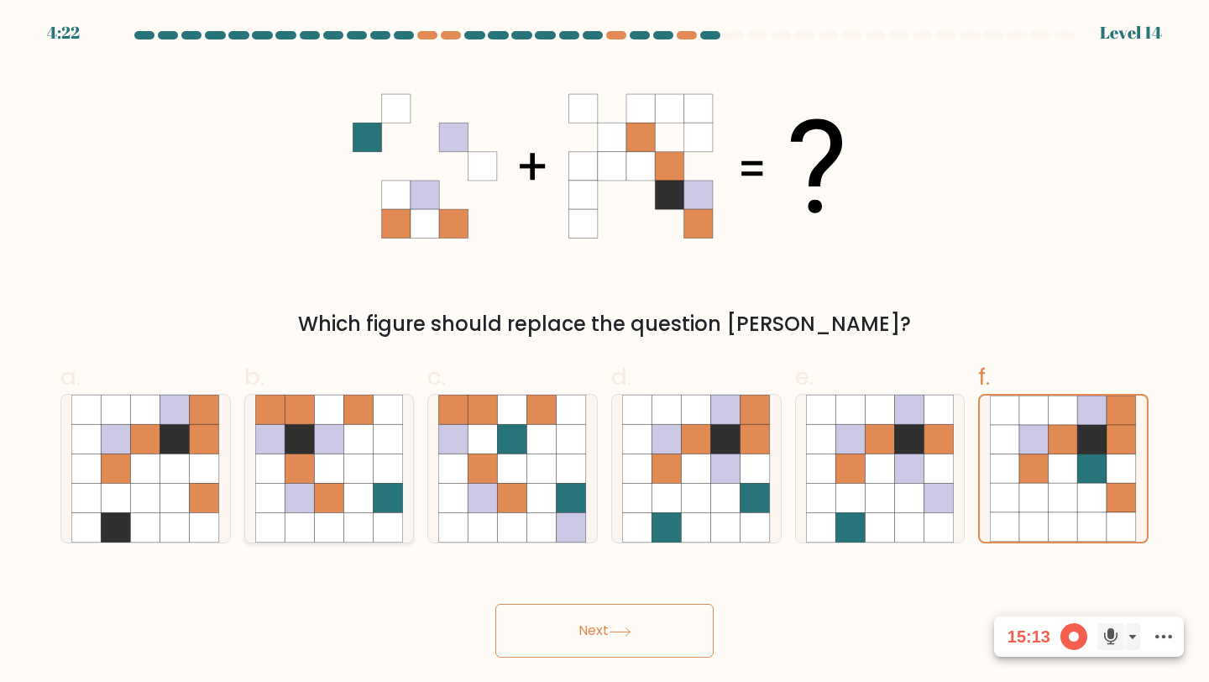
click at [299, 438] on icon at bounding box center [299, 438] width 29 height 29
click at [605, 352] on input "b." at bounding box center [605, 346] width 1 height 11
radio input "true"
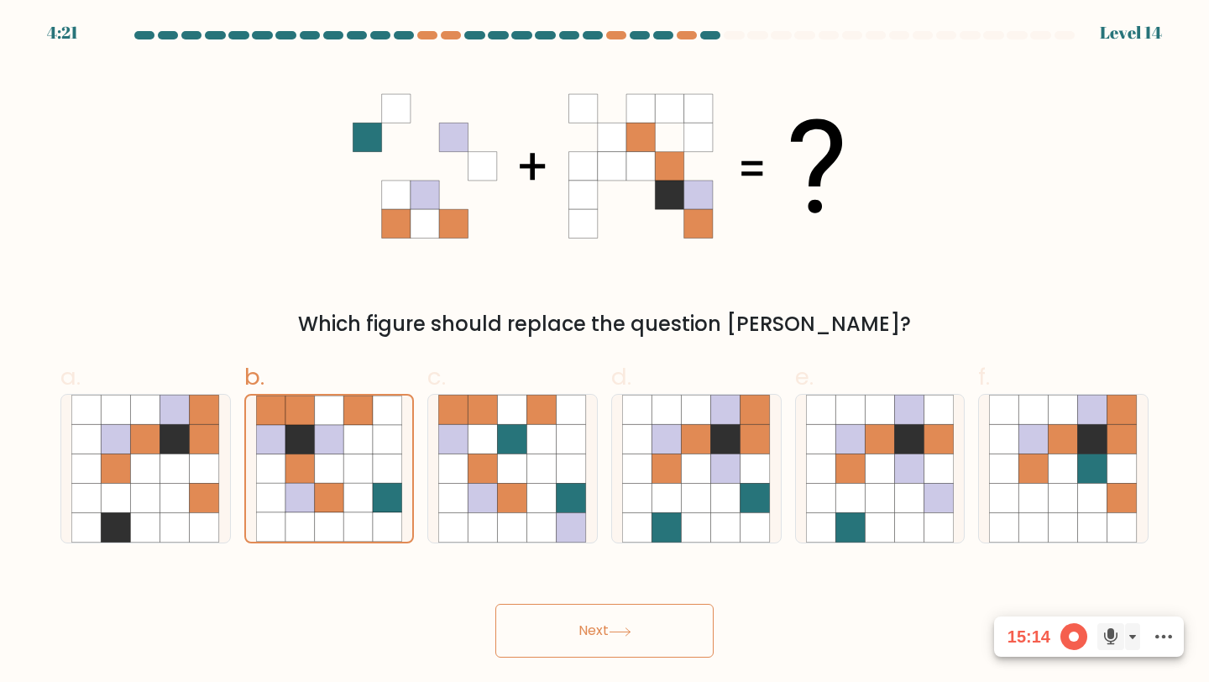
click at [549, 615] on button "Next" at bounding box center [604, 631] width 218 height 54
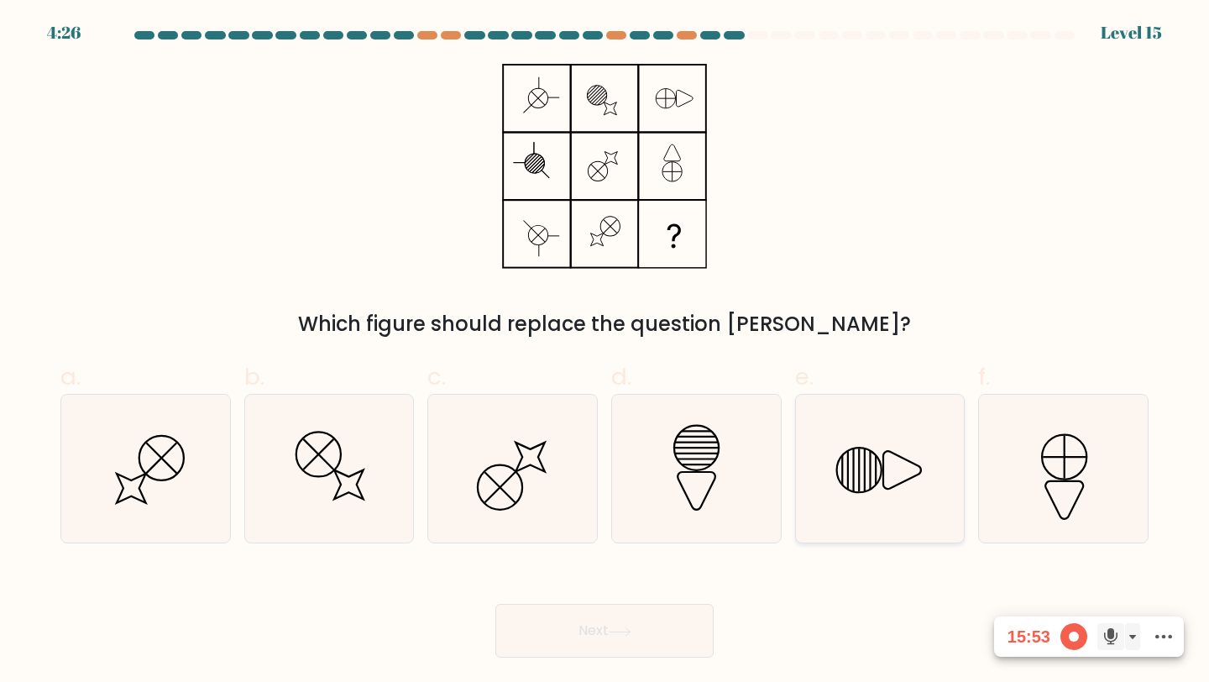
click at [855, 474] on icon at bounding box center [880, 469] width 149 height 149
click at [605, 352] on input "e." at bounding box center [605, 346] width 1 height 11
radio input "true"
click at [592, 613] on button "Next" at bounding box center [604, 631] width 218 height 54
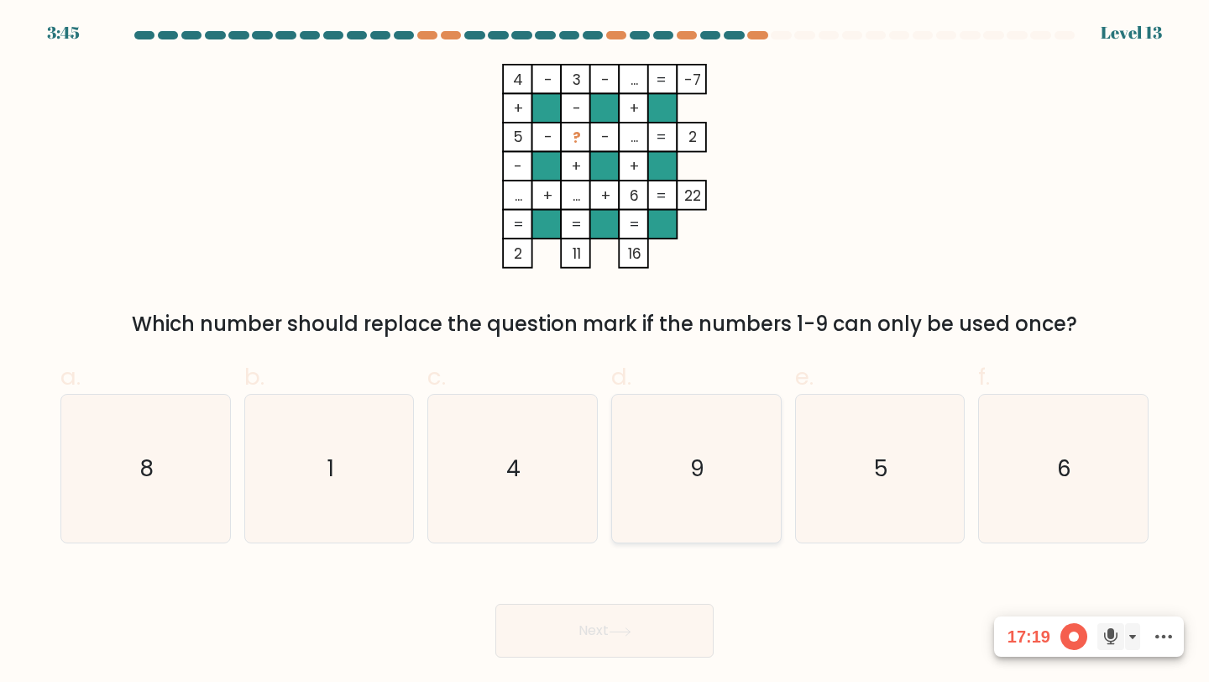
click at [715, 458] on icon "9" at bounding box center [696, 469] width 149 height 149
click at [605, 352] on input "d. 9" at bounding box center [605, 346] width 1 height 11
radio input "true"
click at [571, 615] on button "Next" at bounding box center [604, 631] width 218 height 54
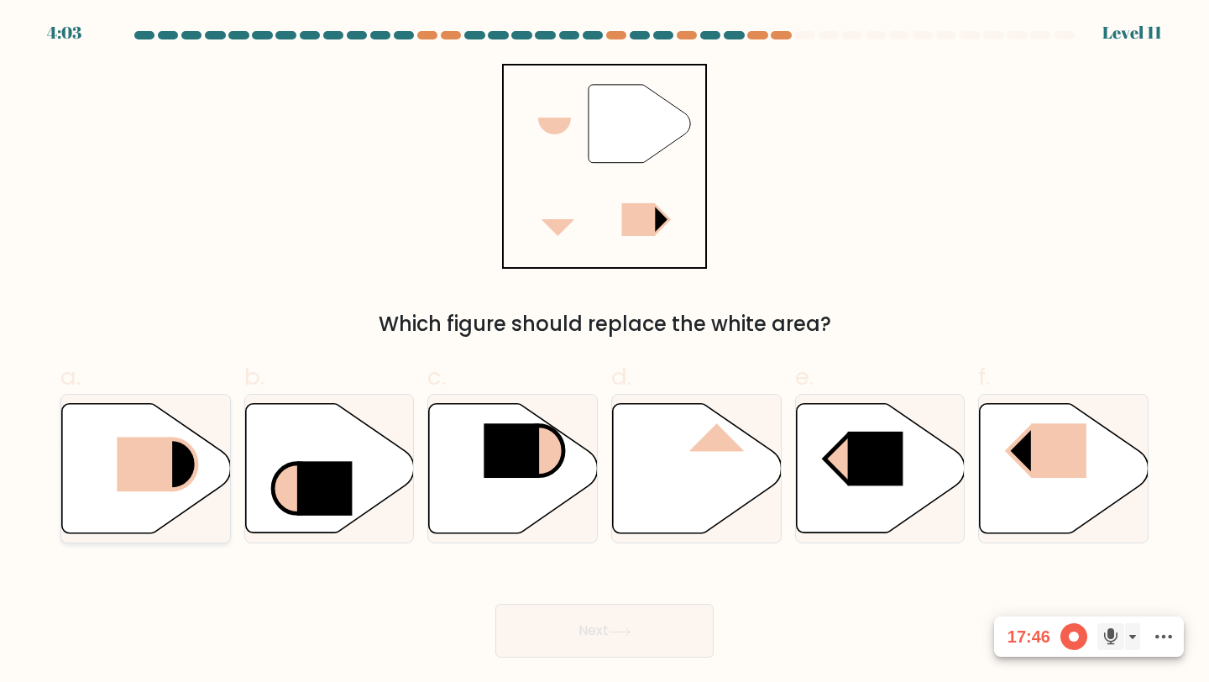
click at [144, 463] on rect at bounding box center [144, 464] width 55 height 55
click at [605, 352] on input "a." at bounding box center [605, 346] width 1 height 11
radio input "true"
click at [578, 612] on button "Next" at bounding box center [604, 631] width 218 height 54
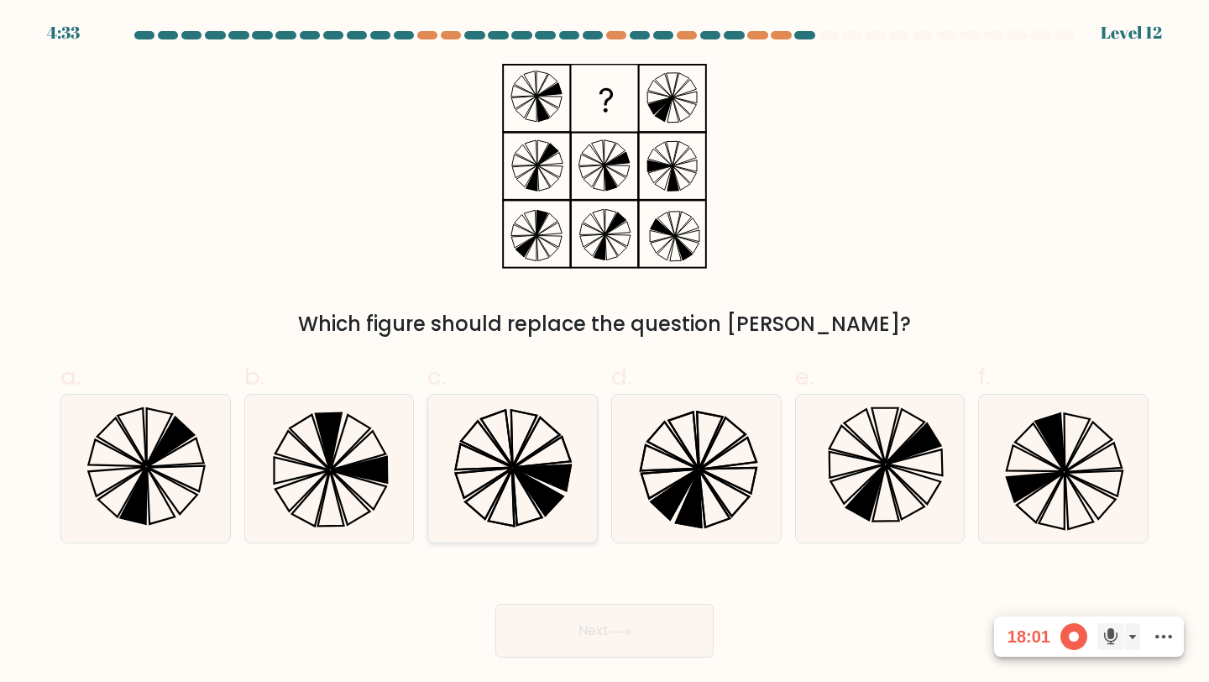
click at [478, 468] on icon at bounding box center [484, 456] width 57 height 25
click at [605, 352] on input "c." at bounding box center [605, 346] width 1 height 11
radio input "true"
click at [544, 623] on button "Next" at bounding box center [604, 631] width 218 height 54
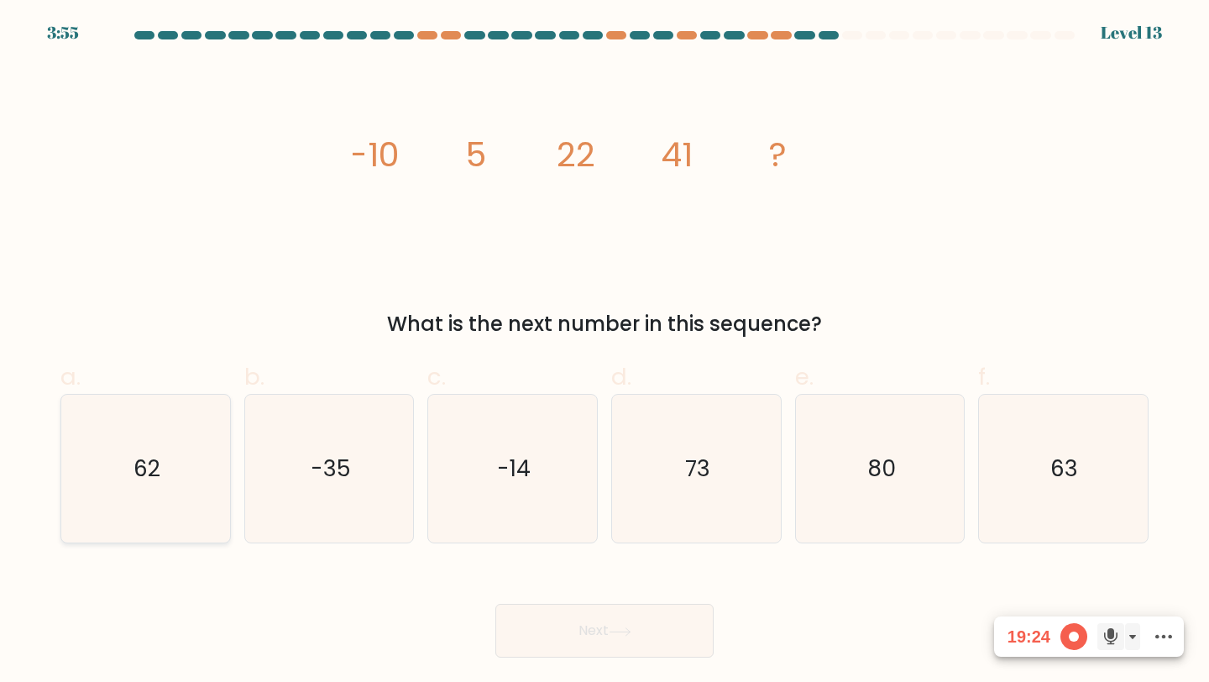
click at [108, 414] on icon "62" at bounding box center [145, 469] width 149 height 149
click at [605, 352] on input "a. 62" at bounding box center [605, 346] width 1 height 11
radio input "true"
click at [652, 614] on button "Next" at bounding box center [604, 631] width 218 height 54
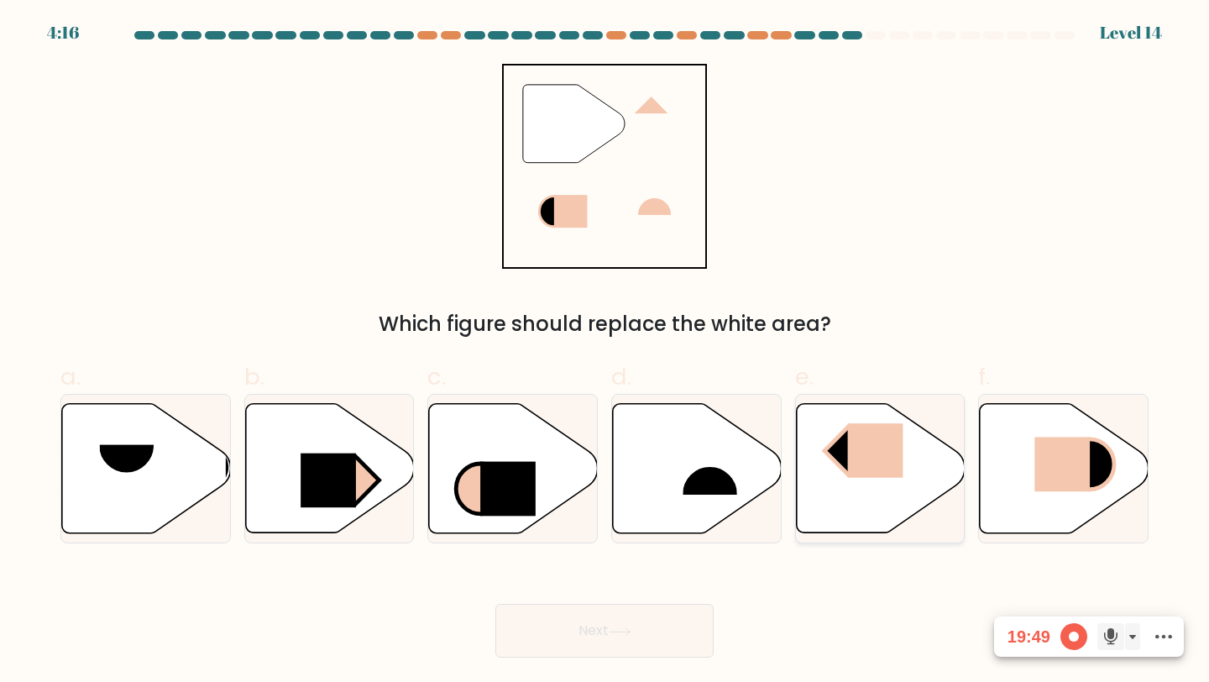
click at [851, 446] on rect at bounding box center [874, 450] width 55 height 55
click at [605, 352] on input "e." at bounding box center [605, 346] width 1 height 11
radio input "true"
click at [673, 615] on button "Next" at bounding box center [604, 631] width 218 height 54
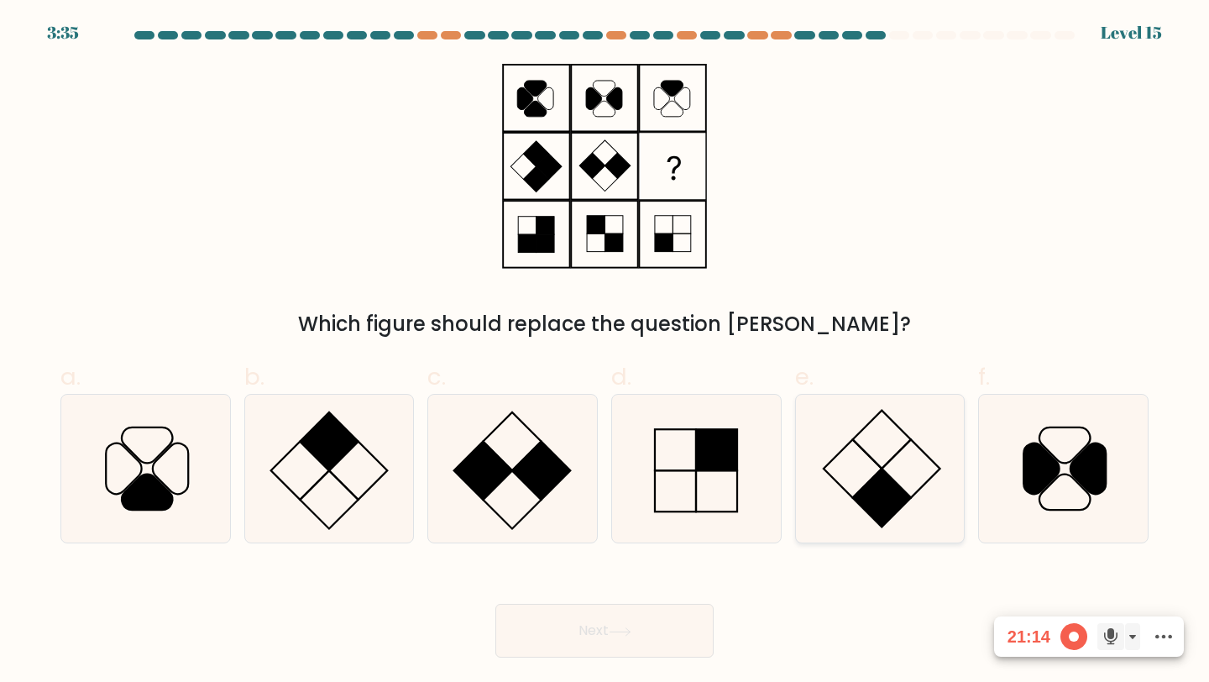
click at [843, 458] on icon at bounding box center [880, 469] width 149 height 149
click at [605, 352] on input "e." at bounding box center [605, 346] width 1 height 11
radio input "true"
click at [629, 610] on button "Next" at bounding box center [604, 631] width 218 height 54
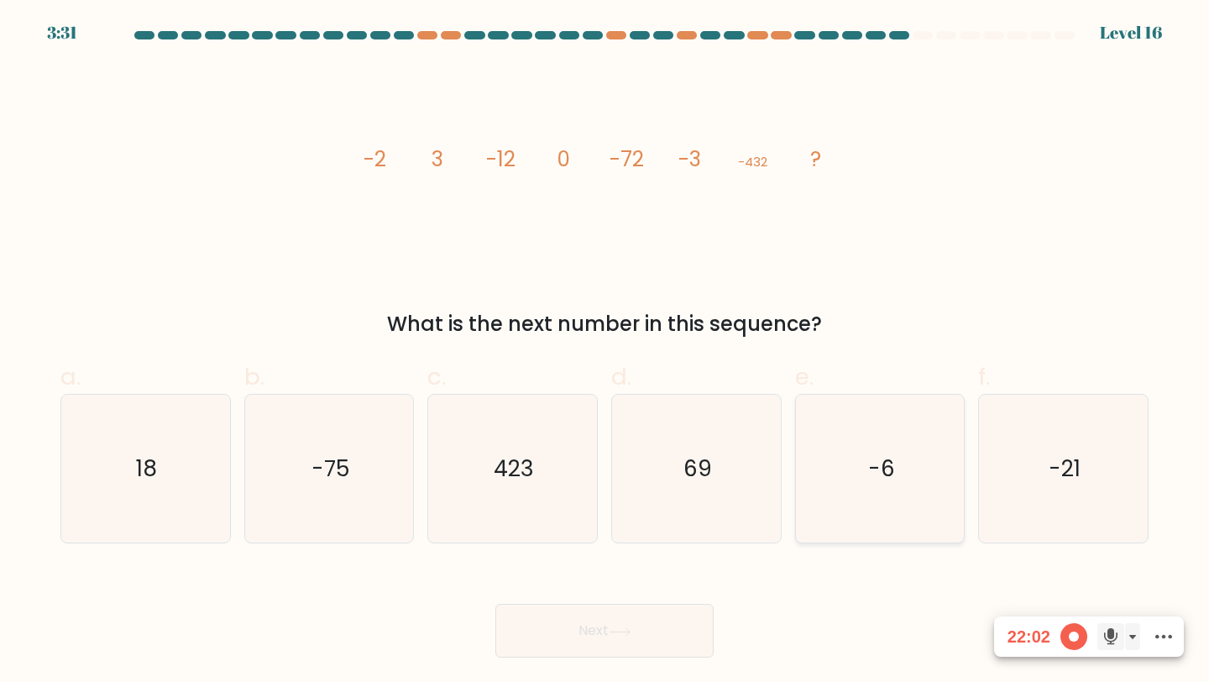
click at [873, 467] on text "-6" at bounding box center [881, 468] width 27 height 31
click at [605, 352] on input "e. -6" at bounding box center [605, 346] width 1 height 11
radio input "true"
click at [618, 616] on button "Next" at bounding box center [604, 631] width 218 height 54
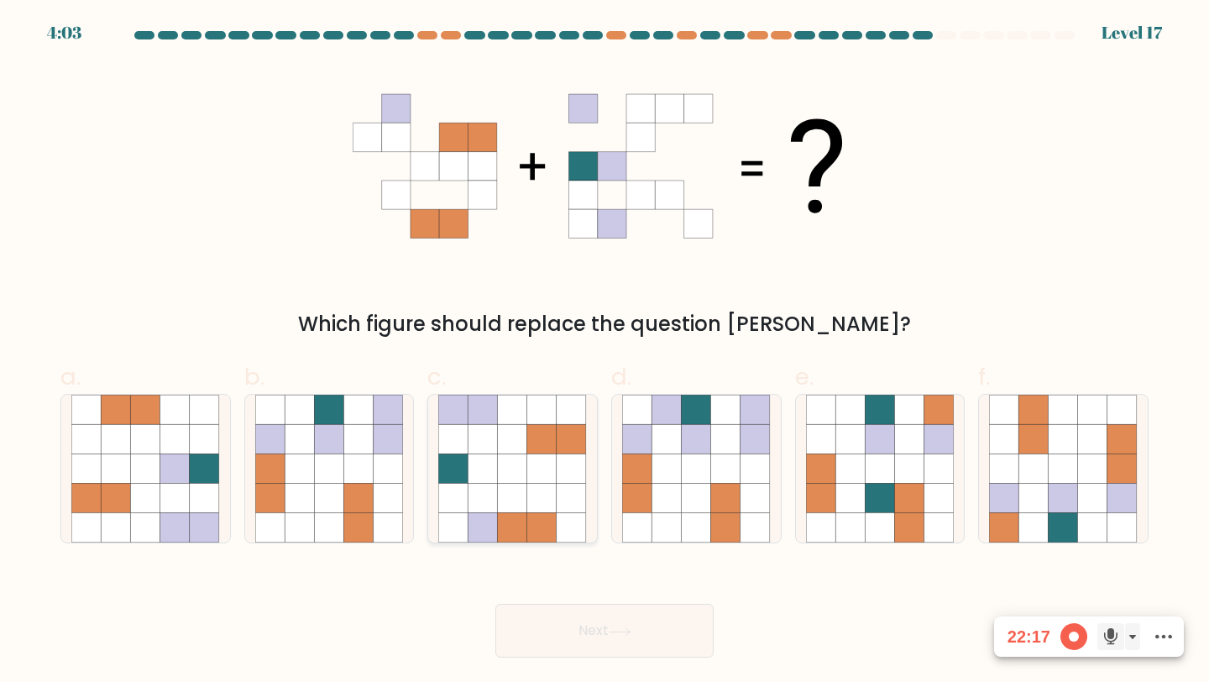
click at [502, 480] on icon at bounding box center [512, 468] width 29 height 29
click at [605, 352] on input "c." at bounding box center [605, 346] width 1 height 11
radio input "true"
click at [670, 447] on icon at bounding box center [666, 438] width 29 height 29
click at [605, 352] on input "d." at bounding box center [605, 346] width 1 height 11
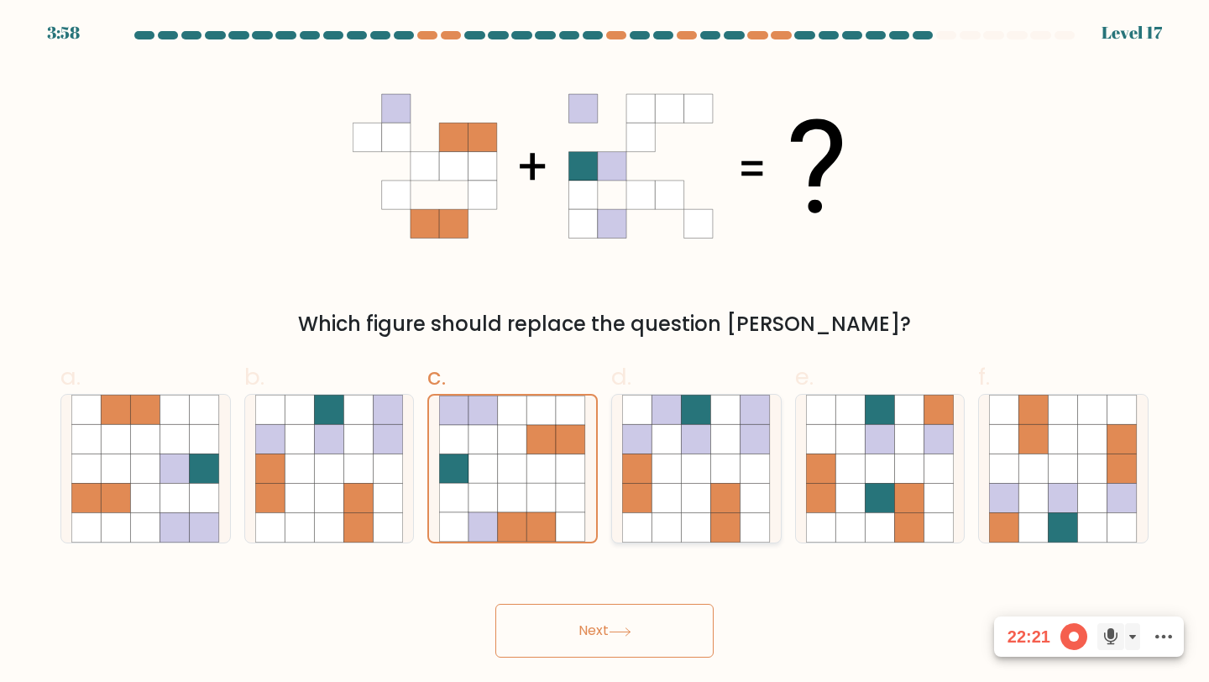
radio input "true"
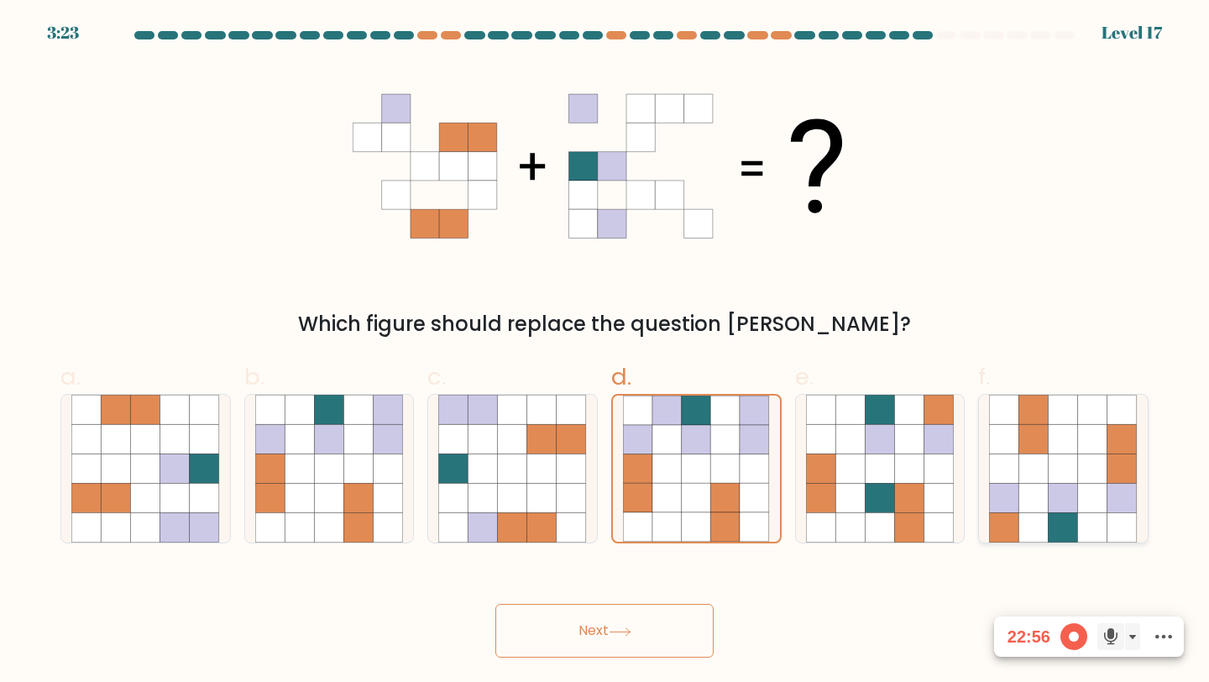
click at [1112, 469] on icon at bounding box center [1121, 468] width 29 height 29
click at [605, 352] on input "f." at bounding box center [605, 346] width 1 height 11
radio input "true"
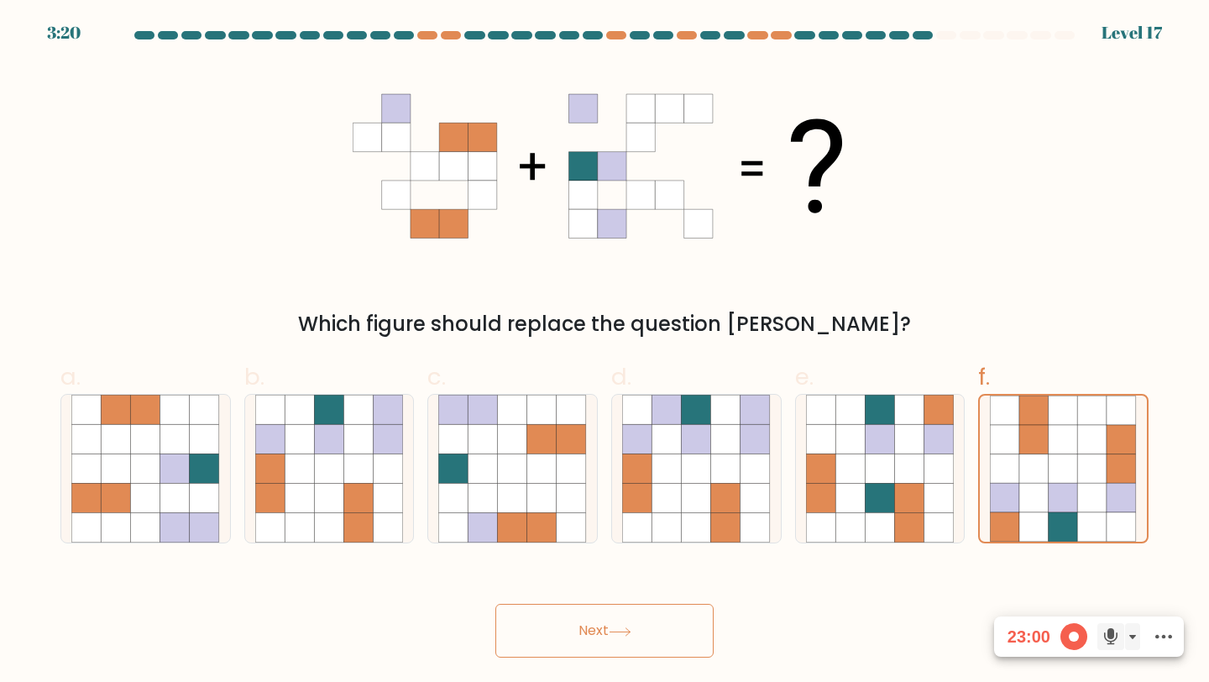
click at [652, 609] on button "Next" at bounding box center [604, 631] width 218 height 54
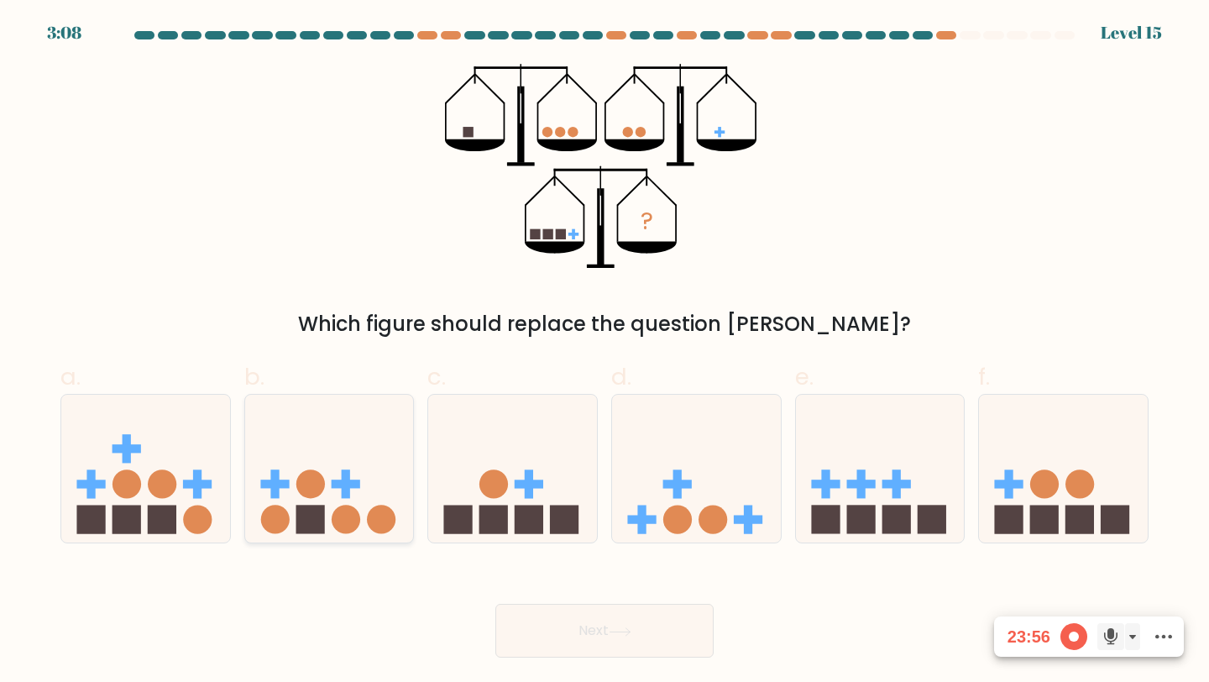
click at [322, 477] on circle at bounding box center [310, 483] width 29 height 29
click at [605, 352] on input "b." at bounding box center [605, 346] width 1 height 11
radio input "true"
click at [584, 610] on button "Next" at bounding box center [604, 631] width 218 height 54
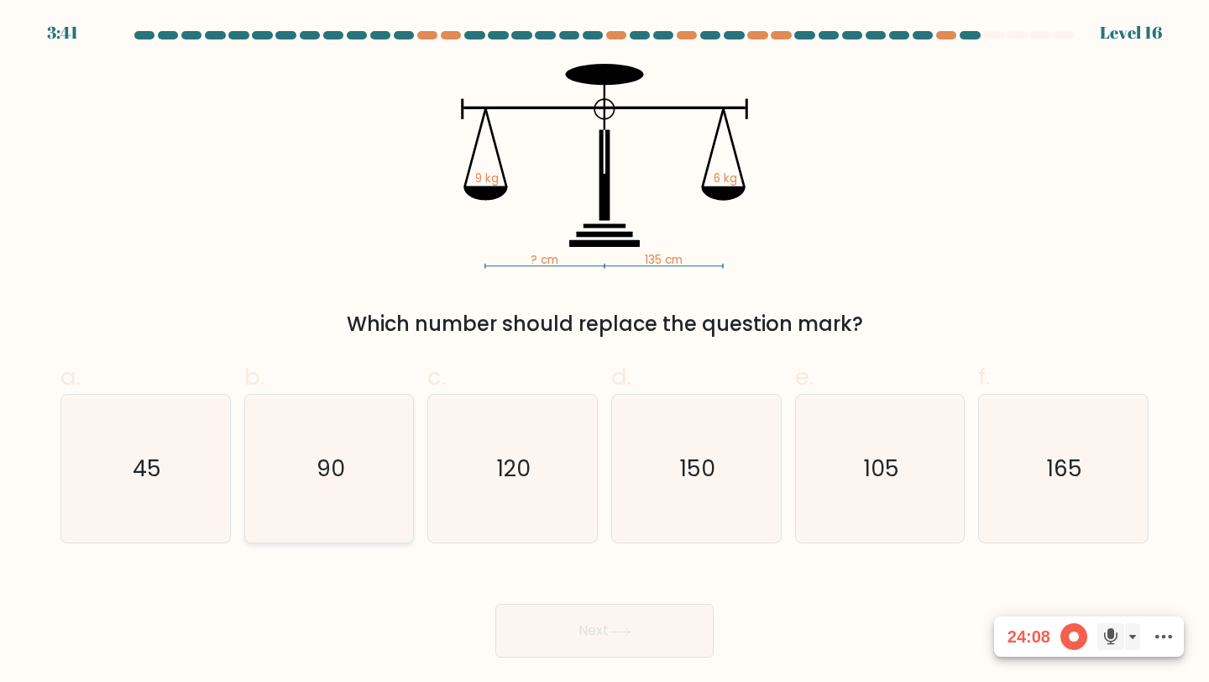
click at [355, 455] on icon "90" at bounding box center [329, 469] width 149 height 149
click at [605, 352] on input "b. 90" at bounding box center [605, 346] width 1 height 11
radio input "true"
click at [531, 617] on button "Next" at bounding box center [604, 631] width 218 height 54
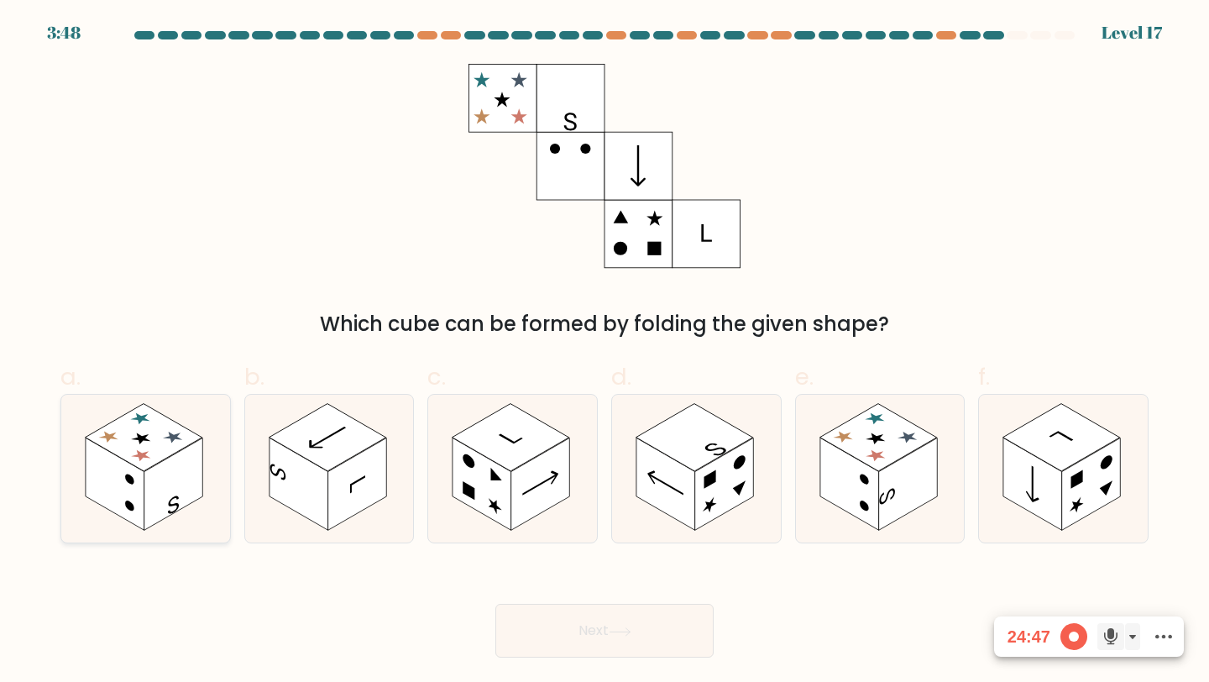
click at [141, 447] on rect at bounding box center [145, 438] width 118 height 68
click at [605, 352] on input "a." at bounding box center [605, 346] width 1 height 11
radio input "true"
click at [594, 616] on button "Next" at bounding box center [604, 631] width 218 height 54
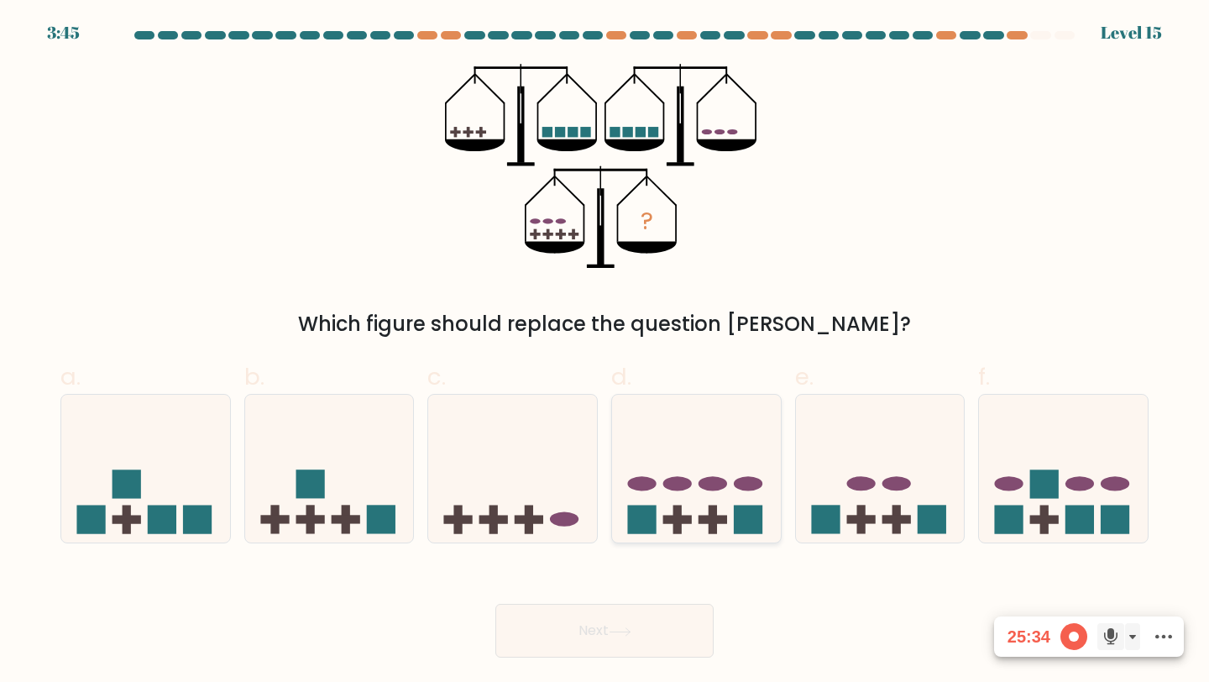
click at [678, 495] on icon at bounding box center [696, 468] width 169 height 139
click at [605, 352] on input "d." at bounding box center [605, 346] width 1 height 11
radio input "true"
click at [584, 619] on button "Next" at bounding box center [604, 631] width 218 height 54
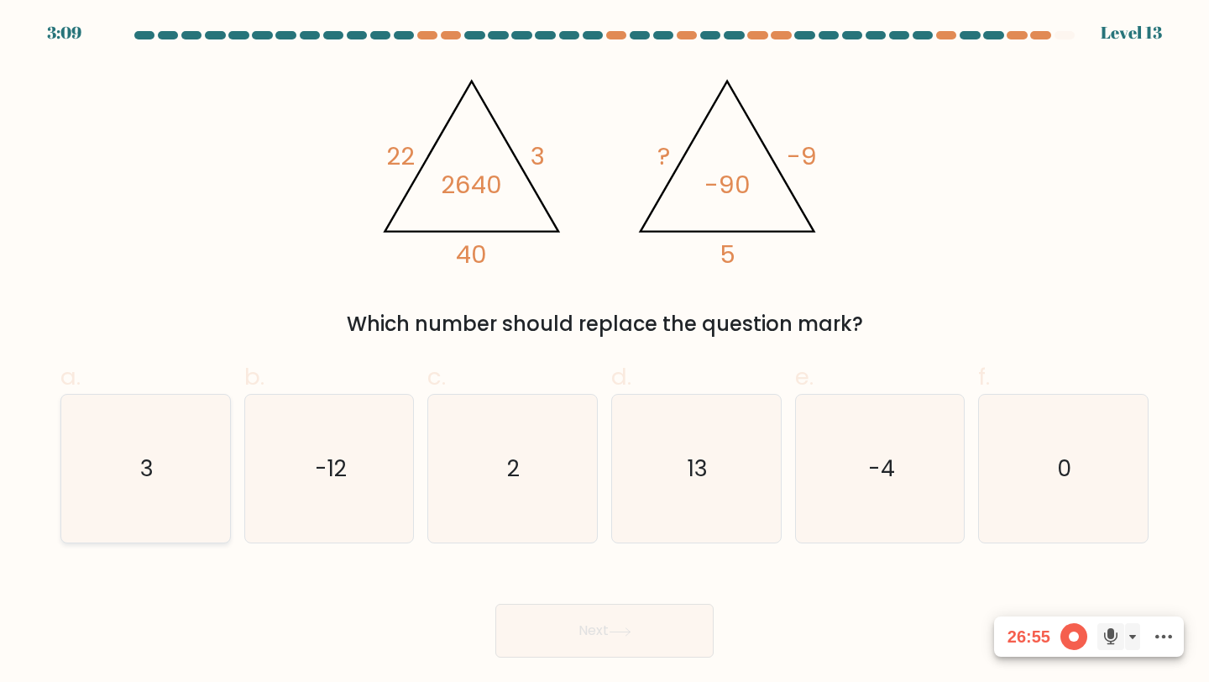
click at [202, 444] on icon "3" at bounding box center [145, 469] width 149 height 149
click at [605, 352] on input "a. 3" at bounding box center [605, 346] width 1 height 11
radio input "true"
click at [534, 620] on button "Next" at bounding box center [604, 631] width 218 height 54
click at [303, 463] on icon "-12" at bounding box center [329, 469] width 149 height 149
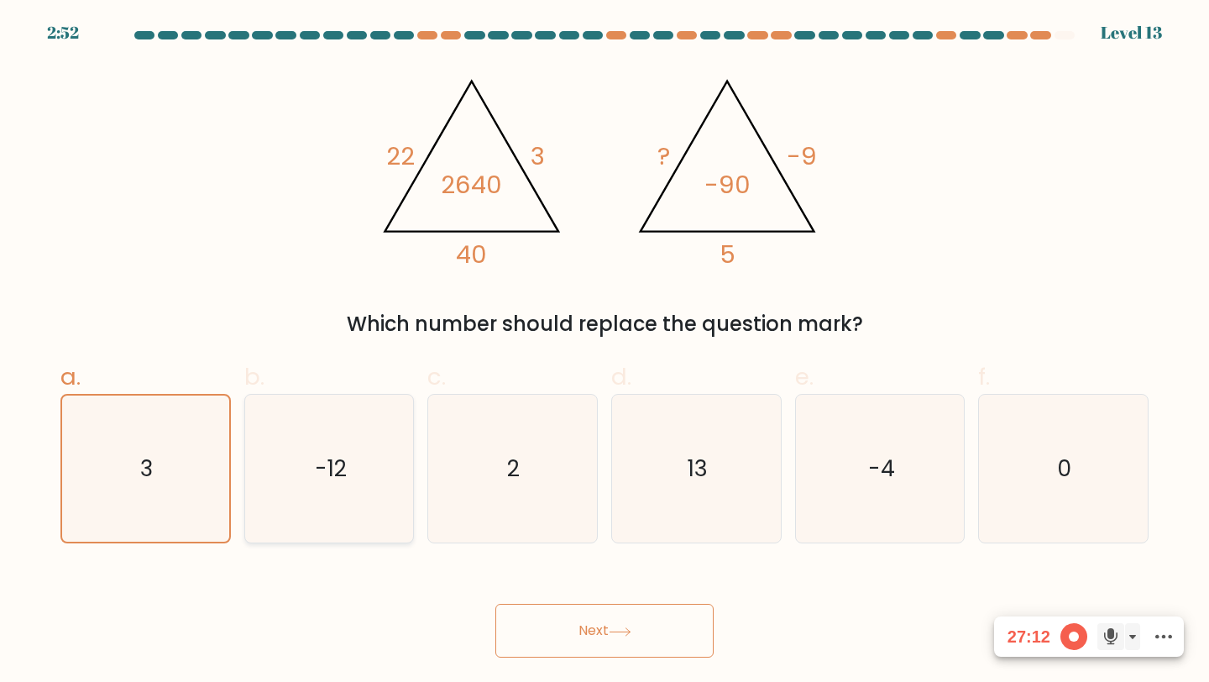
click at [605, 352] on input "b. -12" at bounding box center [605, 346] width 1 height 11
radio input "true"
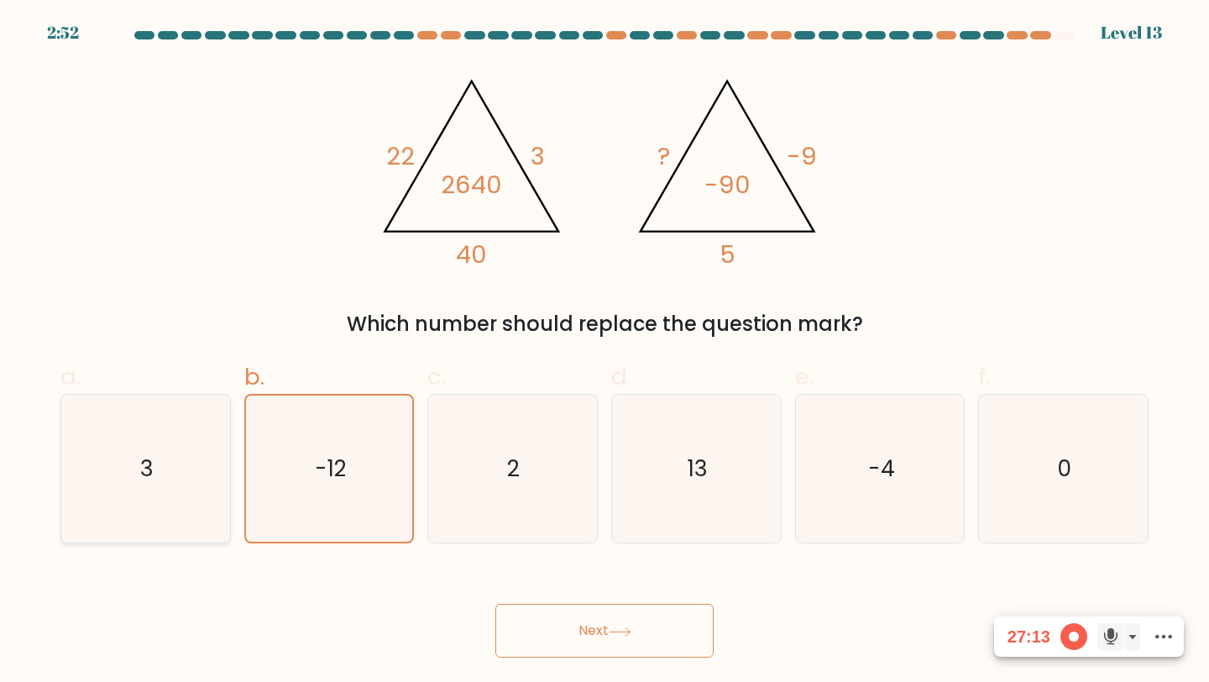
click at [175, 445] on icon "3" at bounding box center [145, 469] width 149 height 149
click at [605, 352] on input "a. 3" at bounding box center [605, 346] width 1 height 11
radio input "true"
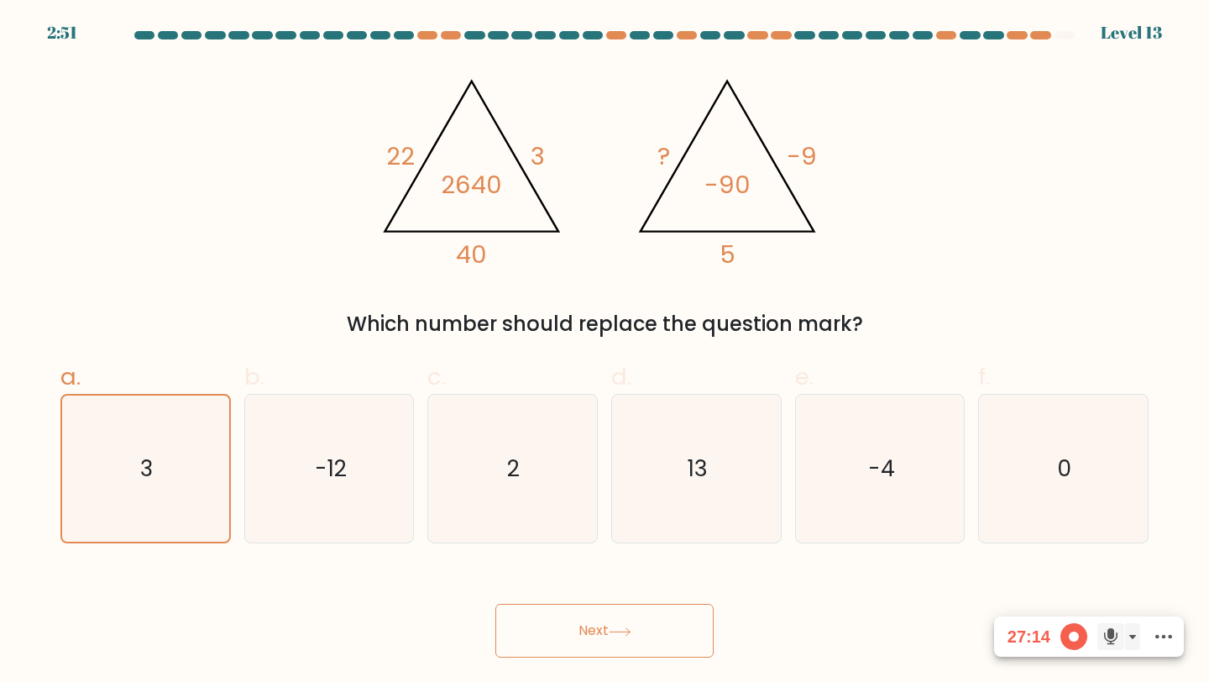
click at [567, 616] on button "Next" at bounding box center [604, 631] width 218 height 54
click at [605, 627] on button "Next" at bounding box center [604, 631] width 218 height 54
click at [602, 621] on button "Next" at bounding box center [604, 631] width 218 height 54
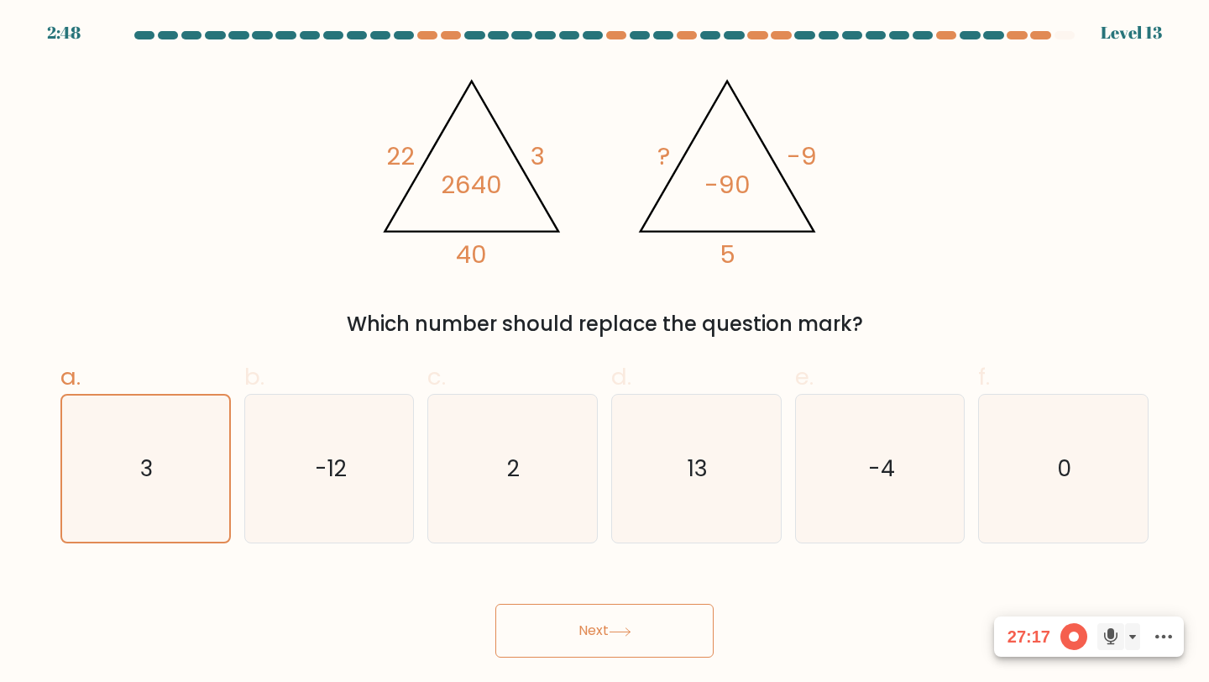
click at [602, 621] on button "Next" at bounding box center [604, 631] width 218 height 54
click at [596, 636] on button "Next" at bounding box center [604, 631] width 218 height 54
click at [335, 450] on icon "-12" at bounding box center [329, 469] width 149 height 149
click at [605, 352] on input "b. -12" at bounding box center [605, 346] width 1 height 11
radio input "true"
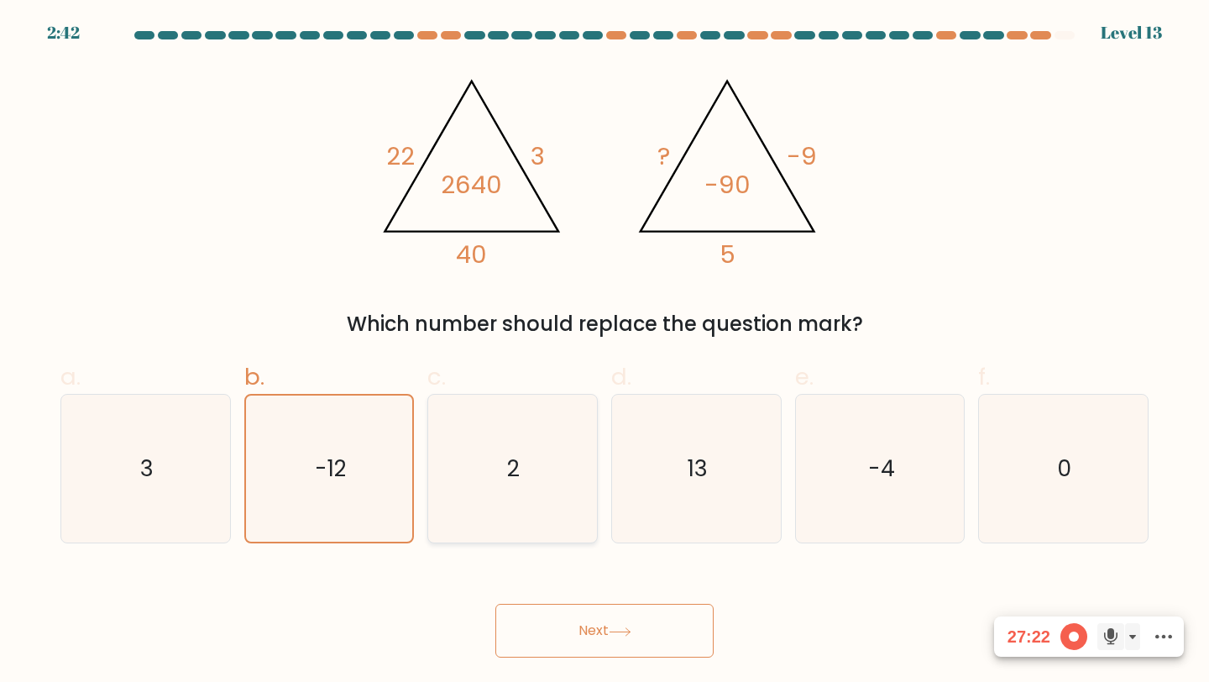
click at [532, 471] on icon "2" at bounding box center [512, 469] width 149 height 149
click at [605, 352] on input "c. 2" at bounding box center [605, 346] width 1 height 11
radio input "true"
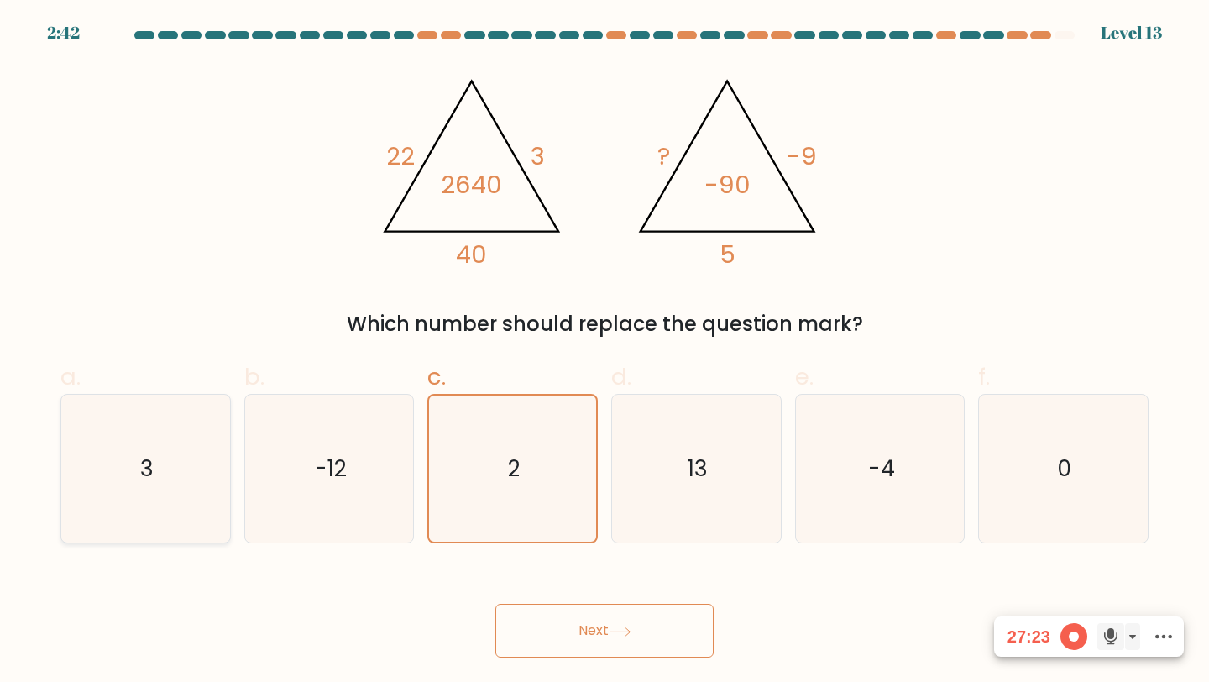
click at [110, 428] on icon "3" at bounding box center [145, 469] width 149 height 149
click at [605, 352] on input "a. 3" at bounding box center [605, 346] width 1 height 11
radio input "true"
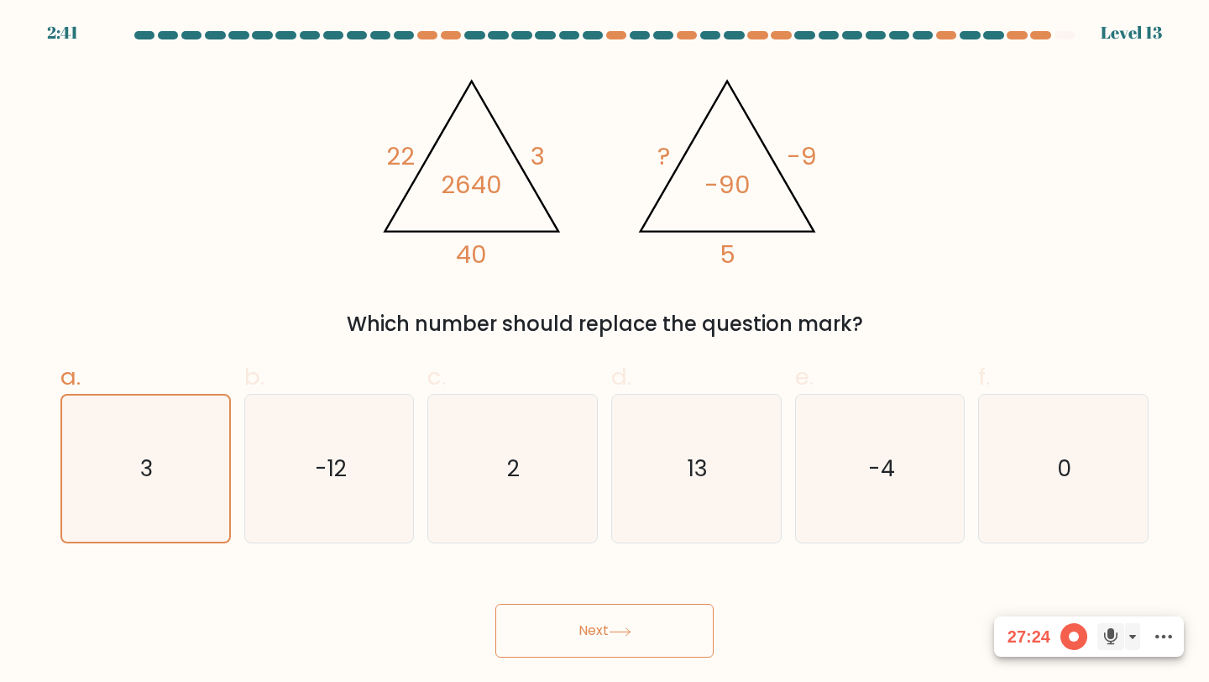
click at [605, 620] on button "Next" at bounding box center [604, 631] width 218 height 54
click at [500, 466] on icon "2" at bounding box center [512, 469] width 149 height 149
click at [605, 352] on input "c. 2" at bounding box center [605, 346] width 1 height 11
radio input "true"
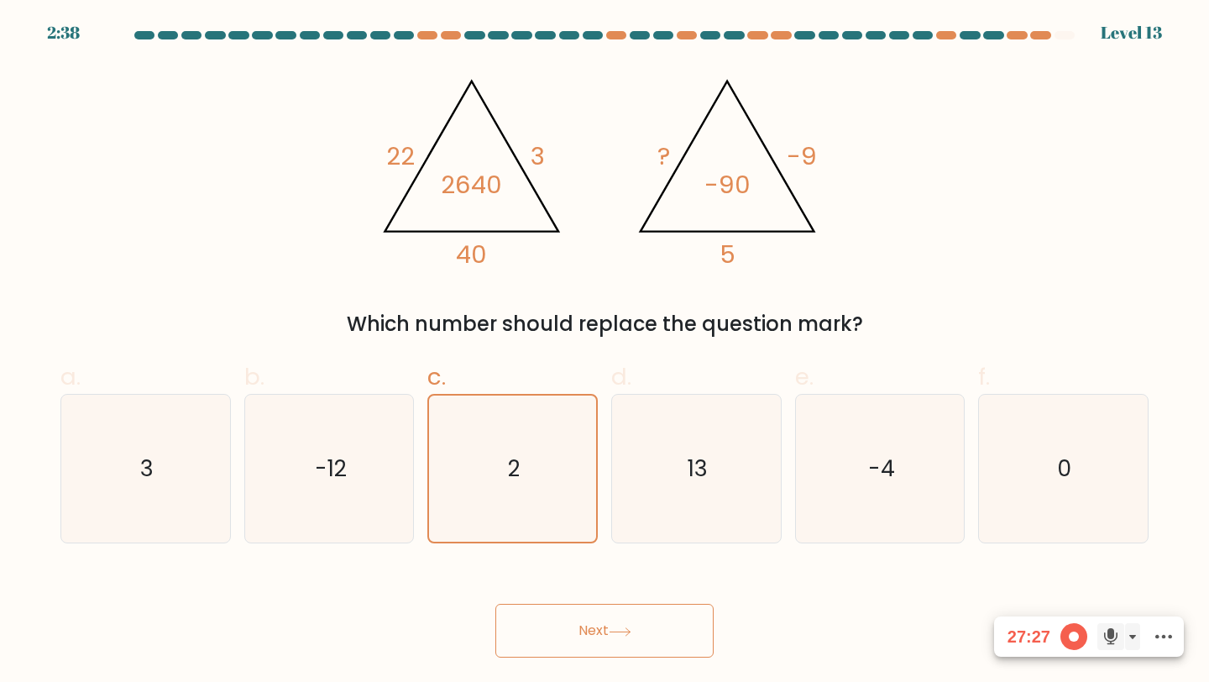
click at [610, 633] on button "Next" at bounding box center [604, 631] width 218 height 54
click at [742, 195] on tspan "-90" at bounding box center [727, 184] width 46 height 34
click at [1036, 451] on icon "0" at bounding box center [1063, 469] width 149 height 149
click at [605, 352] on input "f. 0" at bounding box center [605, 346] width 1 height 11
radio input "true"
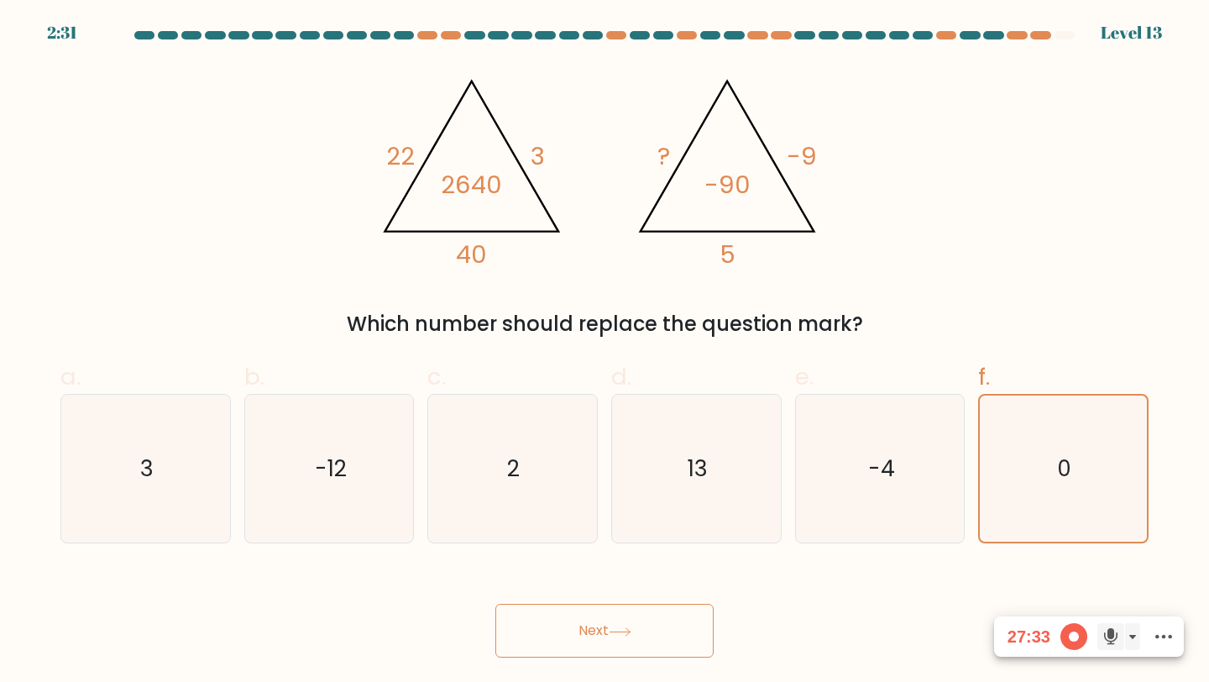
click at [592, 620] on button "Next" at bounding box center [604, 631] width 218 height 54
click at [591, 620] on button "Next" at bounding box center [604, 631] width 218 height 54
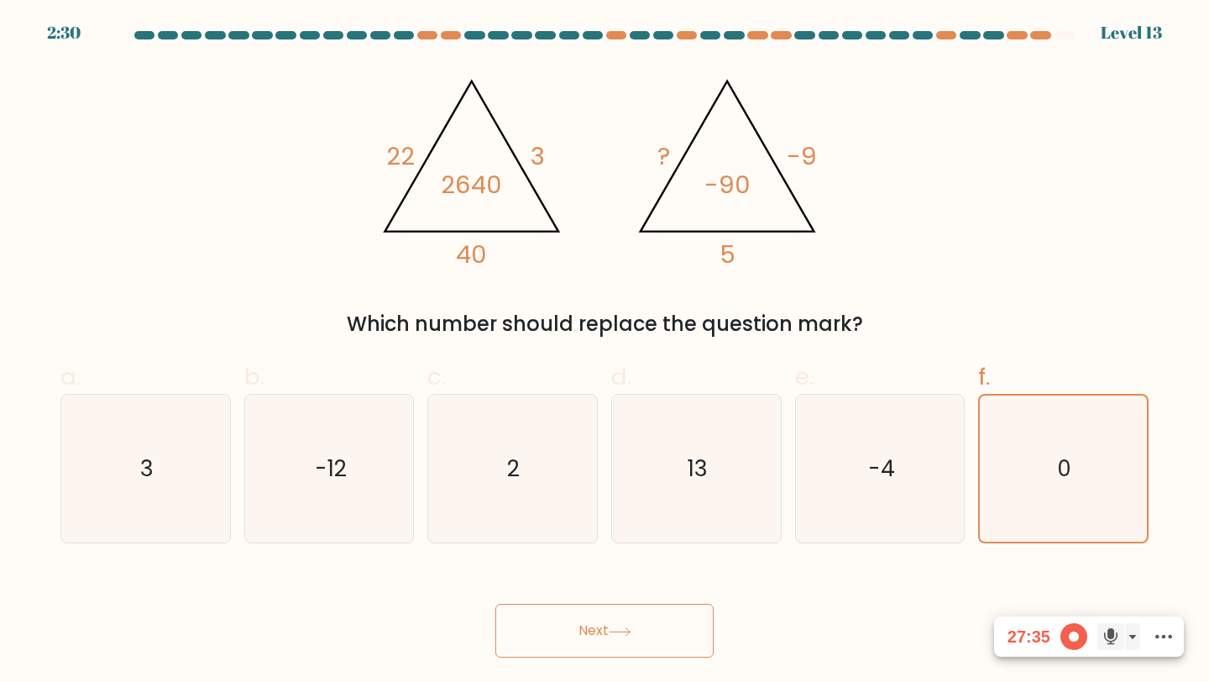
click at [591, 620] on button "Next" at bounding box center [604, 631] width 218 height 54
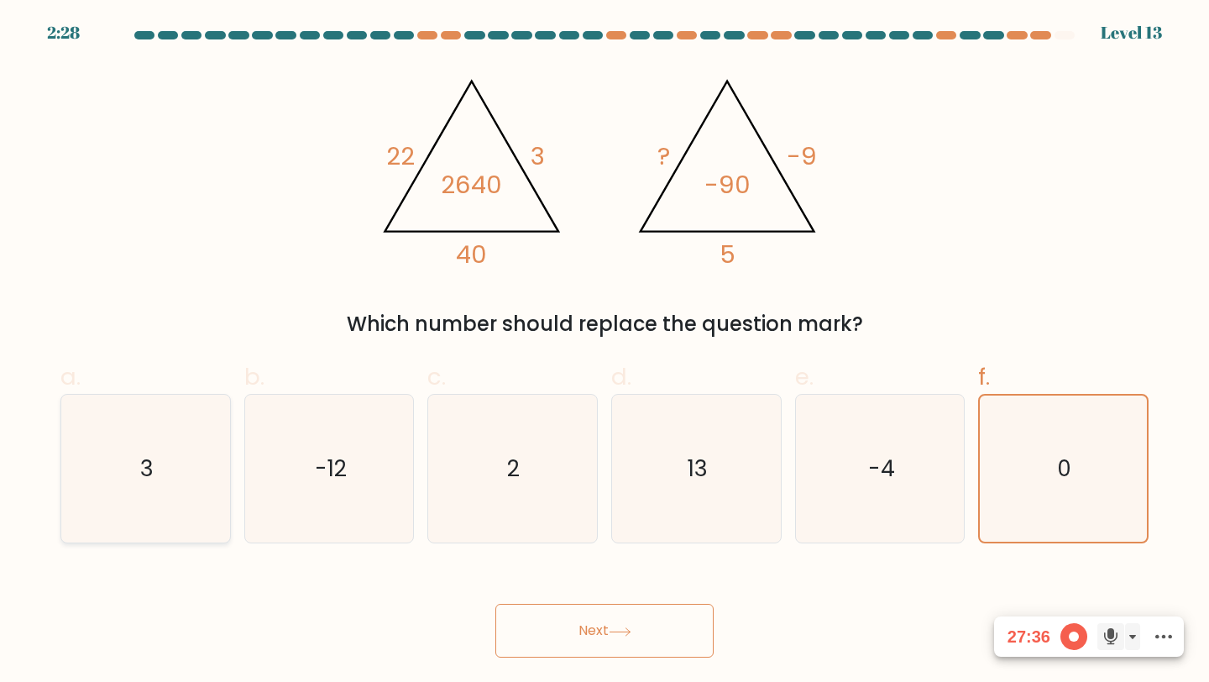
click at [166, 477] on icon "3" at bounding box center [145, 469] width 149 height 149
click at [605, 352] on input "a. 3" at bounding box center [605, 346] width 1 height 11
radio input "true"
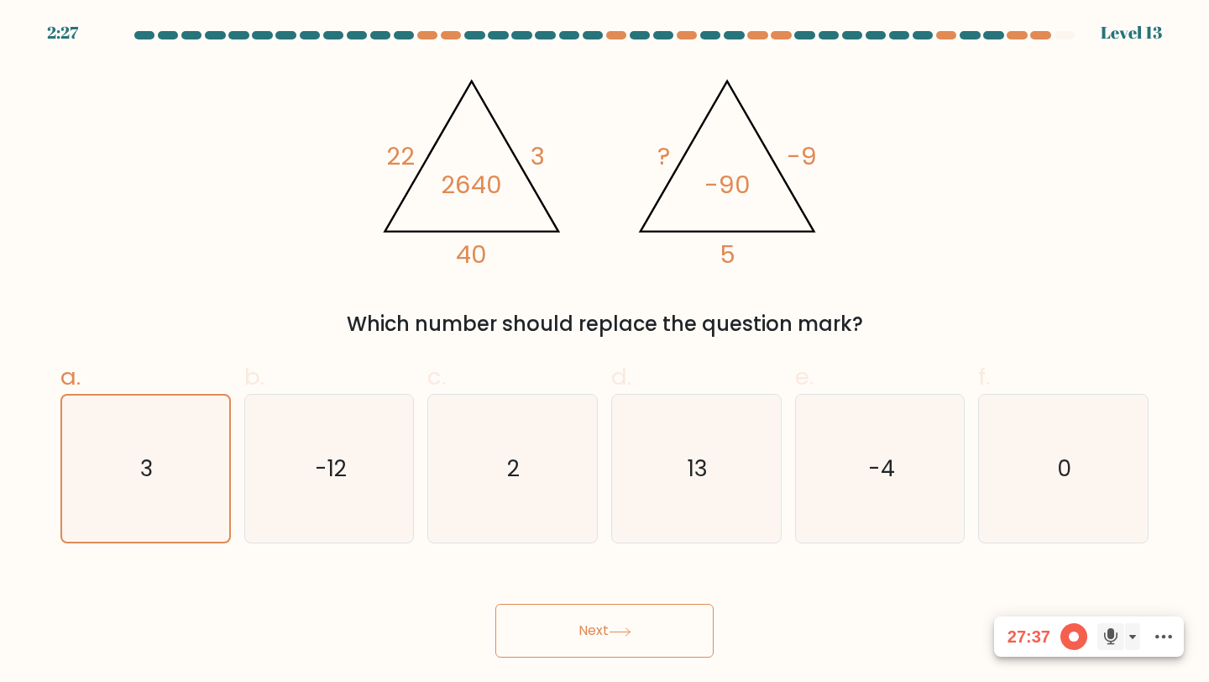
click at [626, 635] on icon at bounding box center [620, 631] width 23 height 9
click at [625, 634] on icon at bounding box center [620, 631] width 23 height 9
click at [578, 628] on button "Next" at bounding box center [604, 631] width 218 height 54
click at [638, 628] on button "Next" at bounding box center [604, 631] width 218 height 54
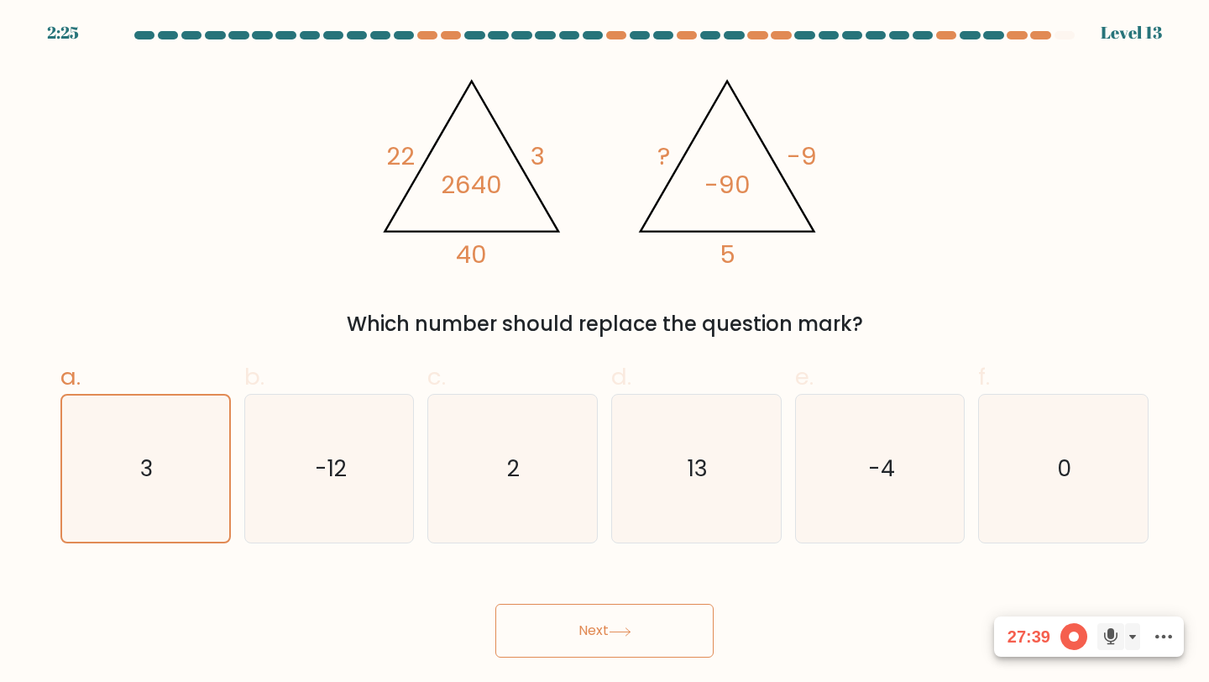
click at [638, 628] on button "Next" at bounding box center [604, 631] width 218 height 54
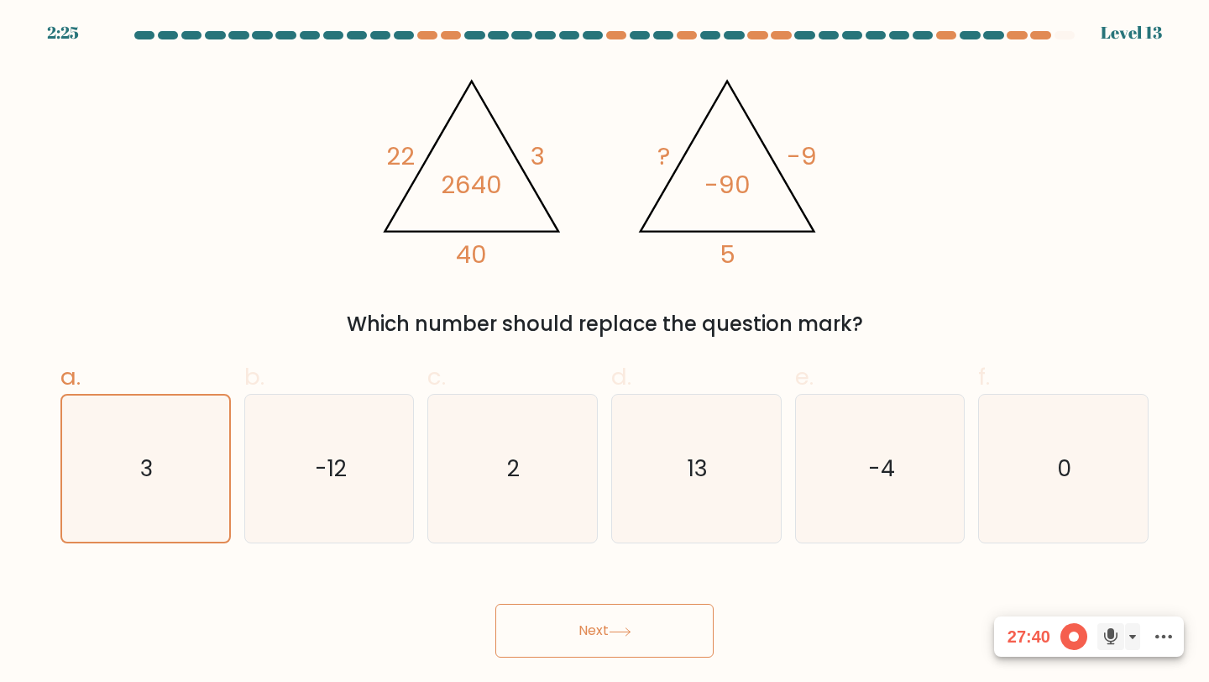
click at [638, 628] on button "Next" at bounding box center [604, 631] width 218 height 54
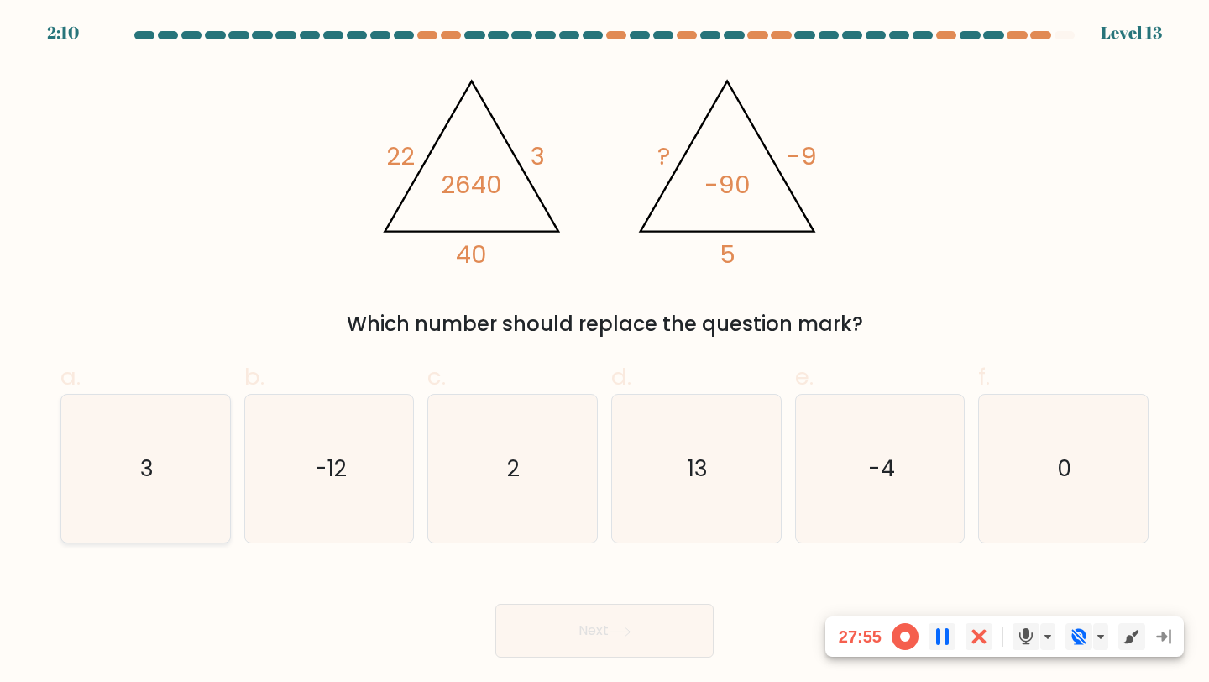
drag, startPoint x: 137, startPoint y: 454, endPoint x: 489, endPoint y: 544, distance: 363.1
click at [141, 454] on icon "3" at bounding box center [145, 469] width 149 height 149
click at [605, 352] on input "a. 3" at bounding box center [605, 346] width 1 height 11
radio input "true"
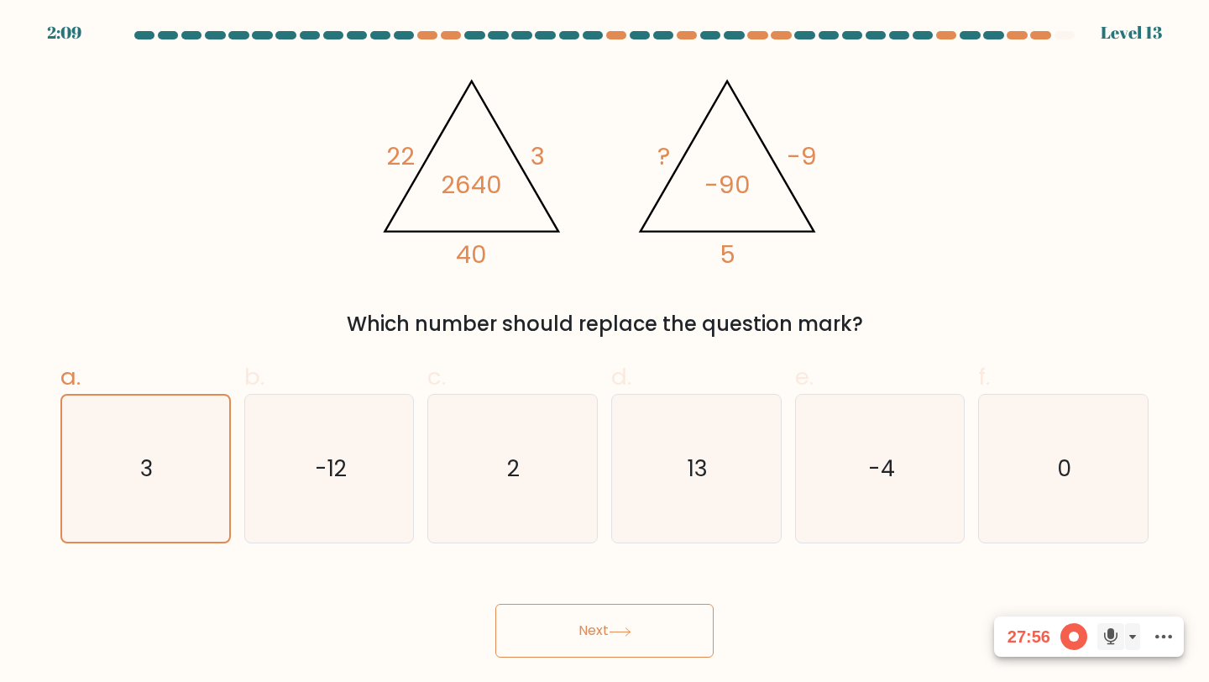
click at [558, 611] on button "Next" at bounding box center [604, 631] width 218 height 54
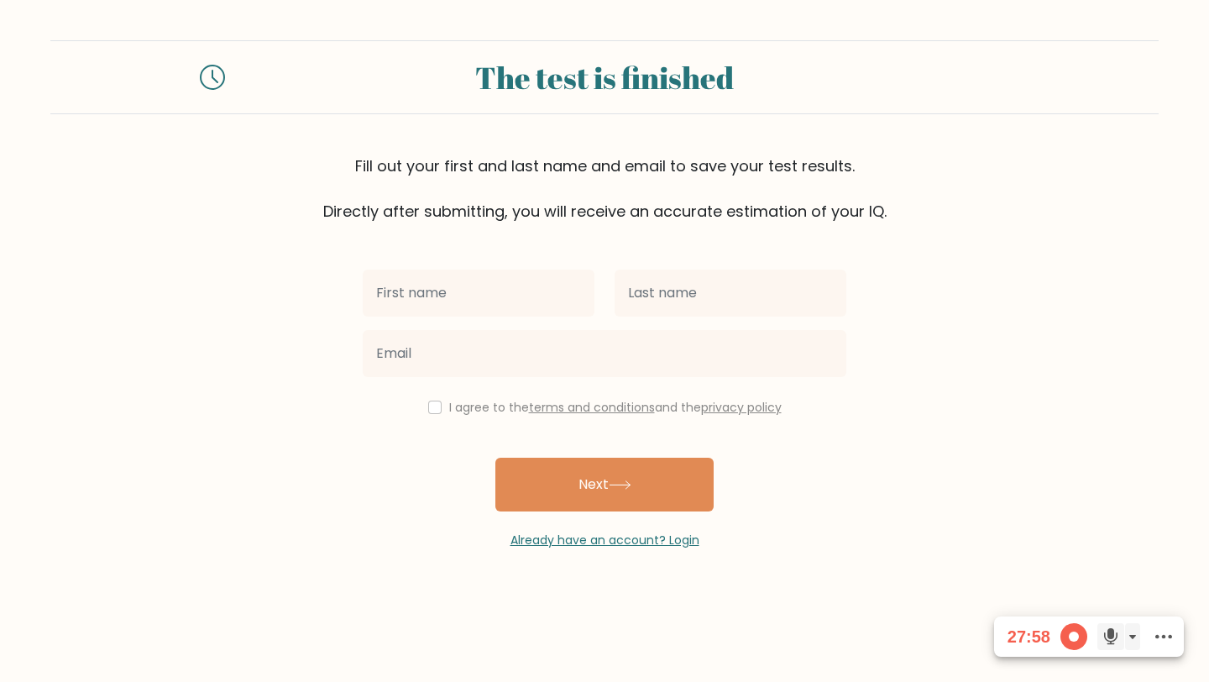
click at [477, 290] on input "text" at bounding box center [479, 293] width 232 height 47
type input "Ulugbek"
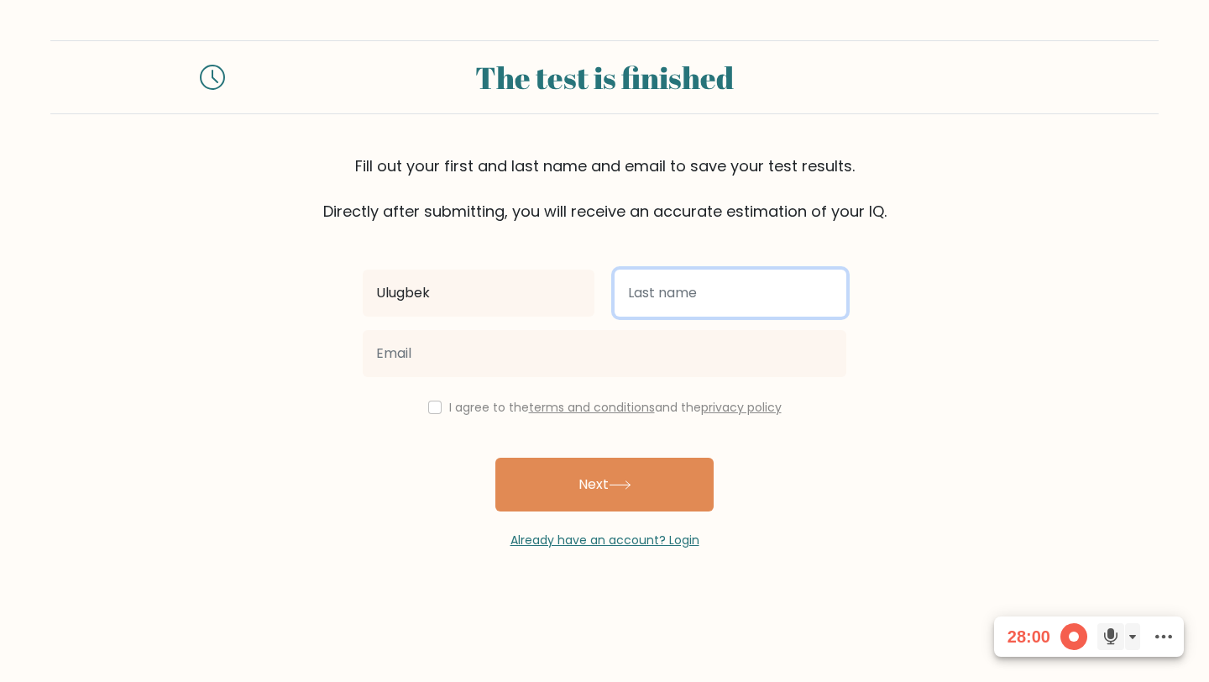
click at [675, 314] on input "text" at bounding box center [731, 293] width 232 height 47
type input "Toshev"
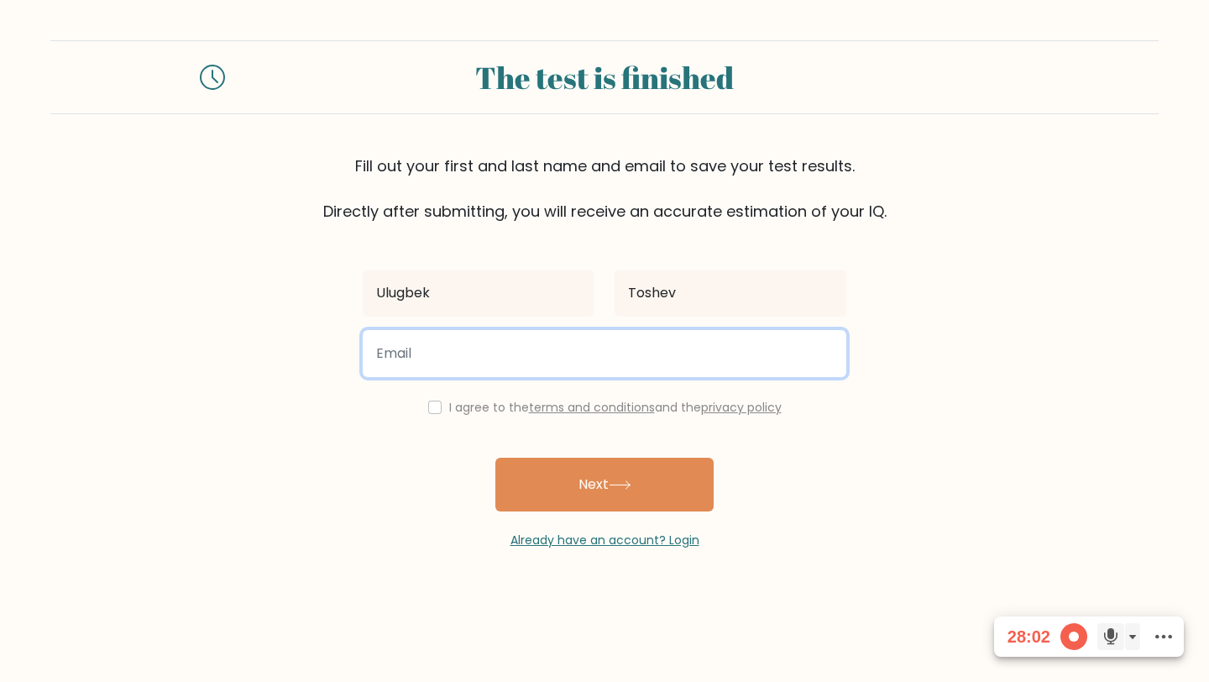
click at [547, 351] on input "email" at bounding box center [605, 353] width 484 height 47
type input "[EMAIL_ADDRESS][DOMAIN_NAME]"
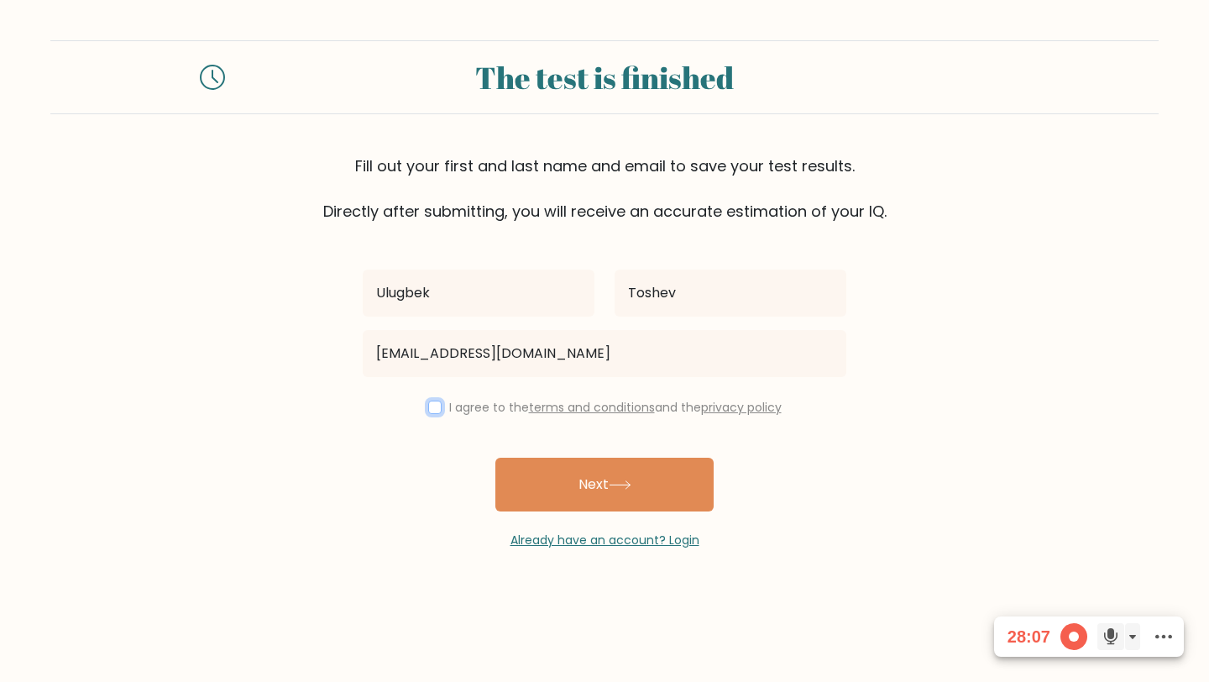
click at [428, 402] on input "checkbox" at bounding box center [434, 406] width 13 height 13
checkbox input "true"
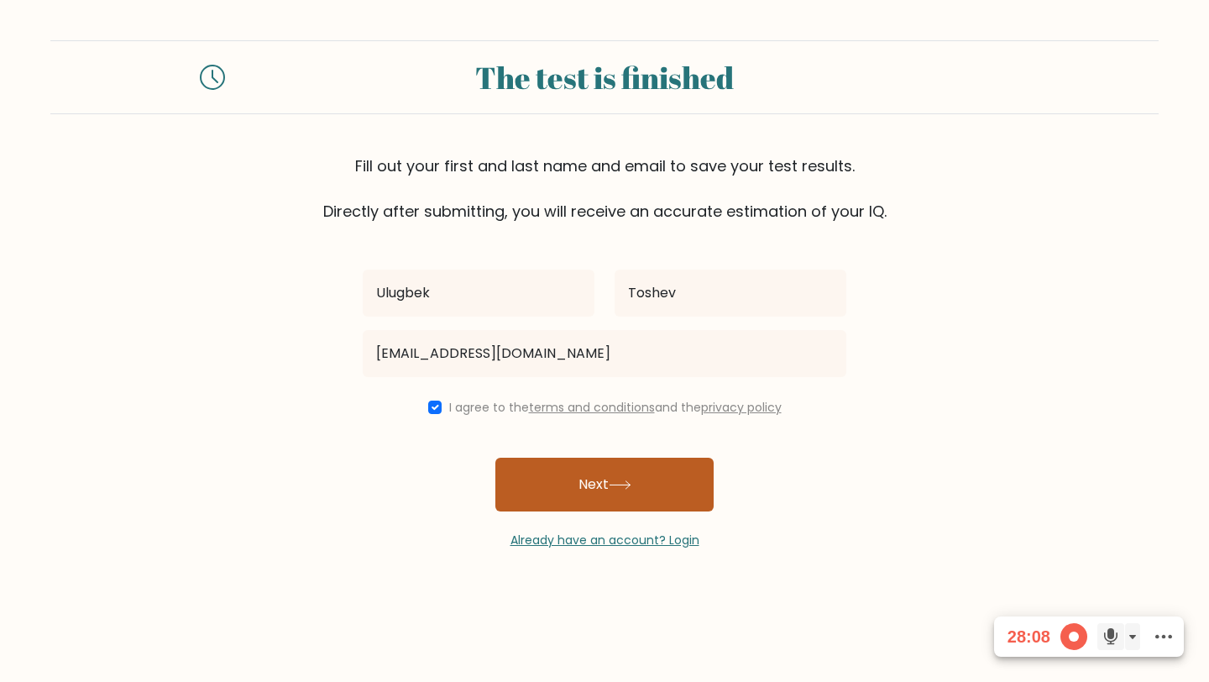
click at [573, 502] on button "Next" at bounding box center [604, 485] width 218 height 54
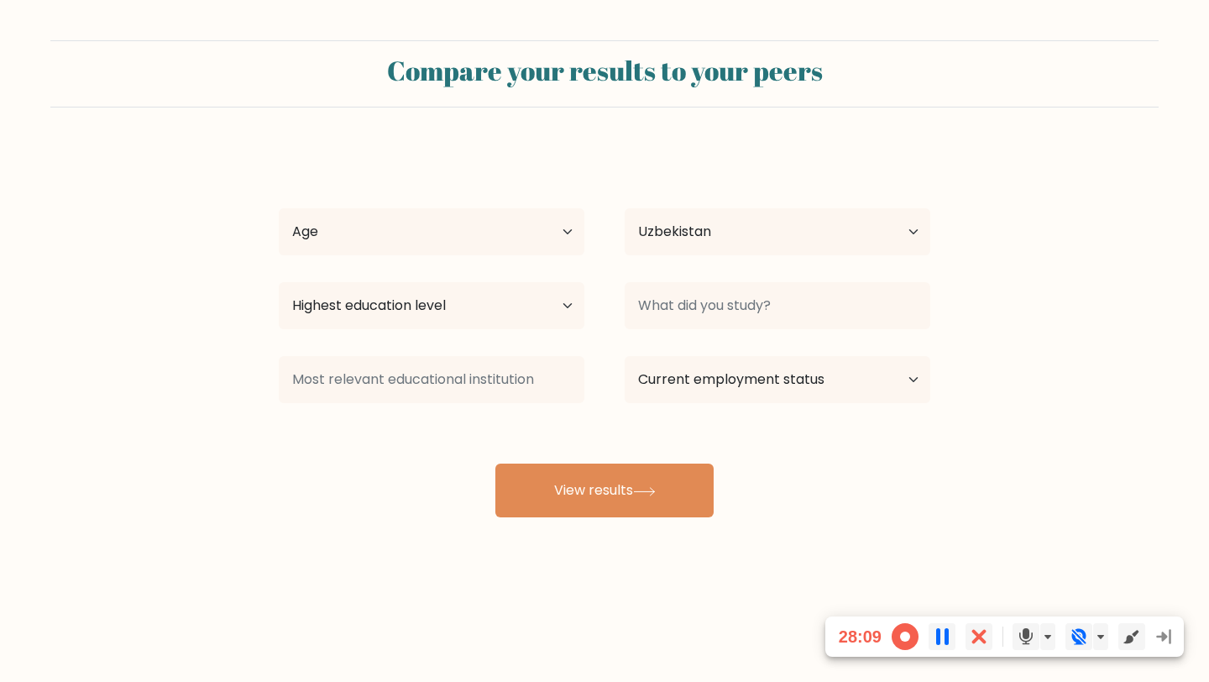
select select "UZ"
click at [478, 249] on select "Age Under [DEMOGRAPHIC_DATA] [DEMOGRAPHIC_DATA] [DEMOGRAPHIC_DATA] [DEMOGRAPHIC…" at bounding box center [432, 231] width 306 height 47
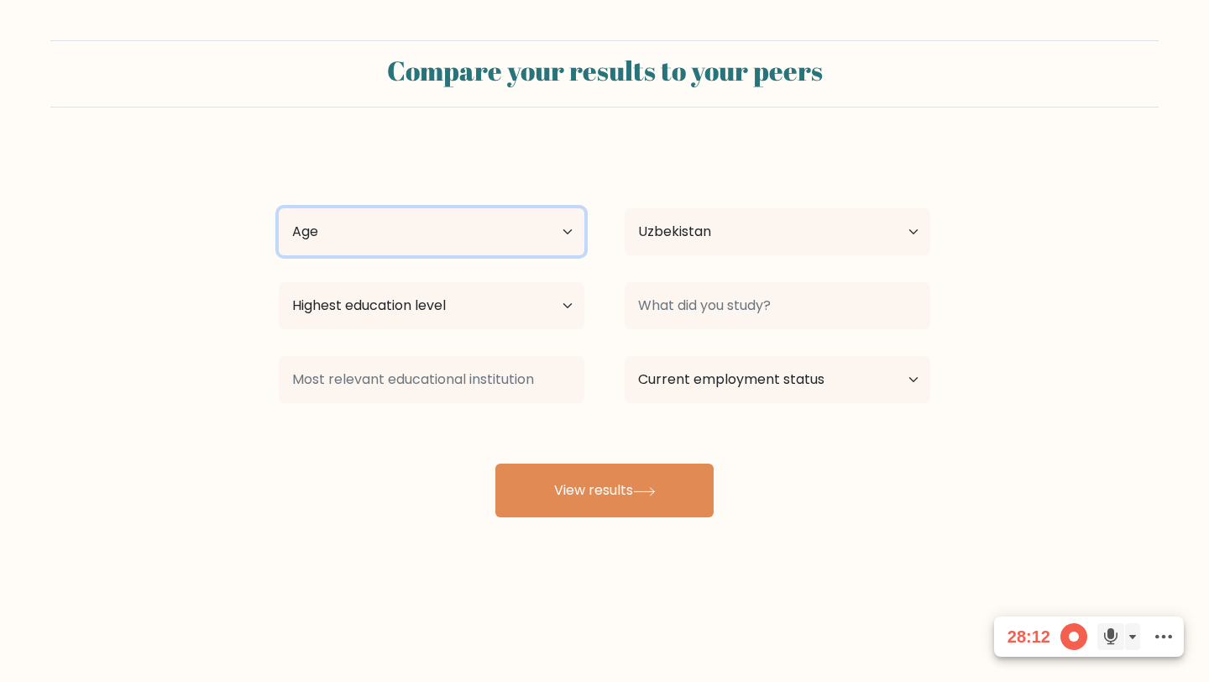
select select "18_24"
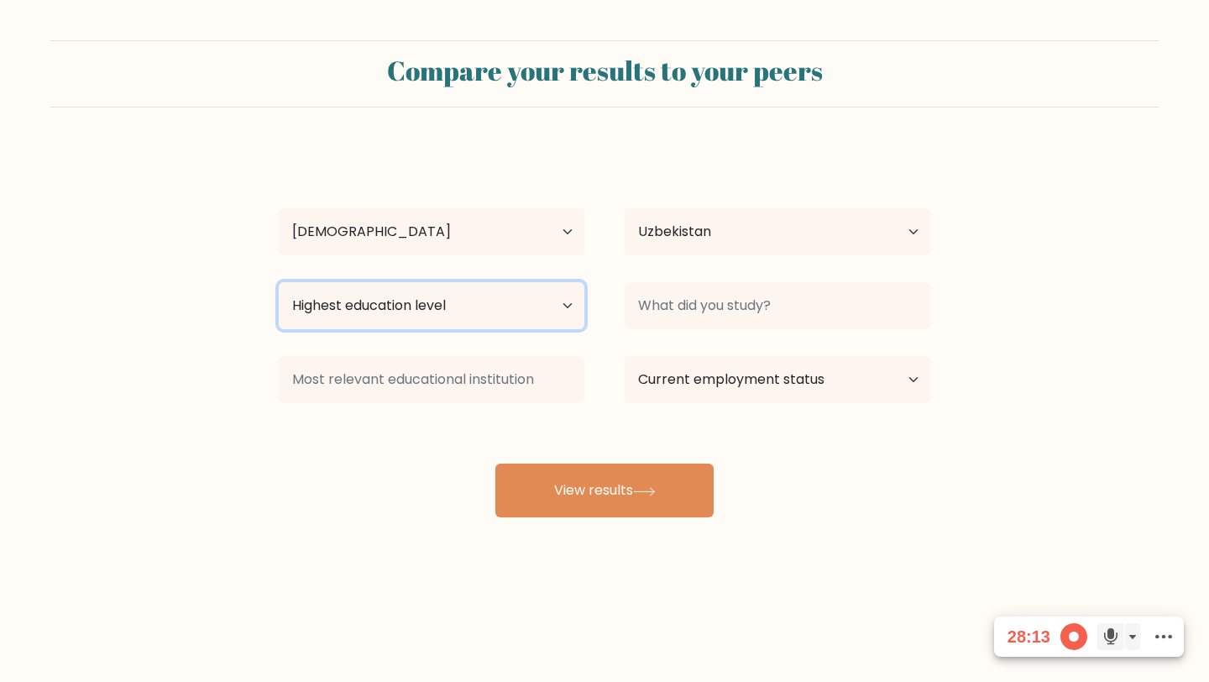
click at [521, 299] on select "Highest education level No schooling Primary Lower Secondary Upper Secondary Oc…" at bounding box center [432, 305] width 306 height 47
select select "bachelors_degree"
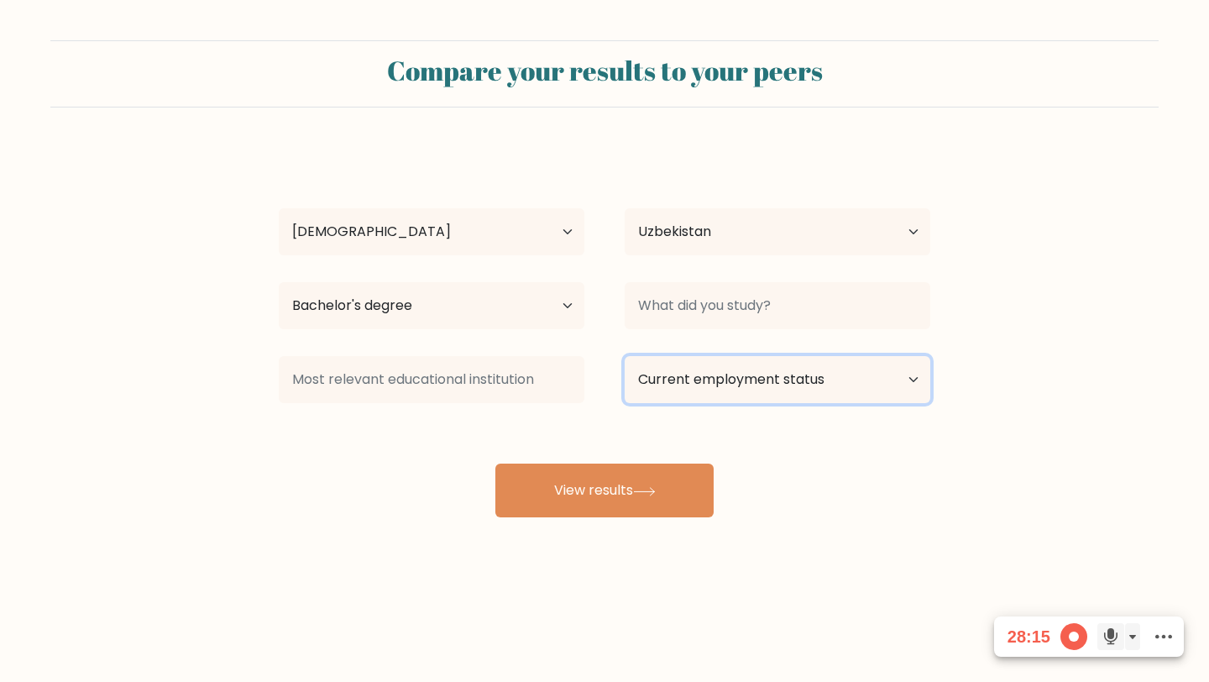
click at [659, 383] on select "Current employment status Employed Student Retired Other / prefer not to answer" at bounding box center [778, 379] width 306 height 47
select select "other"
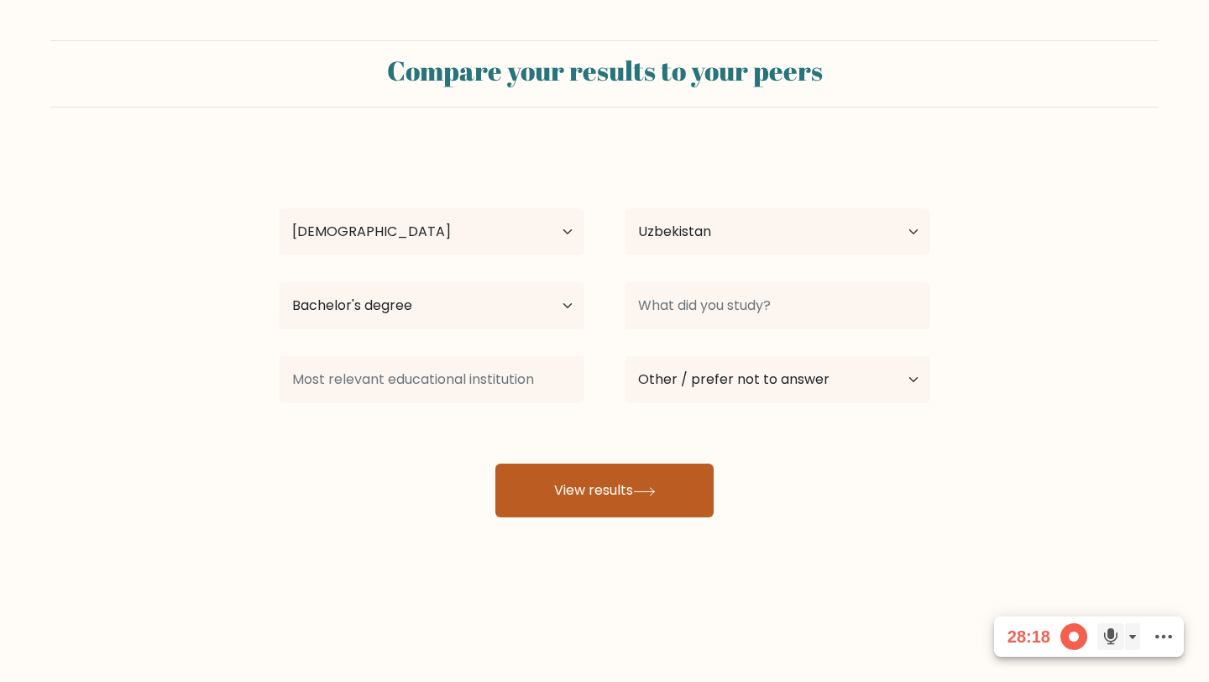
click at [560, 504] on button "View results" at bounding box center [604, 490] width 218 height 54
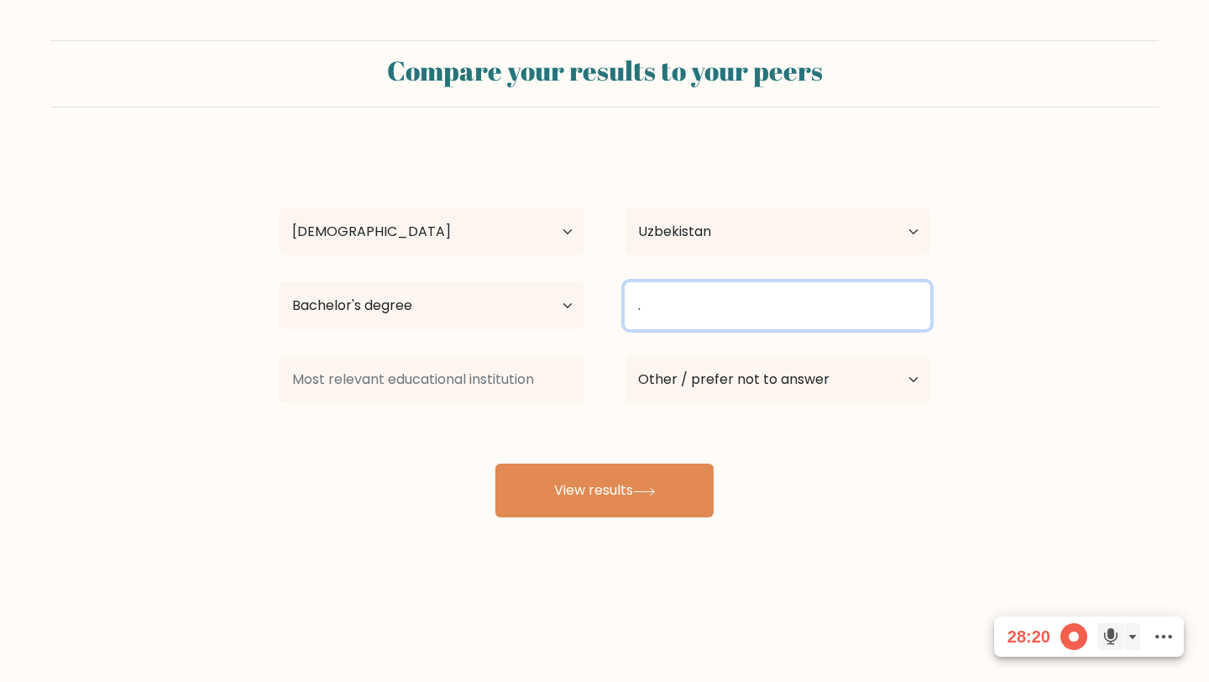
type input "."
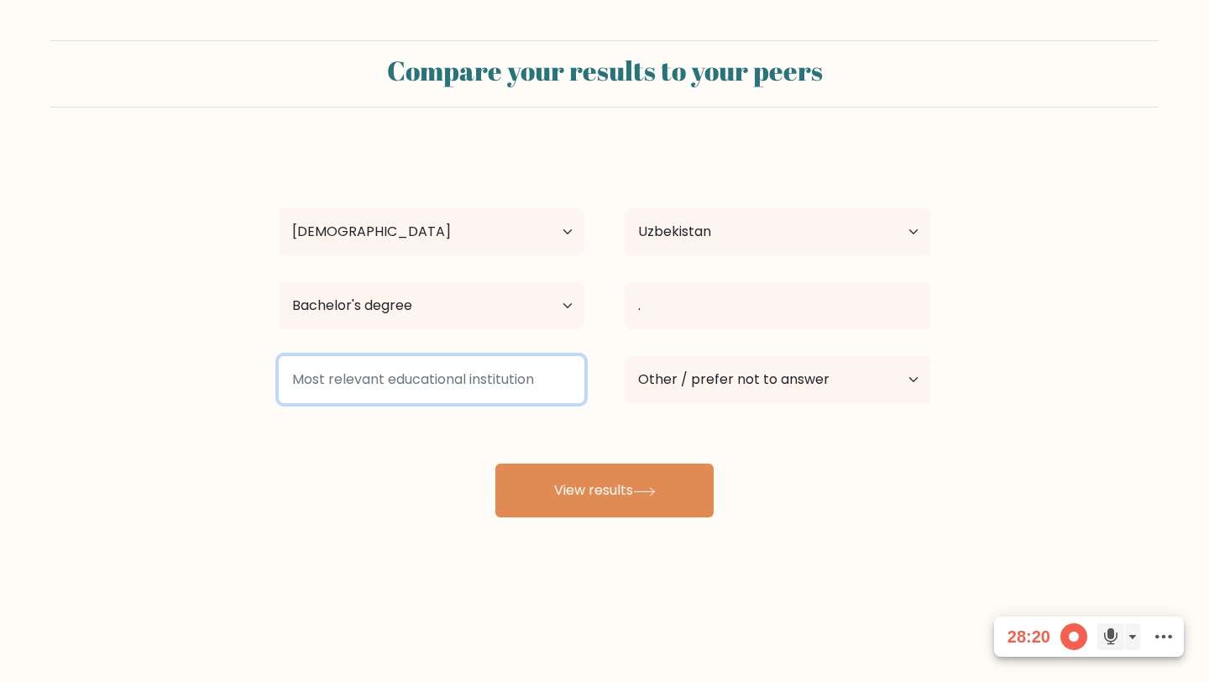
click at [474, 367] on input at bounding box center [432, 379] width 306 height 47
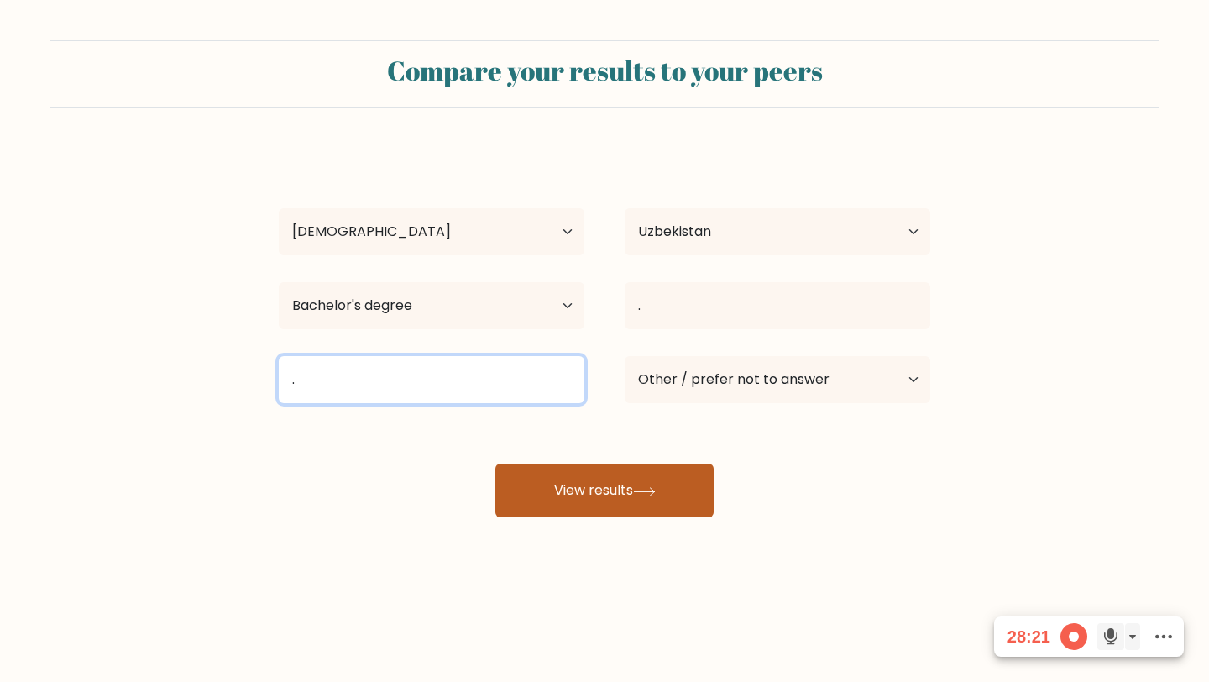
type input "."
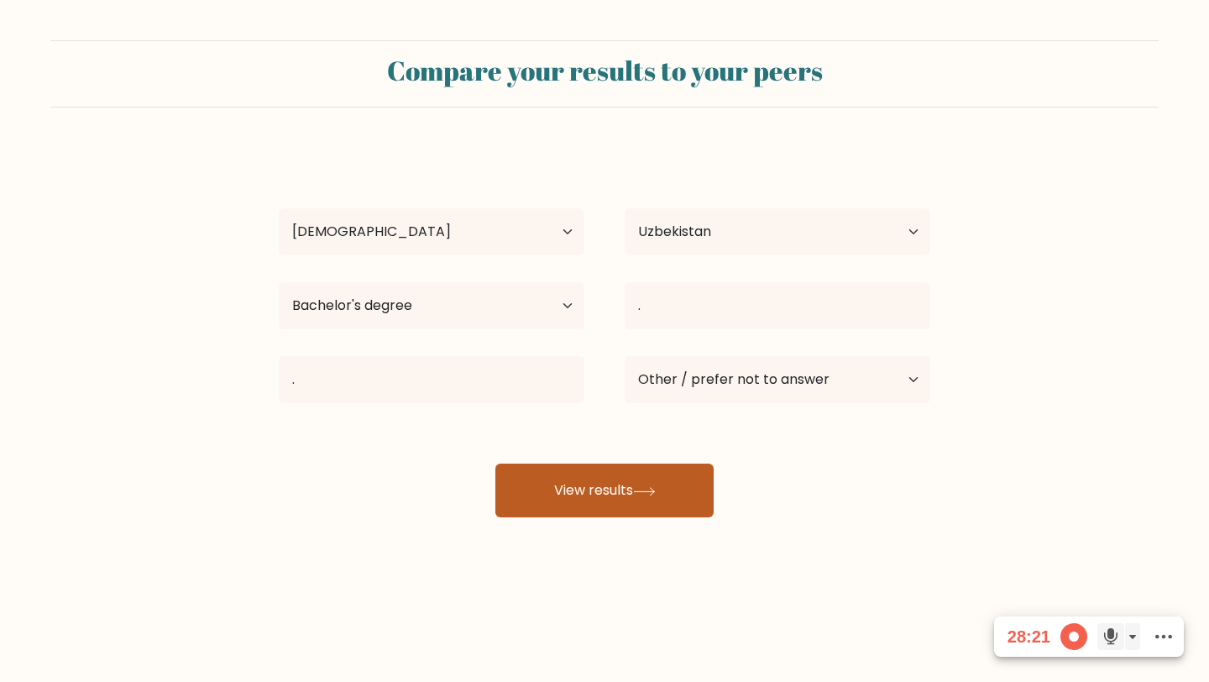
click at [618, 497] on button "View results" at bounding box center [604, 490] width 218 height 54
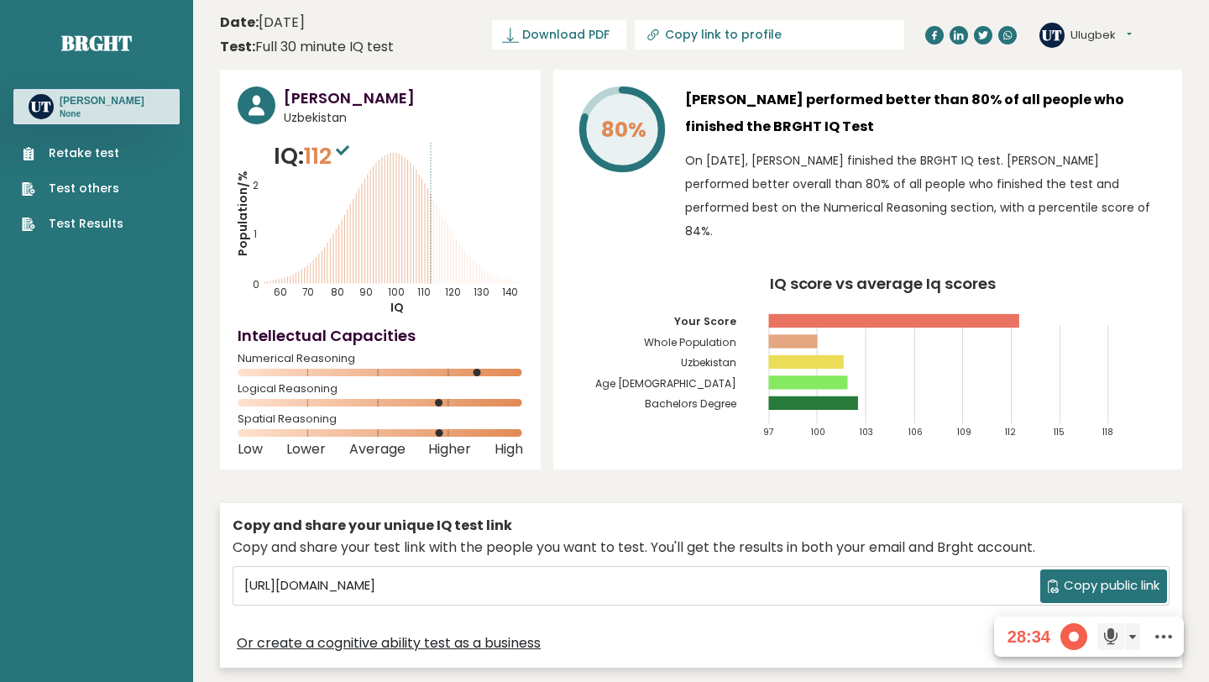
click at [1077, 584] on span "Copy public link" at bounding box center [1112, 585] width 96 height 19
click at [758, 460] on div "80% [PERSON_NAME] performed better than 80% of all people who finished the BRGH…" at bounding box center [867, 270] width 629 height 400
click at [1076, 639] on span at bounding box center [1073, 636] width 27 height 27
